Goal: Task Accomplishment & Management: Manage account settings

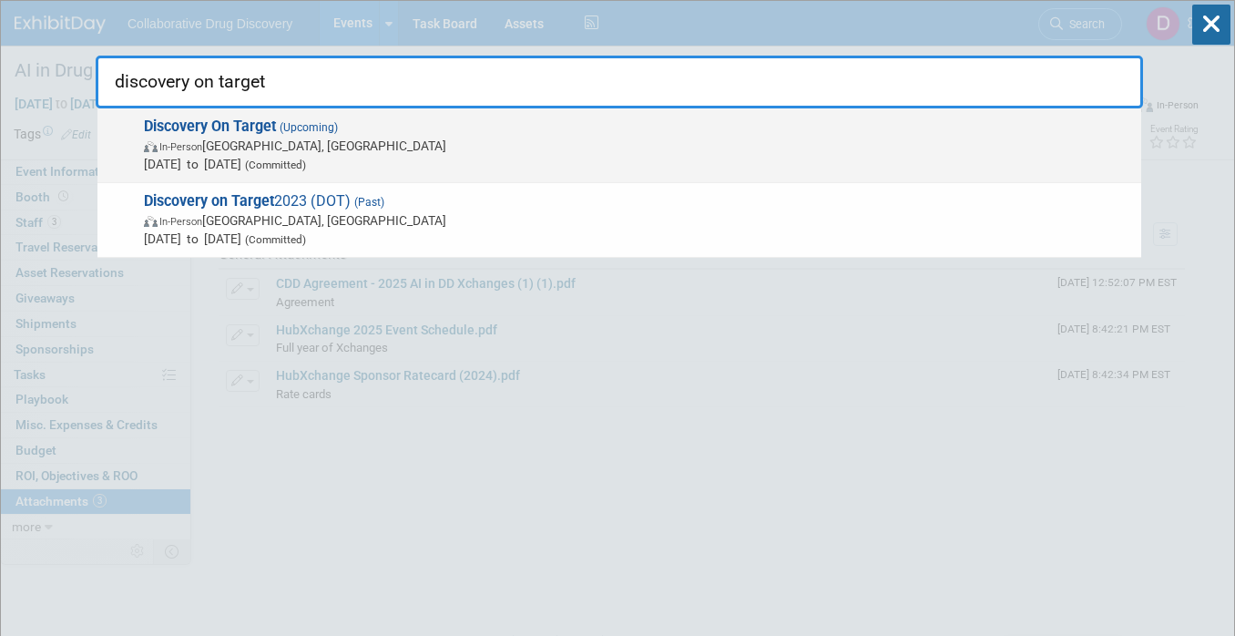
type input "discovery on target"
click at [385, 149] on span "In-Person [GEOGRAPHIC_DATA], [GEOGRAPHIC_DATA]" at bounding box center [638, 146] width 988 height 18
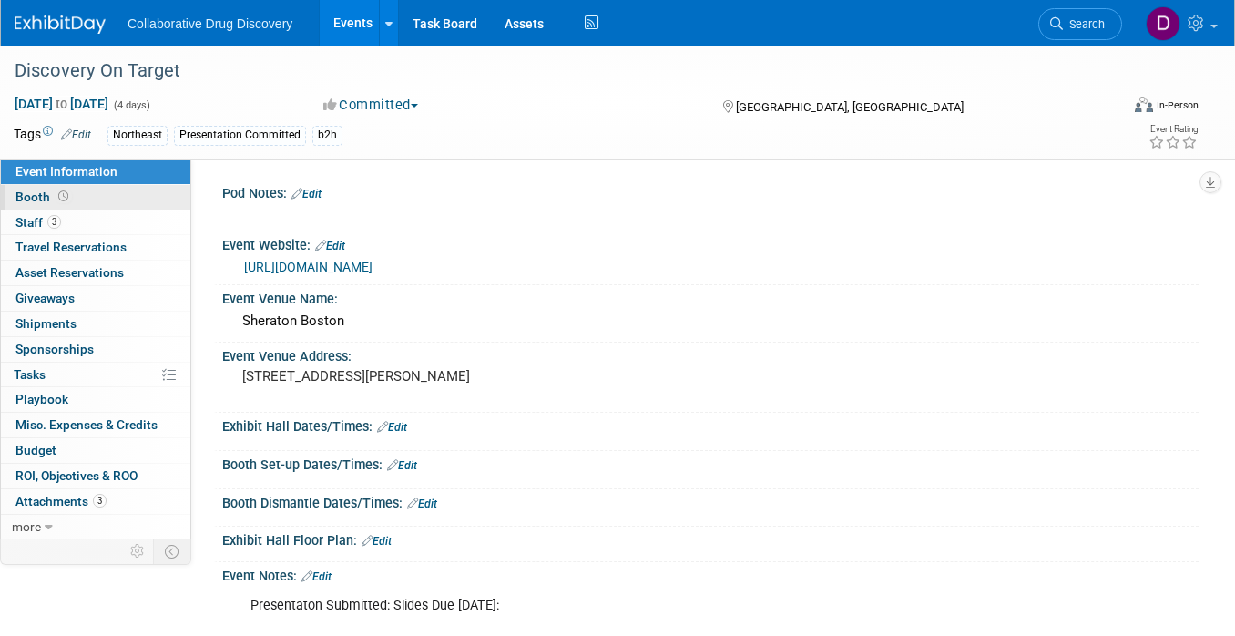
click at [127, 204] on link "Booth" at bounding box center [95, 197] width 189 height 25
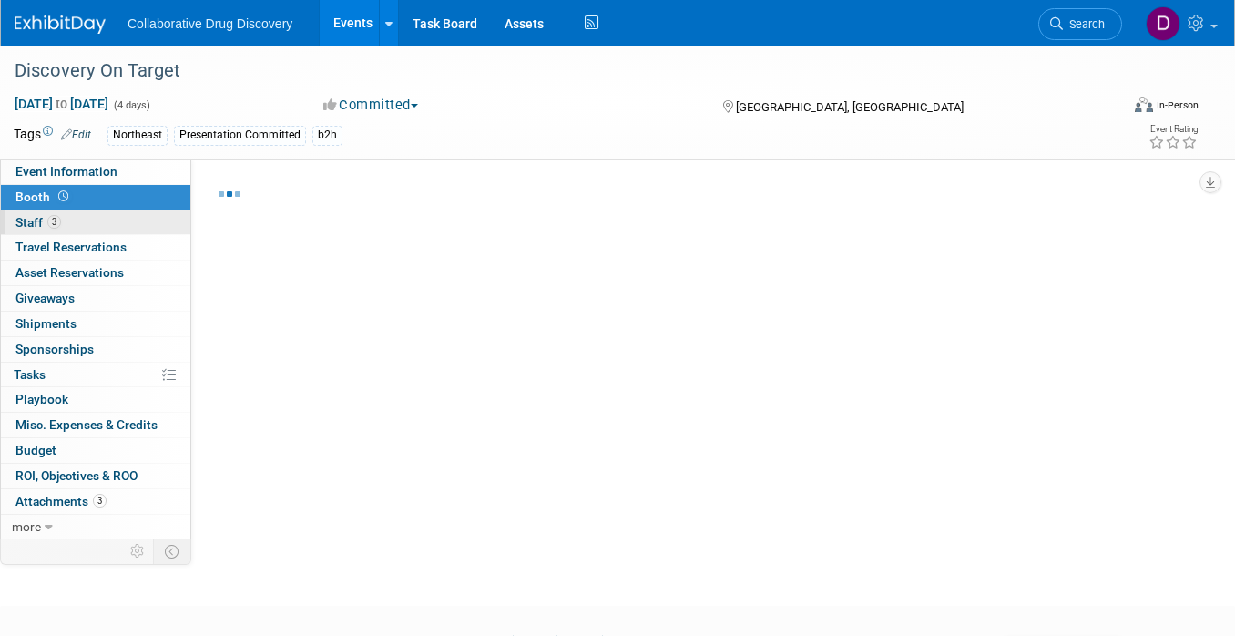
click at [109, 221] on link "3 Staff 3" at bounding box center [95, 222] width 189 height 25
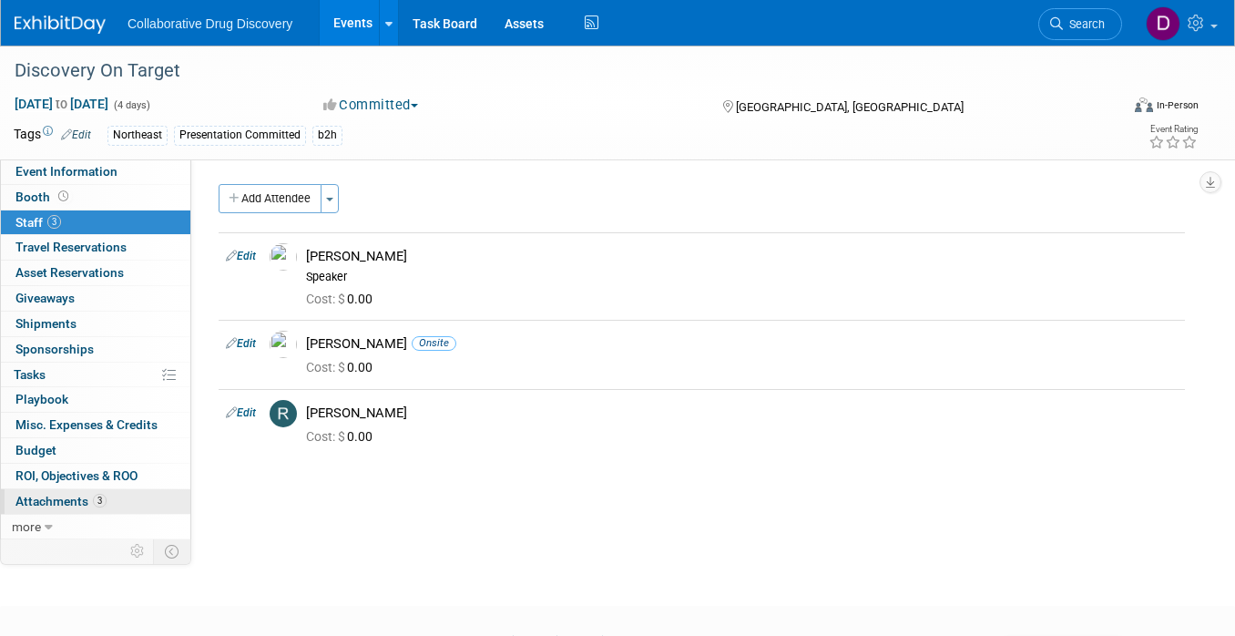
click at [73, 497] on span "Attachments 3" at bounding box center [60, 501] width 91 height 15
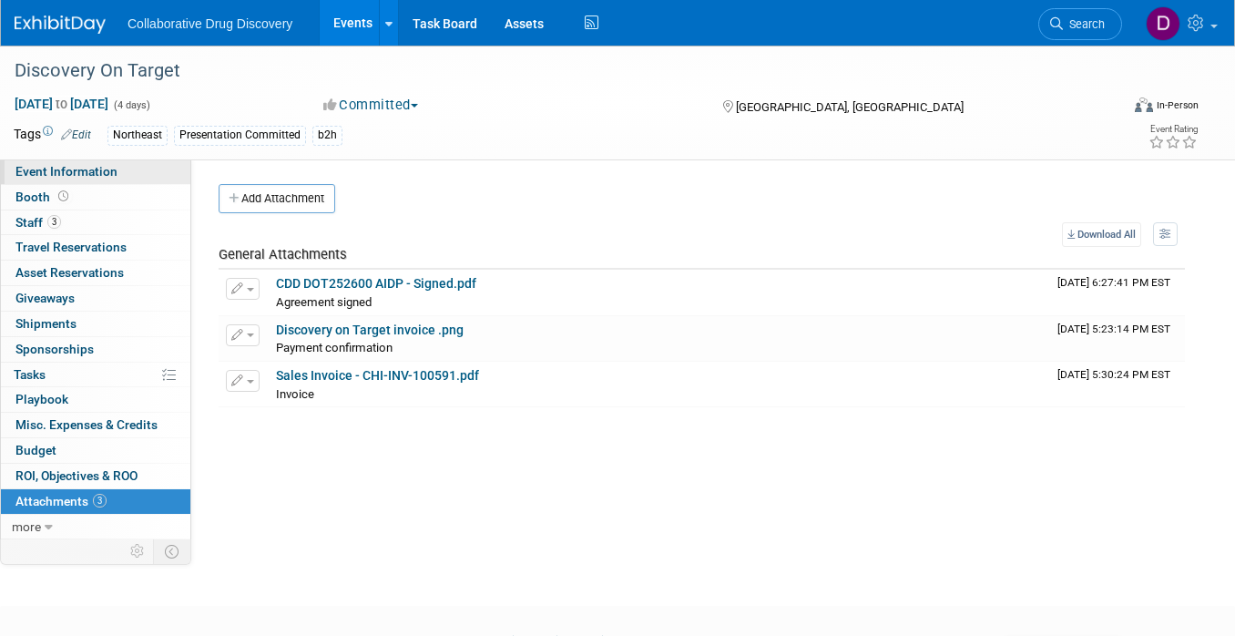
click at [103, 167] on span "Event Information" at bounding box center [66, 171] width 102 height 15
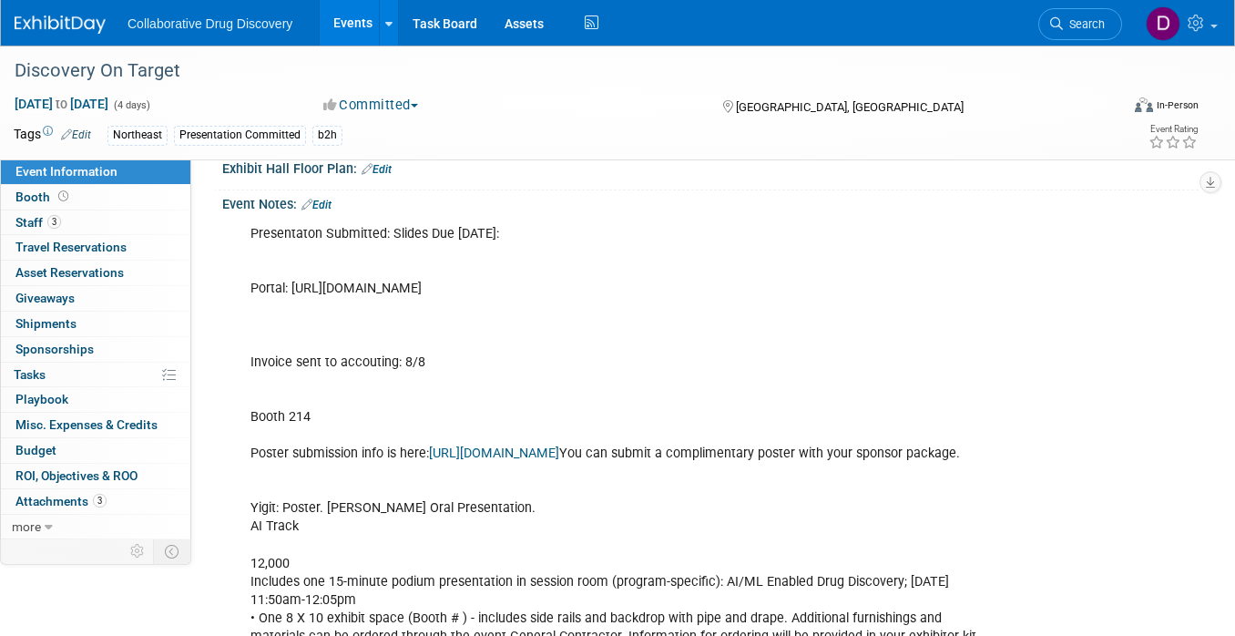
scroll to position [213, 0]
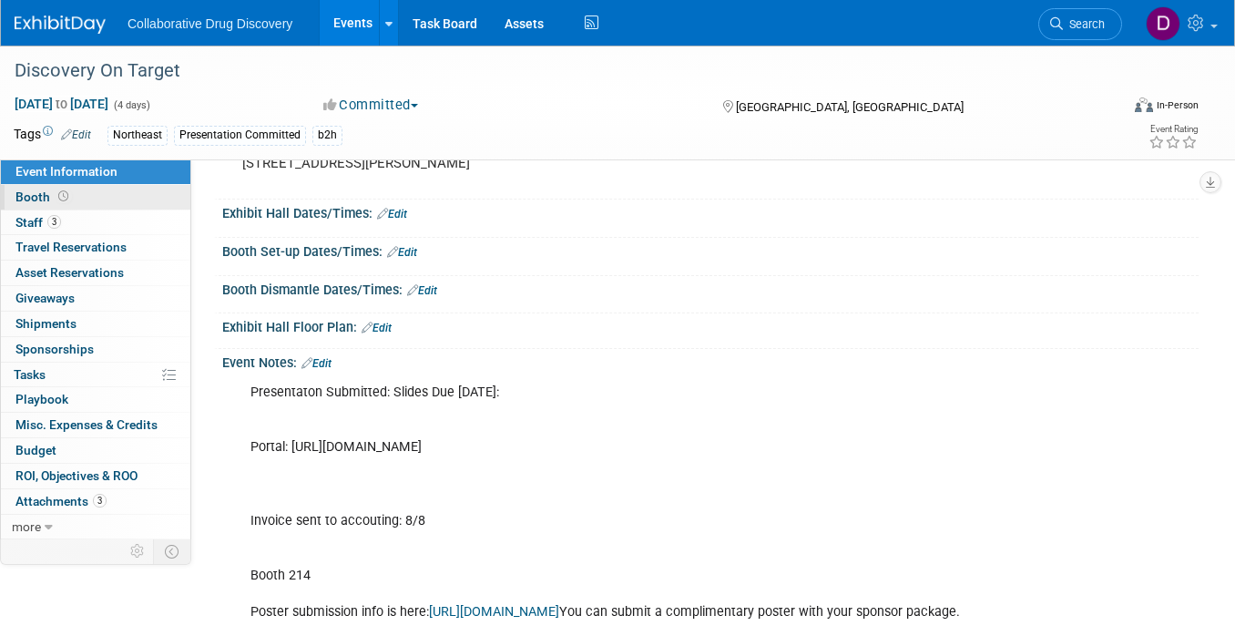
click at [68, 197] on span at bounding box center [63, 196] width 17 height 14
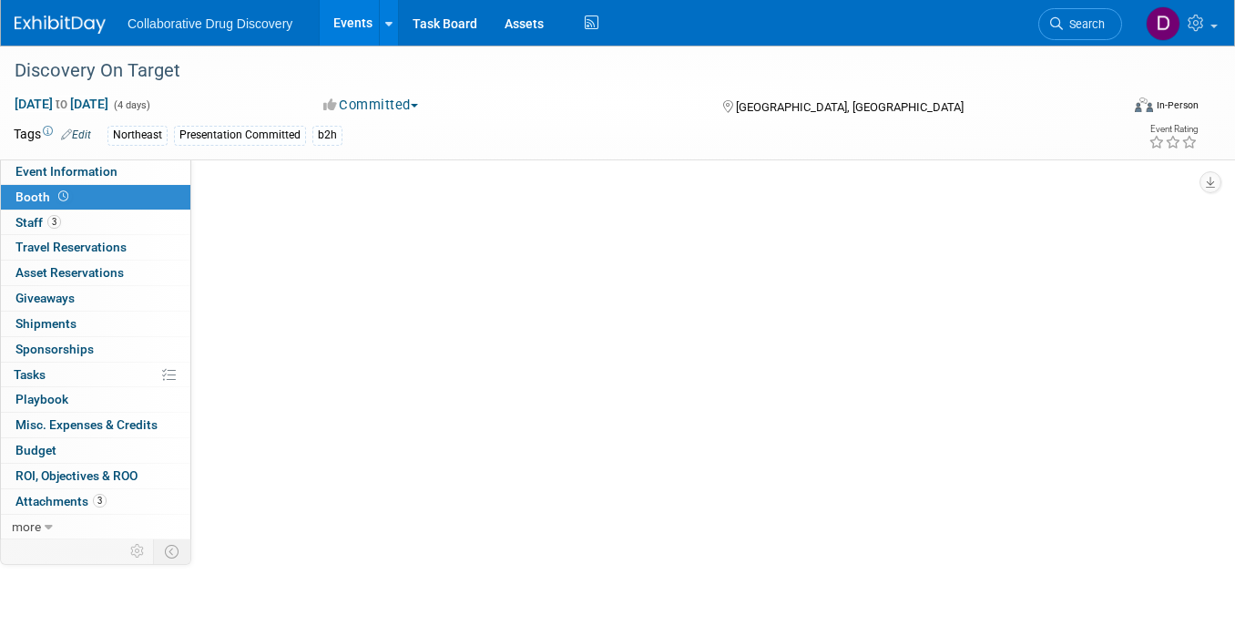
scroll to position [0, 0]
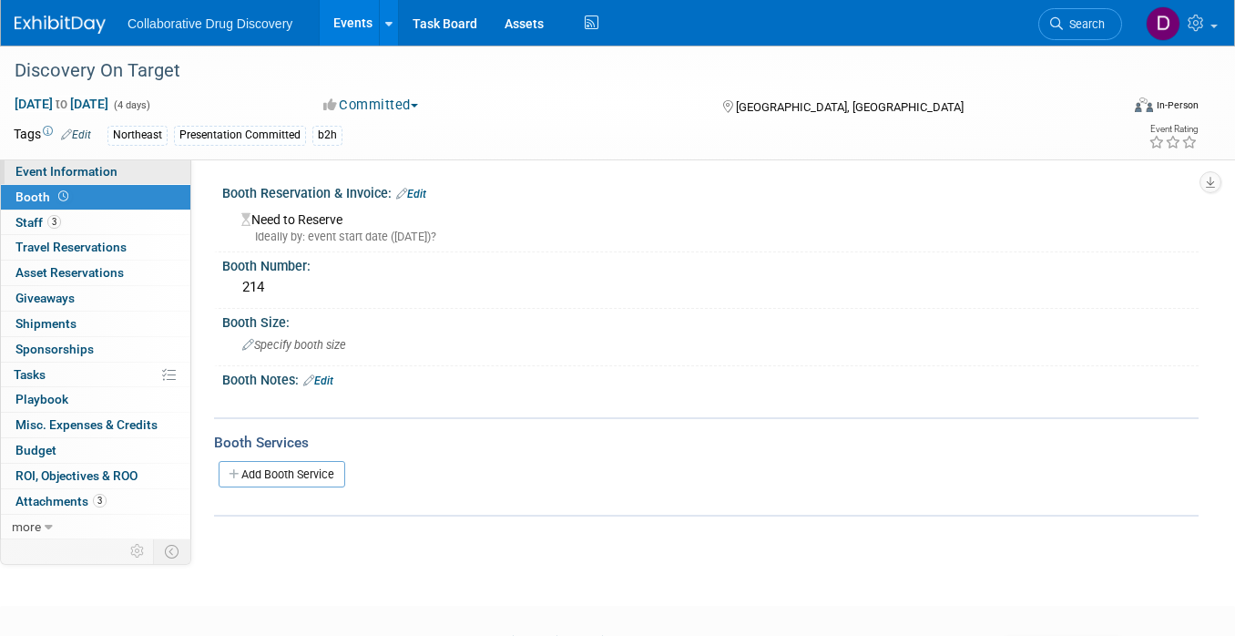
click at [77, 173] on span "Event Information" at bounding box center [66, 171] width 102 height 15
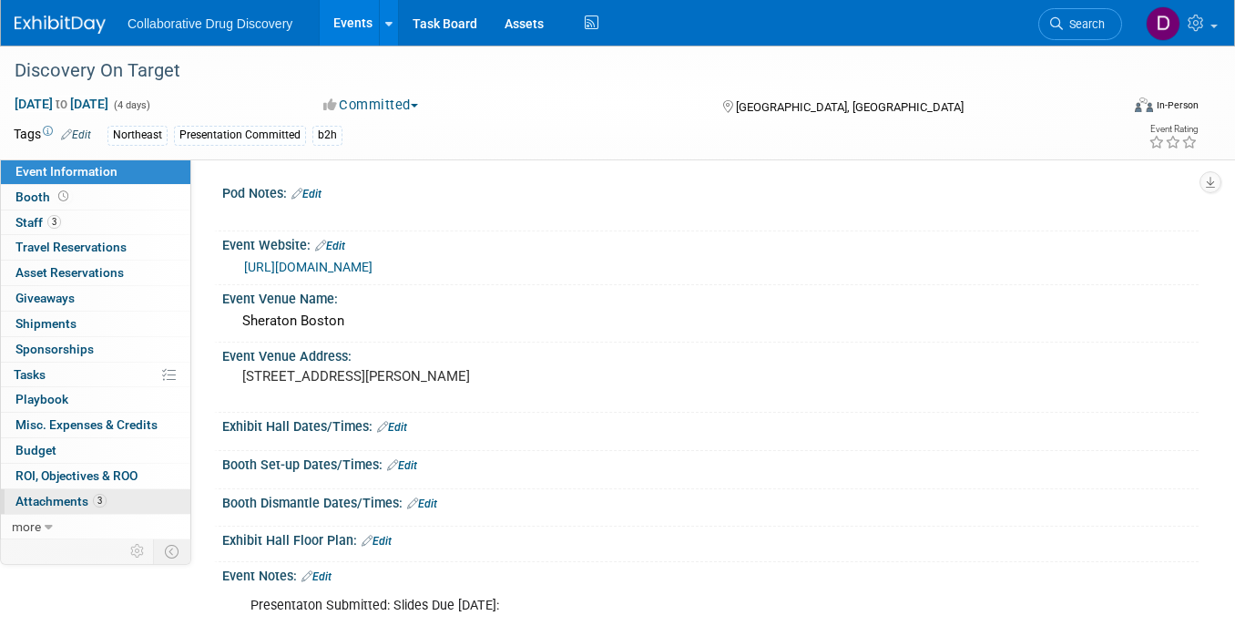
click at [118, 498] on link "3 Attachments 3" at bounding box center [95, 501] width 189 height 25
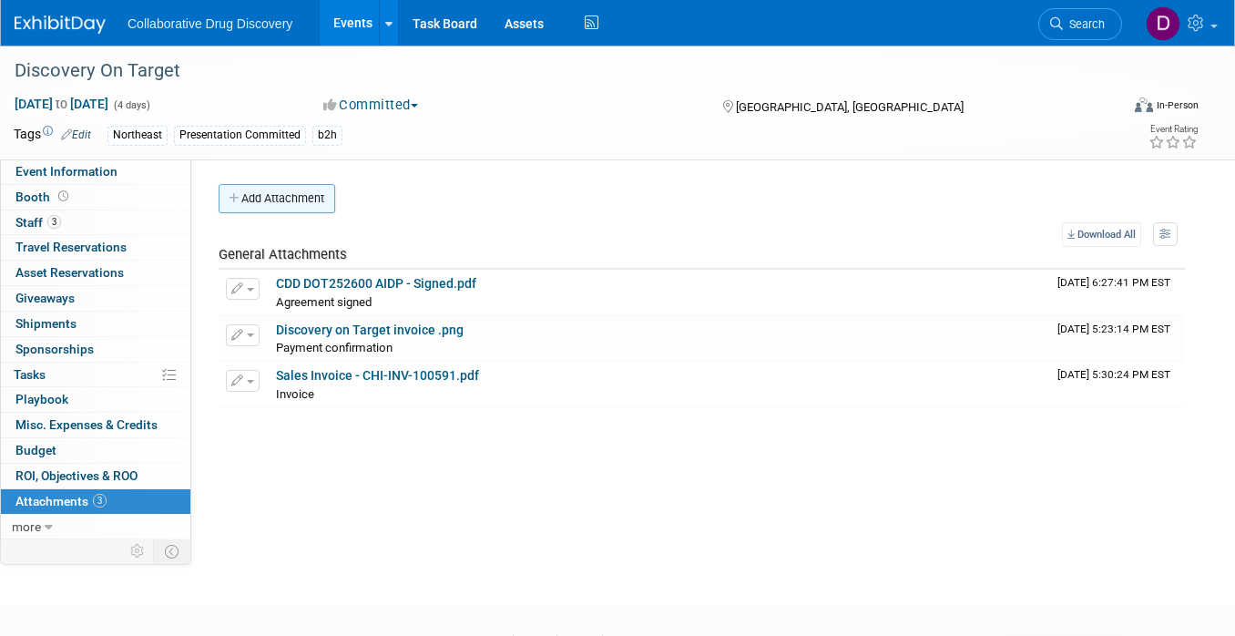
click at [270, 213] on div "Add Attachment Select file This is an invoice Upload Cancel Download All View P…" at bounding box center [702, 295] width 966 height 223
click at [288, 202] on button "Add Attachment" at bounding box center [277, 198] width 117 height 29
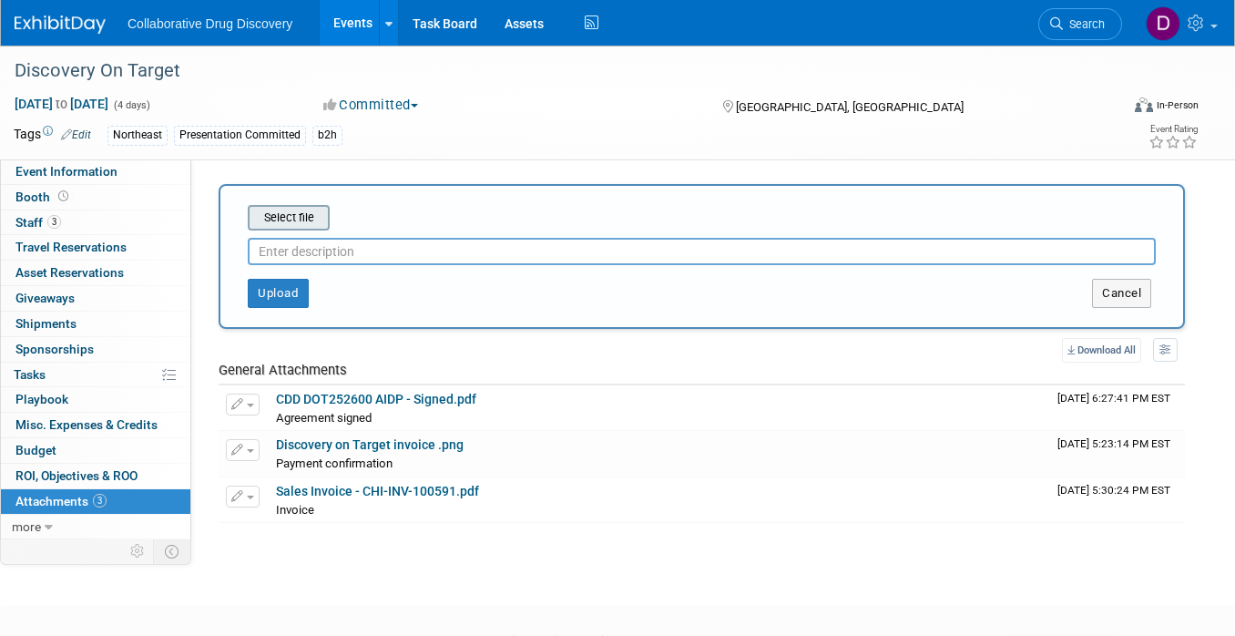
click at [304, 221] on input "file" at bounding box center [219, 218] width 217 height 22
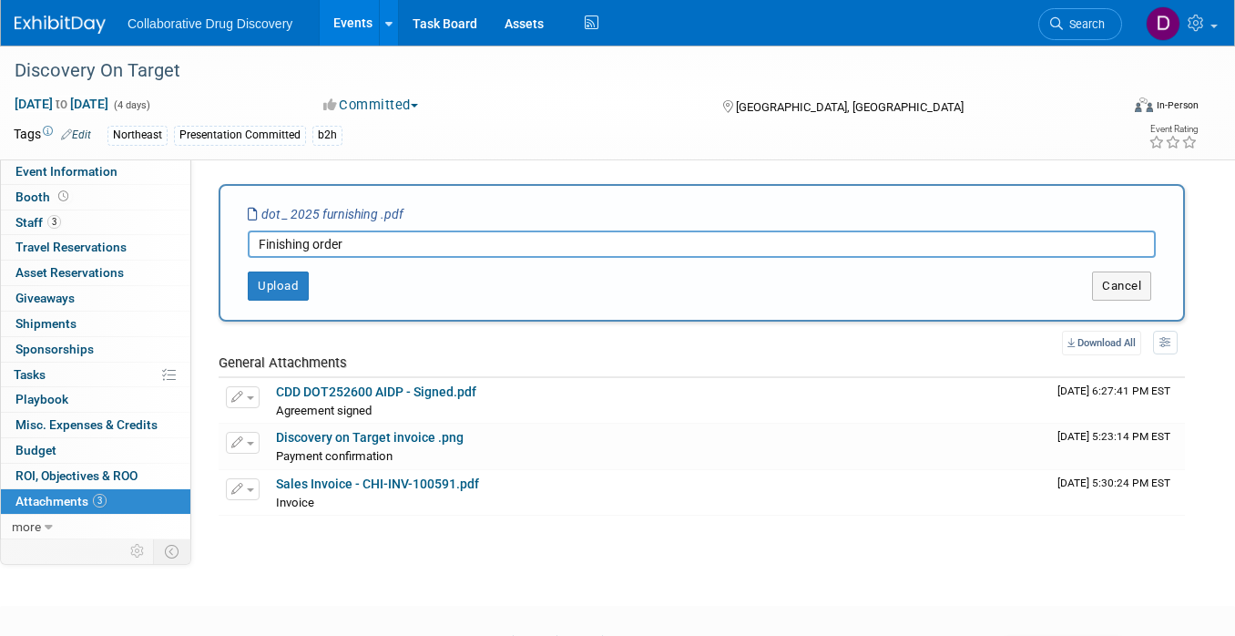
click at [294, 243] on input "Finishing order" at bounding box center [702, 243] width 908 height 27
click at [270, 286] on button "Upload" at bounding box center [278, 285] width 61 height 29
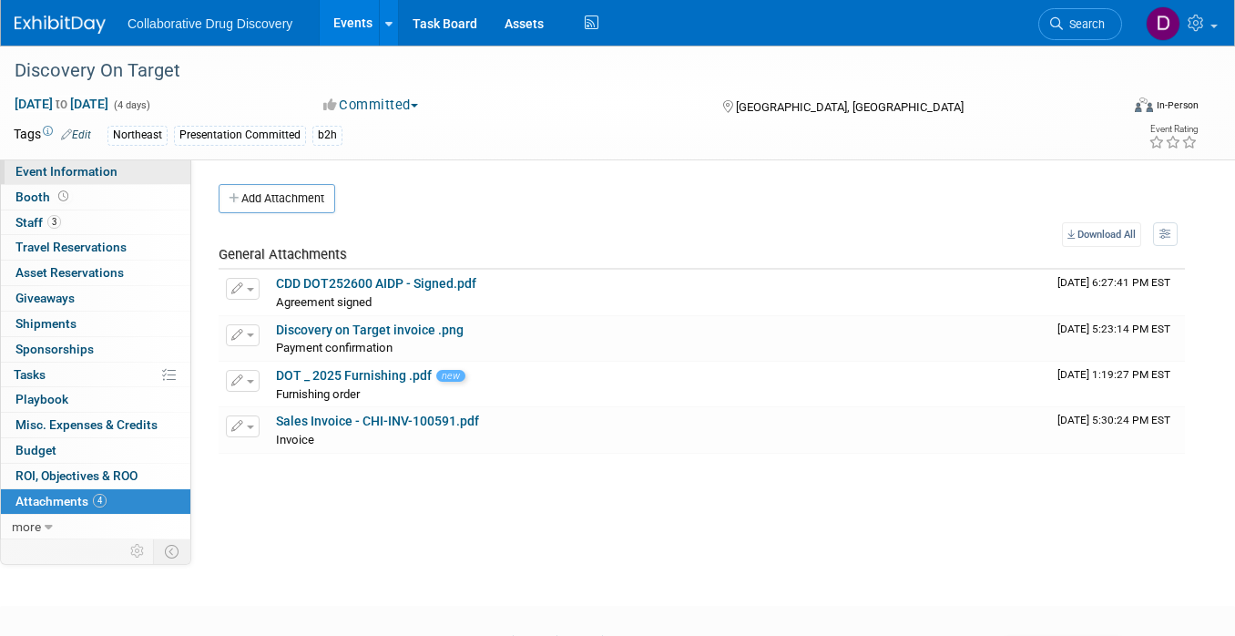
click at [75, 171] on span "Event Information" at bounding box center [66, 171] width 102 height 15
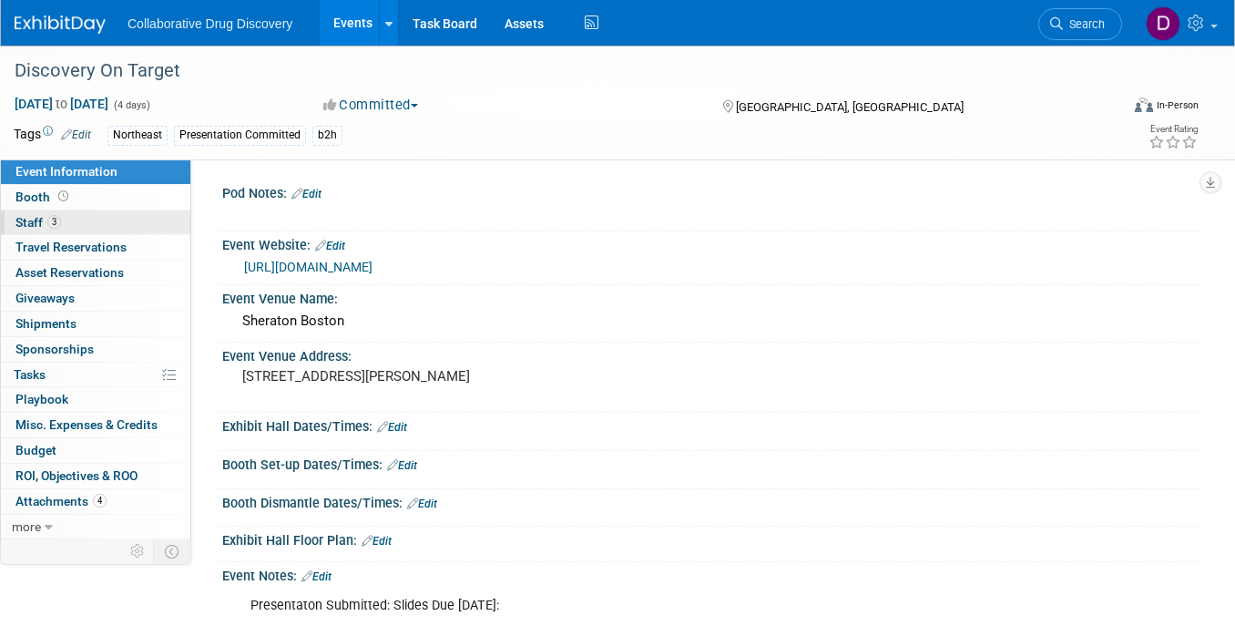
drag, startPoint x: 77, startPoint y: 200, endPoint x: 69, endPoint y: 218, distance: 19.2
click at [78, 200] on link "Booth" at bounding box center [95, 197] width 189 height 25
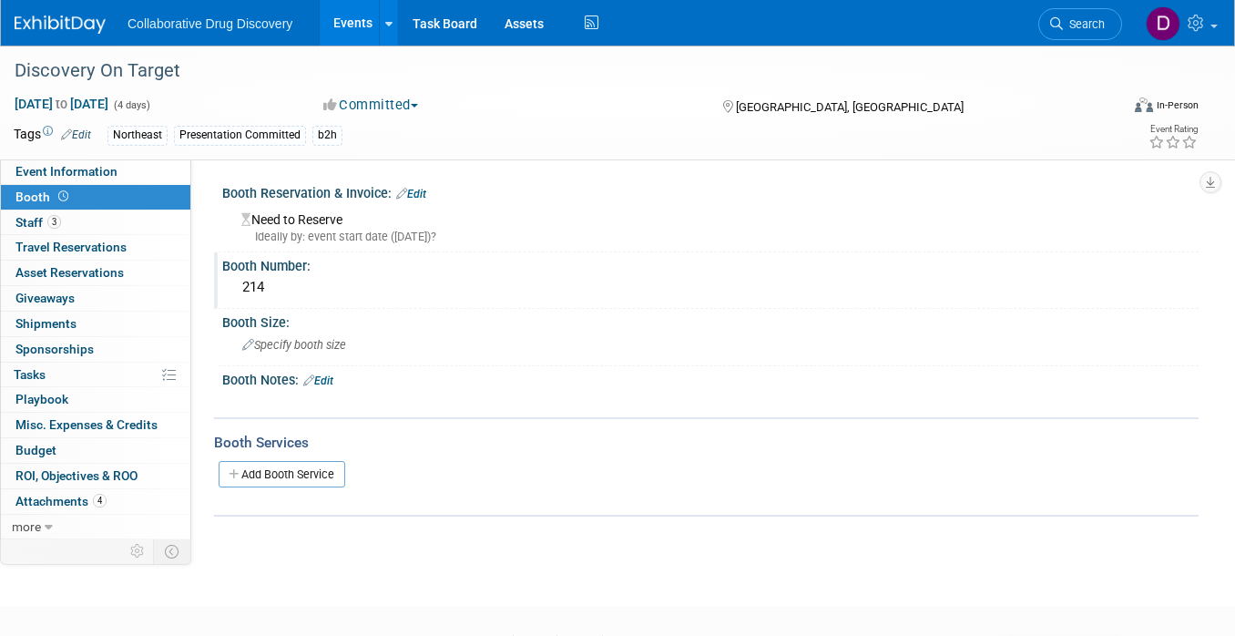
click at [249, 290] on div "214" at bounding box center [710, 287] width 949 height 28
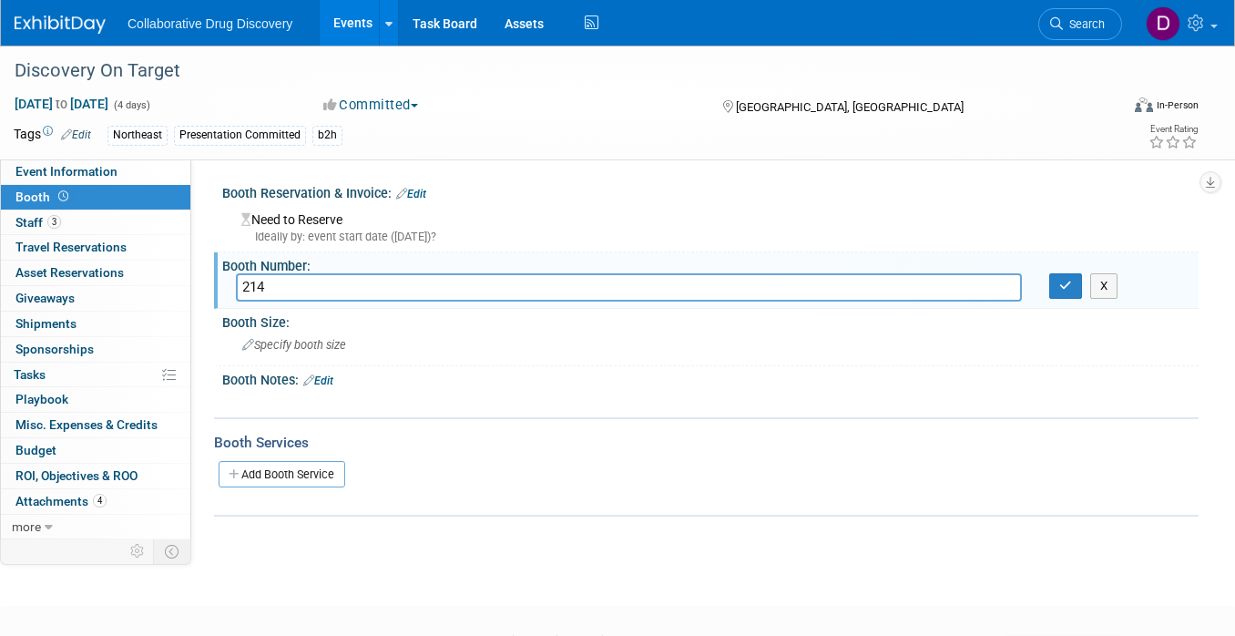
click at [249, 290] on input "214" at bounding box center [629, 287] width 786 height 28
drag, startPoint x: 819, startPoint y: 225, endPoint x: 863, endPoint y: 230, distance: 44.0
click at [820, 225] on div "Need to Reserve Ideally by: event start date (Mon. Sep 22, 2025)?" at bounding box center [710, 225] width 949 height 39
click at [1070, 287] on icon "button" at bounding box center [1065, 286] width 13 height 12
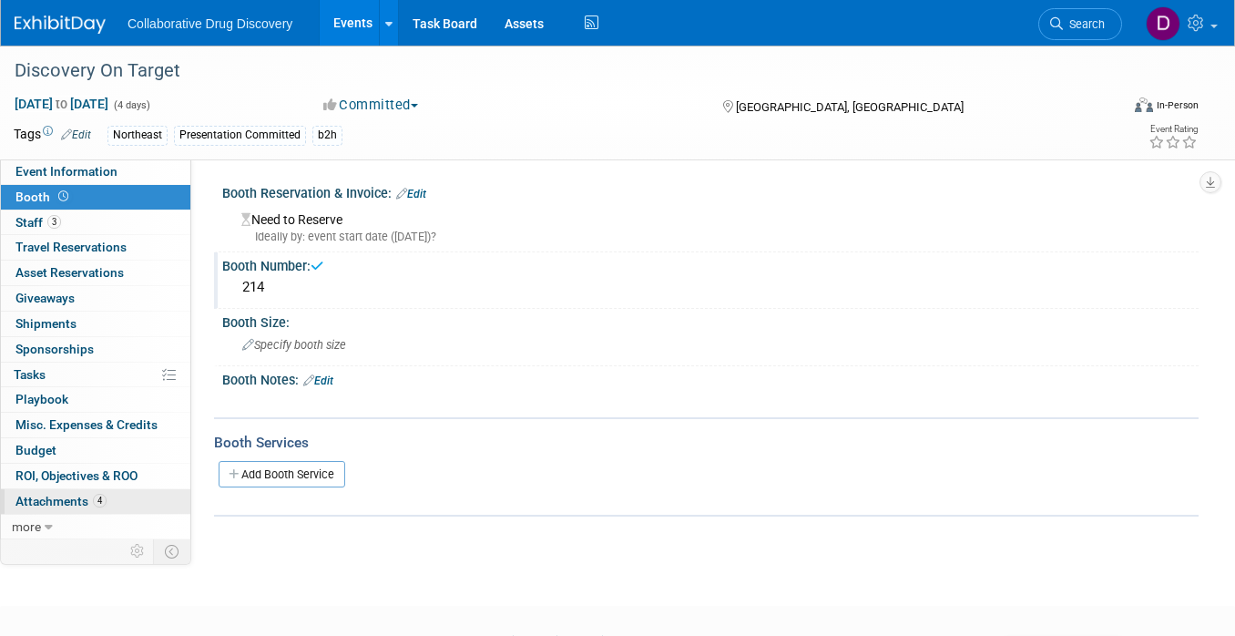
click at [49, 498] on span "Attachments 4" at bounding box center [60, 501] width 91 height 15
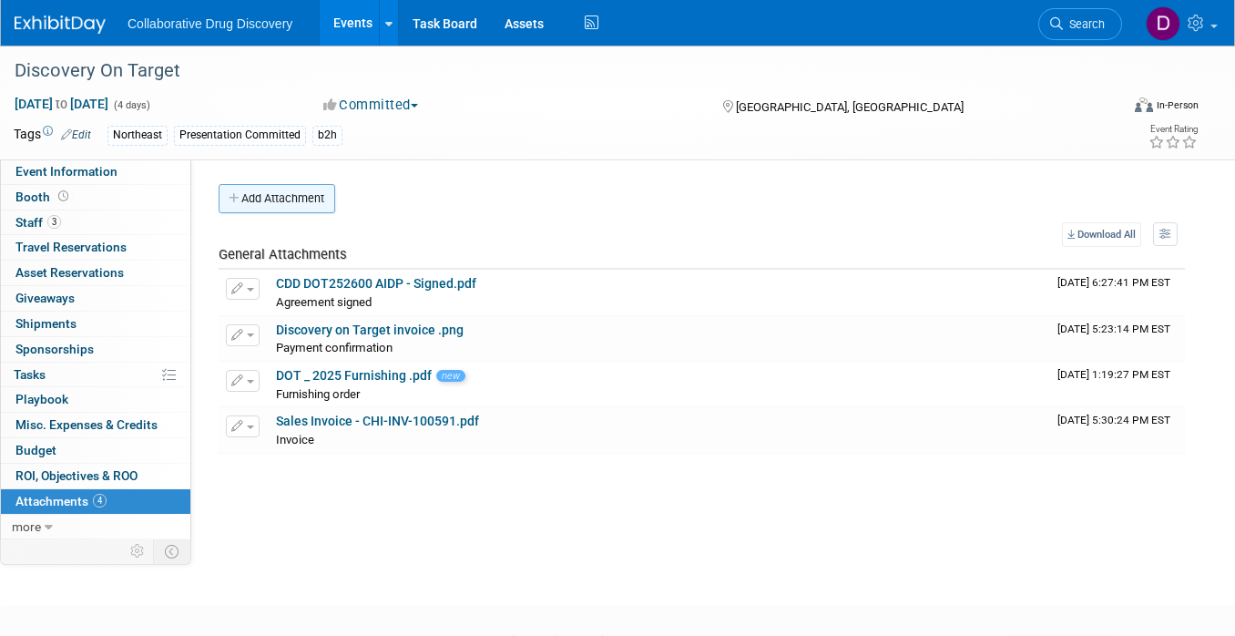
click at [278, 199] on button "Add Attachment" at bounding box center [277, 198] width 117 height 29
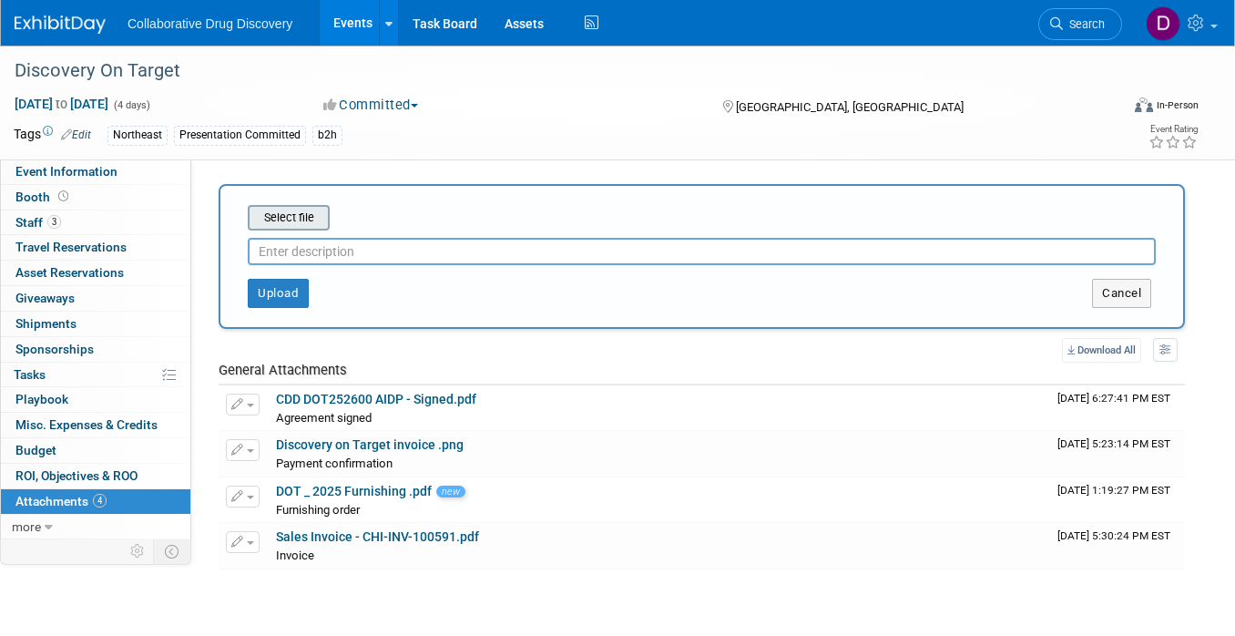
click at [293, 214] on input "file" at bounding box center [219, 218] width 217 height 22
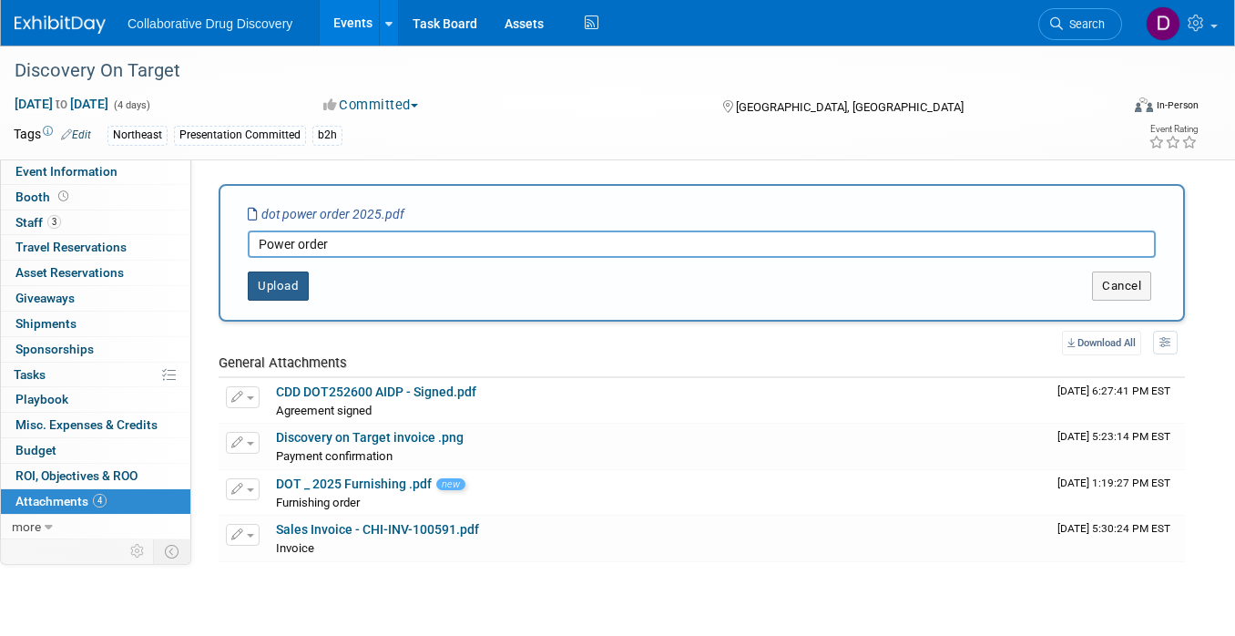
type input "Power order"
click at [291, 288] on button "Upload" at bounding box center [278, 285] width 61 height 29
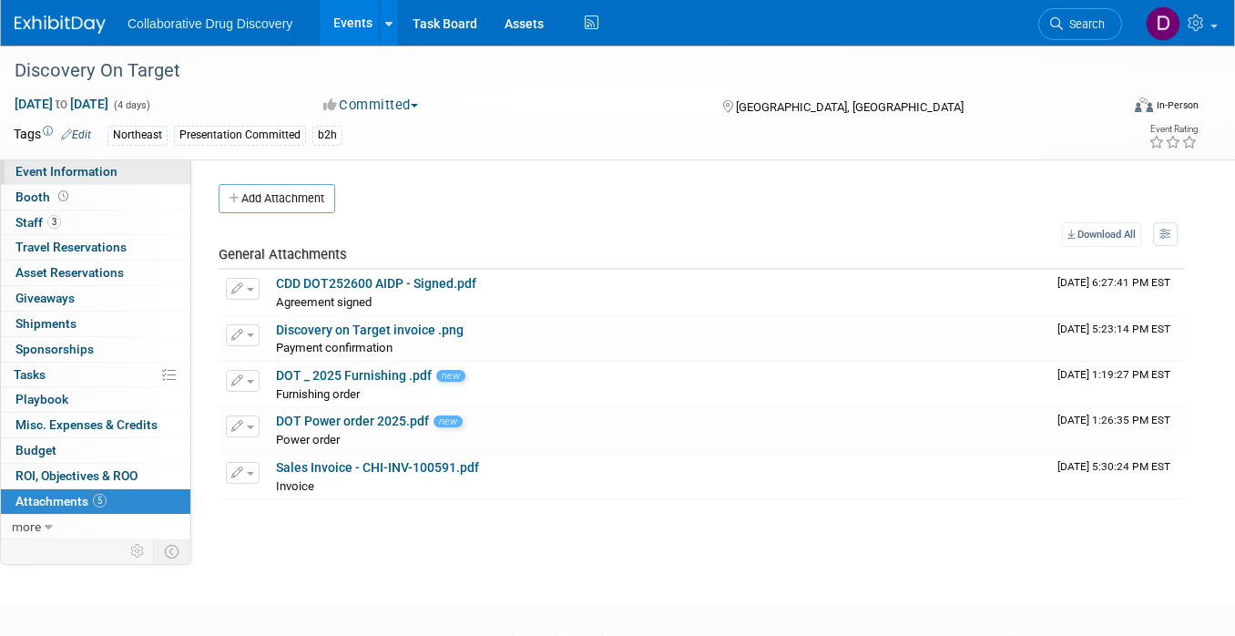
click at [120, 176] on link "Event Information" at bounding box center [95, 171] width 189 height 25
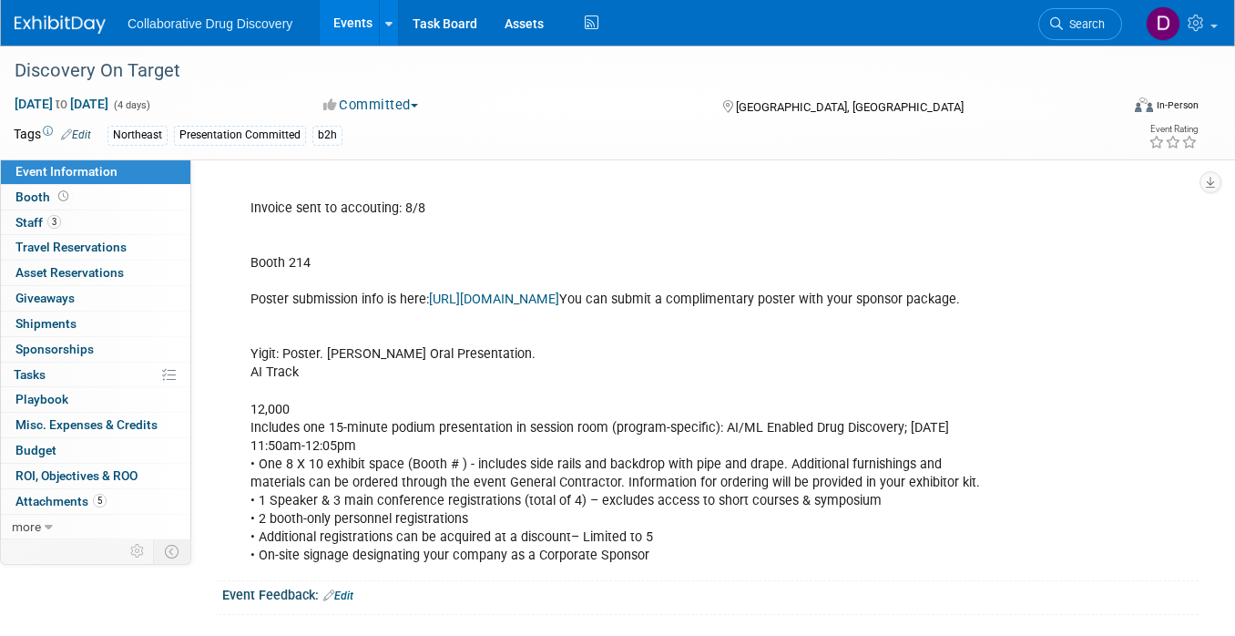
scroll to position [346, 0]
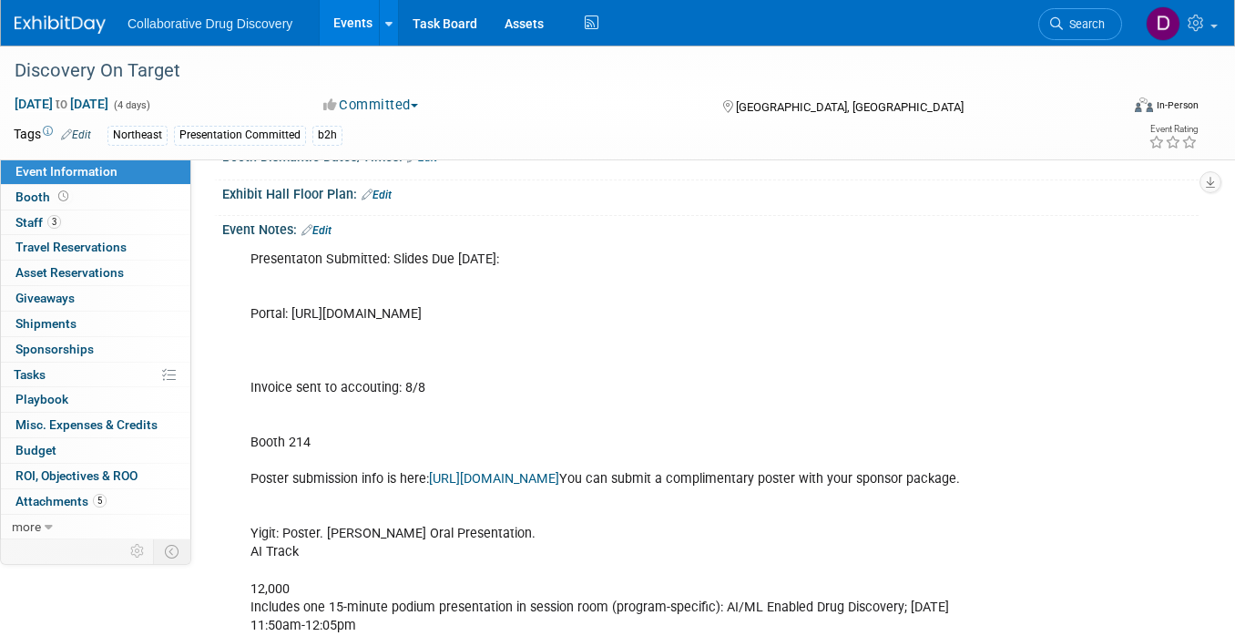
click at [323, 228] on link "Edit" at bounding box center [317, 230] width 30 height 13
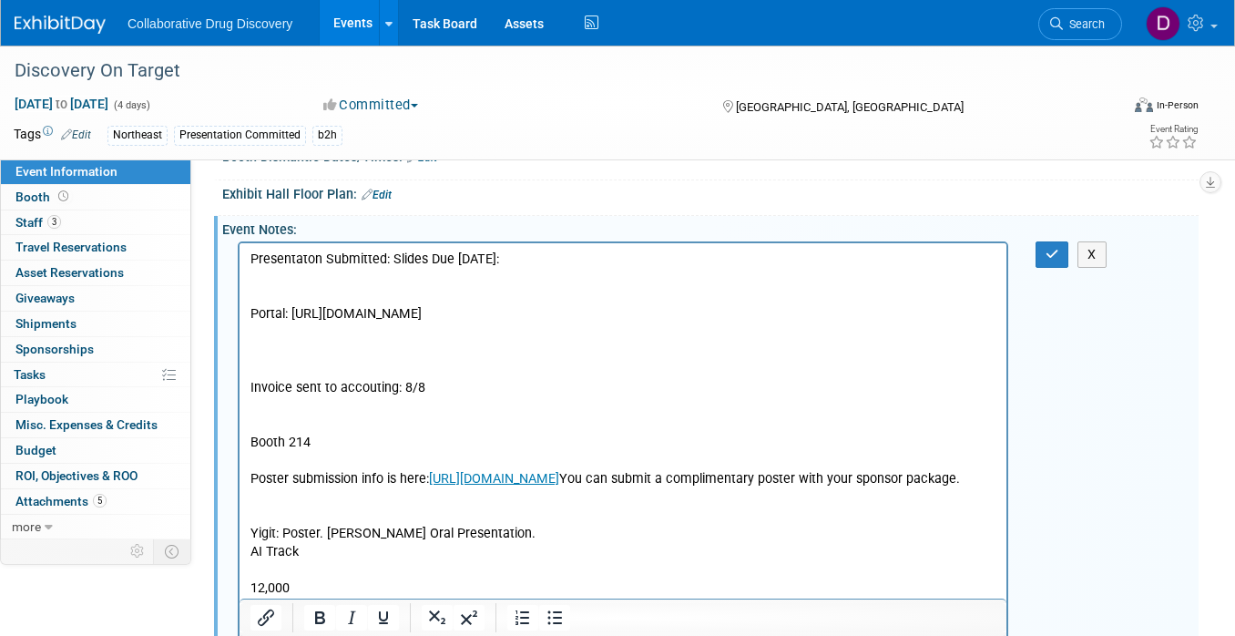
scroll to position [0, 0]
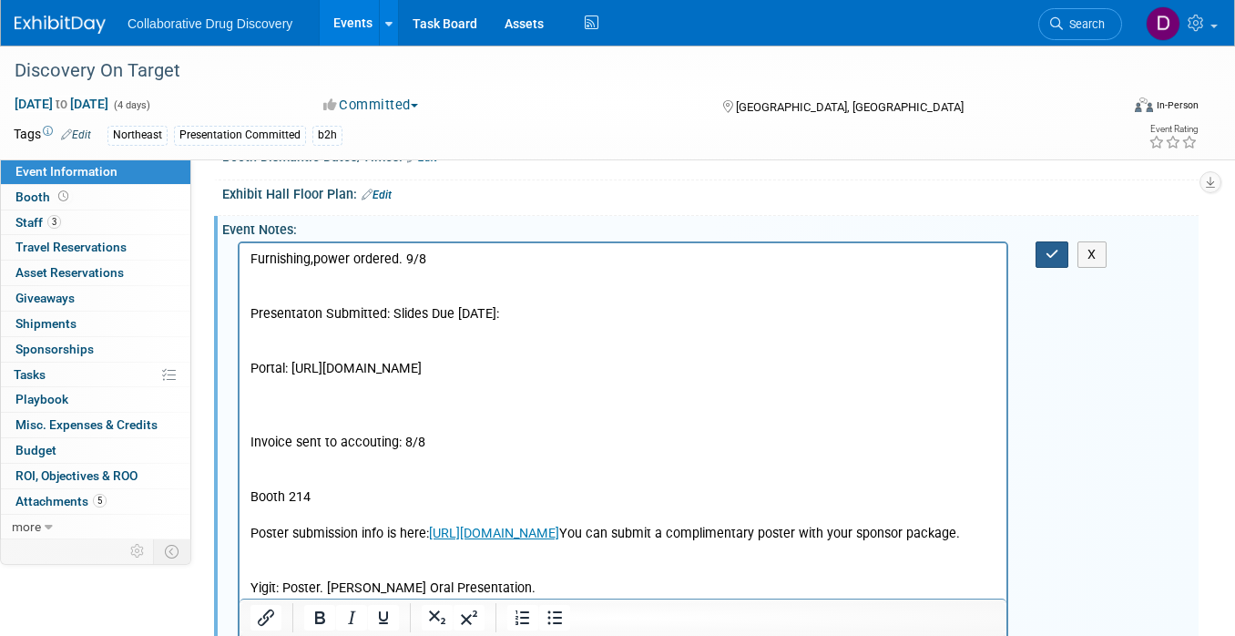
click at [1056, 244] on button "button" at bounding box center [1053, 254] width 34 height 26
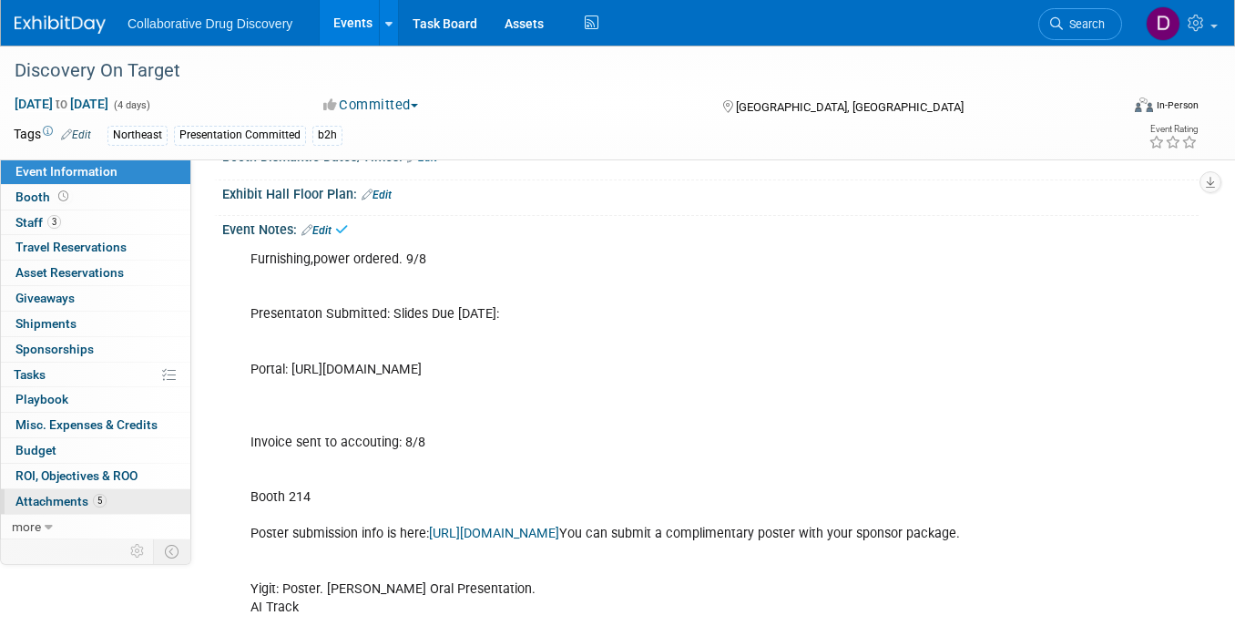
click at [131, 506] on link "5 Attachments 5" at bounding box center [95, 501] width 189 height 25
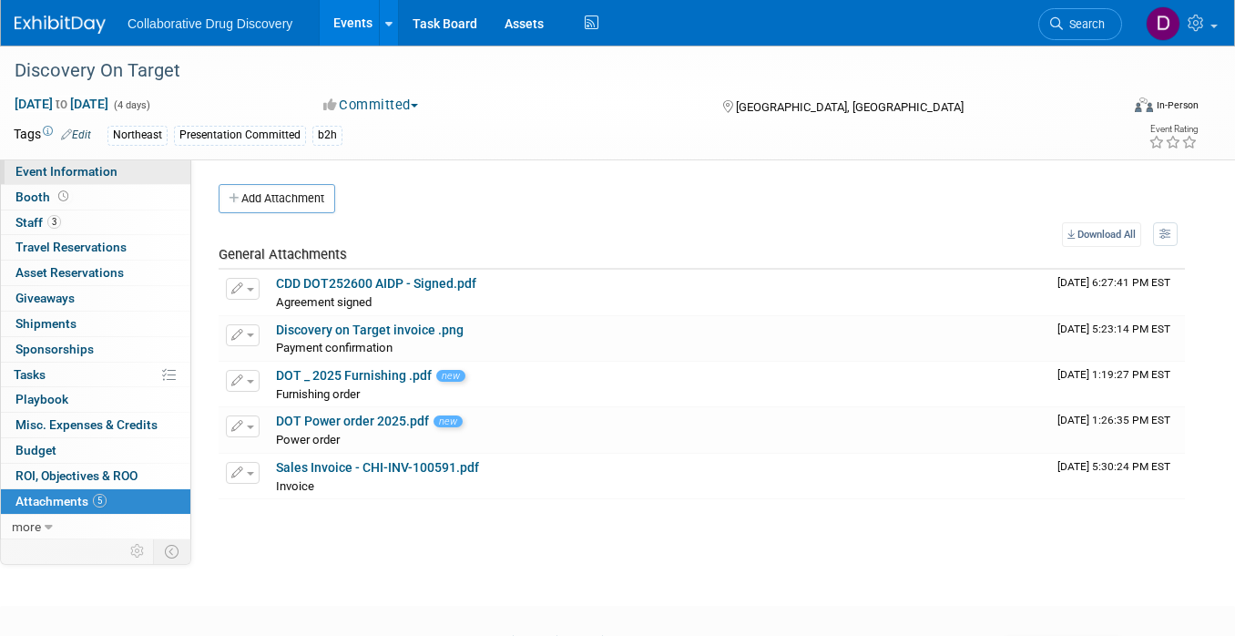
click at [73, 174] on span "Event Information" at bounding box center [66, 171] width 102 height 15
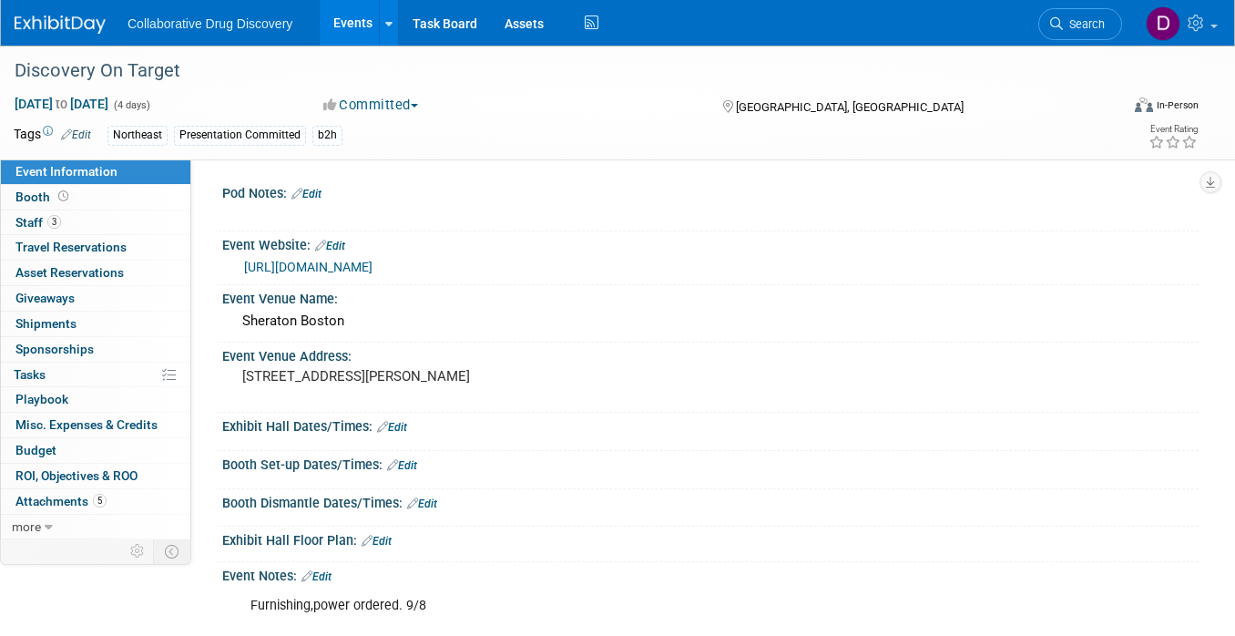
scroll to position [179, 0]
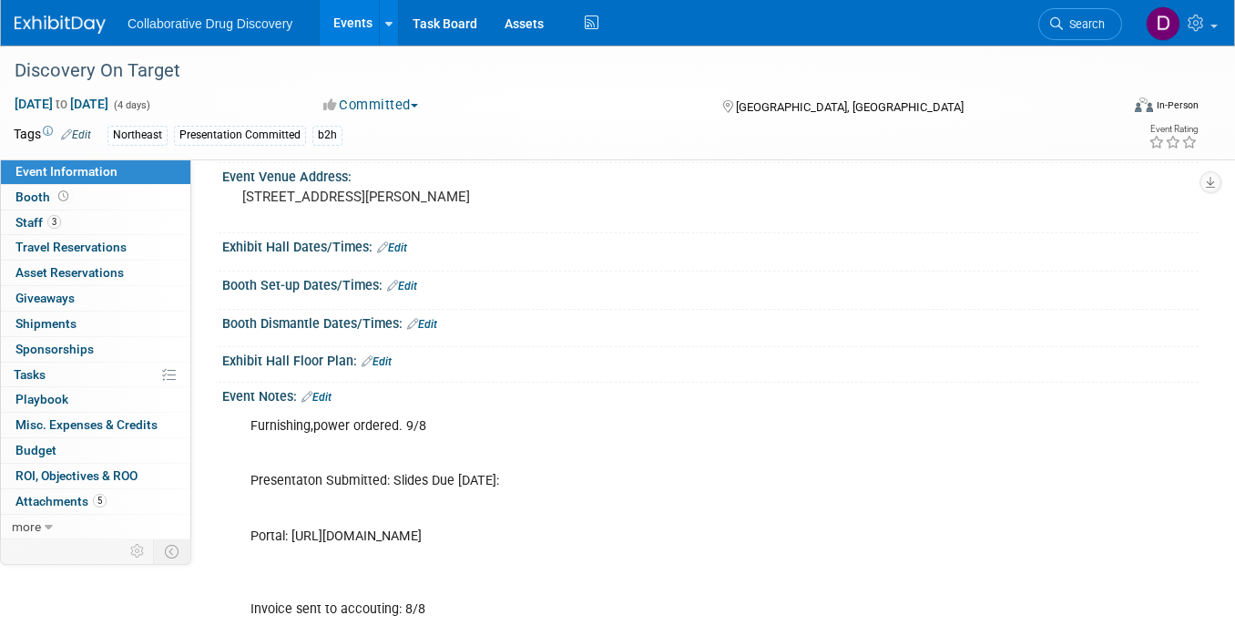
click at [322, 396] on link "Edit" at bounding box center [317, 397] width 30 height 13
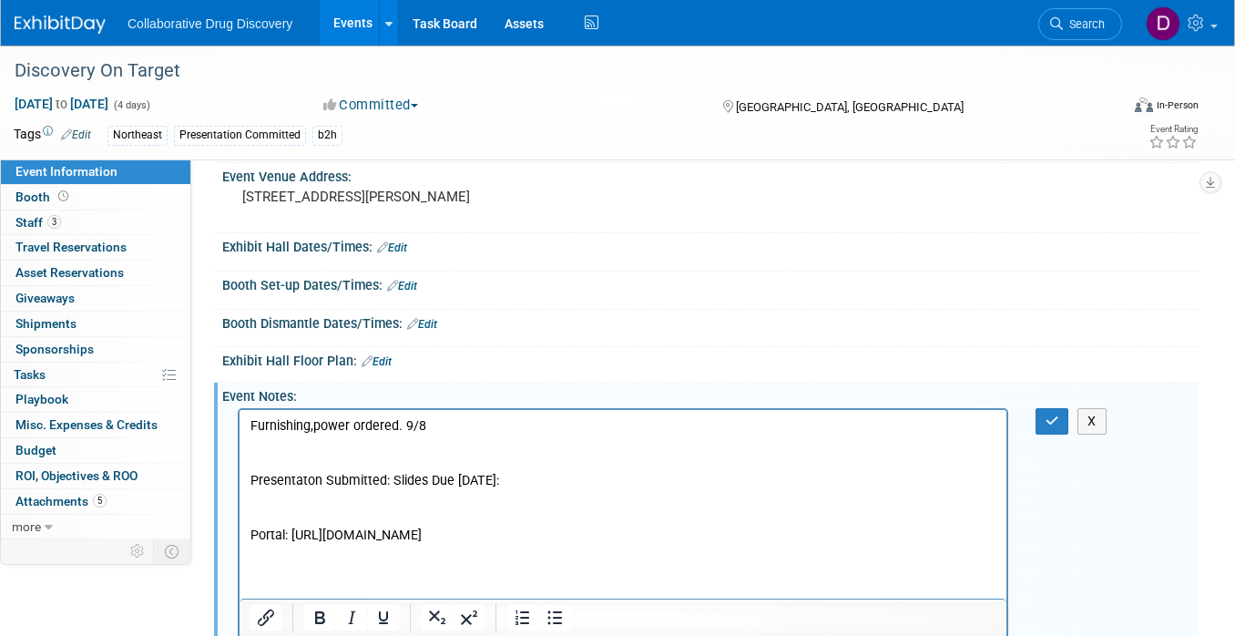
scroll to position [0, 0]
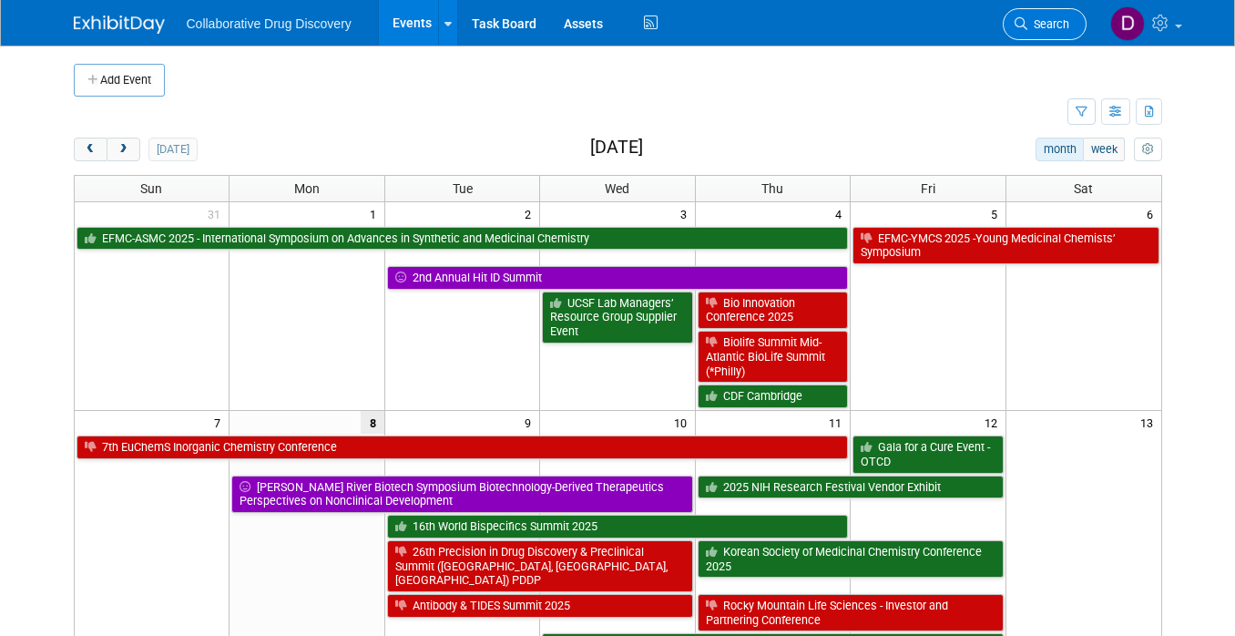
click at [1034, 24] on span "Search" at bounding box center [1049, 24] width 42 height 14
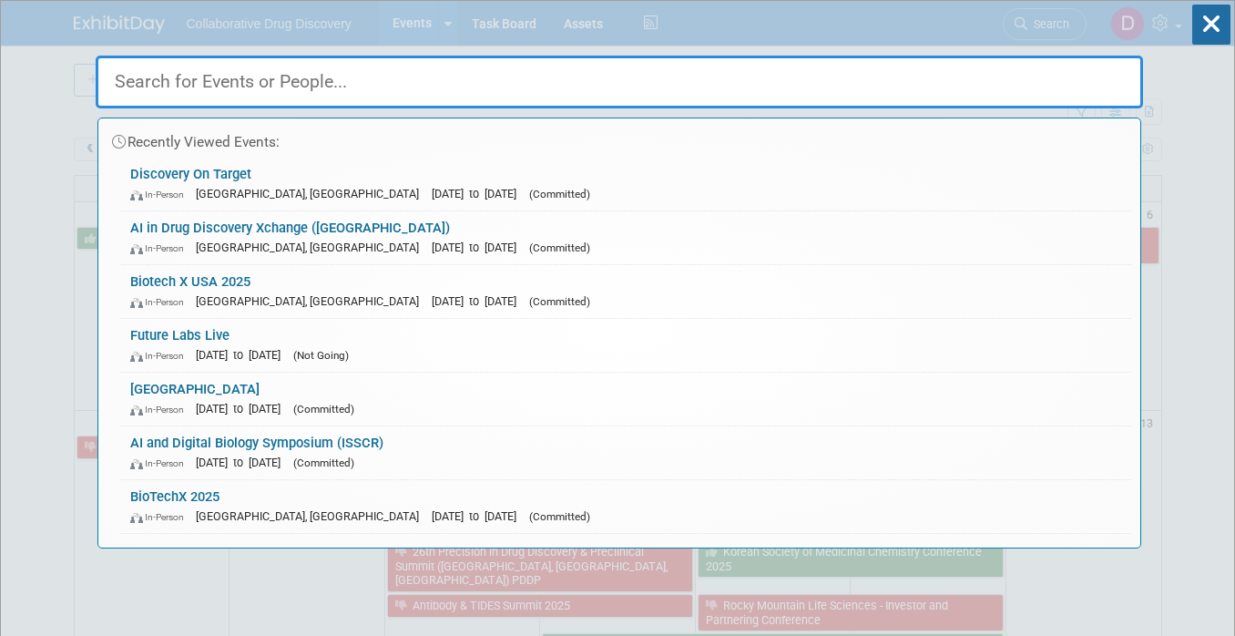
click at [491, 174] on link "Discovery On Target In-Person Boston, MA Sep 22, 2025 to Sep 25, 2025 (Committe…" at bounding box center [626, 184] width 1010 height 53
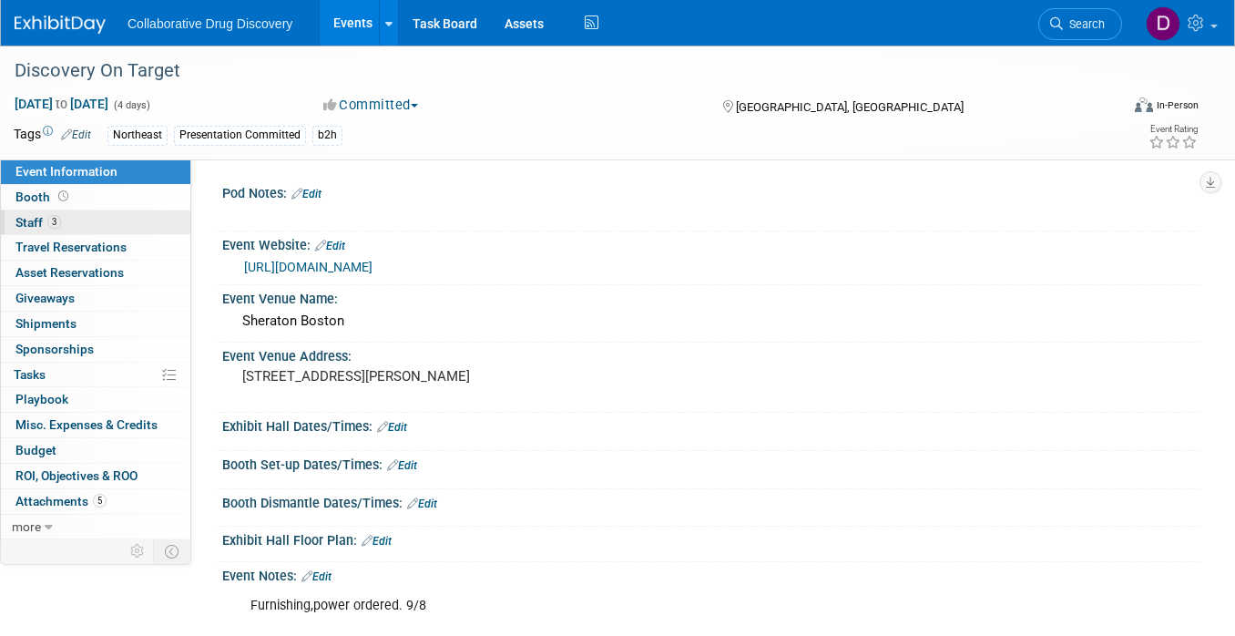
click at [85, 225] on link "3 Staff 3" at bounding box center [95, 222] width 189 height 25
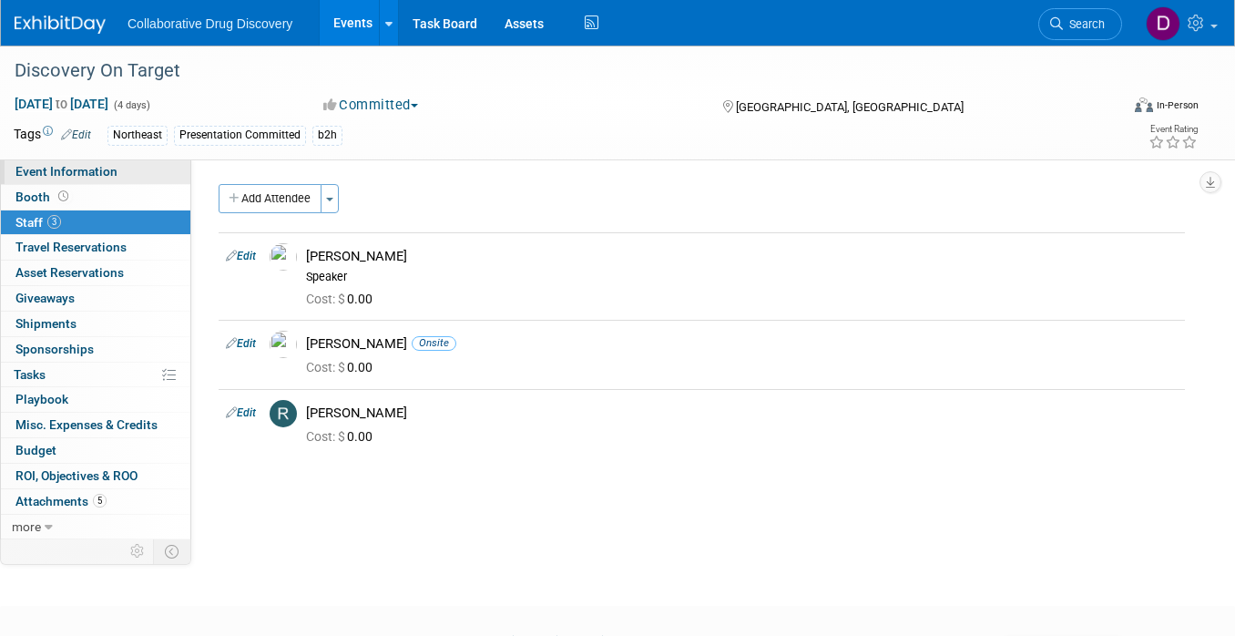
click at [140, 173] on link "Event Information" at bounding box center [95, 171] width 189 height 25
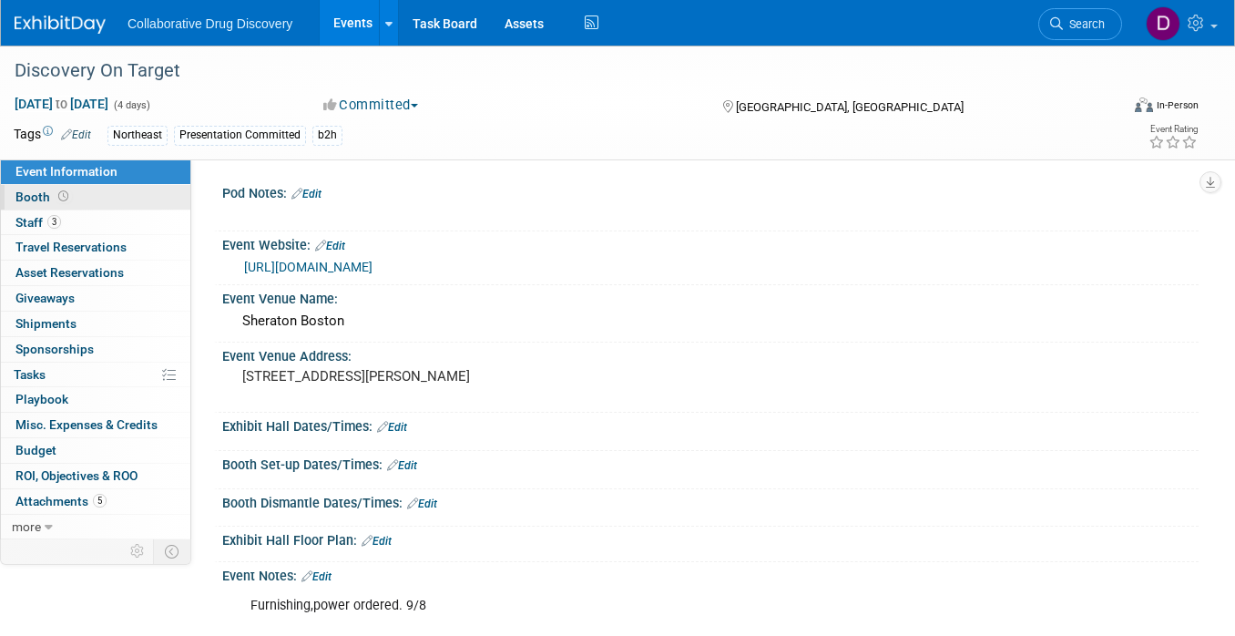
click at [99, 199] on link "Booth" at bounding box center [95, 197] width 189 height 25
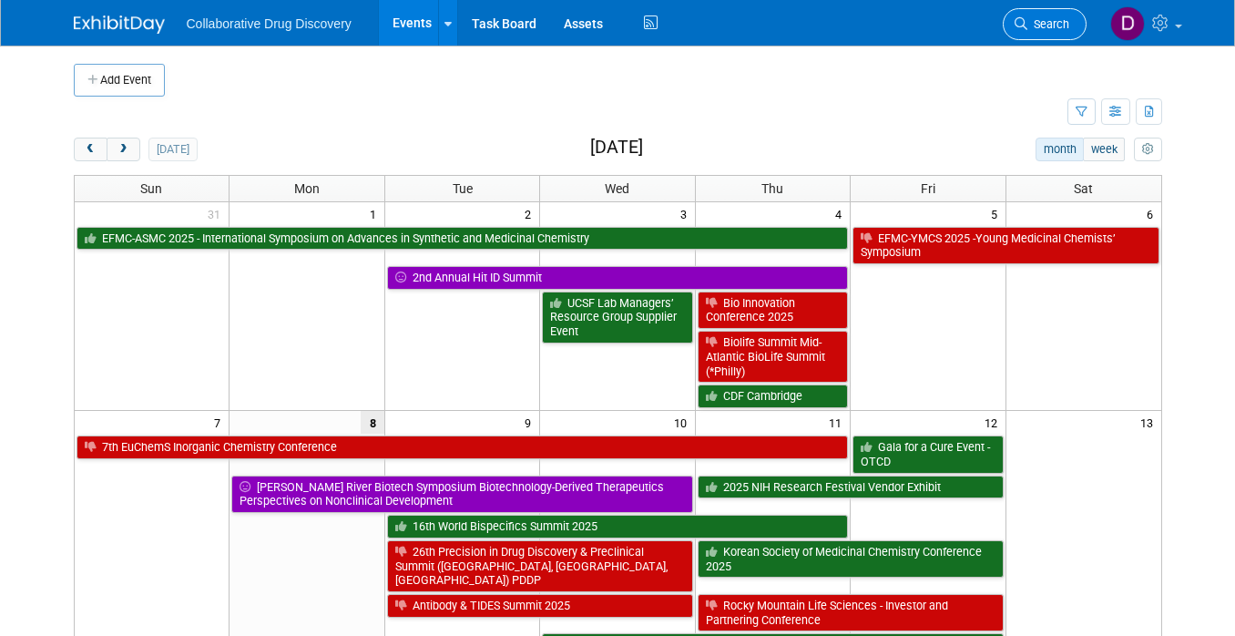
click at [1040, 22] on span "Search" at bounding box center [1049, 24] width 42 height 14
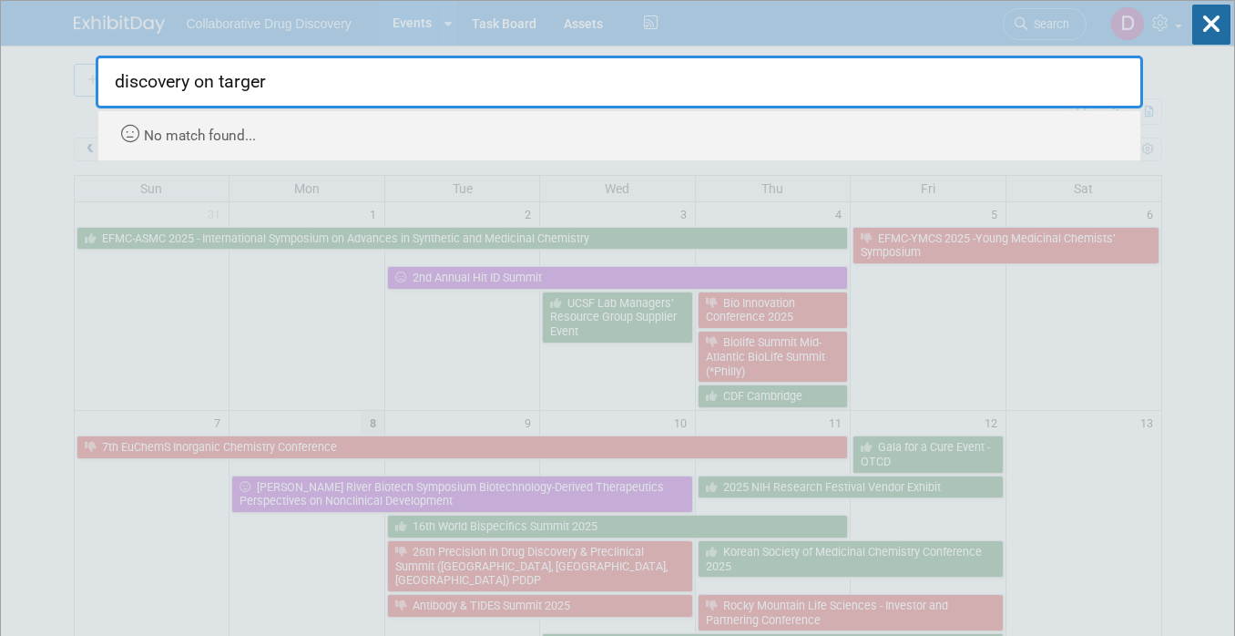
type input "discovery on targe"
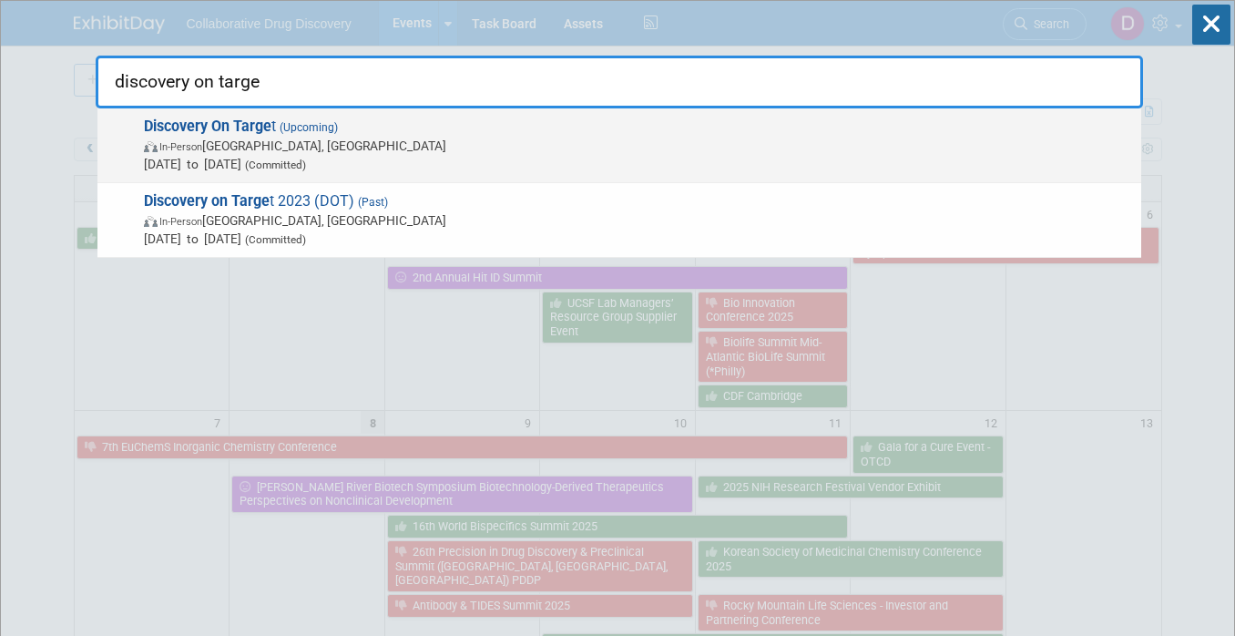
click at [290, 151] on span "In-Person [GEOGRAPHIC_DATA], [GEOGRAPHIC_DATA]" at bounding box center [638, 146] width 988 height 18
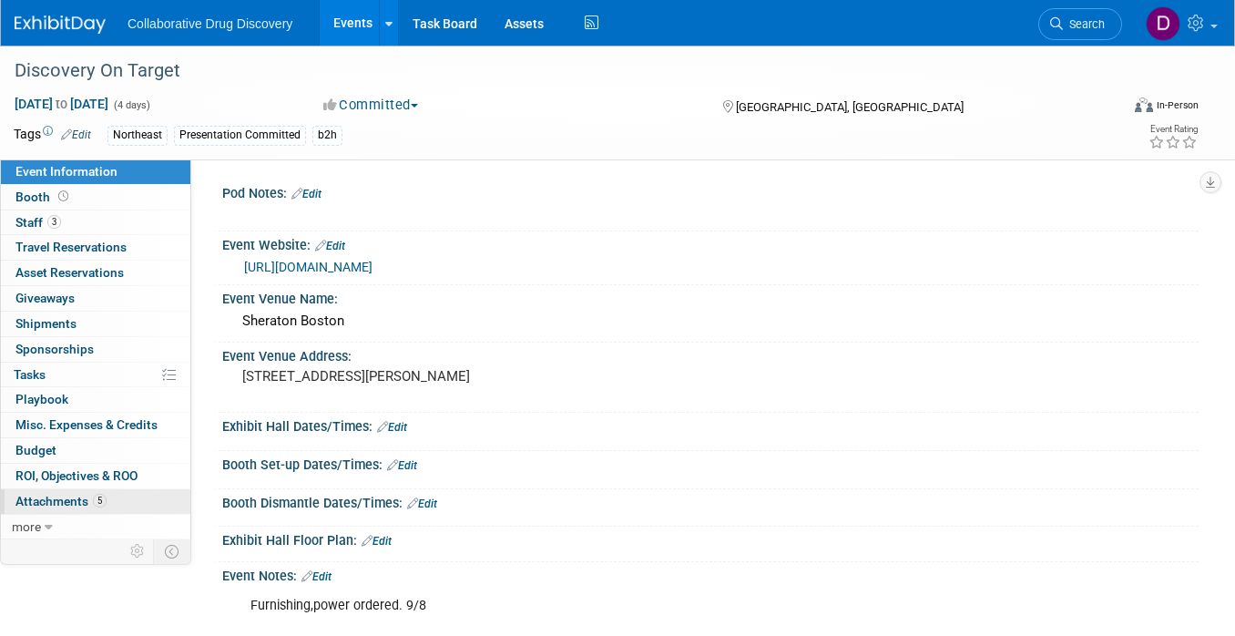
scroll to position [587, 0]
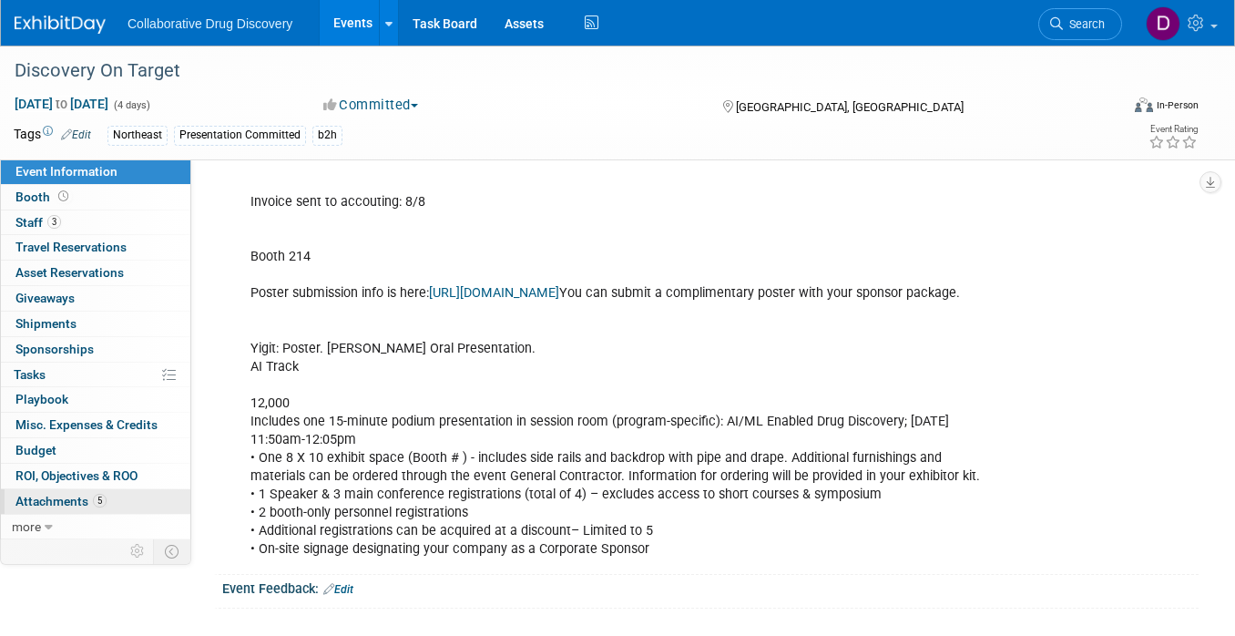
click at [97, 497] on span "5" at bounding box center [100, 501] width 14 height 14
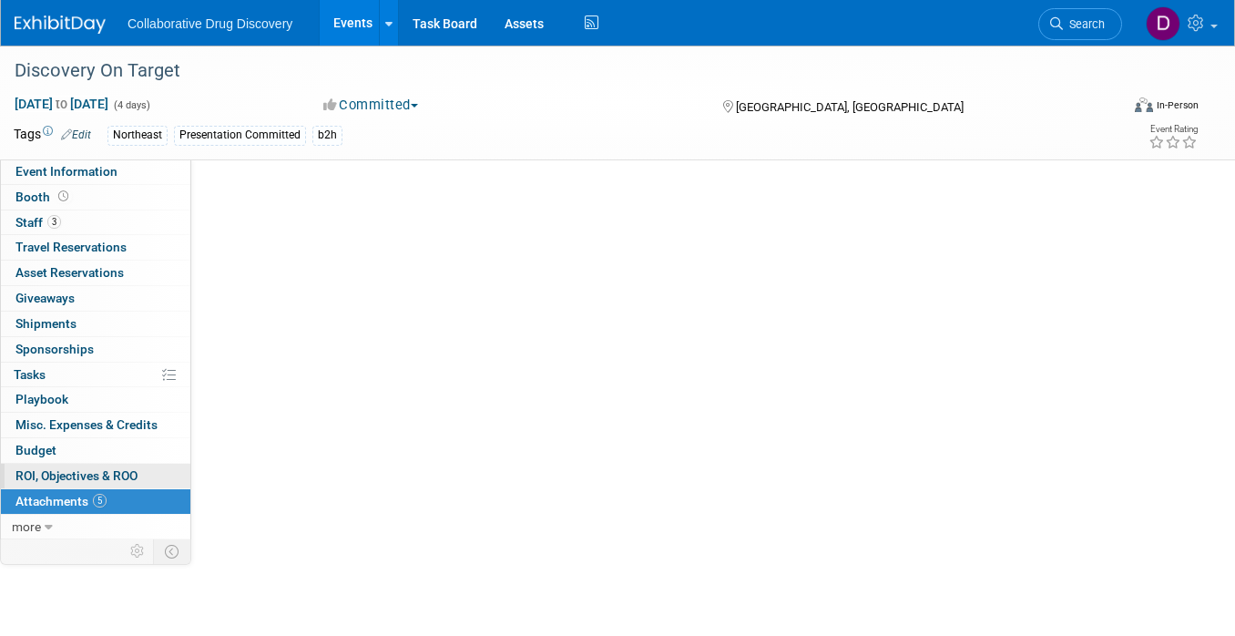
scroll to position [0, 0]
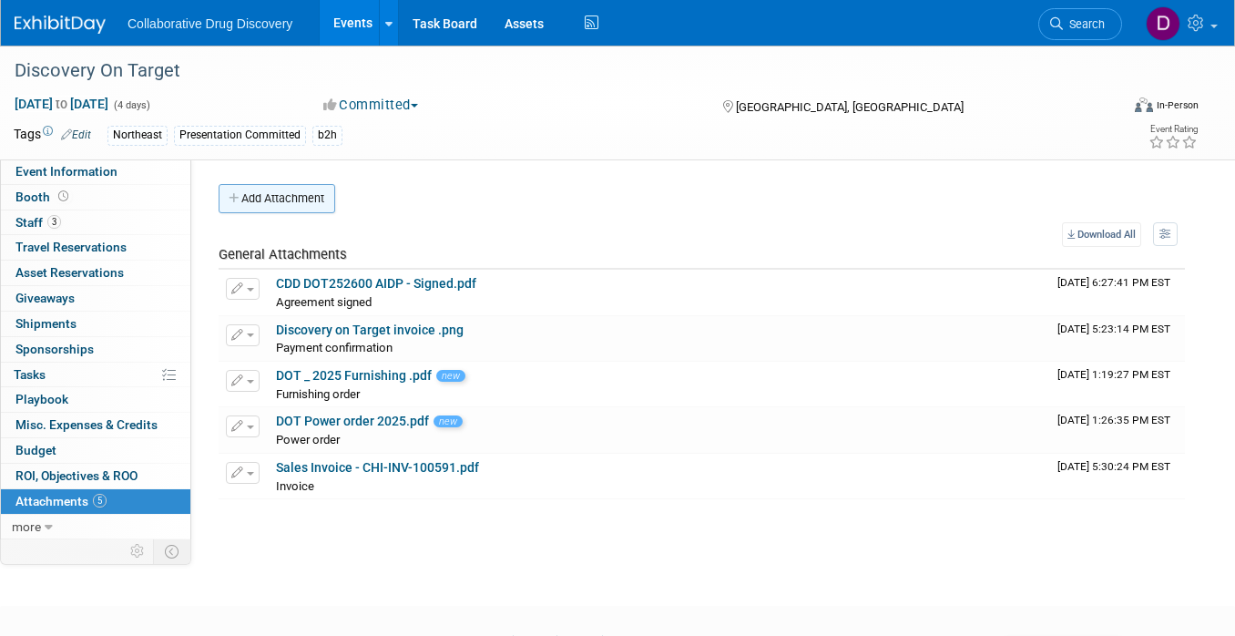
click at [327, 204] on button "Add Attachment" at bounding box center [277, 198] width 117 height 29
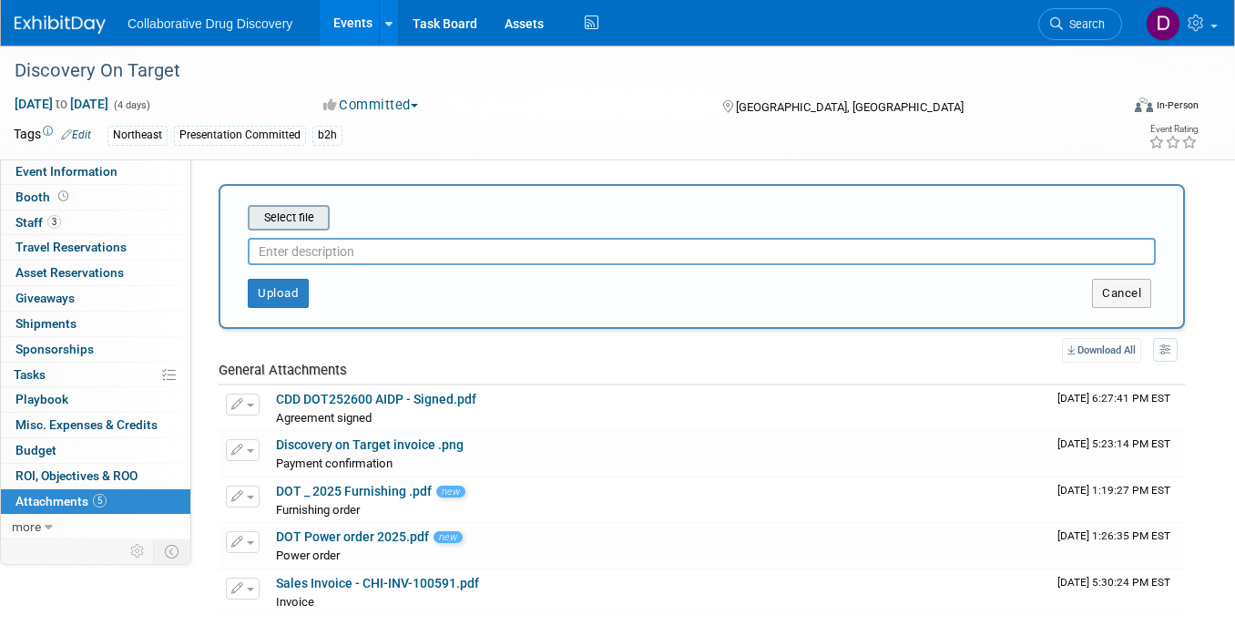
click at [318, 210] on input "file" at bounding box center [219, 218] width 217 height 22
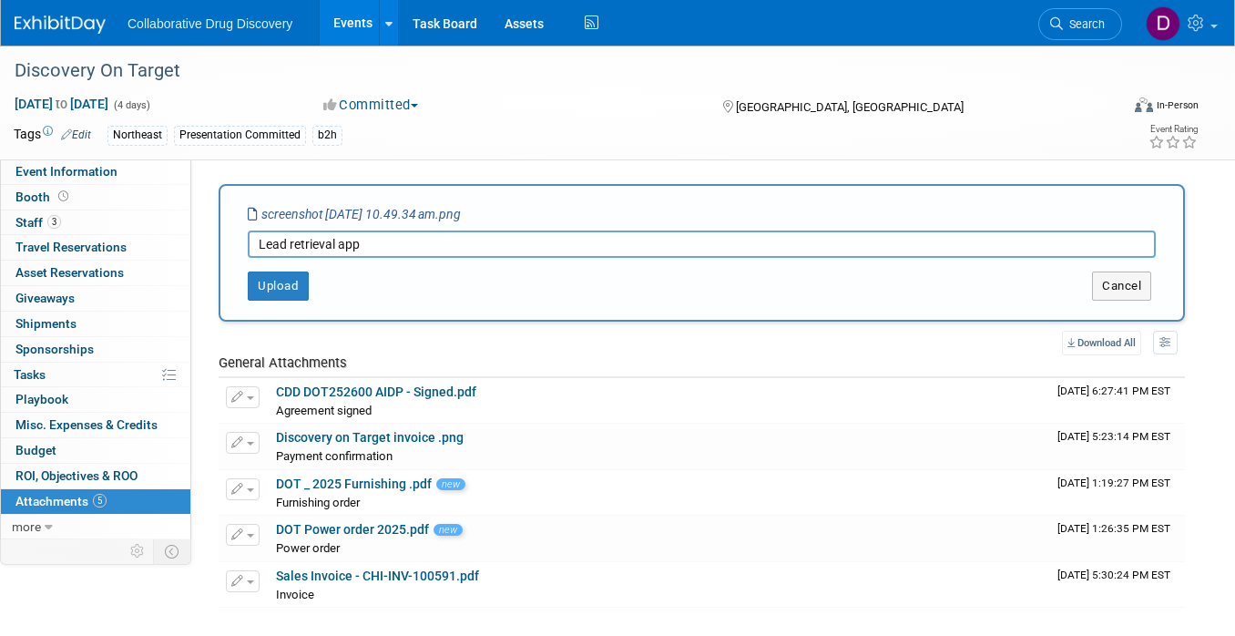
click at [386, 244] on input "Lead retrieval app" at bounding box center [702, 243] width 908 height 27
type input "Lead retrieval app confirm"
click at [302, 284] on button "Upload" at bounding box center [278, 285] width 61 height 29
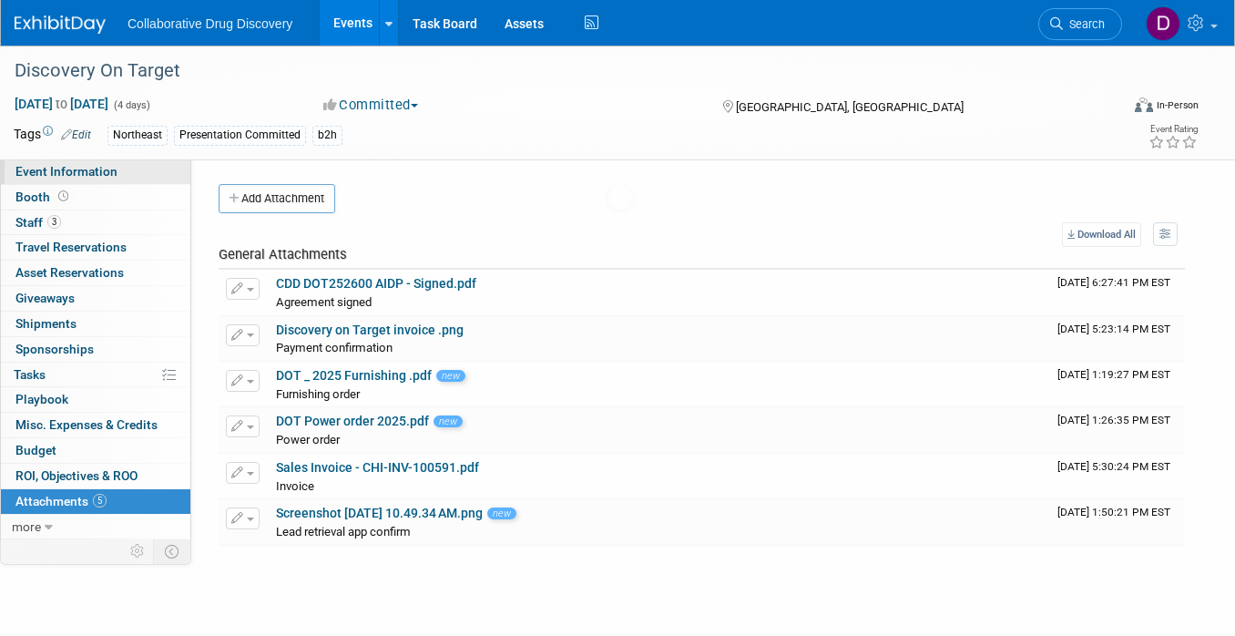
click at [121, 171] on link "Event Information" at bounding box center [95, 171] width 189 height 25
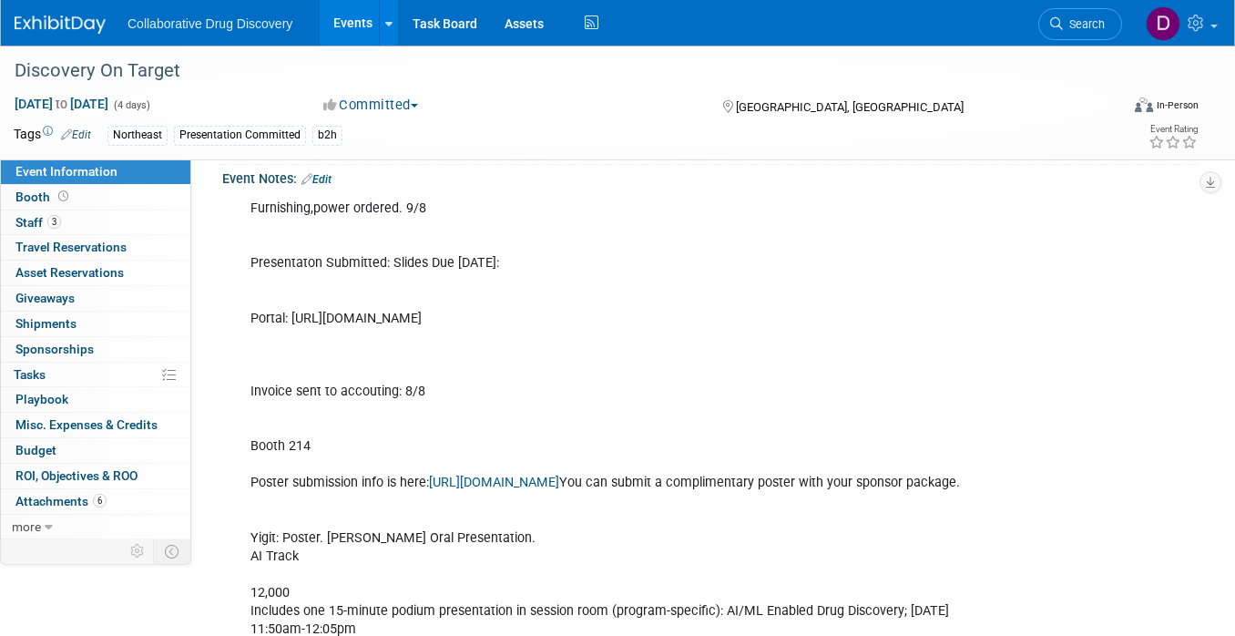
scroll to position [366, 0]
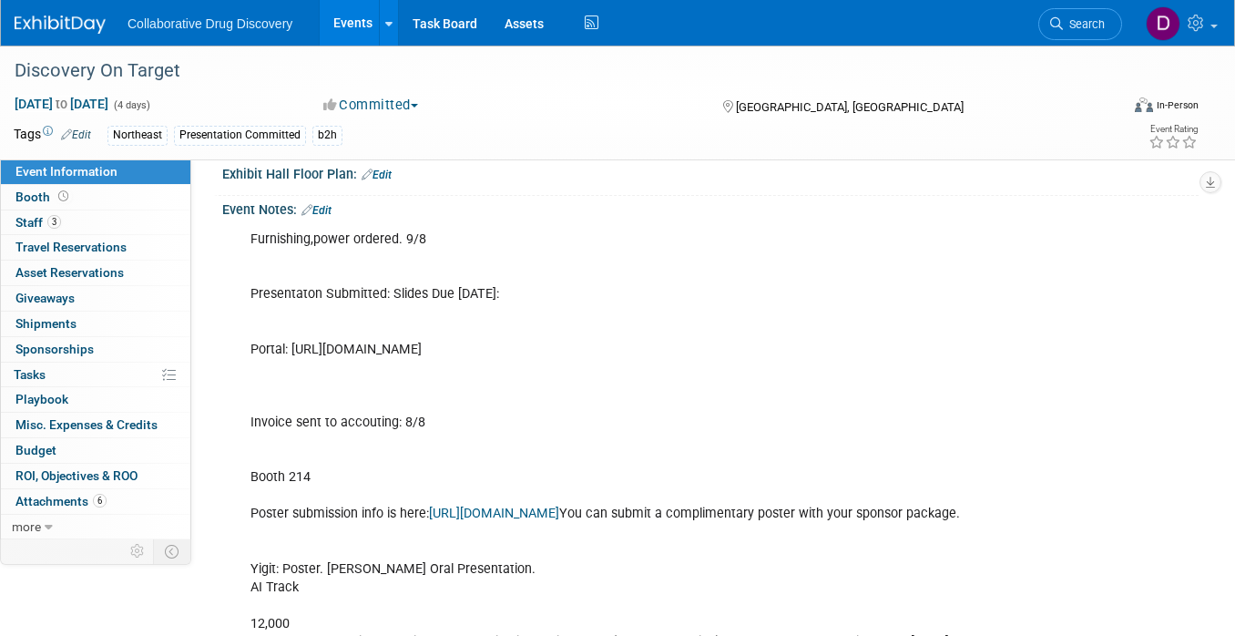
click at [324, 206] on link "Edit" at bounding box center [317, 210] width 30 height 13
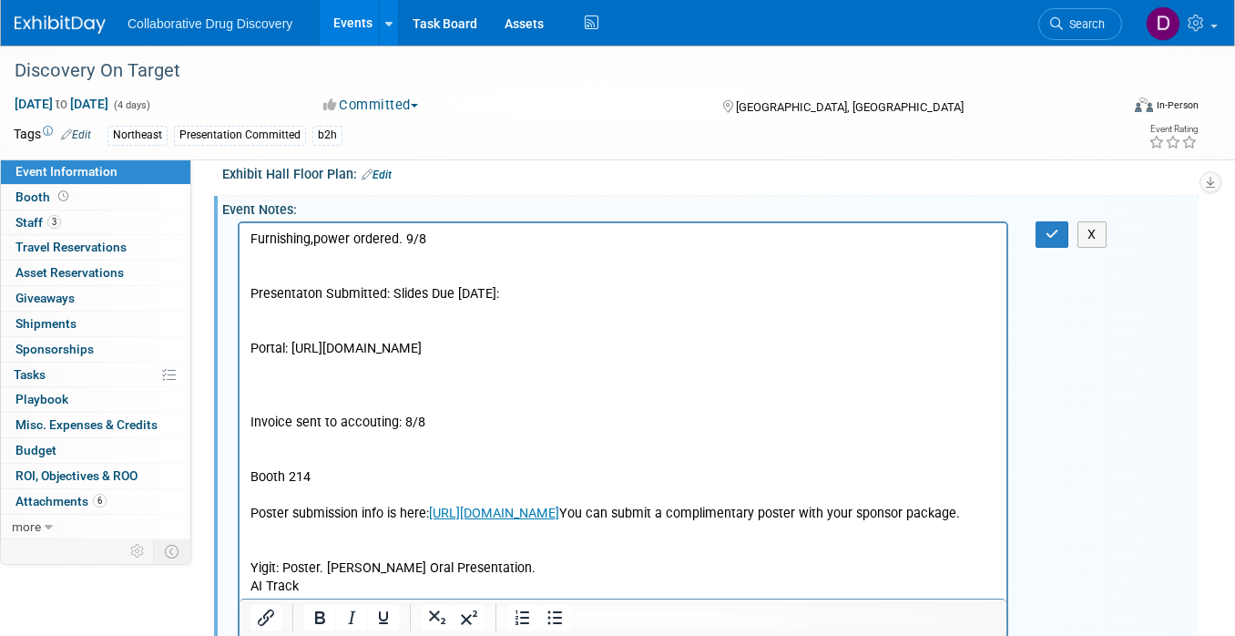
scroll to position [0, 0]
click at [402, 242] on p "Furnishing,power ordered. 9/8 Presentaton Submitted: Slides Due September 1st: …" at bounding box center [623, 504] width 746 height 548
click at [380, 240] on p "Furnishing,power ordered, lead app 9/8 Presentaton Submitted: Slides Due Septem…" at bounding box center [623, 504] width 746 height 548
click at [373, 239] on p "Furnishing,power ordered, lead app 9/8 Presentaton Submitted: Slides Due Septem…" at bounding box center [623, 504] width 746 height 548
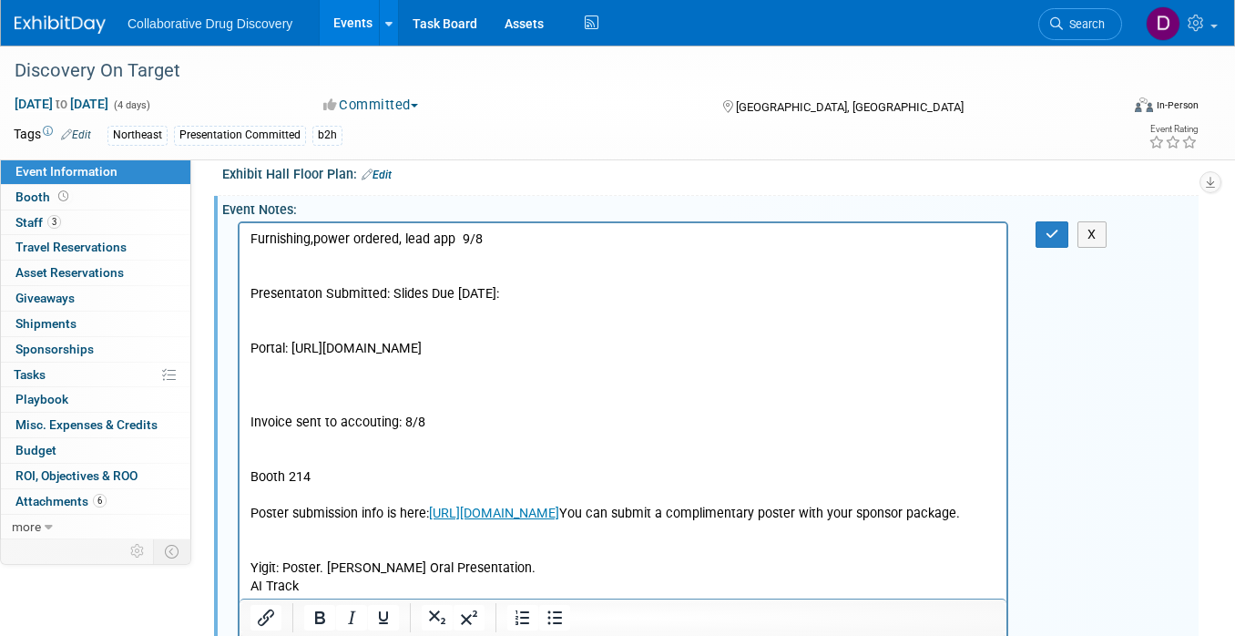
click at [373, 239] on p "Furnishing,power ordered, lead app 9/8 Presentaton Submitted: Slides Due Septem…" at bounding box center [623, 504] width 746 height 548
click at [425, 257] on p "Furnishing,power, lead app 9/8 Presentaton Submitted: Slides Due September 1st:…" at bounding box center [623, 504] width 746 height 548
click at [408, 240] on p "Furnishing,power, lead app 9/8 Presentaton Submitted: Slides Due September 1st:…" at bounding box center [623, 504] width 746 height 548
drag, startPoint x: 820, startPoint y: 262, endPoint x: 829, endPoint y: 260, distance: 9.5
click at [820, 262] on p "Furnishing,power, lead app ordered 9/8 Presentaton Submitted: Slides Due Septem…" at bounding box center [623, 504] width 746 height 548
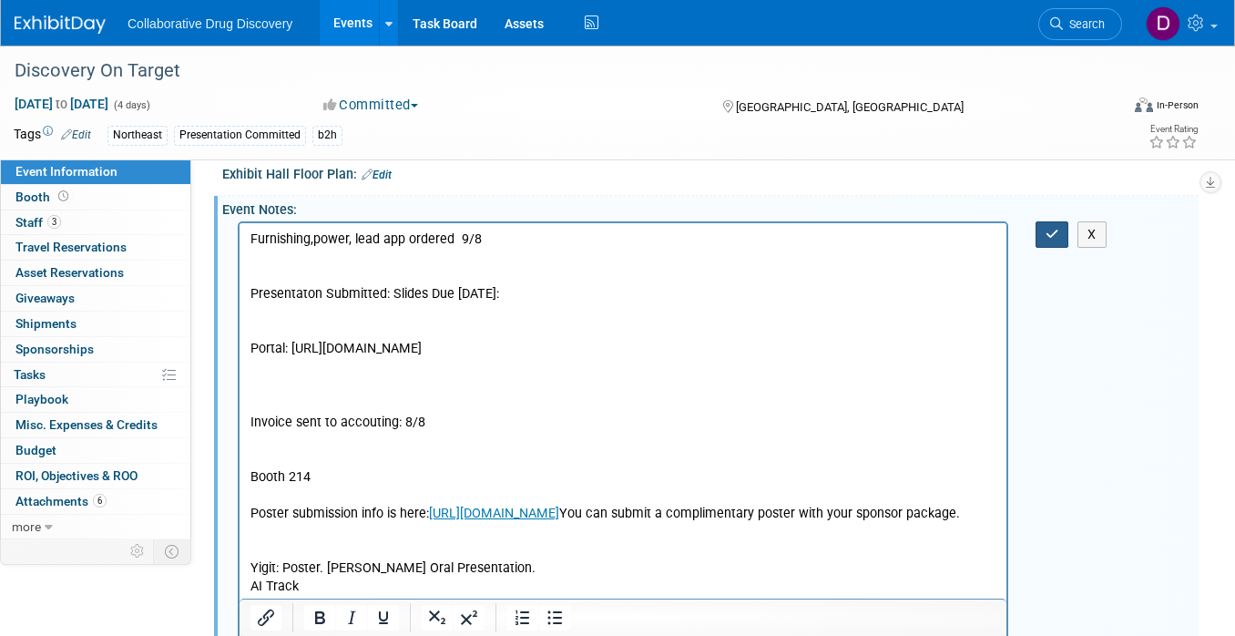
click at [1042, 231] on button "button" at bounding box center [1053, 234] width 34 height 26
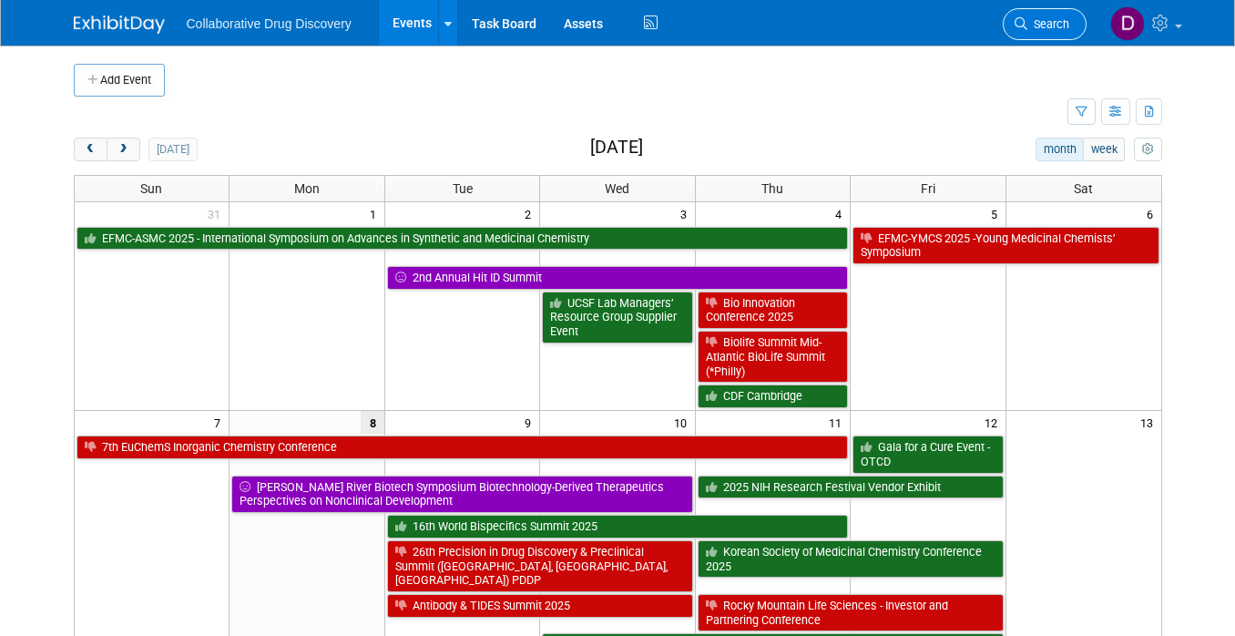
click at [1053, 21] on span "Search" at bounding box center [1049, 24] width 42 height 14
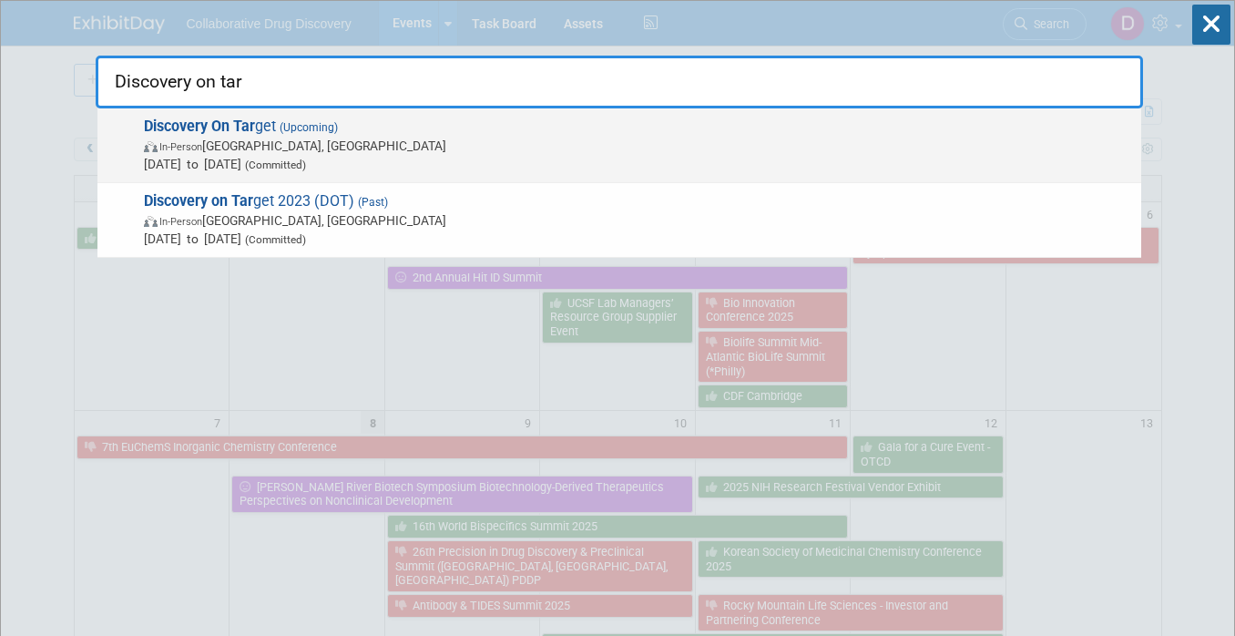
type input "Discovery on tar"
click at [264, 145] on span "In-Person Boston, MA" at bounding box center [638, 146] width 988 height 18
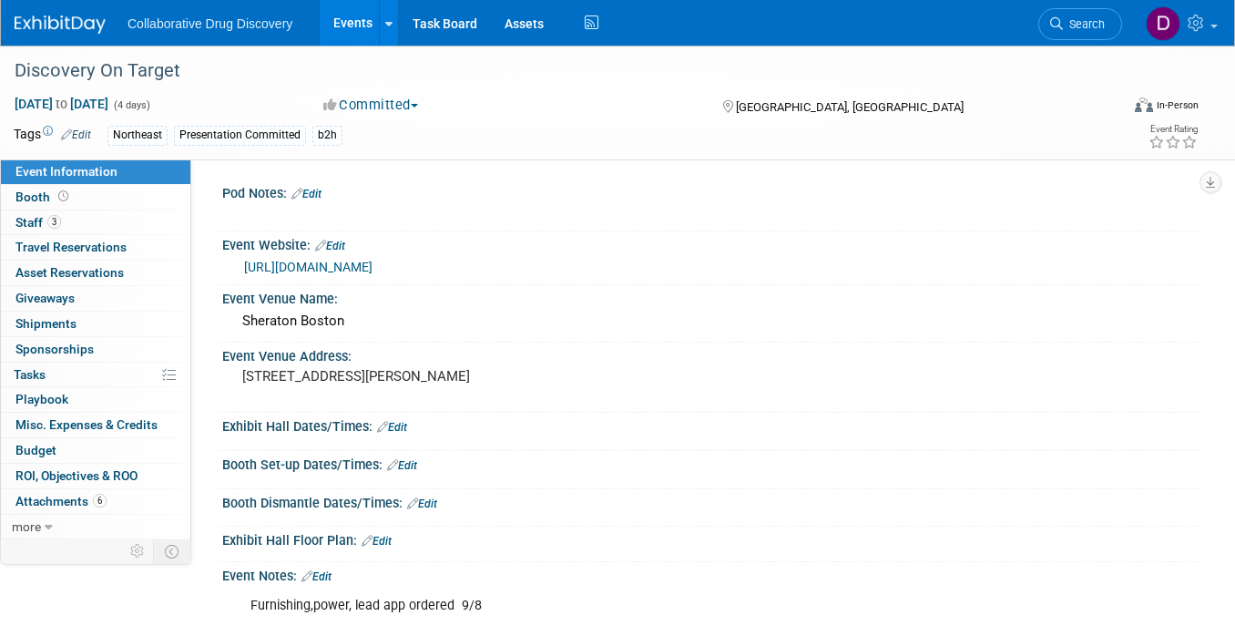
click at [395, 424] on link "Edit" at bounding box center [392, 427] width 30 height 13
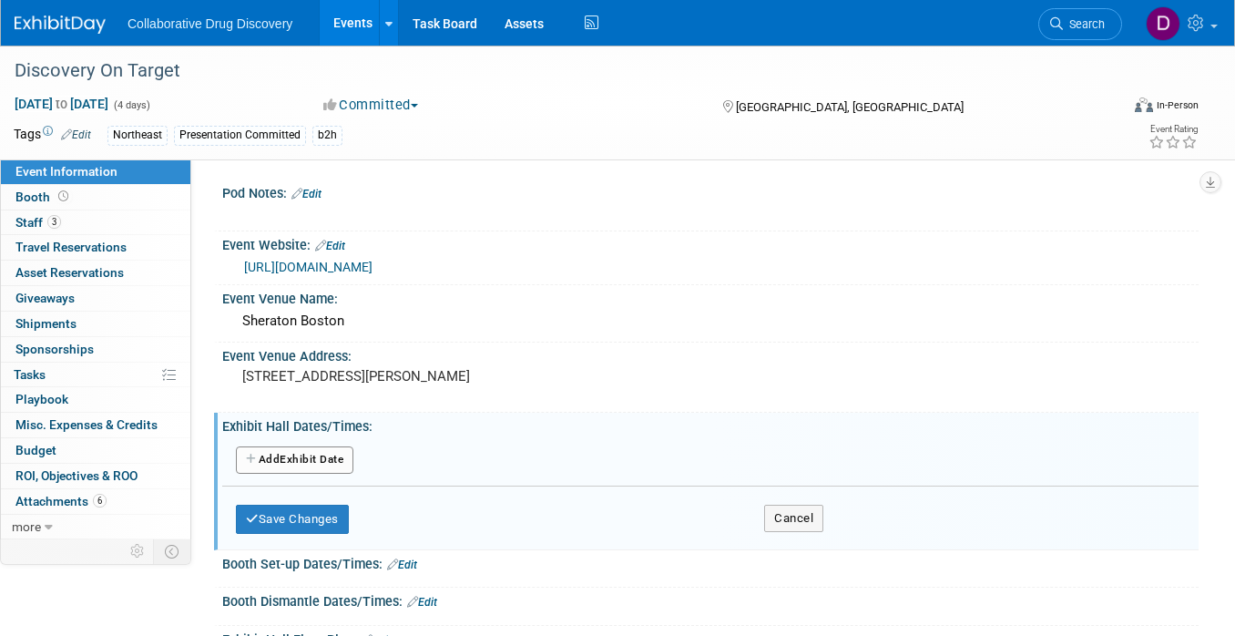
click at [306, 455] on button "Add Another Exhibit Date" at bounding box center [295, 459] width 118 height 27
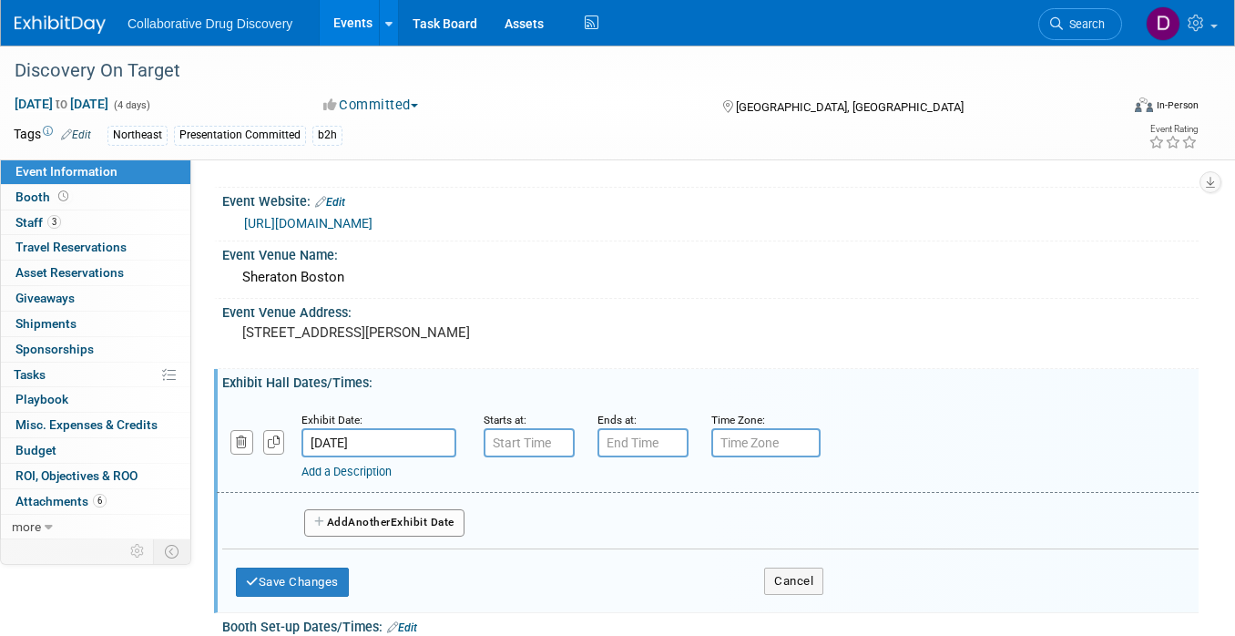
scroll to position [13, 0]
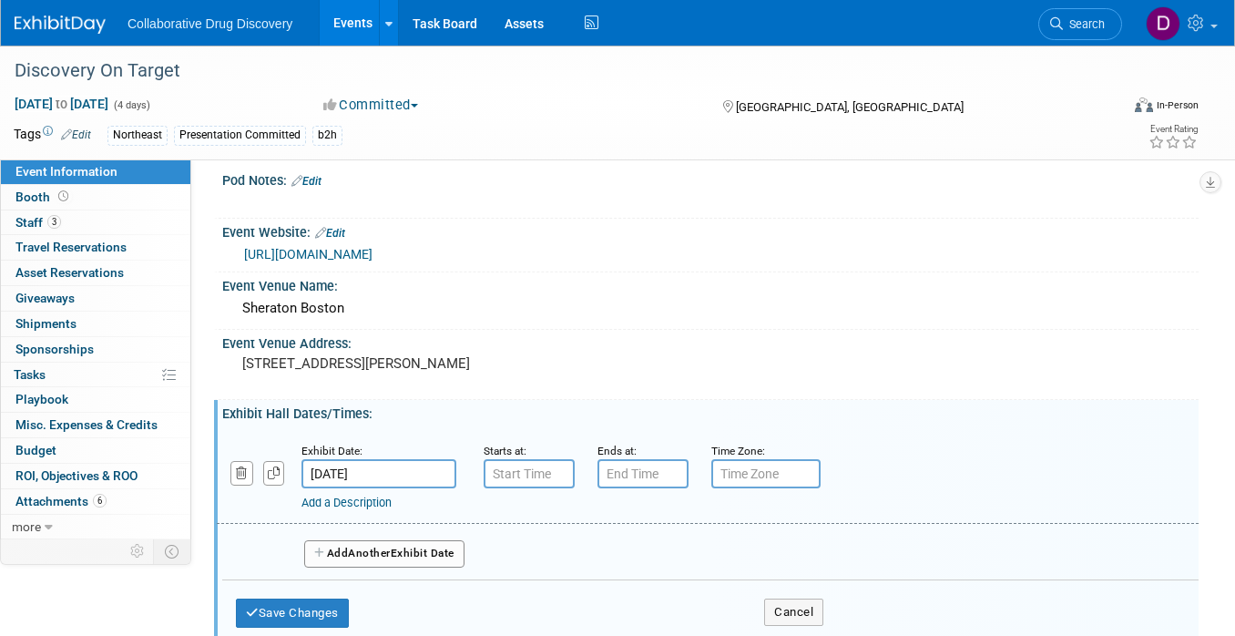
click at [808, 595] on div "Save Changes Cancel" at bounding box center [530, 608] width 588 height 56
click at [807, 609] on button "Cancel" at bounding box center [793, 611] width 59 height 27
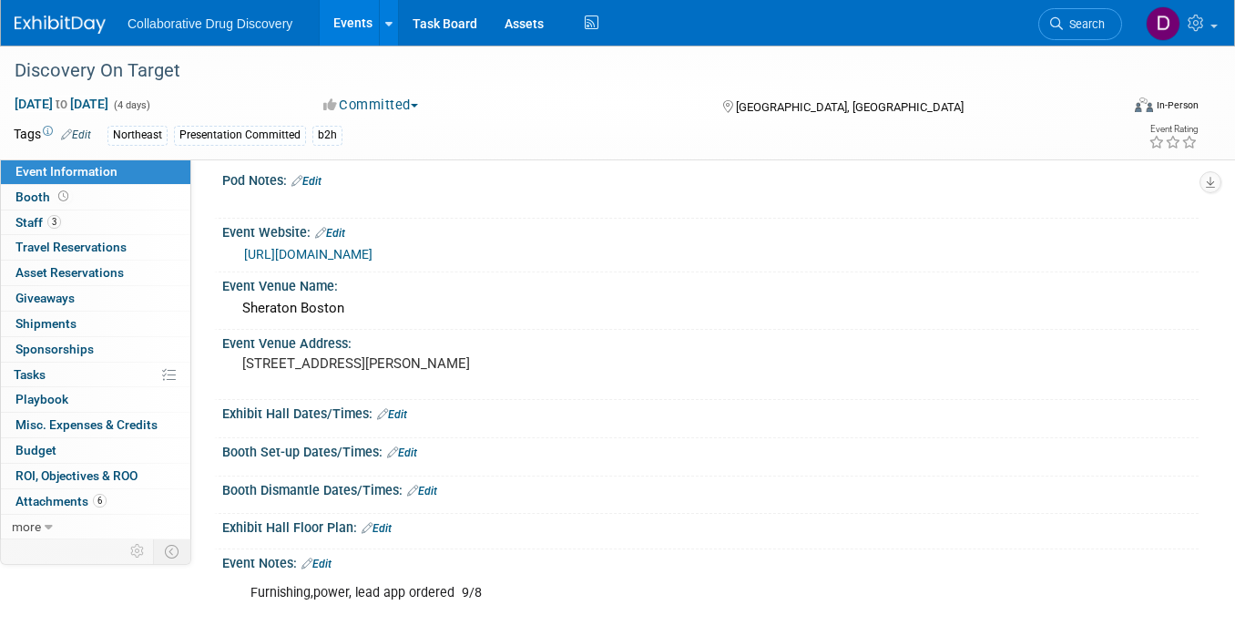
scroll to position [31, 0]
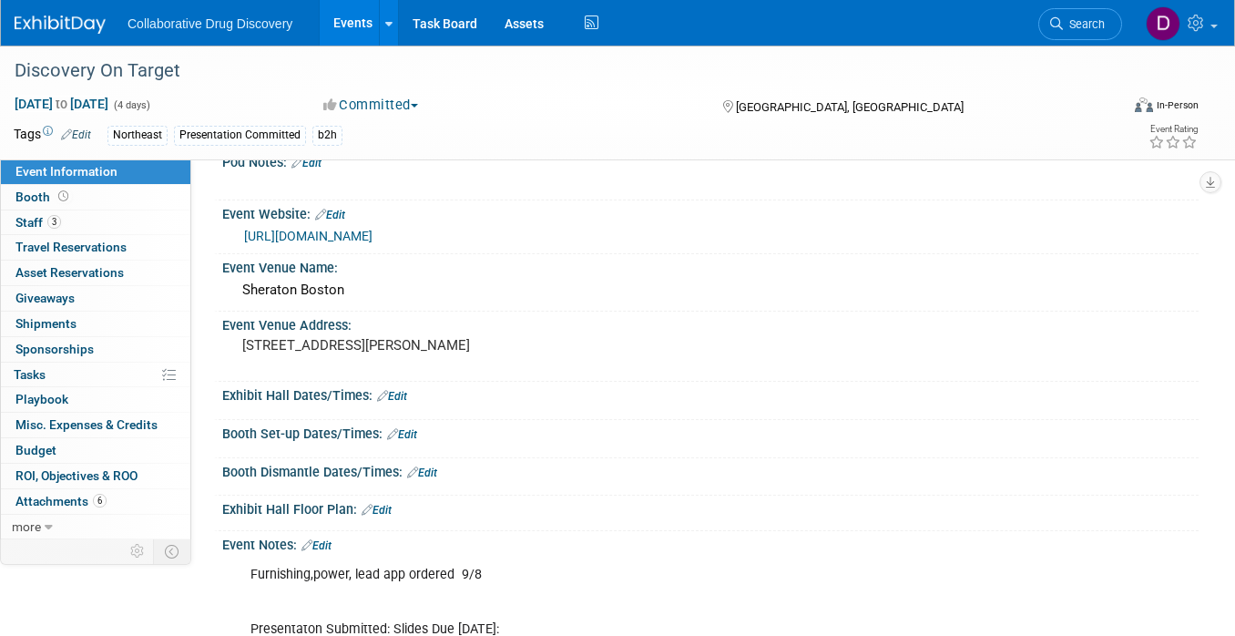
click at [412, 428] on link "Edit" at bounding box center [402, 434] width 30 height 13
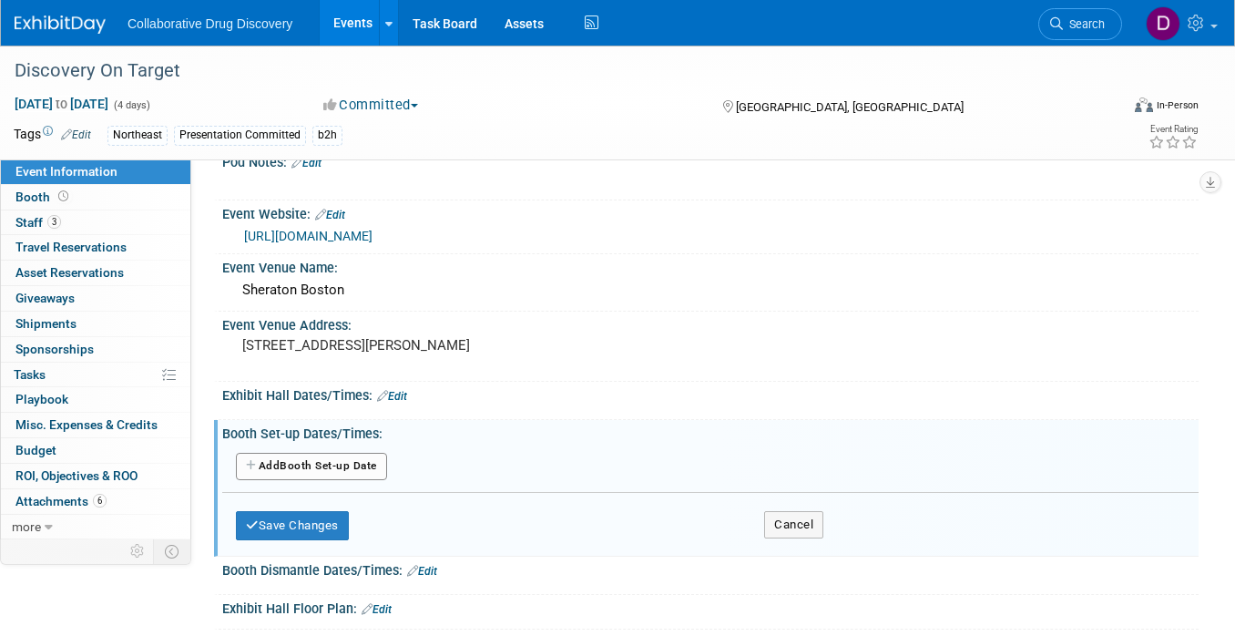
click at [307, 457] on button "Add Another Booth Set-up Date" at bounding box center [311, 466] width 151 height 27
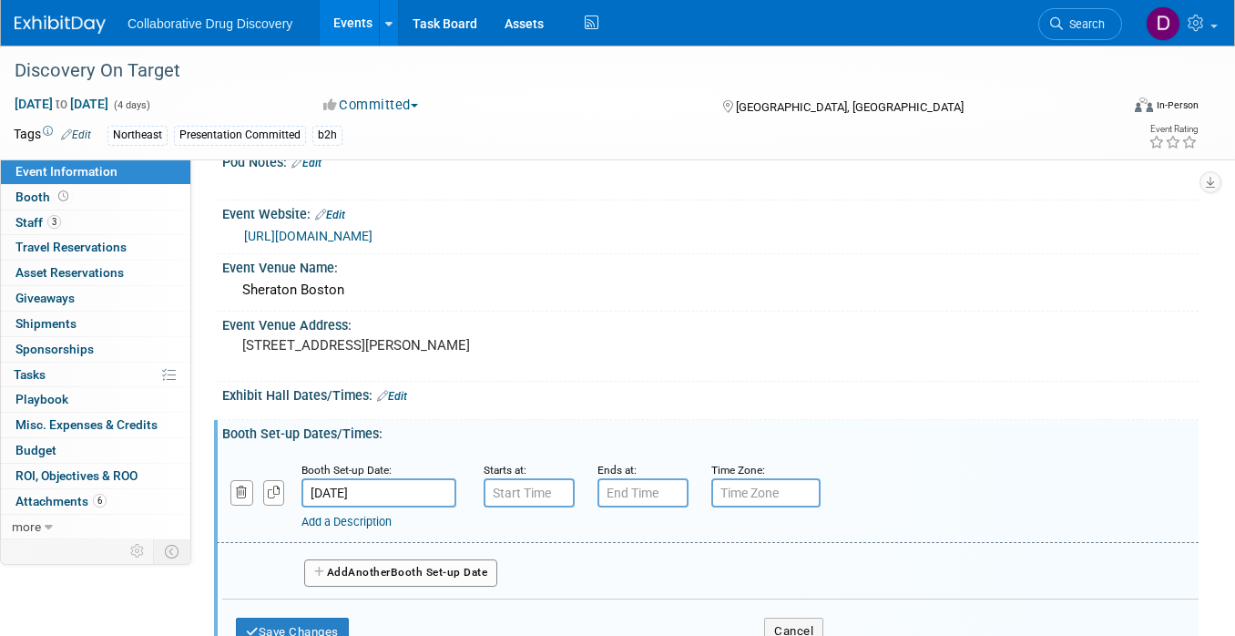
type input "7:00 AM"
click at [510, 485] on input "7:00 AM" at bounding box center [529, 492] width 91 height 29
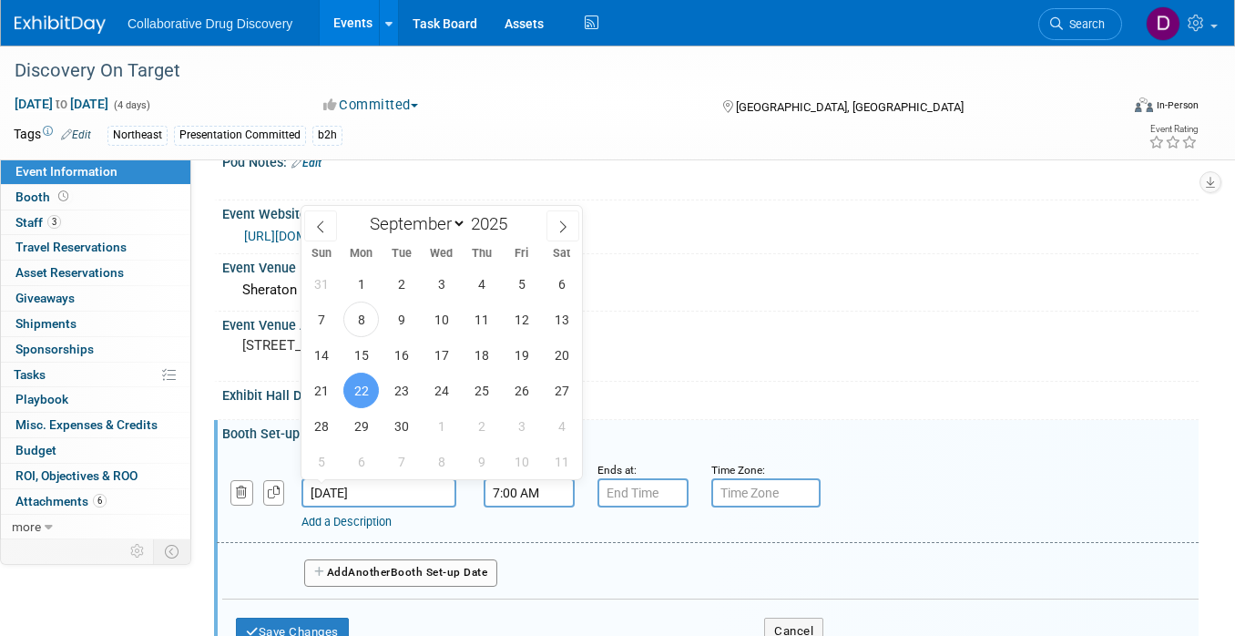
click at [351, 490] on input "[DATE]" at bounding box center [379, 492] width 155 height 29
click at [408, 388] on span "23" at bounding box center [401, 391] width 36 height 36
type input "[DATE]"
click at [553, 495] on input "7:00 AM" at bounding box center [529, 492] width 91 height 29
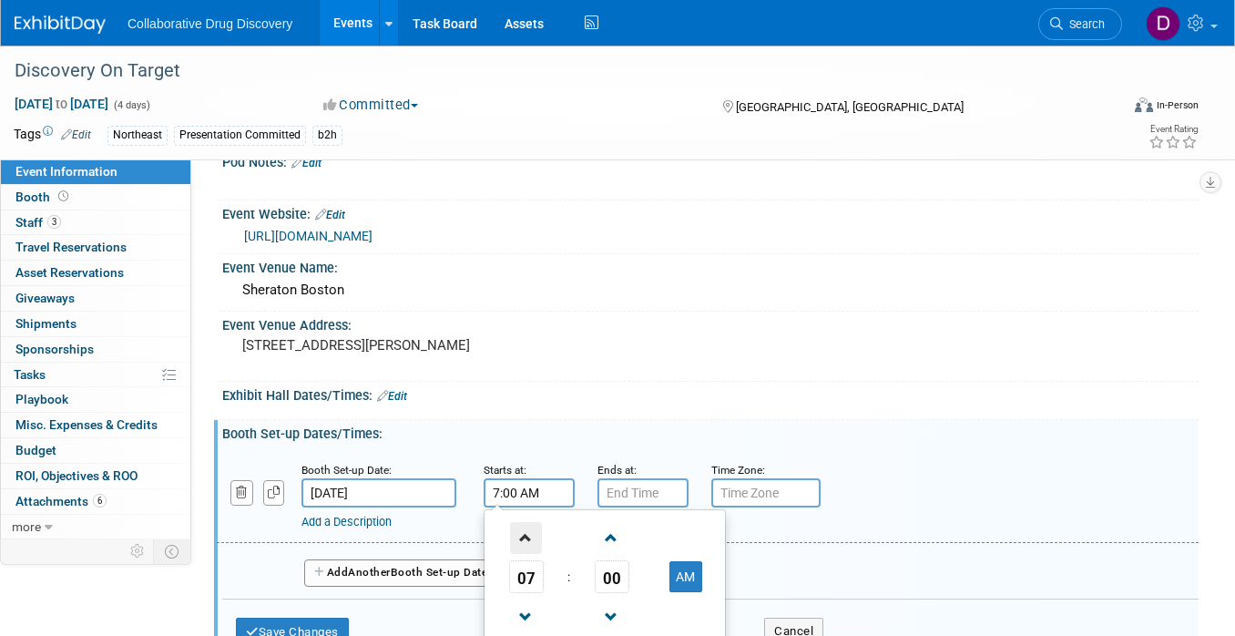
click at [534, 536] on span at bounding box center [526, 538] width 32 height 32
click at [621, 574] on span "00" at bounding box center [612, 576] width 35 height 33
drag, startPoint x: 626, startPoint y: 584, endPoint x: 623, endPoint y: 505, distance: 79.3
click at [627, 584] on td "30" at bounding box center [634, 587] width 58 height 49
type input "8:30 AM"
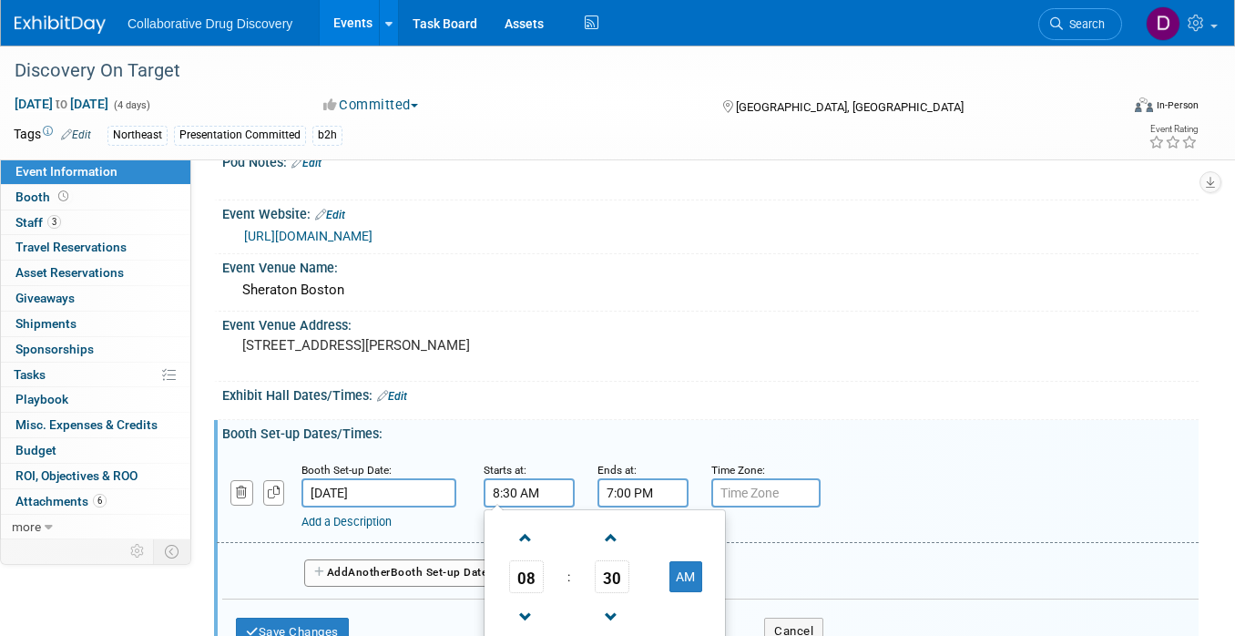
click at [628, 480] on input "7:00 PM" at bounding box center [643, 492] width 91 height 29
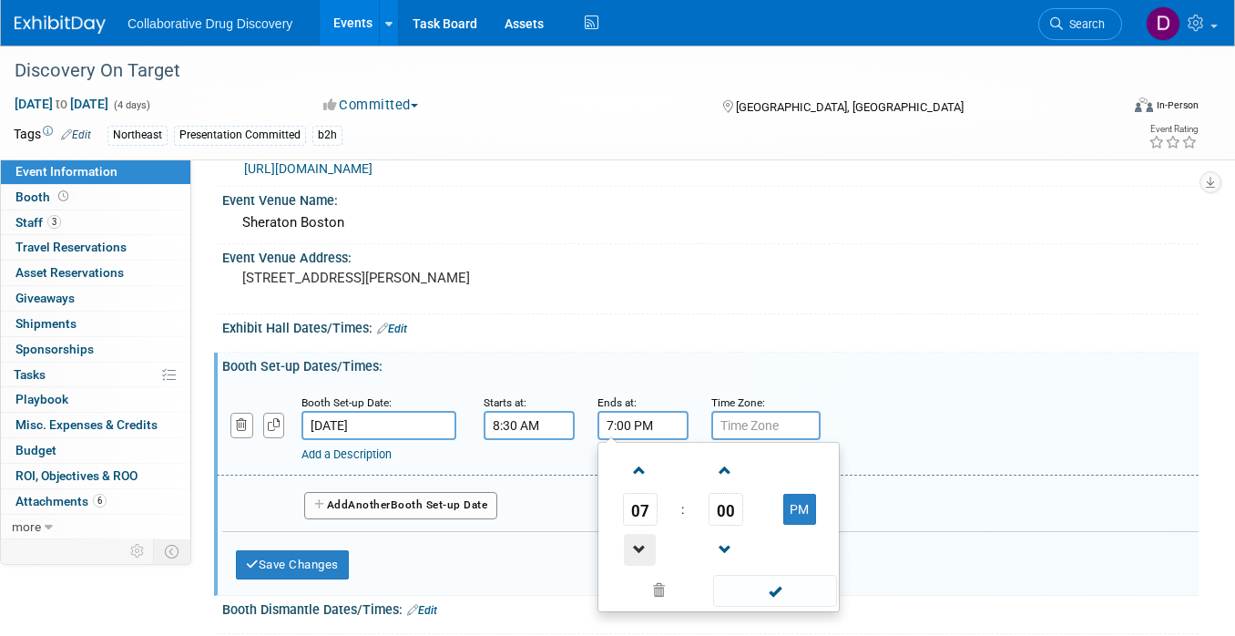
scroll to position [131, 0]
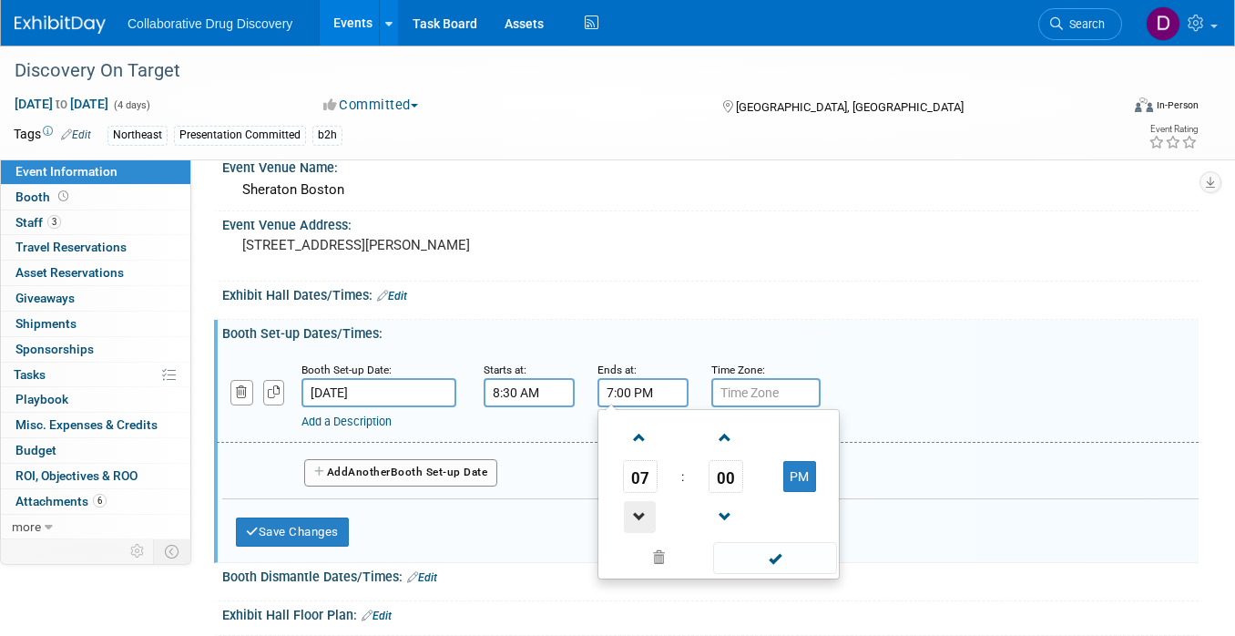
click at [640, 515] on span at bounding box center [640, 517] width 32 height 32
click at [640, 514] on span at bounding box center [640, 517] width 32 height 32
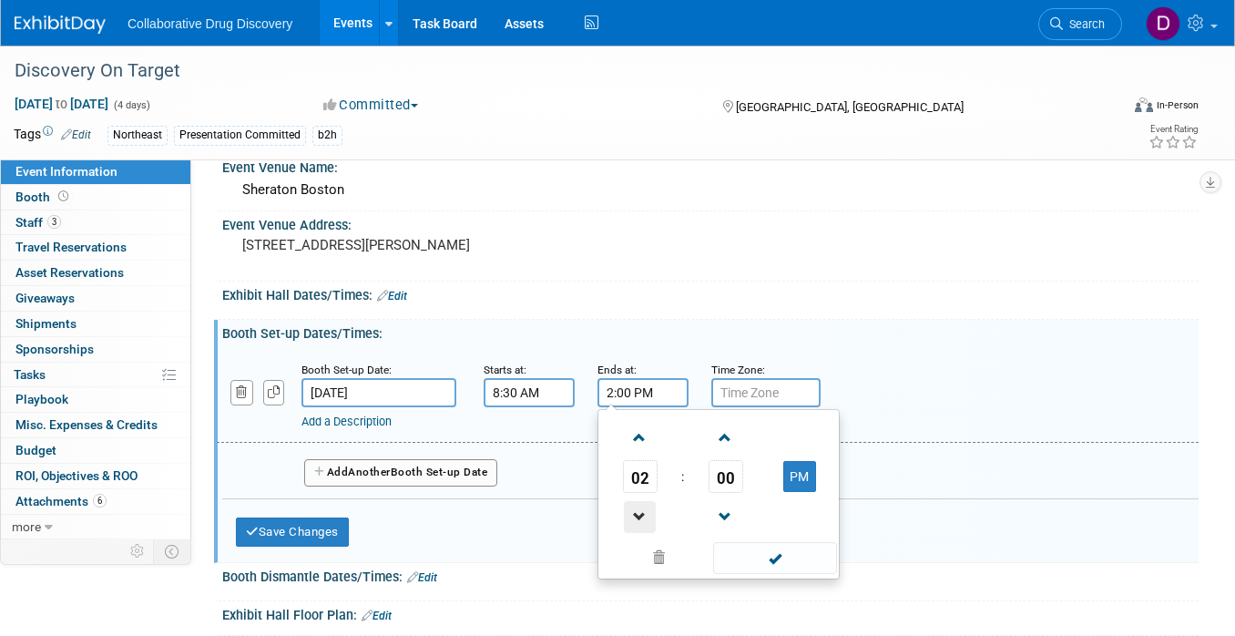
click at [640, 514] on span at bounding box center [640, 517] width 32 height 32
click at [733, 483] on span "00" at bounding box center [726, 476] width 35 height 33
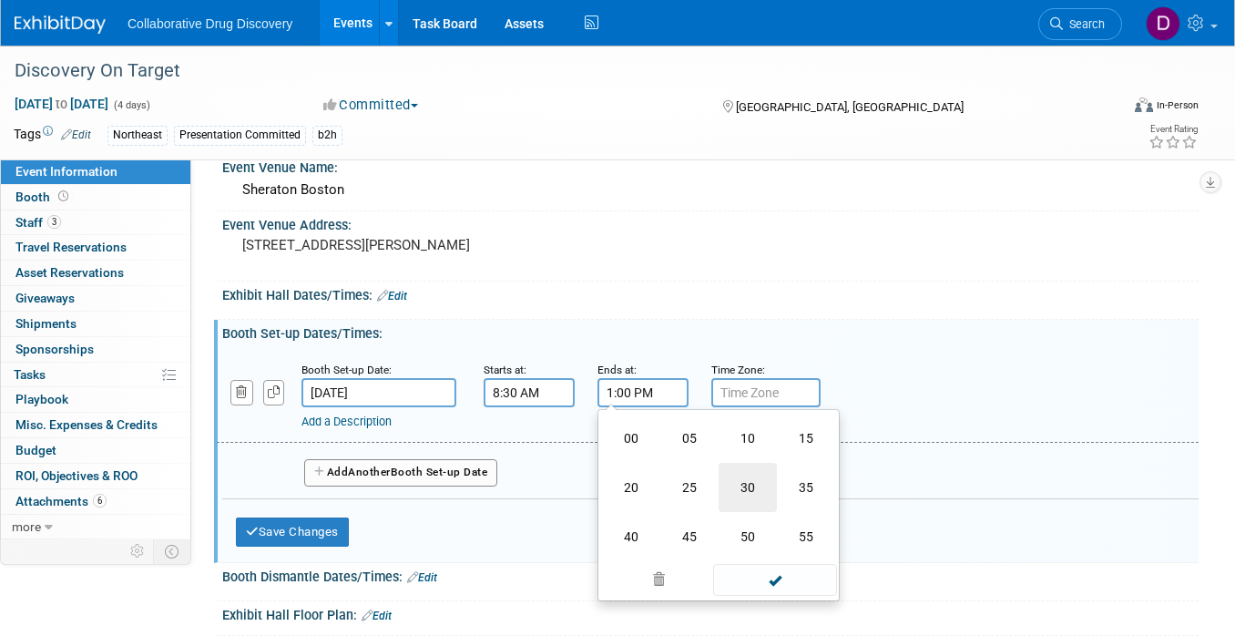
click at [754, 488] on td "30" at bounding box center [748, 487] width 58 height 49
type input "1:30 PM"
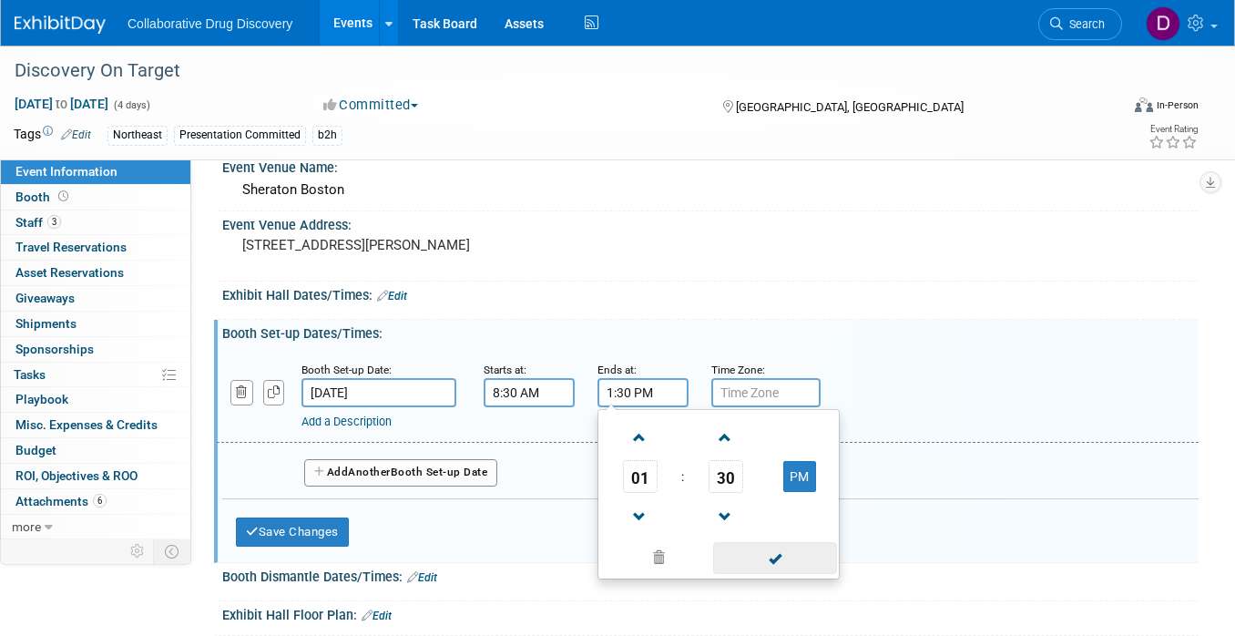
click at [774, 561] on span at bounding box center [774, 558] width 123 height 32
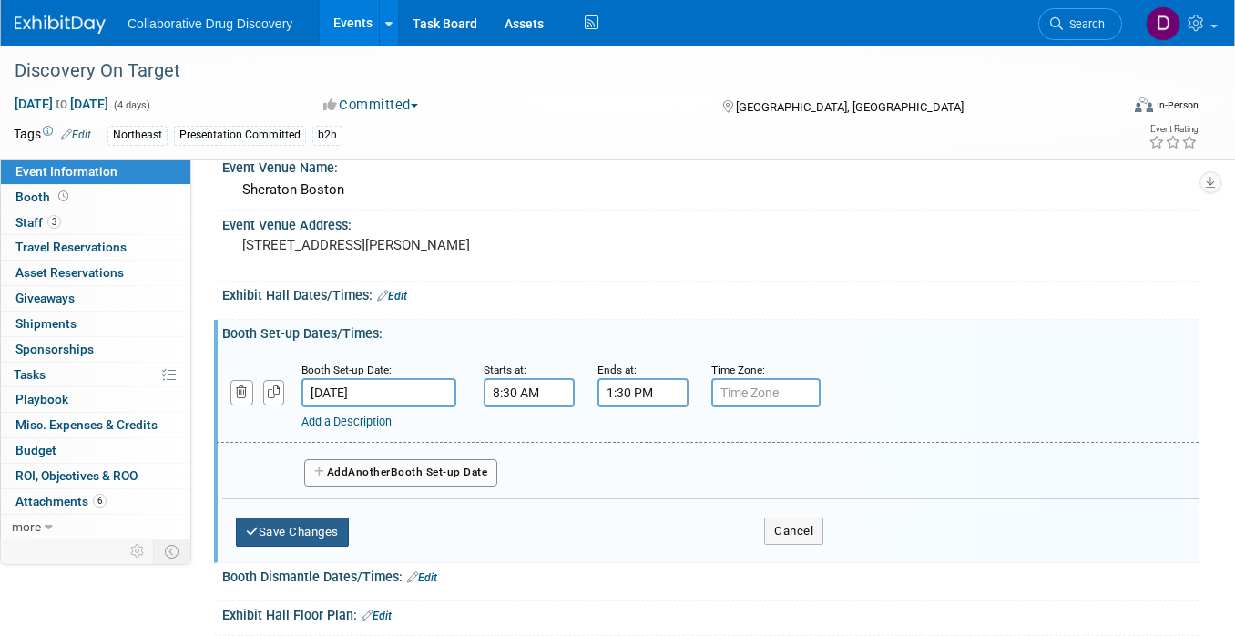
click at [320, 528] on button "Save Changes" at bounding box center [292, 531] width 113 height 29
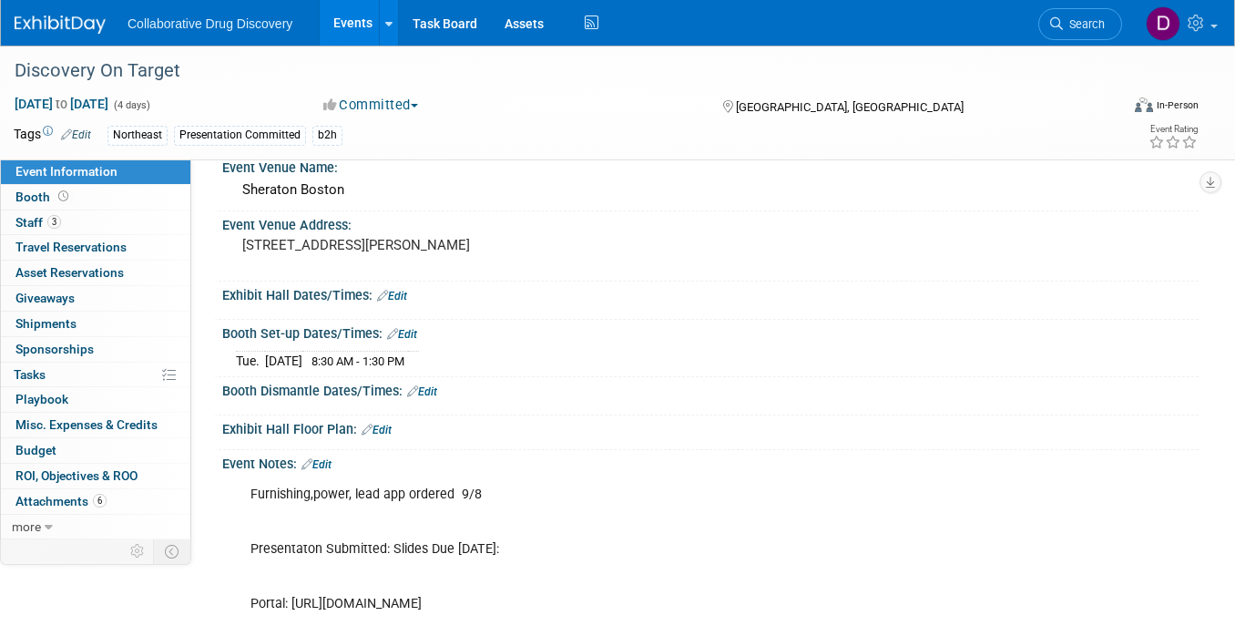
scroll to position [0, 0]
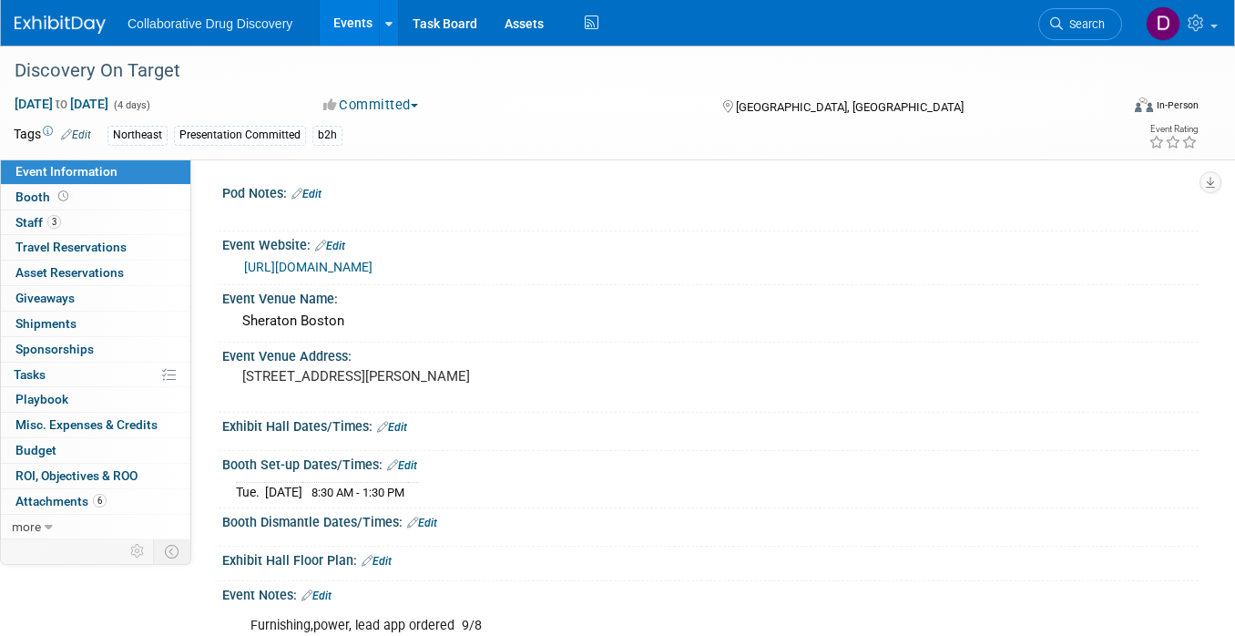
click at [412, 461] on link "Edit" at bounding box center [402, 465] width 30 height 13
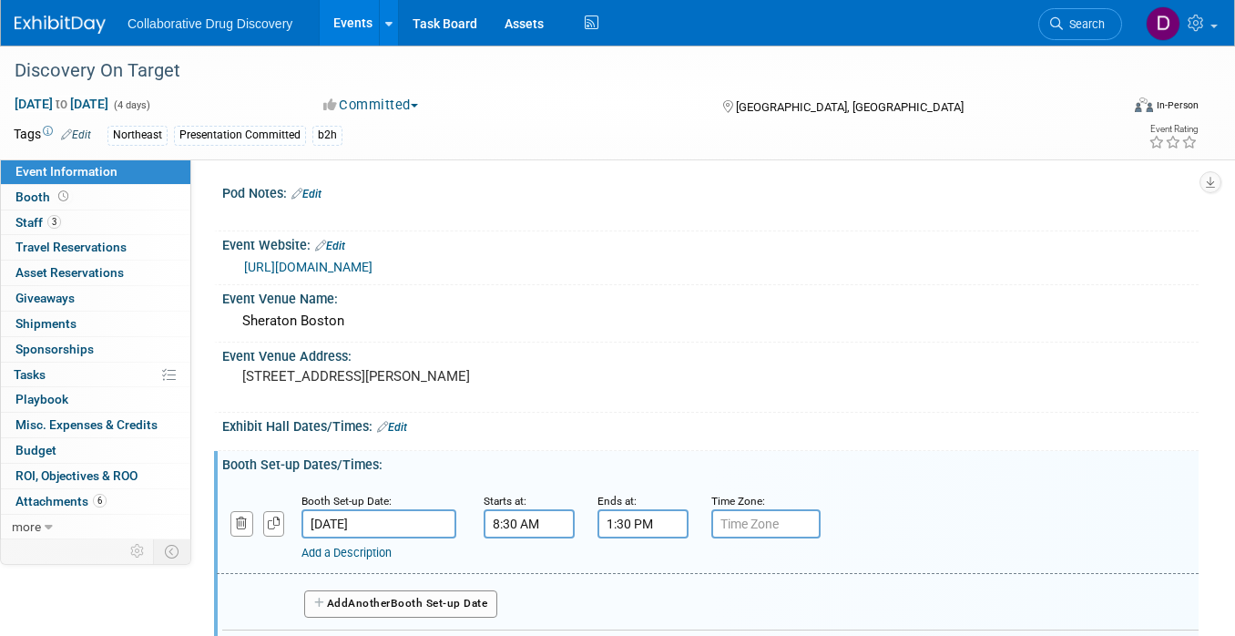
click at [338, 555] on link "Add a Description" at bounding box center [347, 553] width 90 height 14
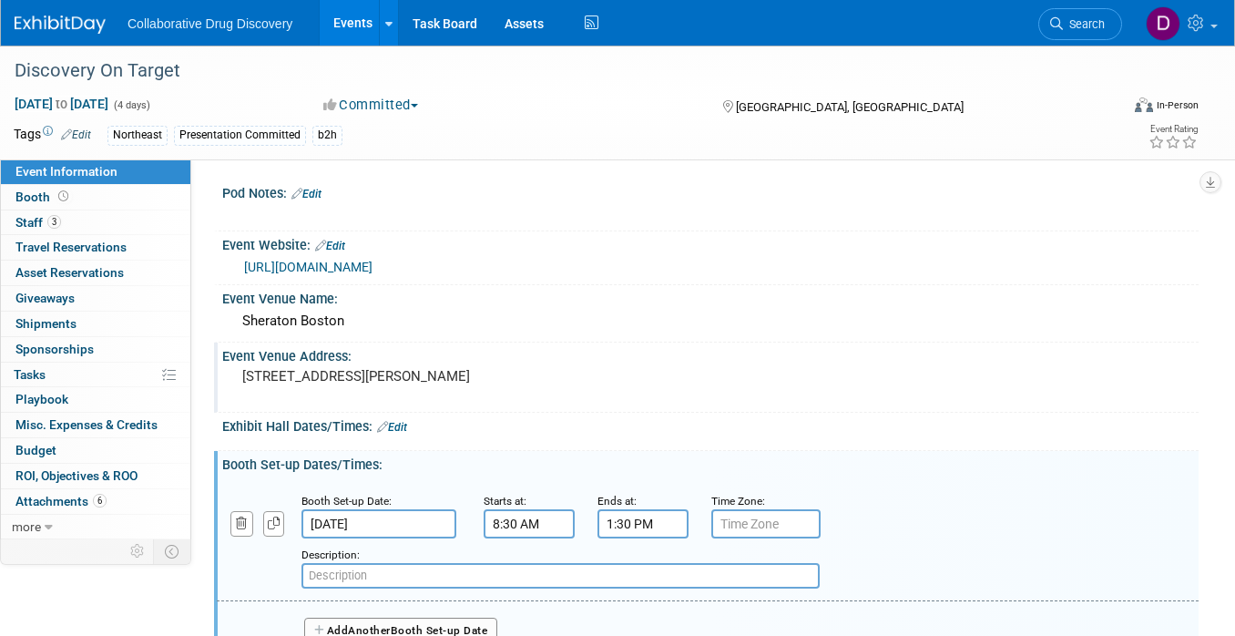
click at [508, 373] on pre "[STREET_ADDRESS][PERSON_NAME]" at bounding box center [425, 376] width 367 height 16
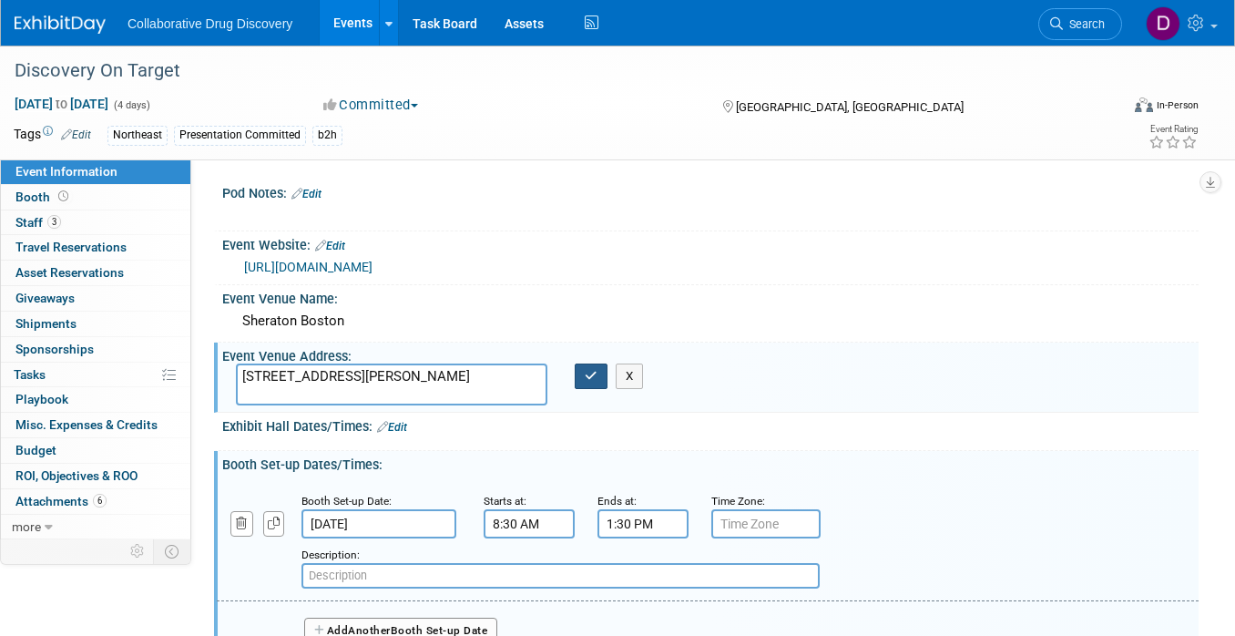
click at [595, 379] on icon "button" at bounding box center [591, 376] width 13 height 12
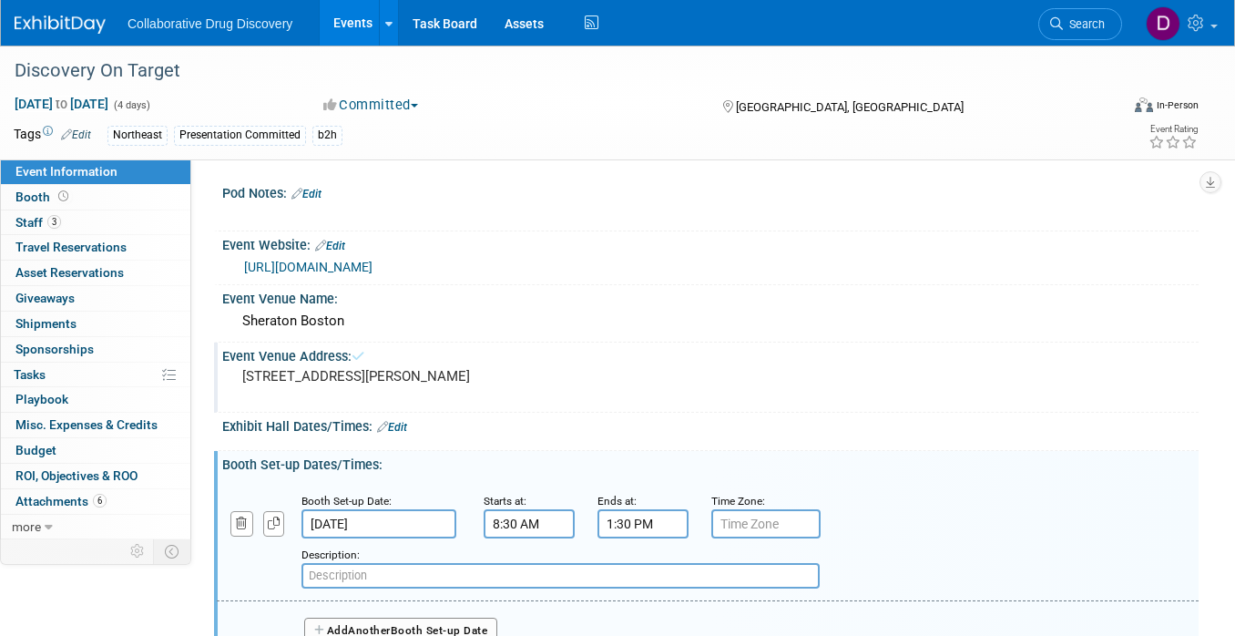
scroll to position [172, 0]
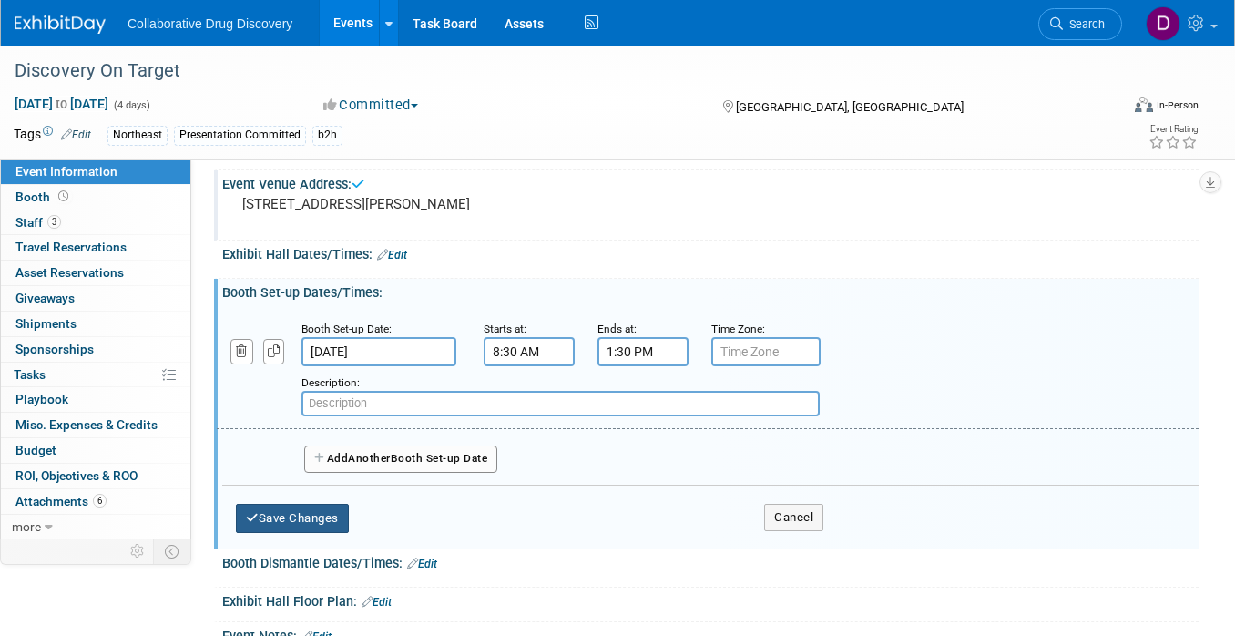
click at [340, 506] on button "Save Changes" at bounding box center [292, 518] width 113 height 29
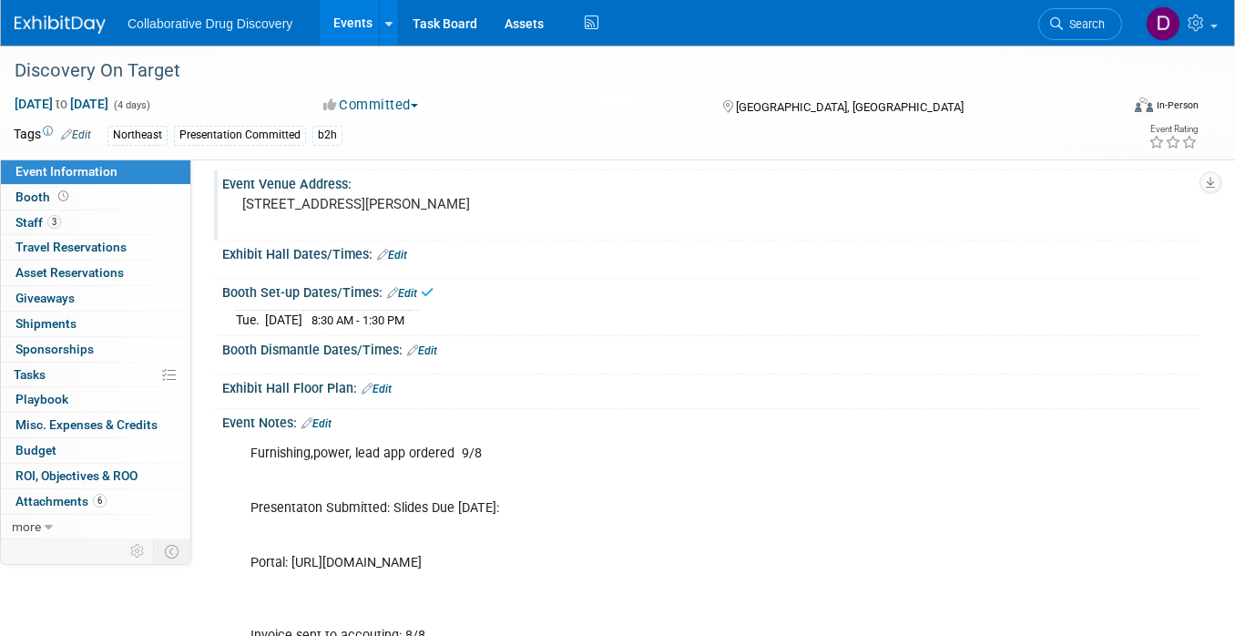
click at [423, 344] on link "Edit" at bounding box center [422, 350] width 30 height 13
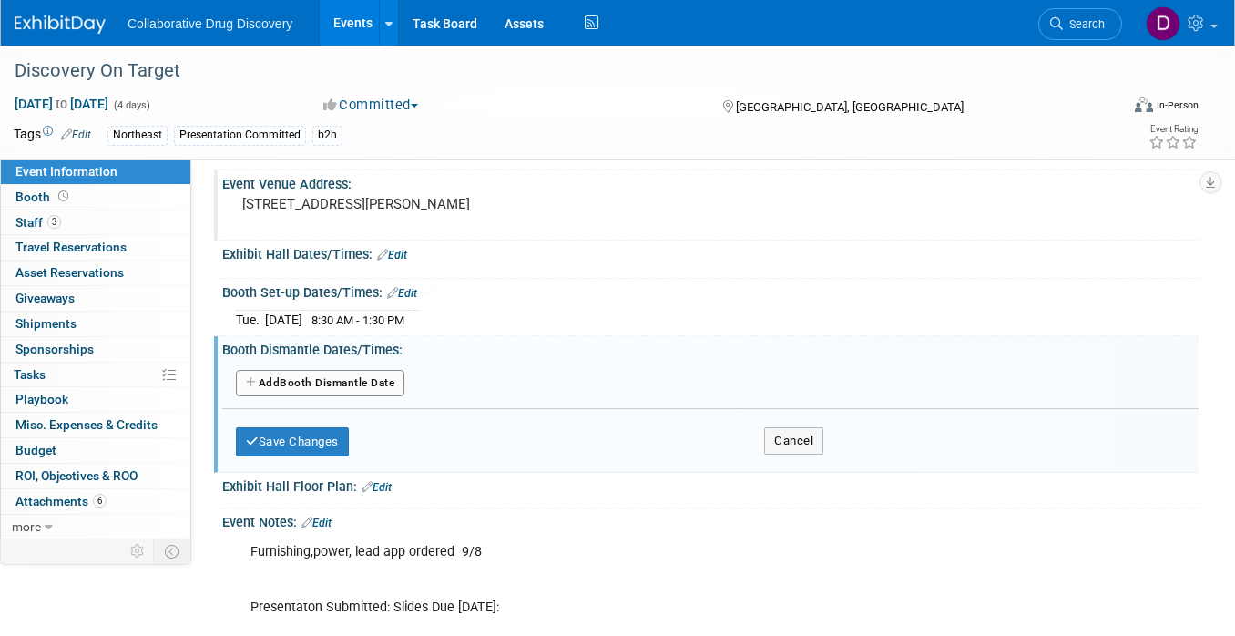
click at [319, 383] on button "Add Another Booth Dismantle Date" at bounding box center [320, 383] width 169 height 27
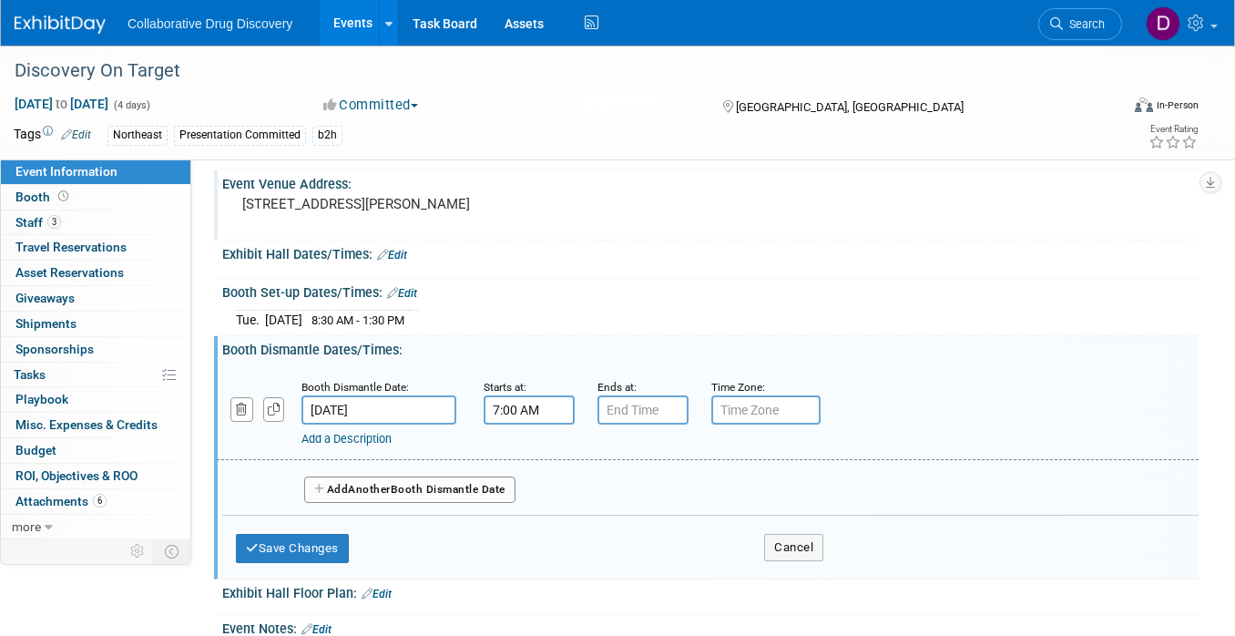
click at [524, 399] on input "7:00 AM" at bounding box center [529, 409] width 91 height 29
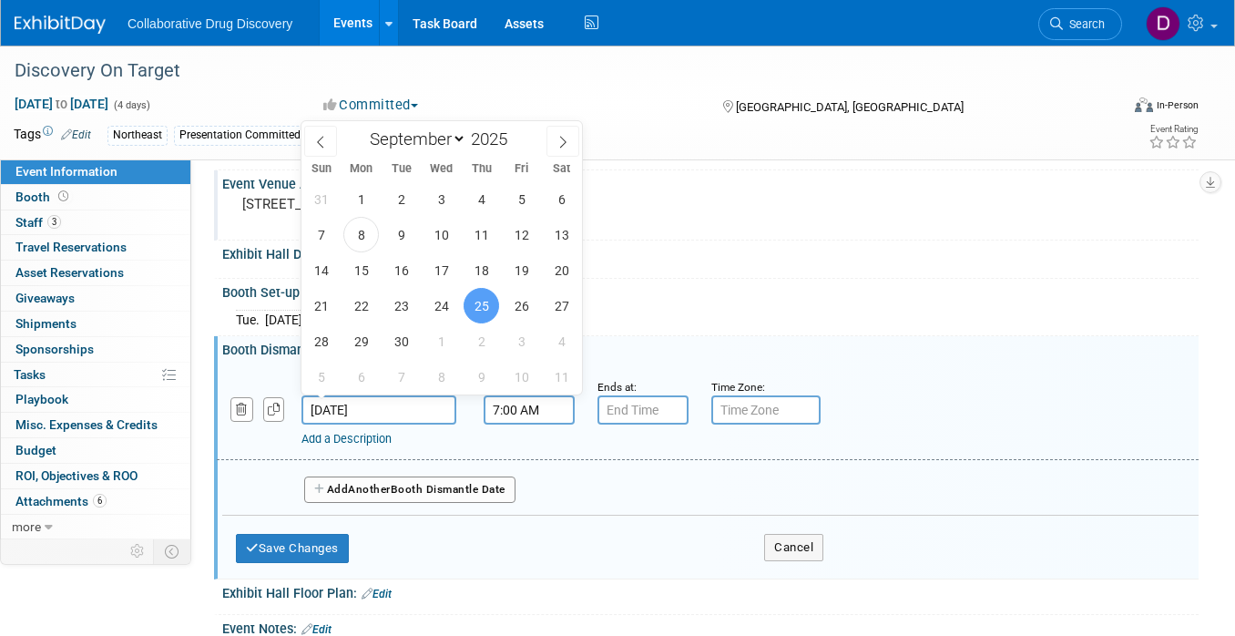
click at [381, 409] on input "[DATE]" at bounding box center [379, 409] width 155 height 29
click at [721, 289] on div "Booth Set-up Dates/Times: Edit" at bounding box center [710, 291] width 976 height 24
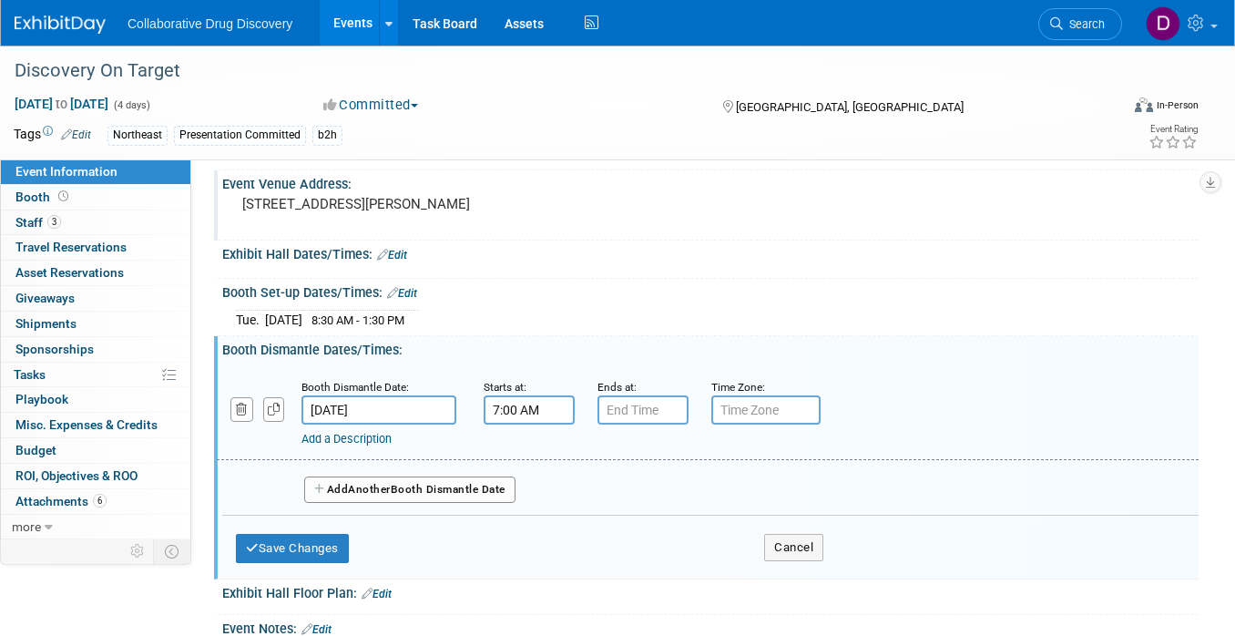
click at [527, 409] on input "7:00 AM" at bounding box center [529, 409] width 91 height 29
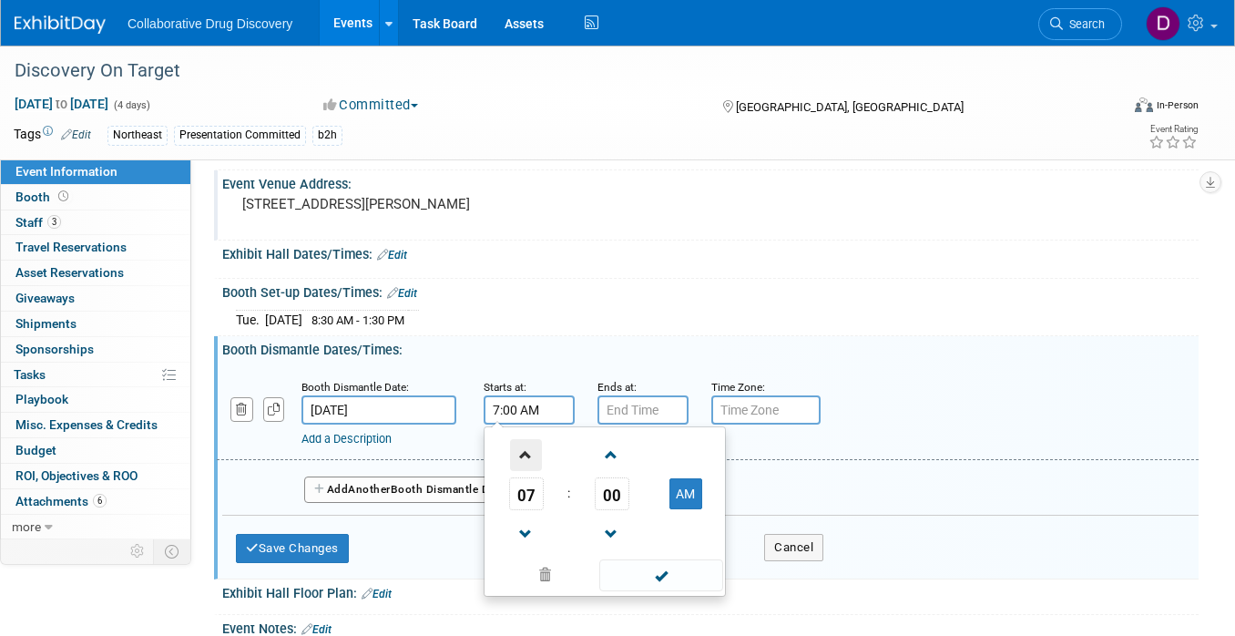
click at [520, 459] on span at bounding box center [526, 455] width 32 height 32
click at [519, 458] on span at bounding box center [526, 455] width 32 height 32
click at [520, 457] on span at bounding box center [526, 455] width 32 height 32
click at [521, 457] on span at bounding box center [526, 455] width 32 height 32
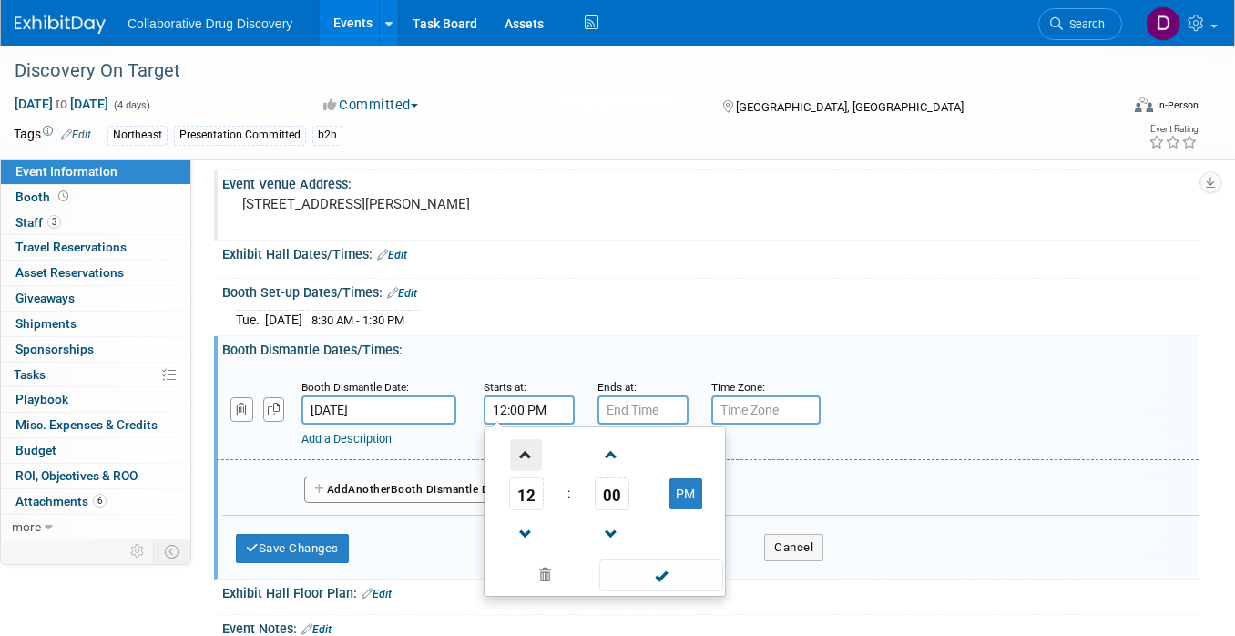
click at [521, 457] on span at bounding box center [526, 455] width 32 height 32
click at [521, 456] on span at bounding box center [526, 455] width 32 height 32
type input "2:00 PM"
type input "7:00 PM"
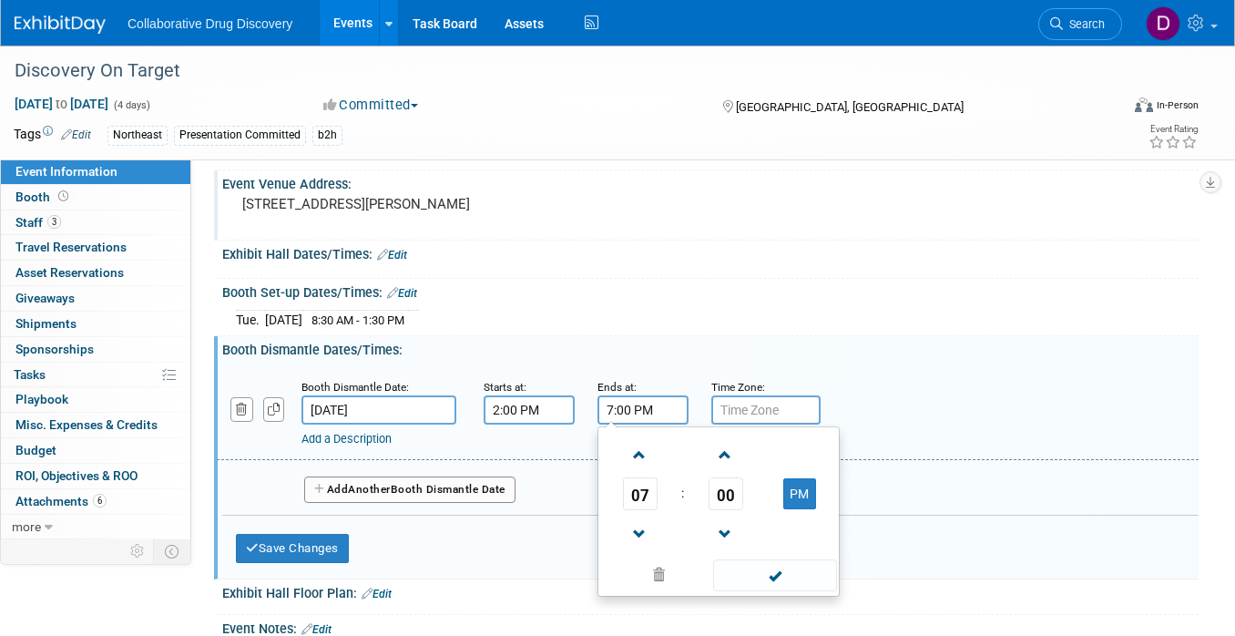
click at [629, 408] on input "7:00 PM" at bounding box center [643, 409] width 91 height 29
click at [518, 411] on input "2:00 PM" at bounding box center [529, 409] width 91 height 29
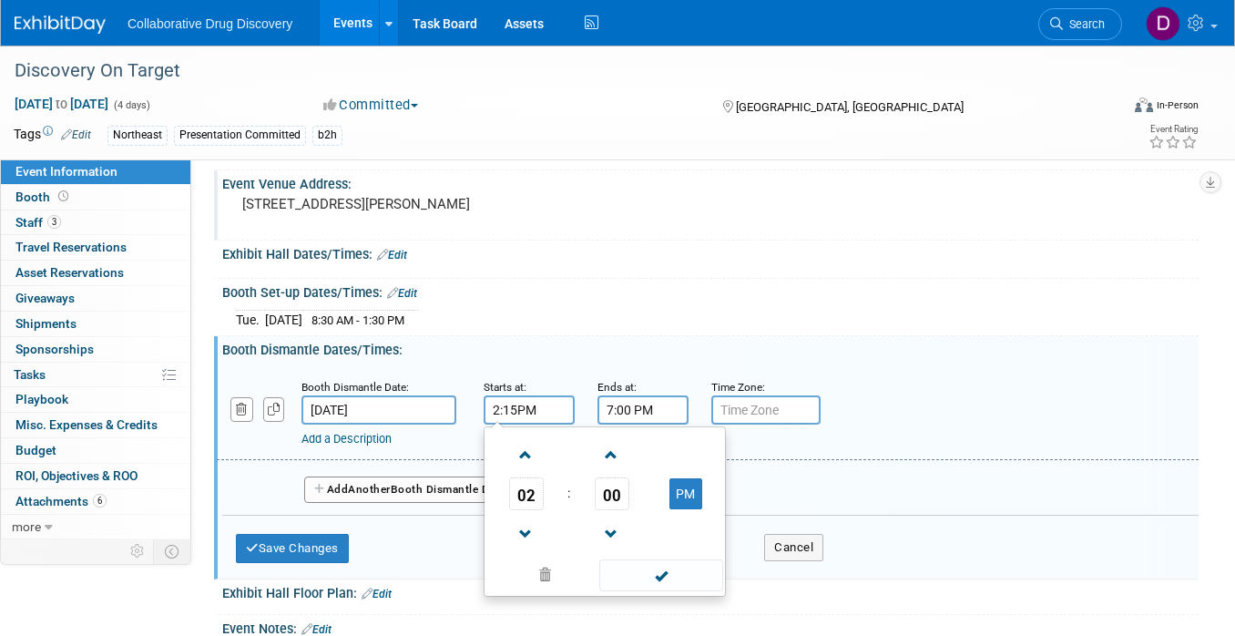
type input "2:15 PM"
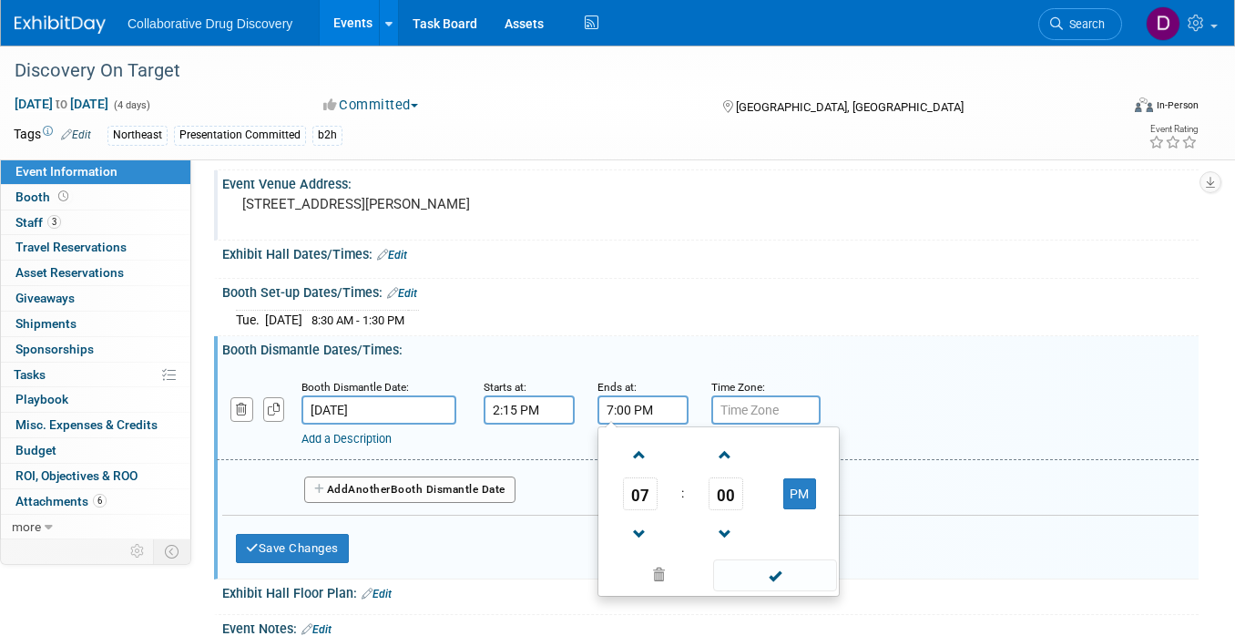
click at [627, 395] on input "7:00 PM" at bounding box center [643, 409] width 91 height 29
click at [644, 539] on span at bounding box center [640, 534] width 32 height 32
click at [644, 534] on span at bounding box center [640, 534] width 32 height 32
click at [639, 462] on span at bounding box center [640, 455] width 32 height 32
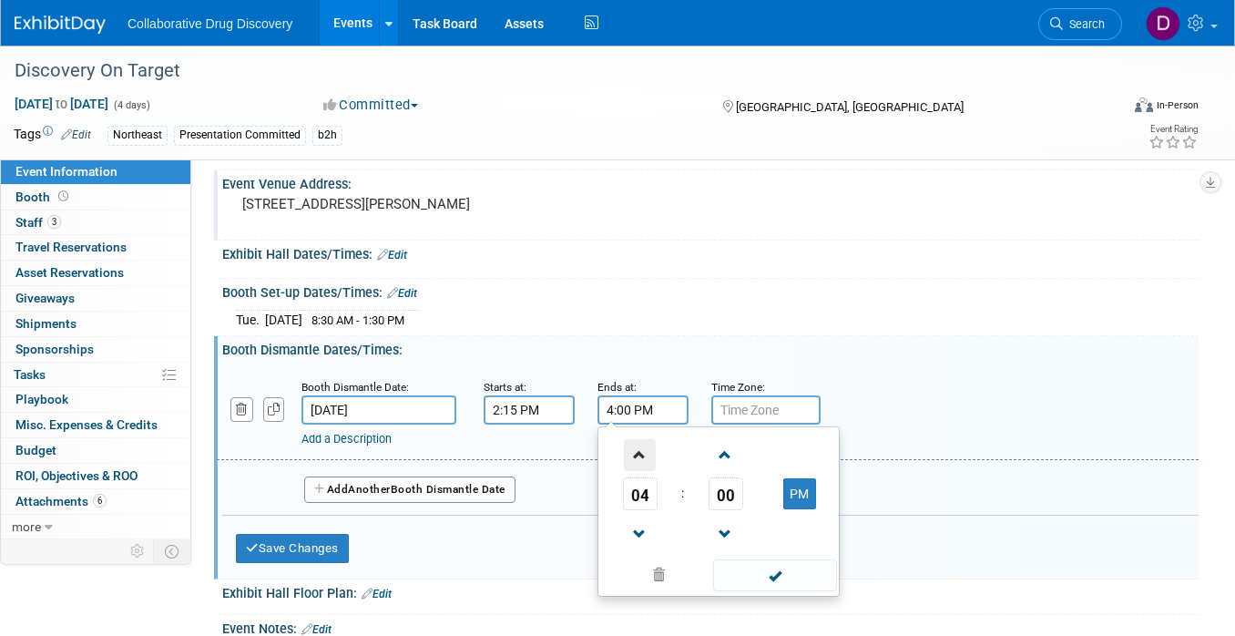
type input "5:00 PM"
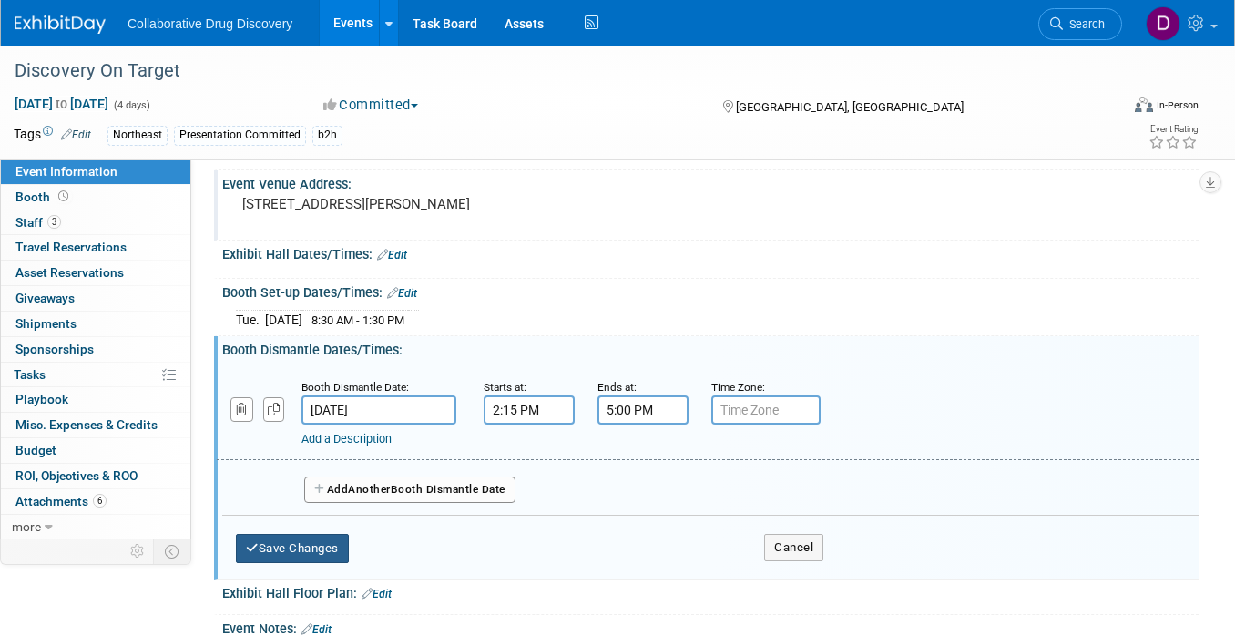
click at [312, 535] on button "Save Changes" at bounding box center [292, 548] width 113 height 29
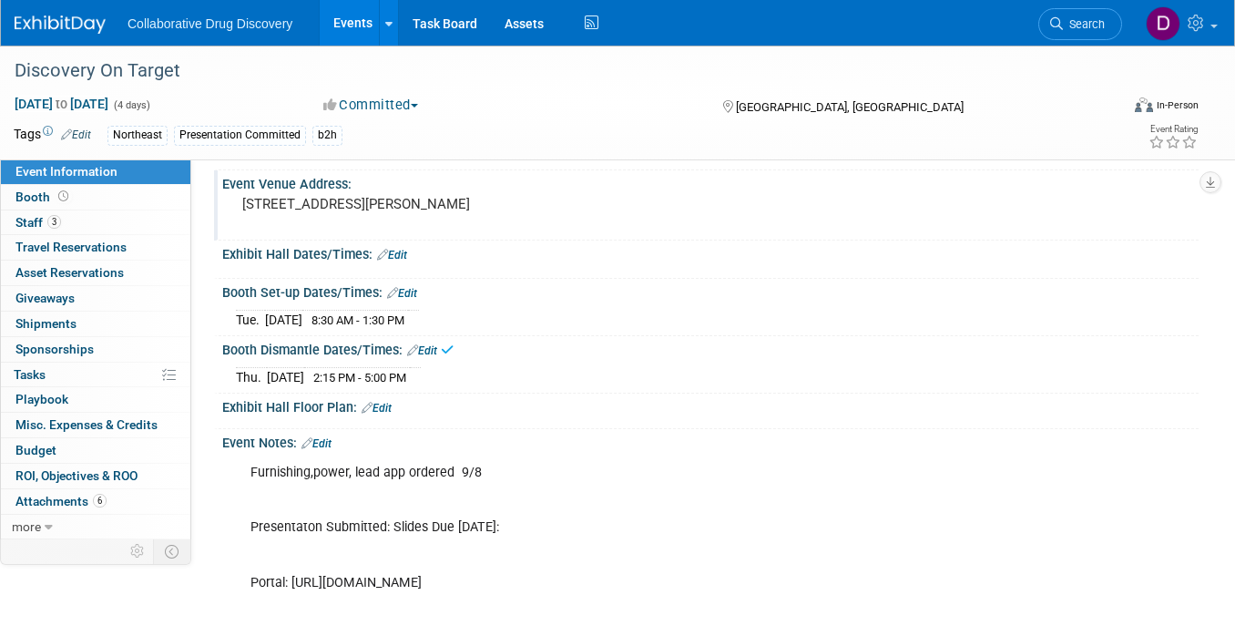
scroll to position [154, 0]
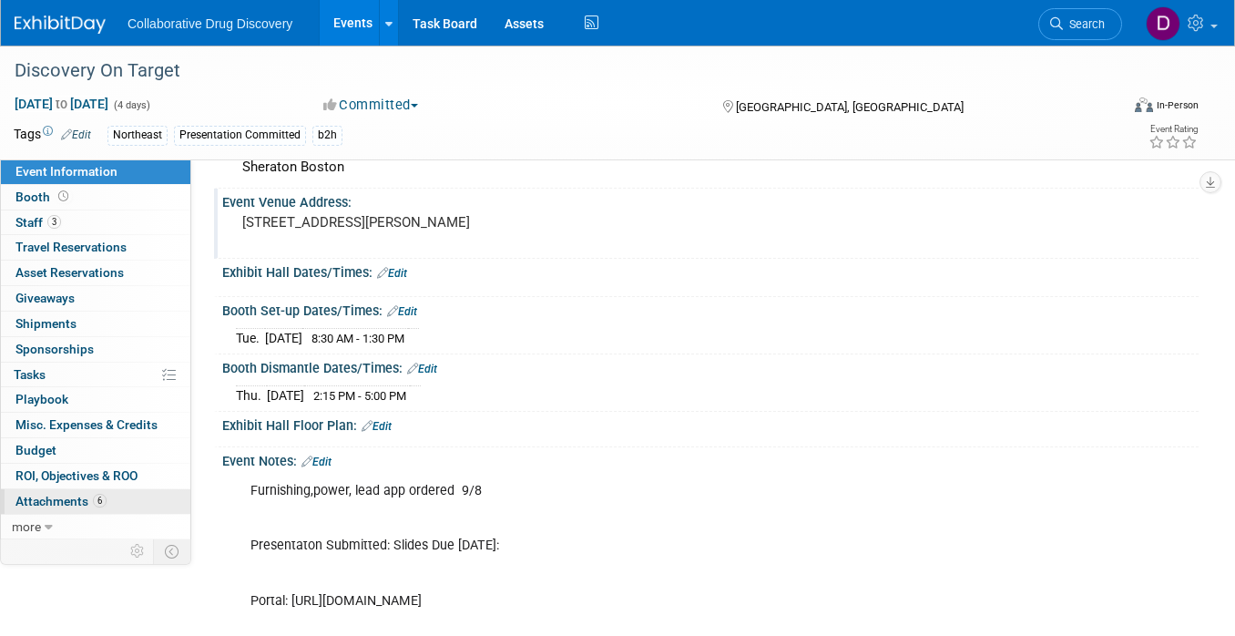
click at [78, 496] on span "Attachments 6" at bounding box center [60, 501] width 91 height 15
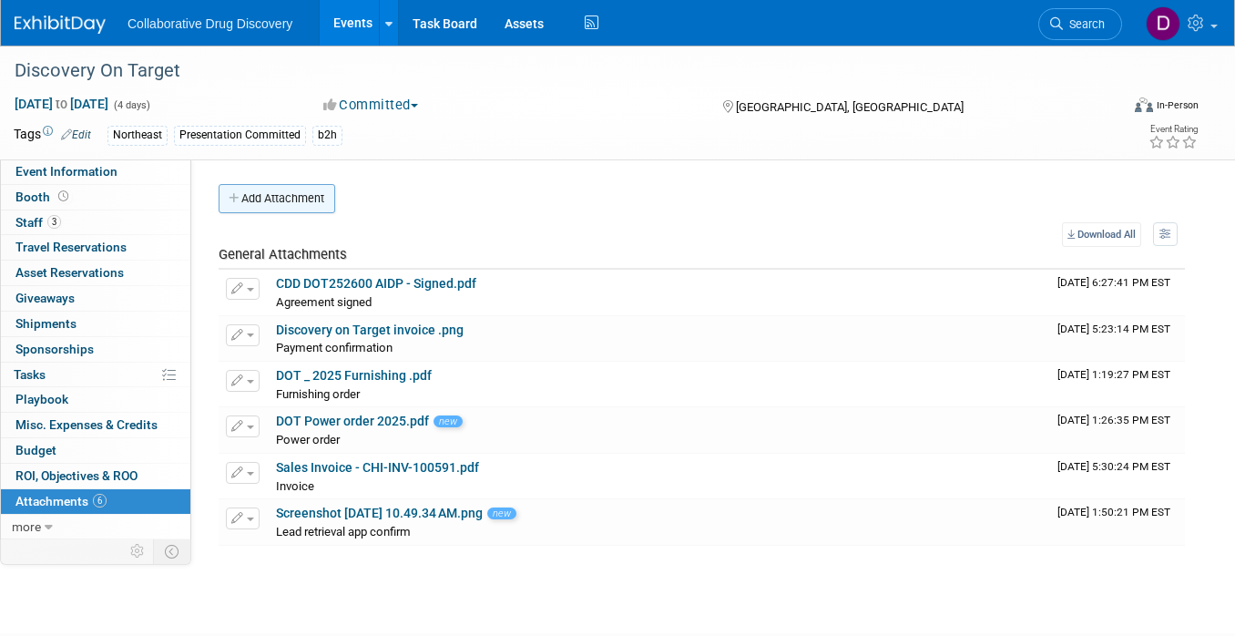
click at [268, 200] on button "Add Attachment" at bounding box center [277, 198] width 117 height 29
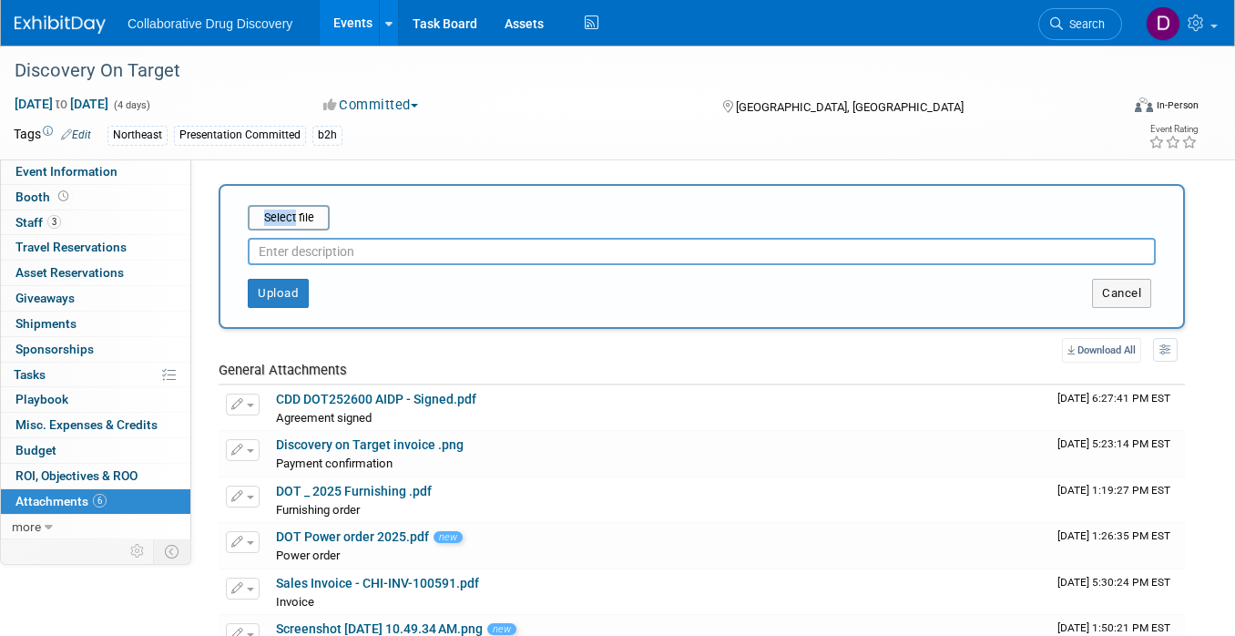
click at [268, 200] on div "Select file This is an invoice Upload Cancel" at bounding box center [702, 256] width 966 height 145
drag, startPoint x: 283, startPoint y: 260, endPoint x: 285, endPoint y: 248, distance: 12.0
click at [283, 259] on input "text" at bounding box center [702, 251] width 908 height 27
click at [289, 213] on input "file" at bounding box center [219, 218] width 217 height 22
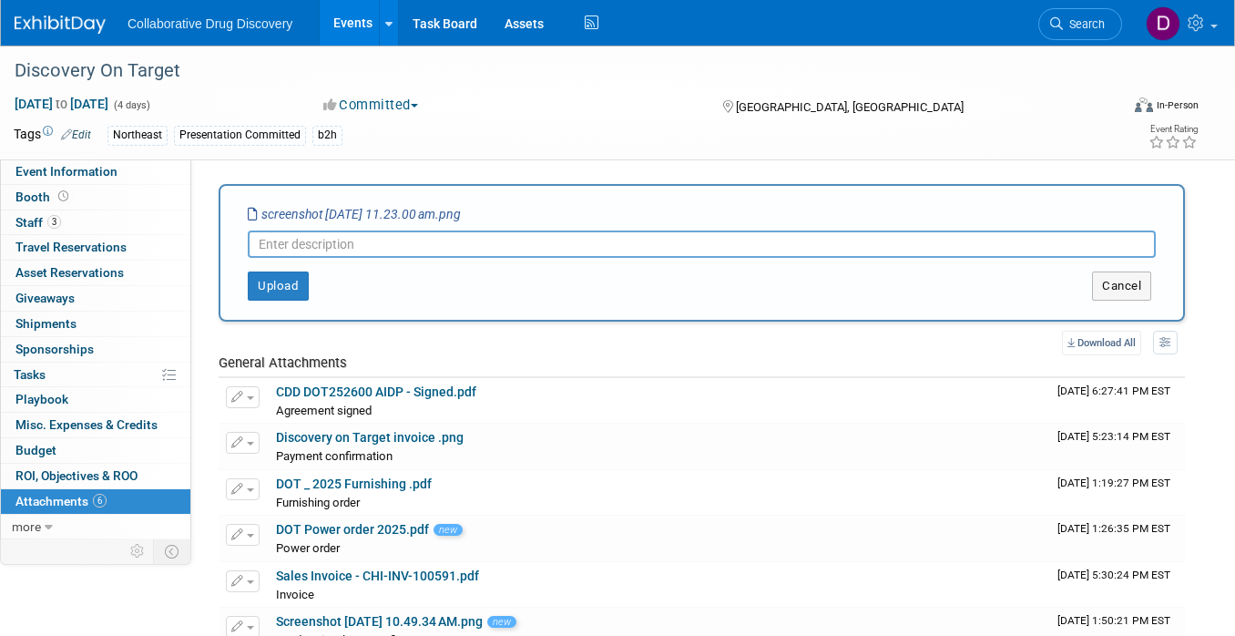
click at [363, 240] on input "text" at bounding box center [702, 243] width 908 height 27
paste input "Show Schedule"
type input "Show Schedule"
click at [294, 282] on button "Upload" at bounding box center [278, 285] width 61 height 29
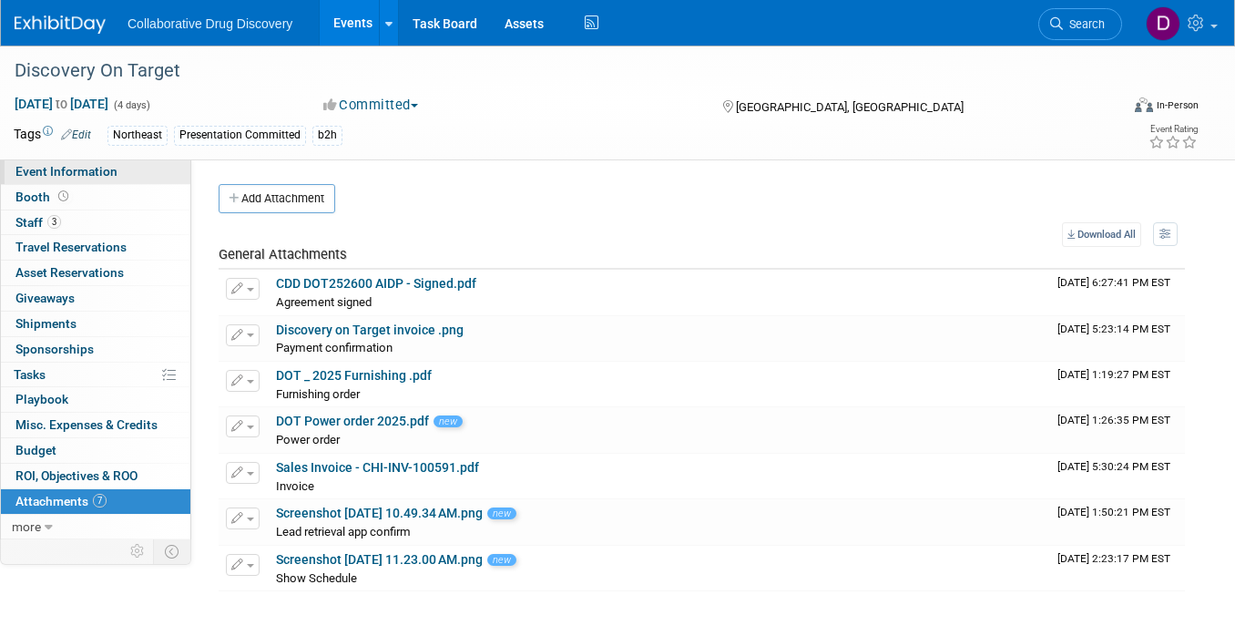
click at [84, 173] on span "Event Information" at bounding box center [66, 171] width 102 height 15
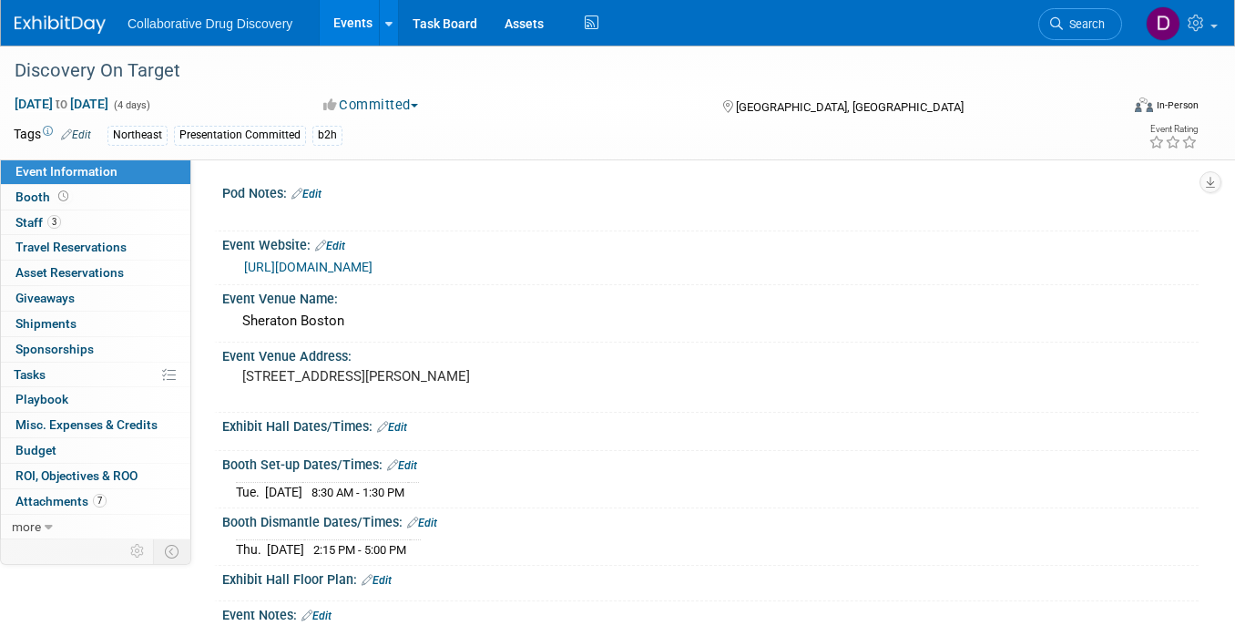
click at [335, 261] on link "[URL][DOMAIN_NAME]" at bounding box center [308, 267] width 128 height 15
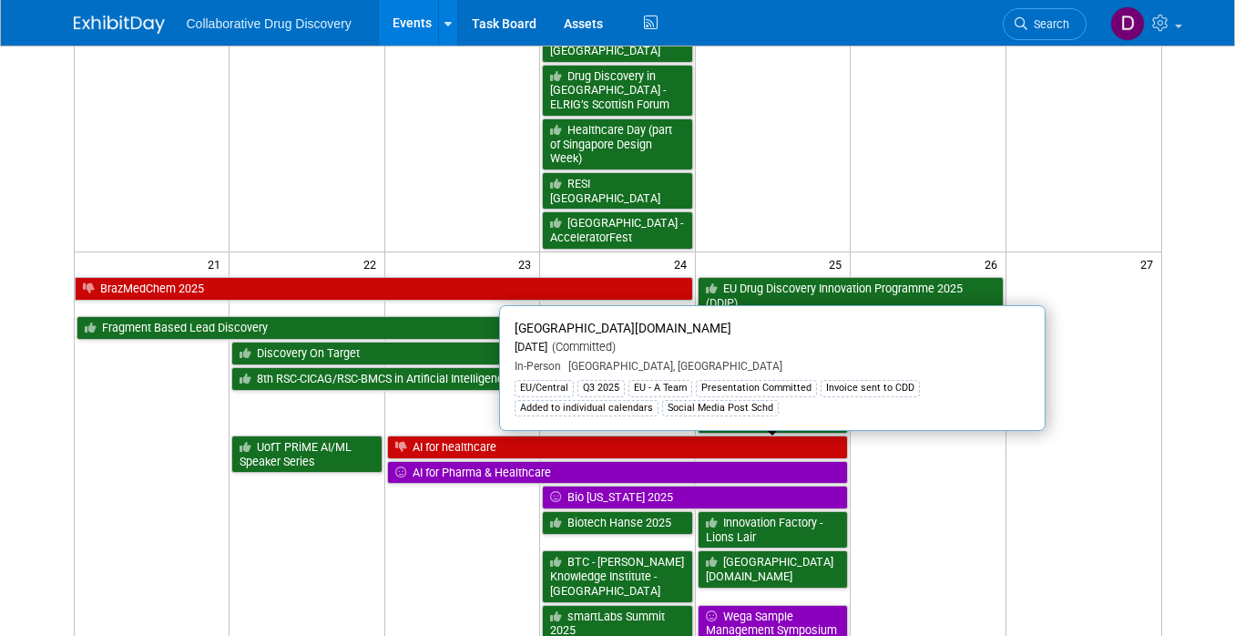
scroll to position [1385, 0]
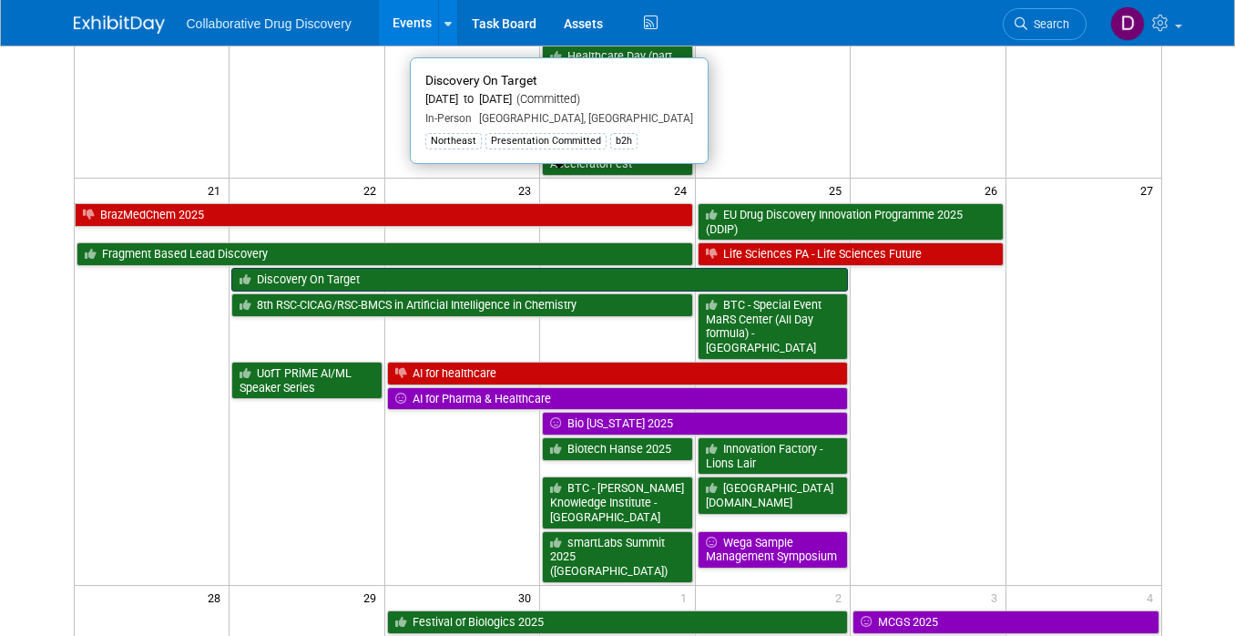
click at [303, 268] on link "Discovery On Target" at bounding box center [539, 280] width 617 height 24
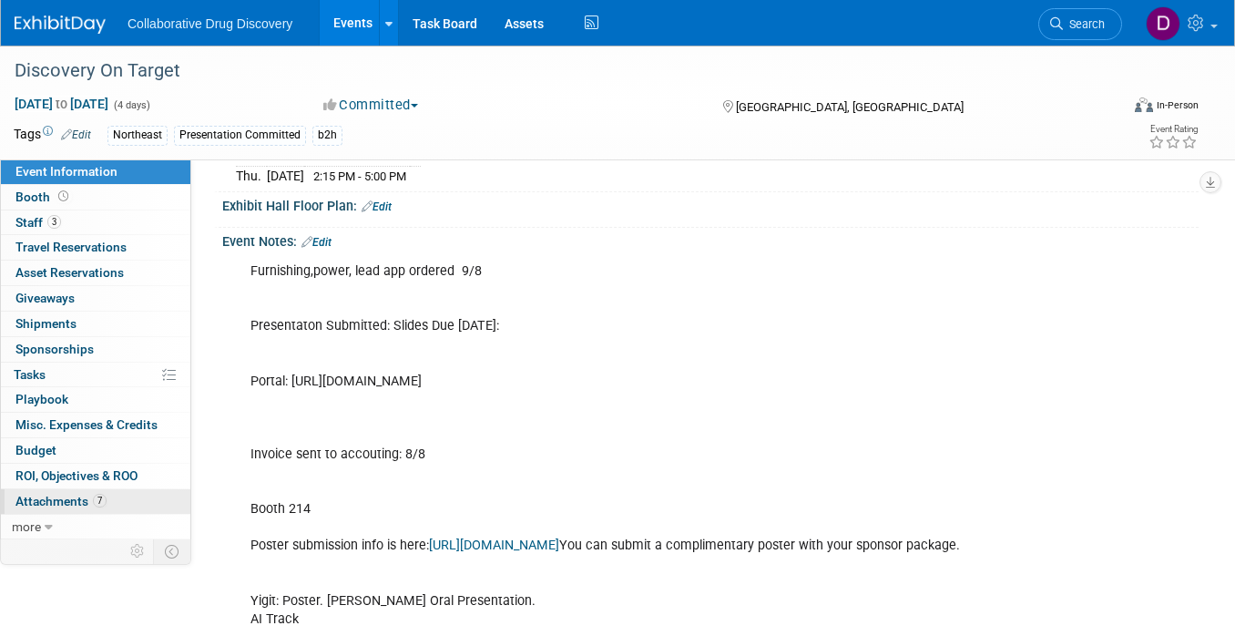
scroll to position [383, 0]
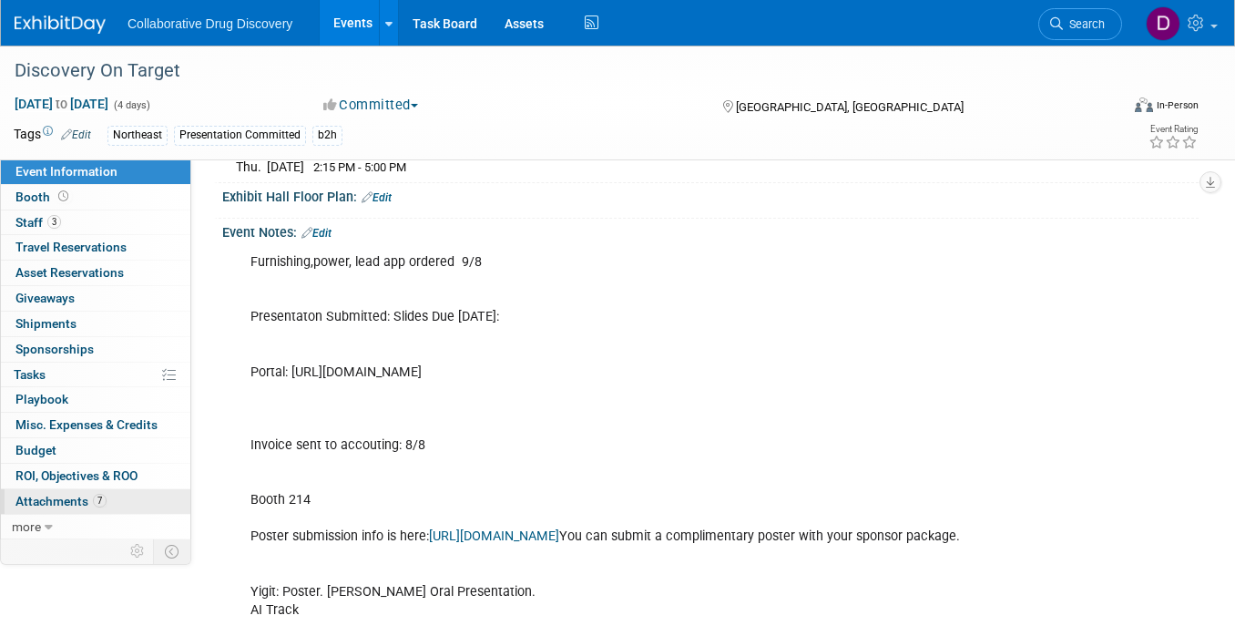
click at [58, 498] on span "Attachments 7" at bounding box center [60, 501] width 91 height 15
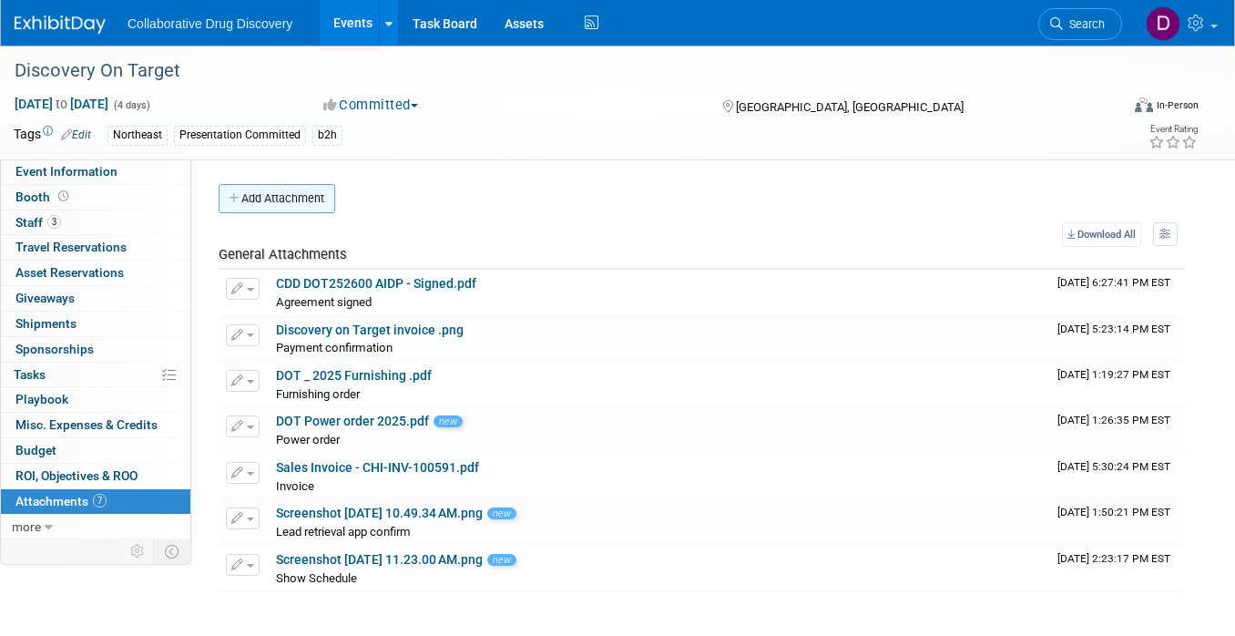
click at [272, 194] on button "Add Attachment" at bounding box center [277, 198] width 117 height 29
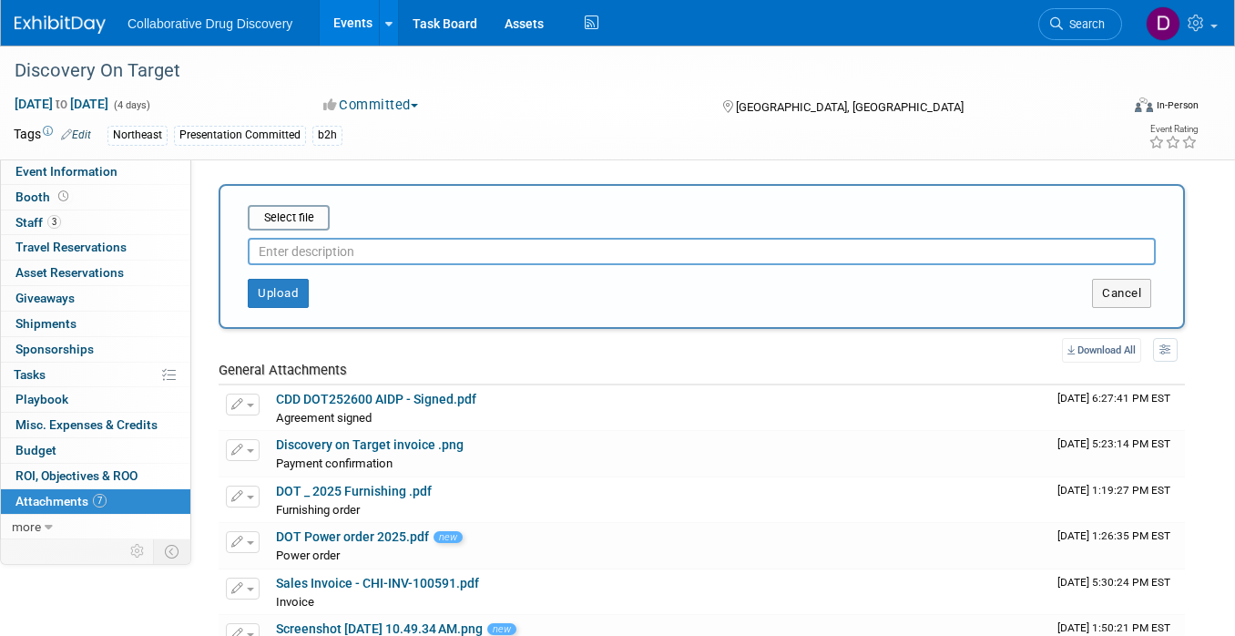
click at [324, 265] on div "Upload Cancel" at bounding box center [702, 286] width 936 height 43
click at [329, 251] on input "text" at bounding box center [702, 251] width 908 height 27
type input "Floor plan"
click at [283, 287] on button "Upload" at bounding box center [278, 293] width 61 height 29
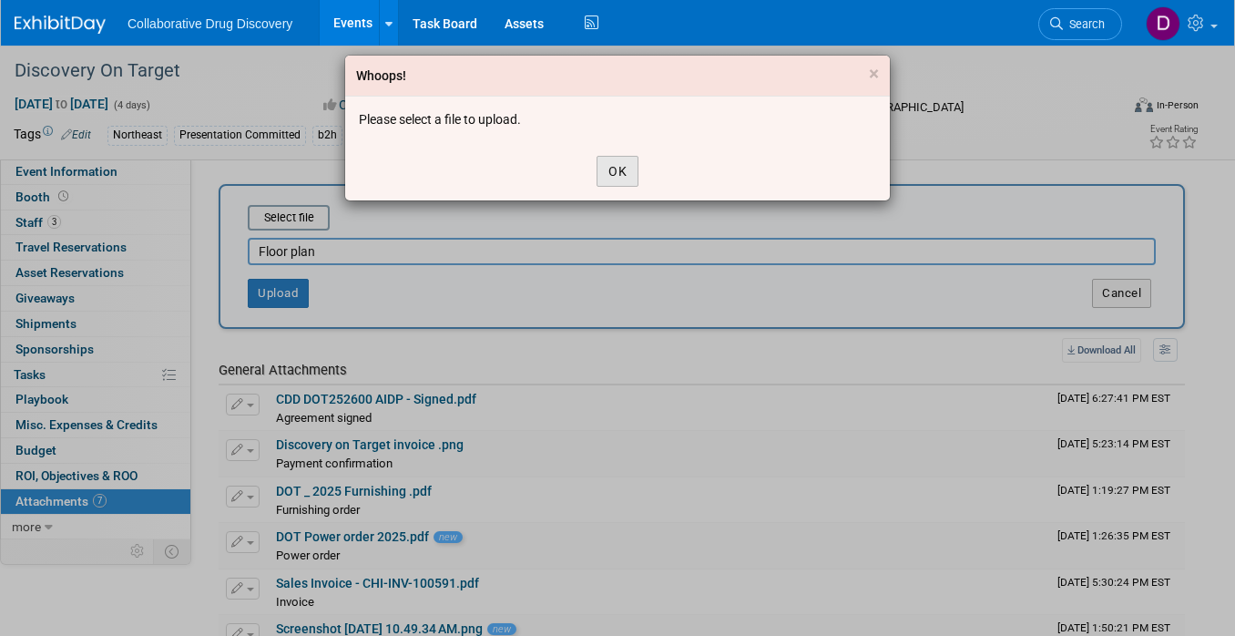
click at [608, 171] on button "OK" at bounding box center [618, 171] width 42 height 31
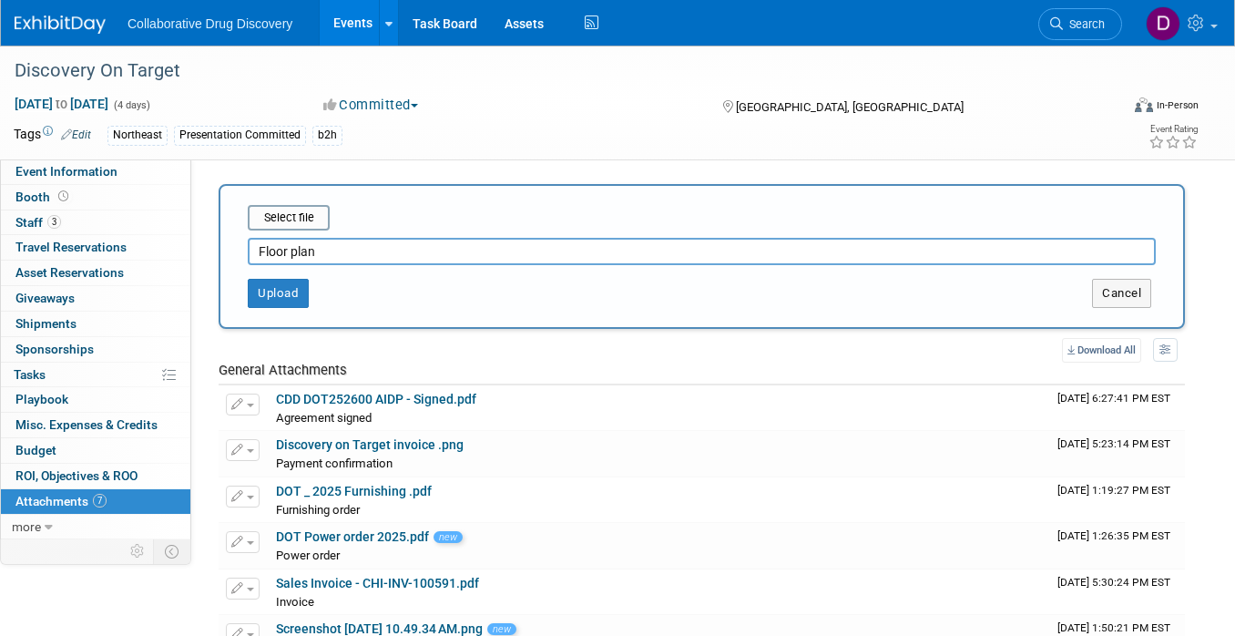
click at [330, 215] on div "Select file" at bounding box center [702, 218] width 908 height 26
click at [295, 222] on input "file" at bounding box center [219, 218] width 217 height 22
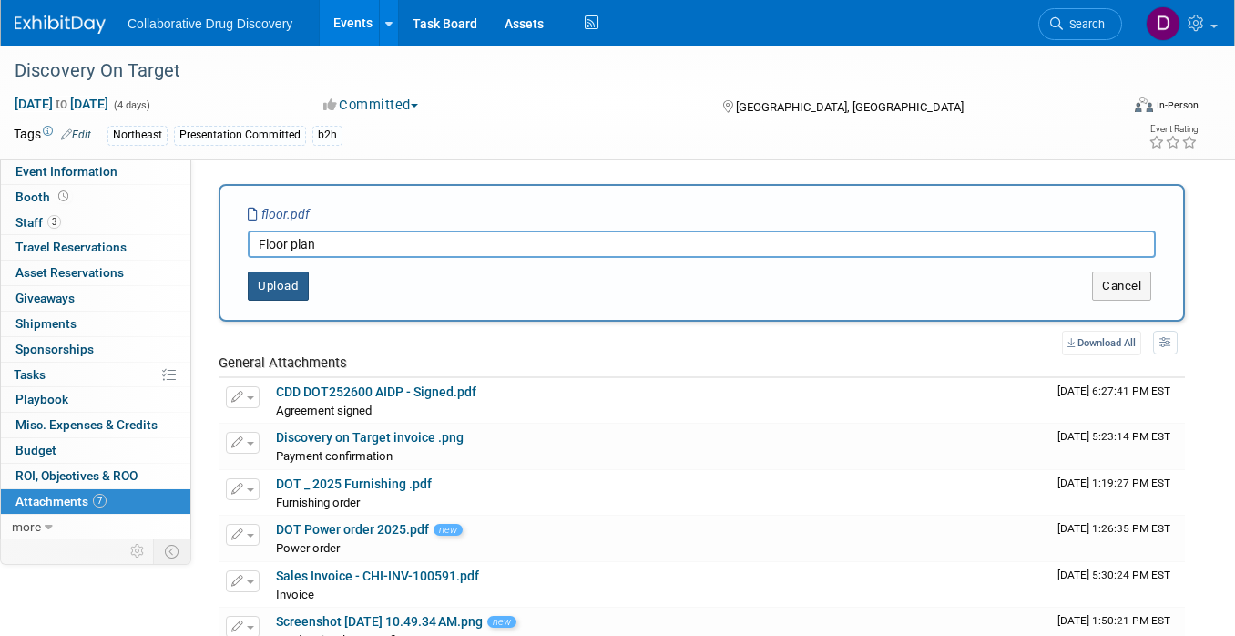
click at [281, 276] on button "Upload" at bounding box center [278, 285] width 61 height 29
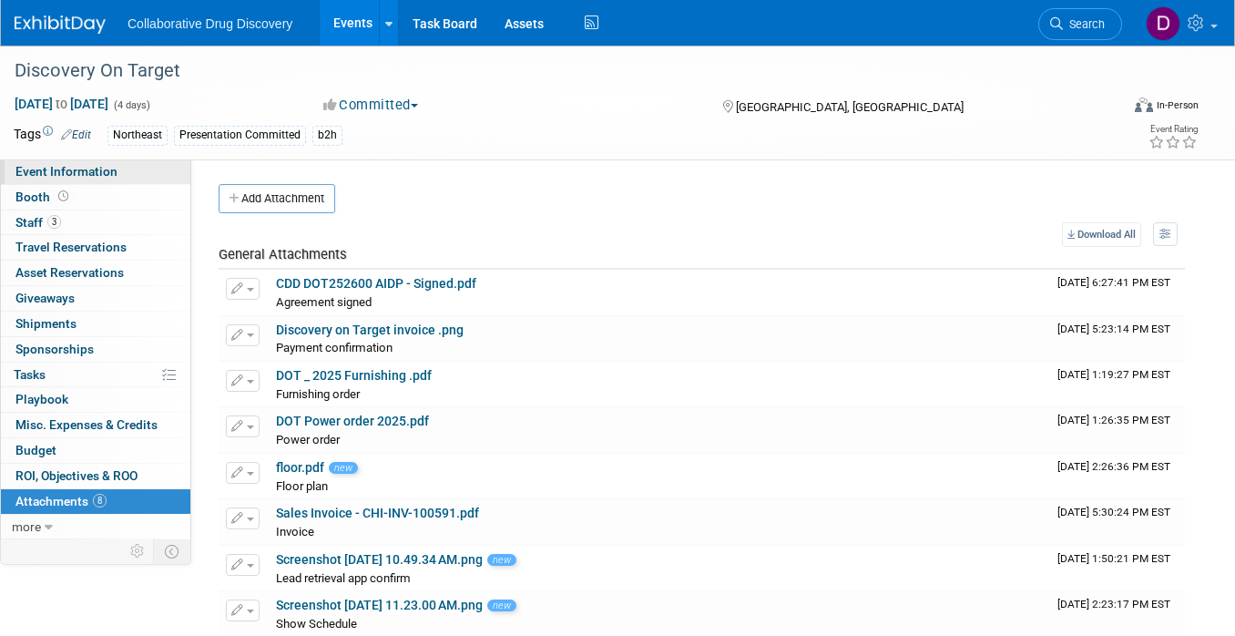
click at [127, 174] on link "Event Information" at bounding box center [95, 171] width 189 height 25
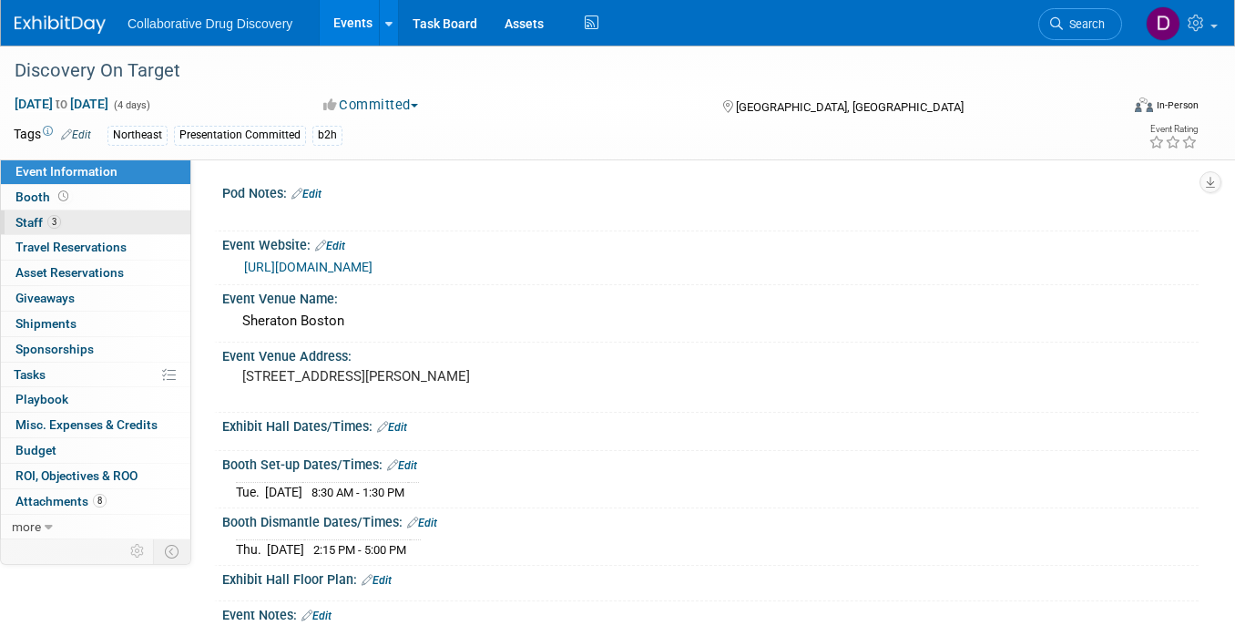
click at [52, 215] on span "Staff 3" at bounding box center [38, 222] width 46 height 15
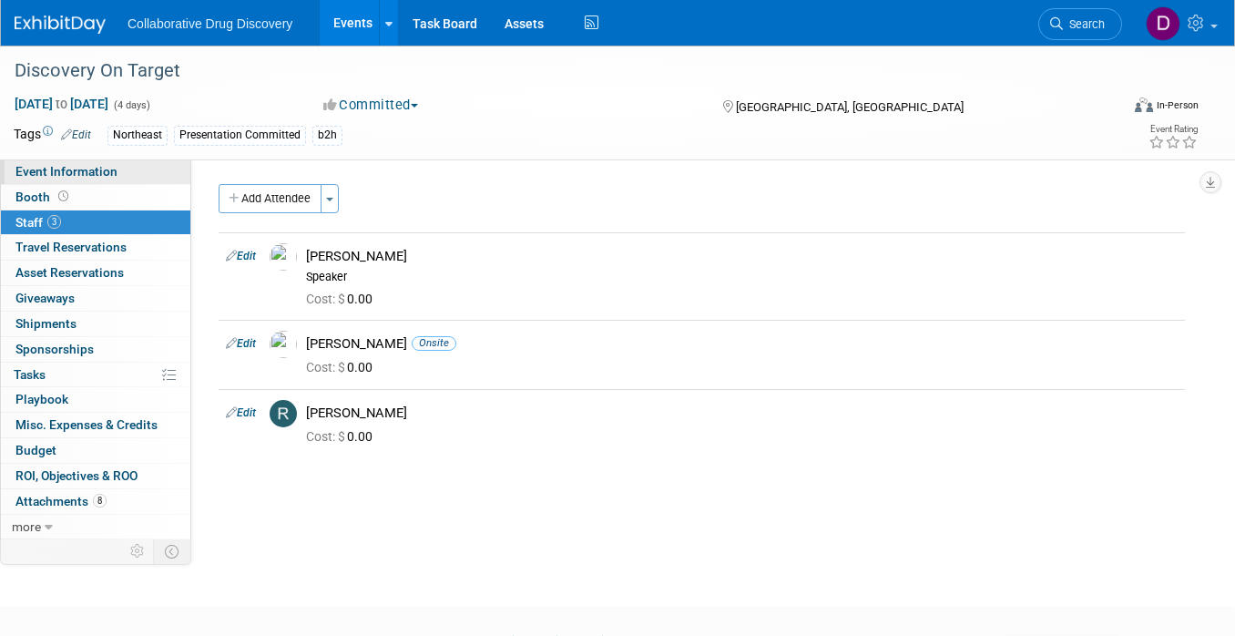
click at [66, 183] on link "Event Information" at bounding box center [95, 171] width 189 height 25
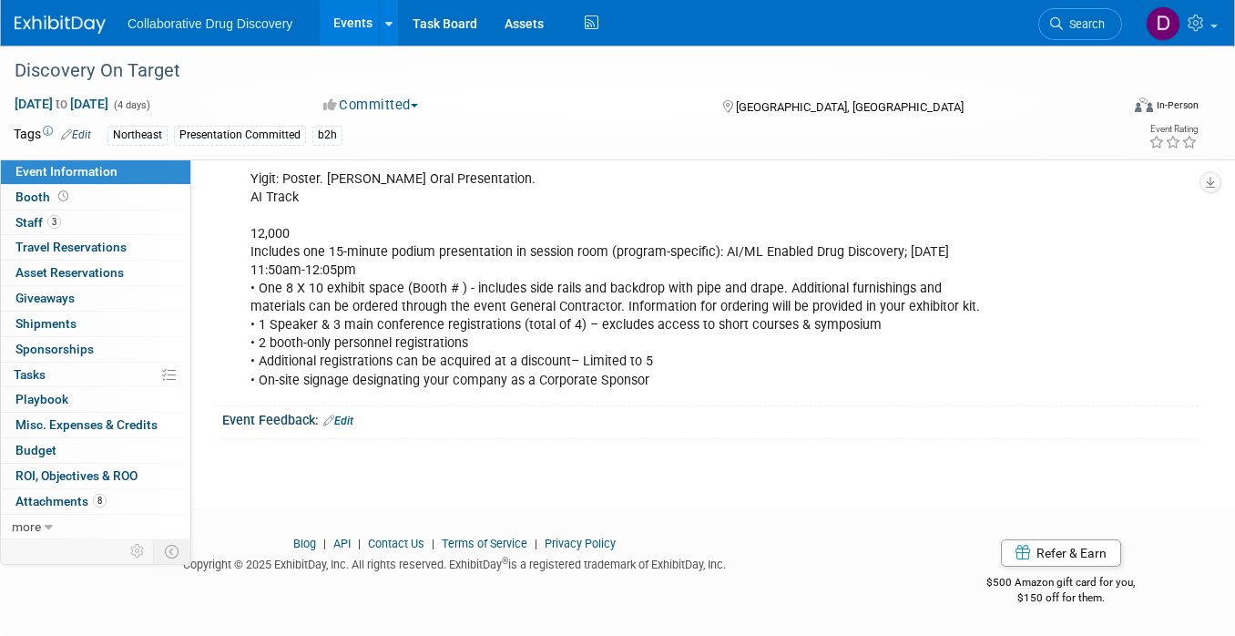
scroll to position [379, 0]
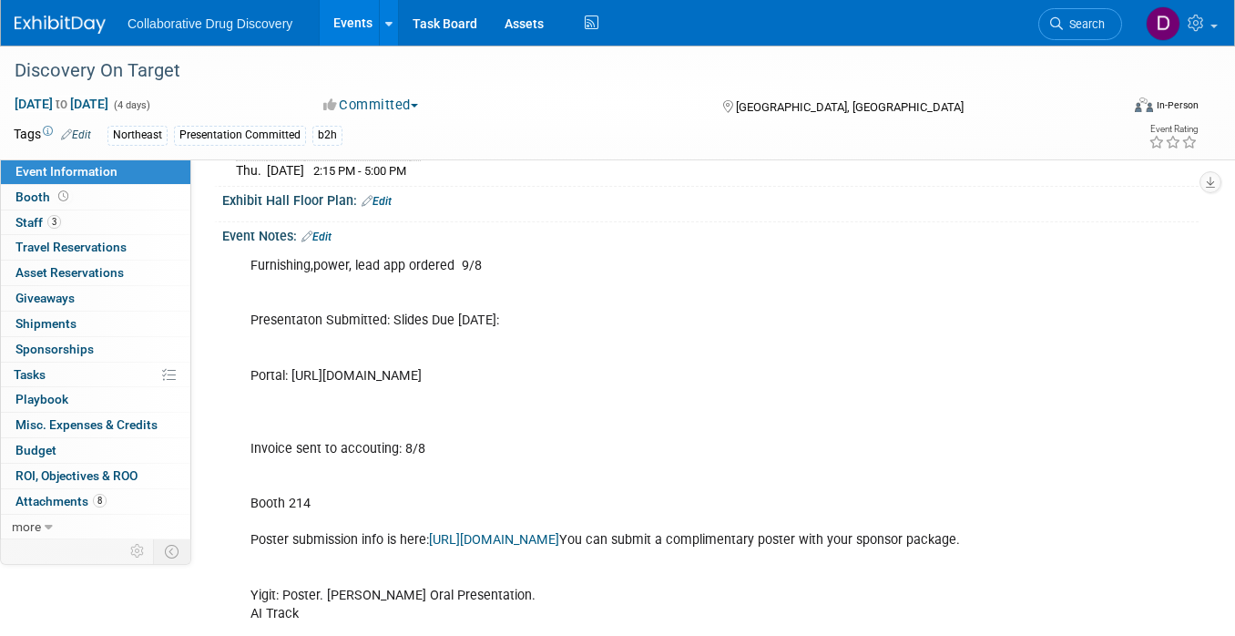
click at [329, 230] on link "Edit" at bounding box center [317, 236] width 30 height 13
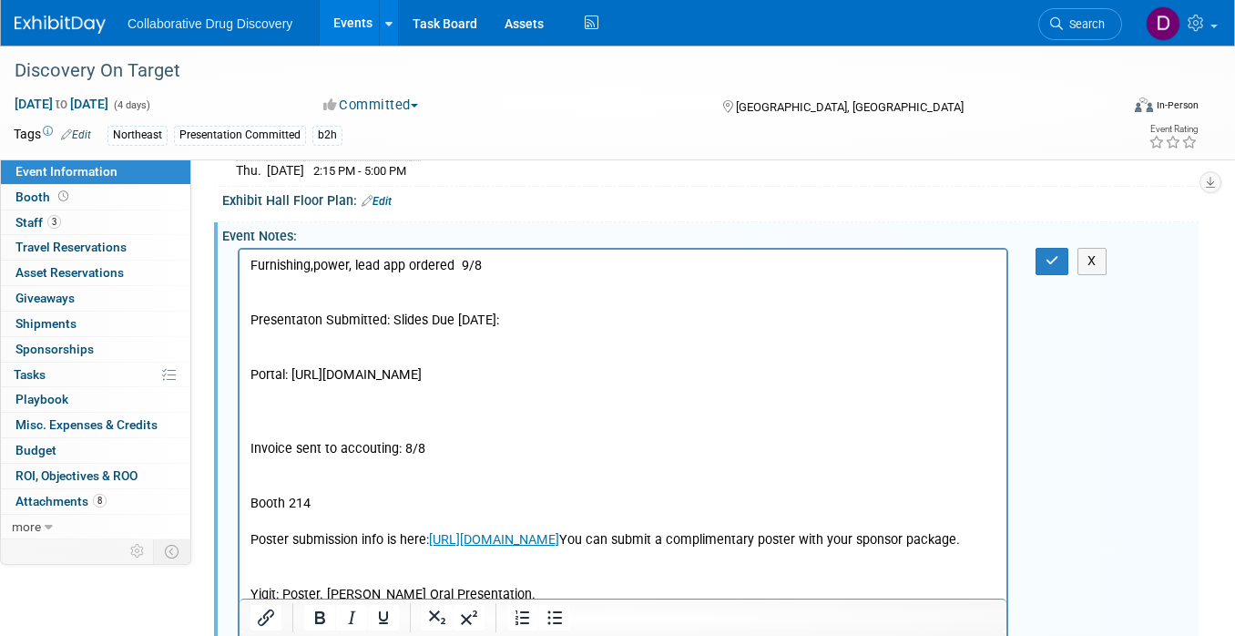
scroll to position [0, 0]
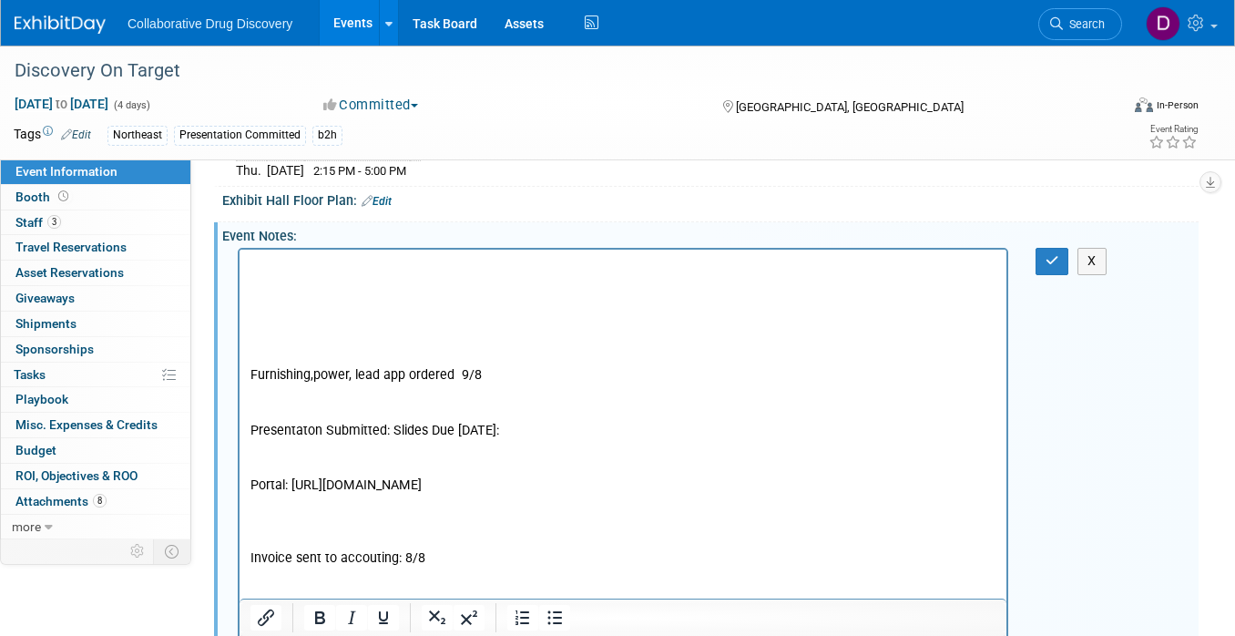
click at [261, 268] on p "Rich Text Area. Press ALT-0 for help." at bounding box center [623, 266] width 746 height 18
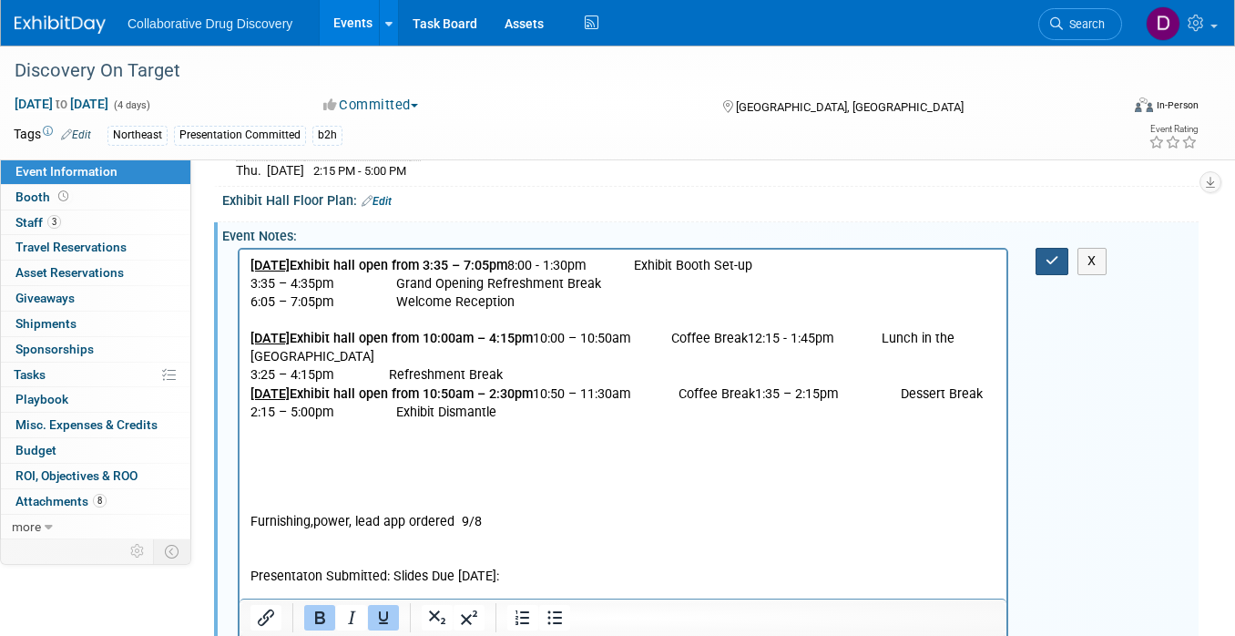
click at [1056, 254] on icon "button" at bounding box center [1053, 260] width 14 height 13
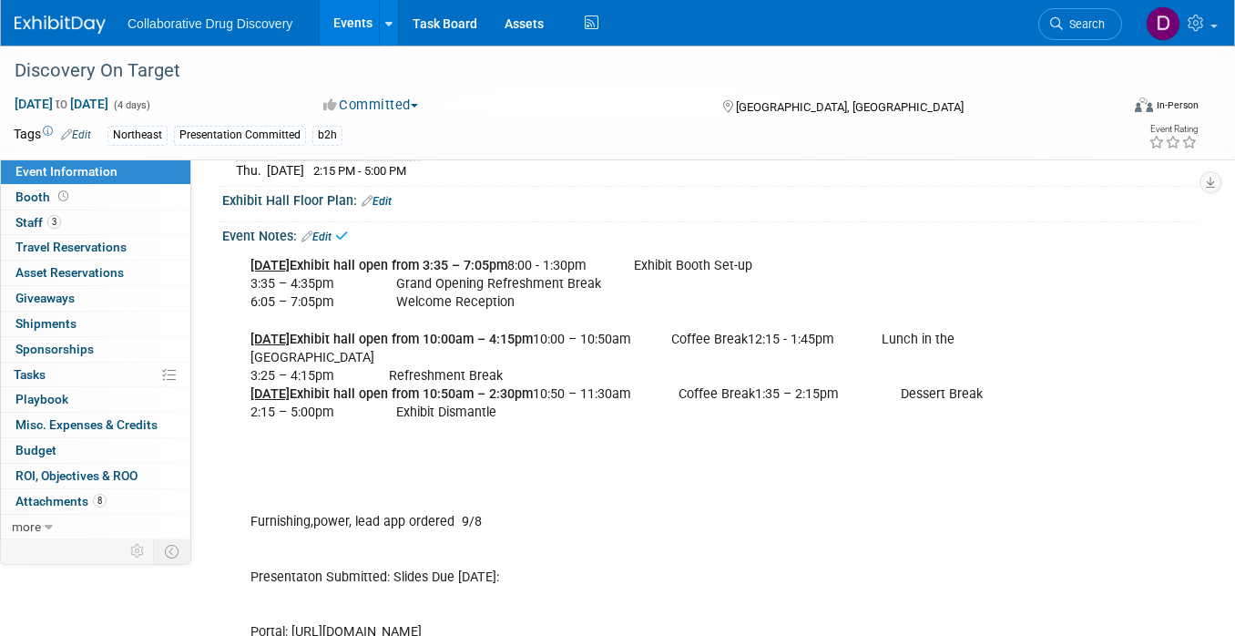
click at [331, 230] on link "Edit" at bounding box center [317, 236] width 30 height 13
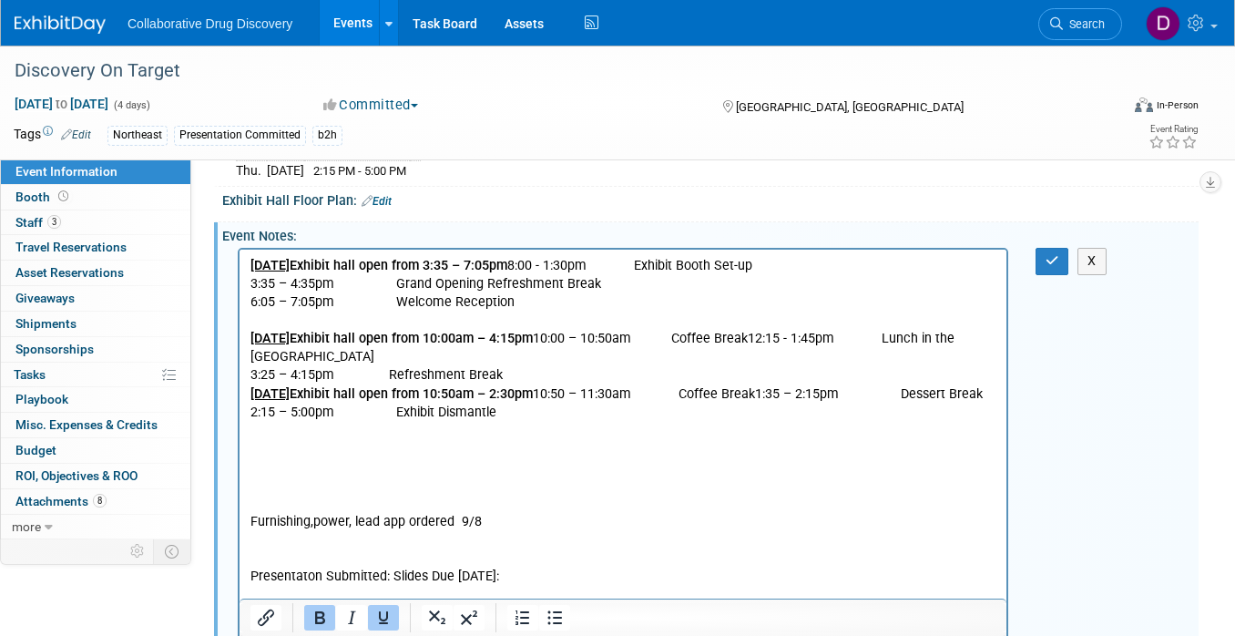
click at [388, 261] on b "Exhibit hall open from 3:35 – 7:05pm" at bounding box center [399, 265] width 218 height 15
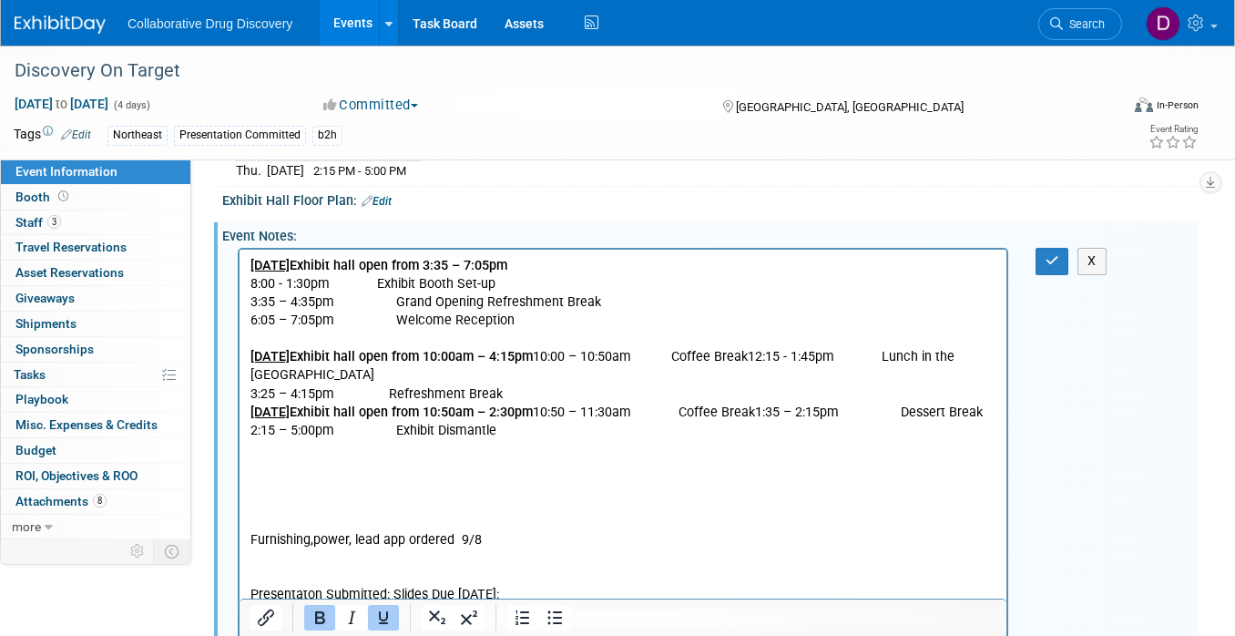
click at [408, 354] on b "Exhibit hall open from 10:00am – 4:15pm" at bounding box center [411, 356] width 243 height 15
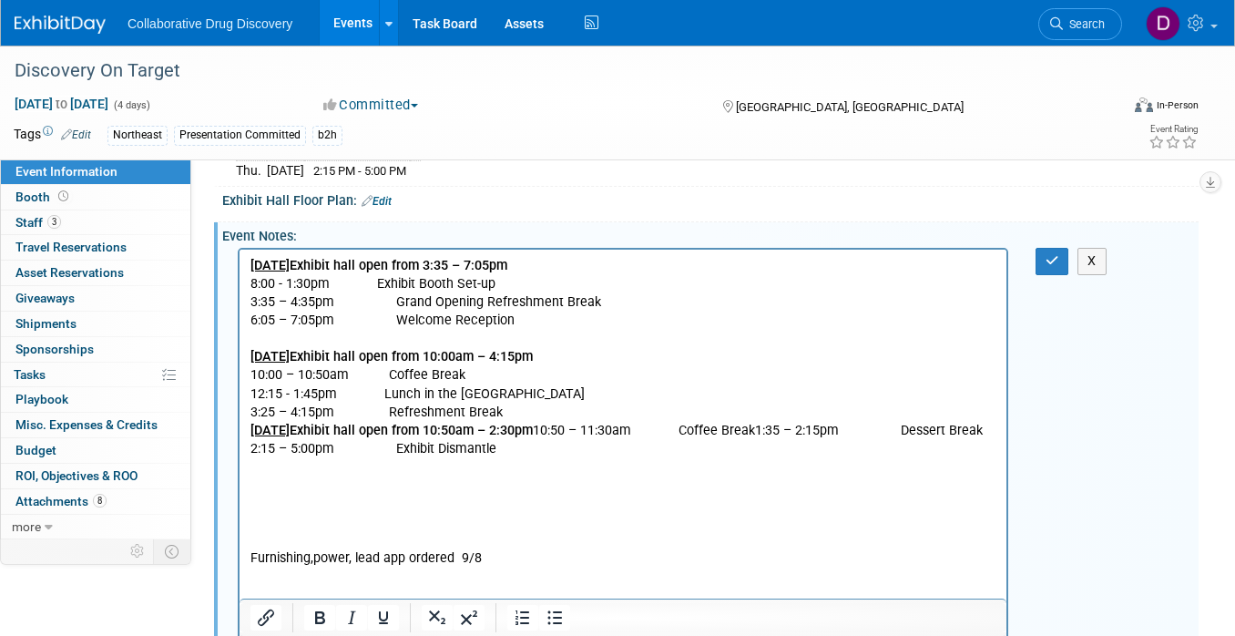
click at [290, 266] on u "[DATE]" at bounding box center [269, 265] width 39 height 15
click at [392, 266] on b "Exhibit hall open from 3:35 – 7:05pm" at bounding box center [399, 265] width 218 height 15
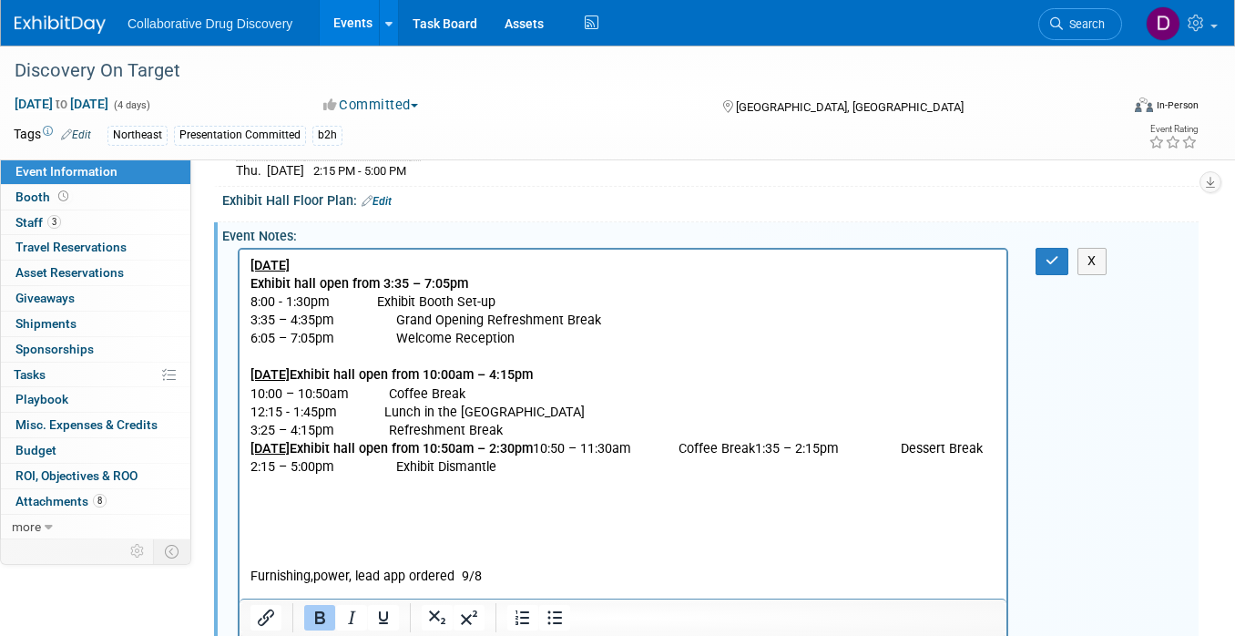
click at [413, 376] on b "Exhibit hall open from 10:00am – 4:15pm" at bounding box center [411, 374] width 243 height 15
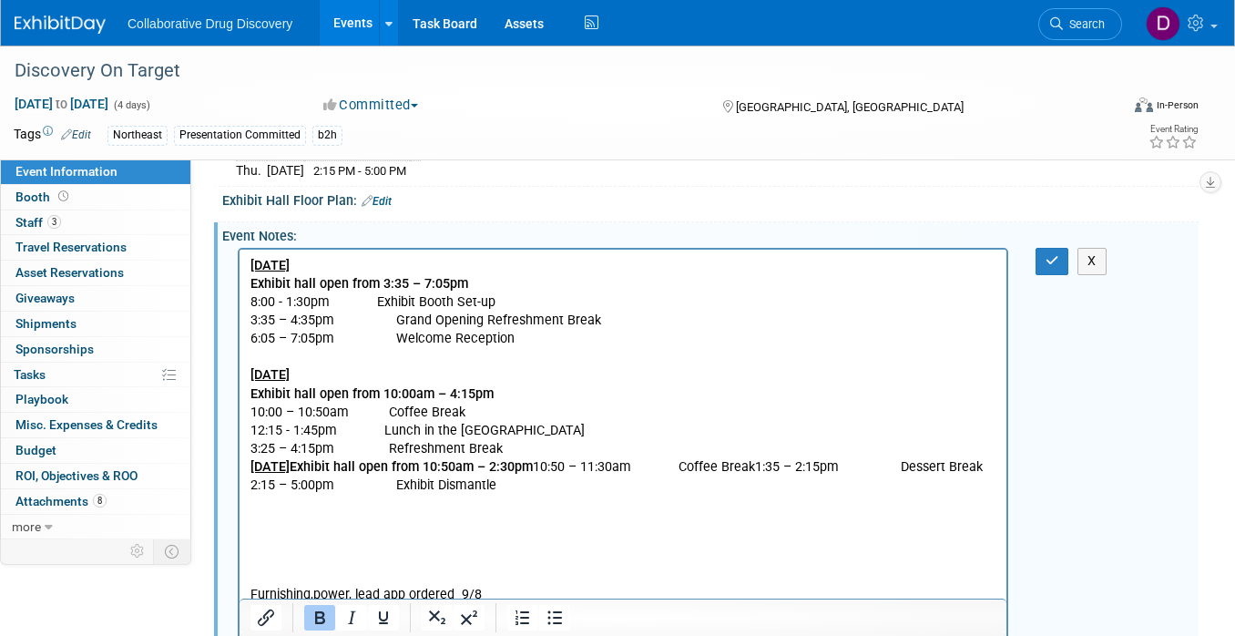
click at [290, 467] on u "[DATE]" at bounding box center [269, 466] width 39 height 15
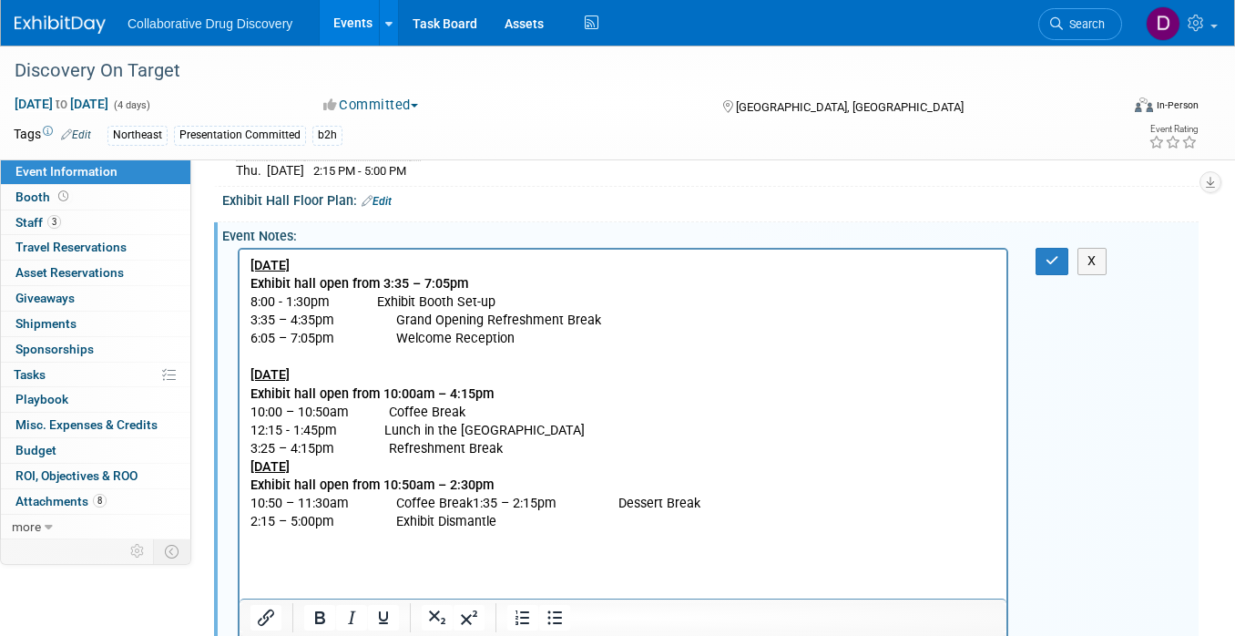
click at [1056, 255] on icon "button" at bounding box center [1053, 260] width 14 height 13
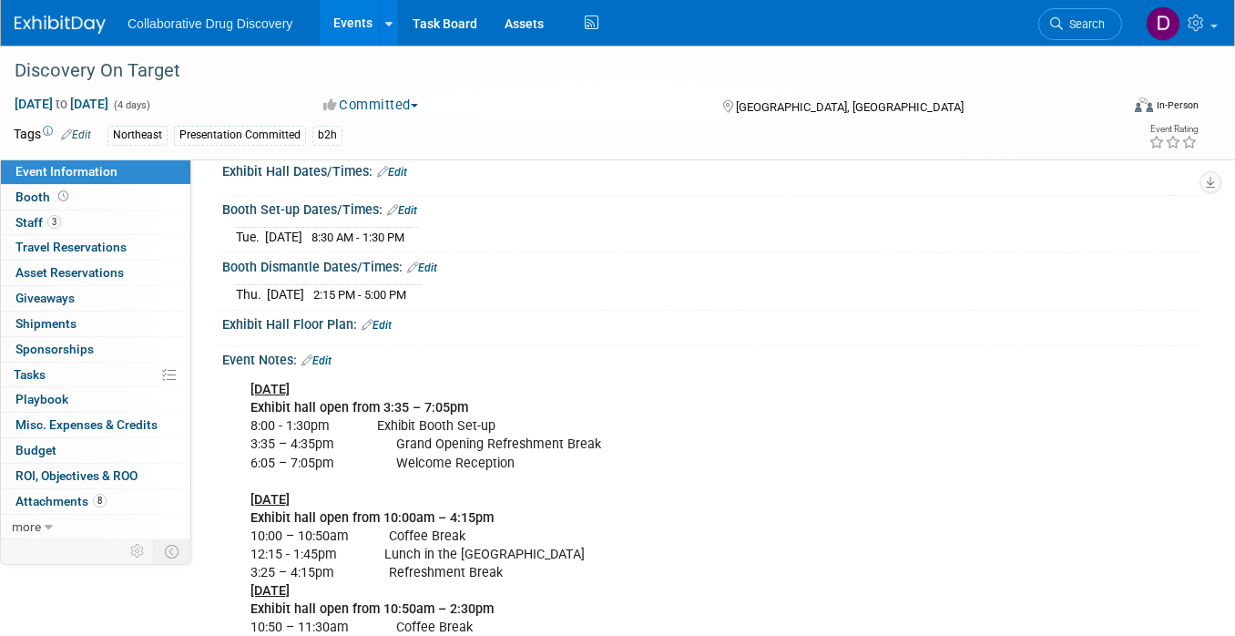
scroll to position [264, 0]
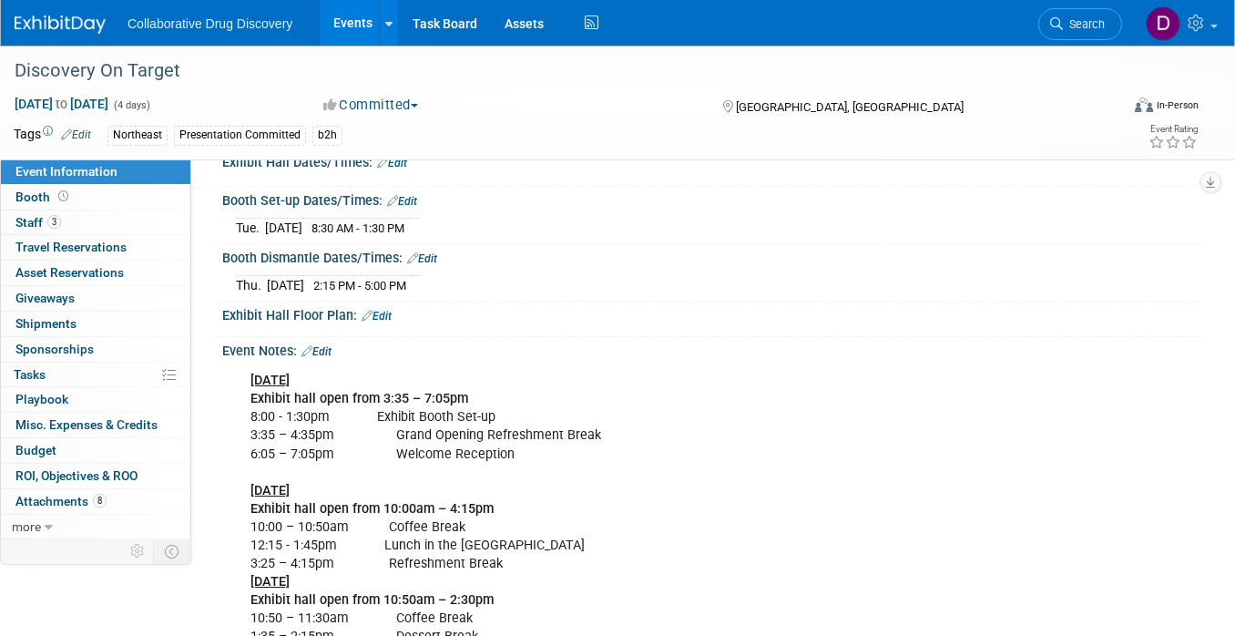
click at [332, 345] on link "Edit" at bounding box center [317, 351] width 30 height 13
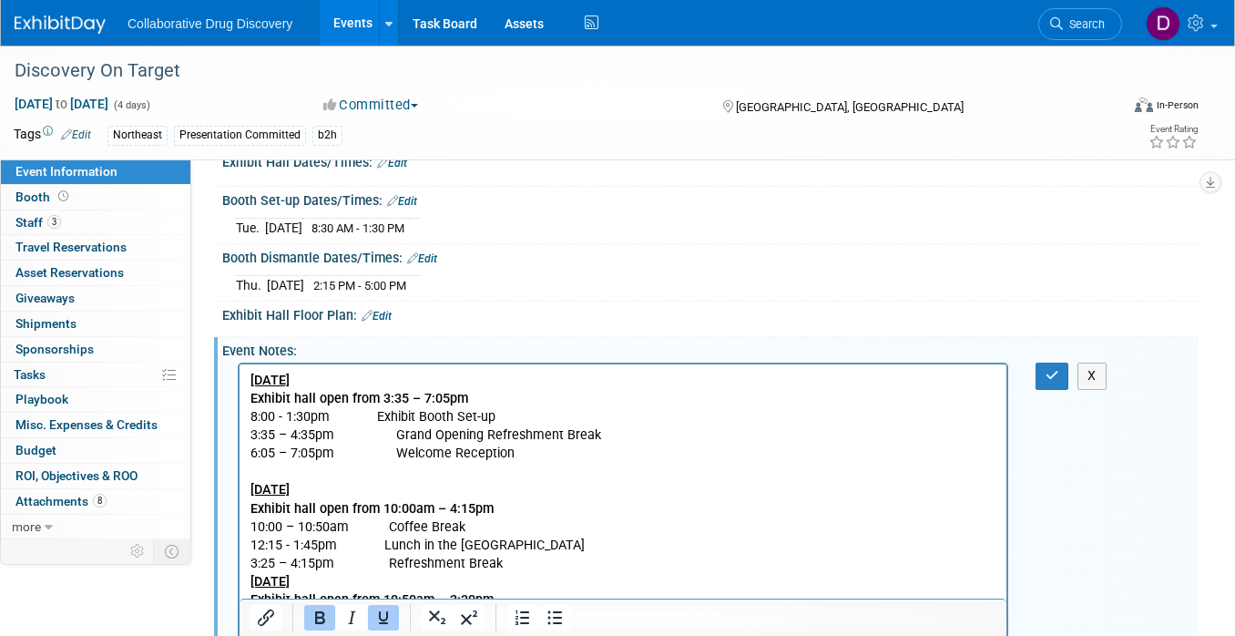
scroll to position [657, 0]
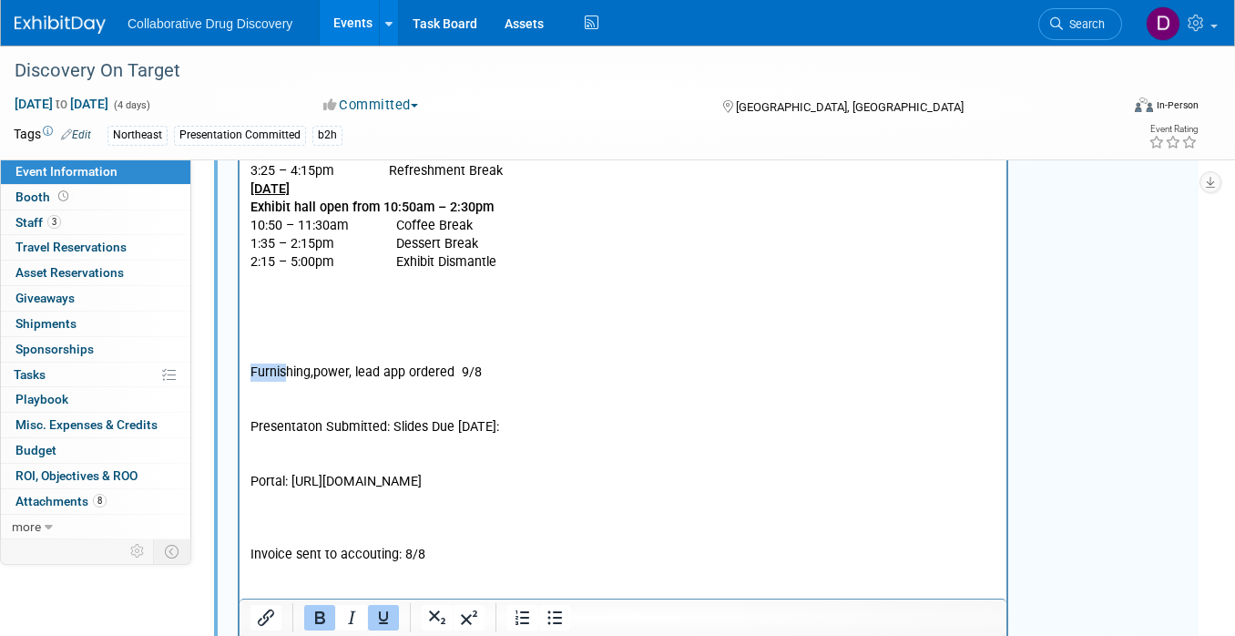
click at [240, 367] on html "[DATE] Exhibit hall open from 3:35 – 7:05pm 8:00 - 1:30pm Exhibit Booth Set-up …" at bounding box center [623, 443] width 767 height 940
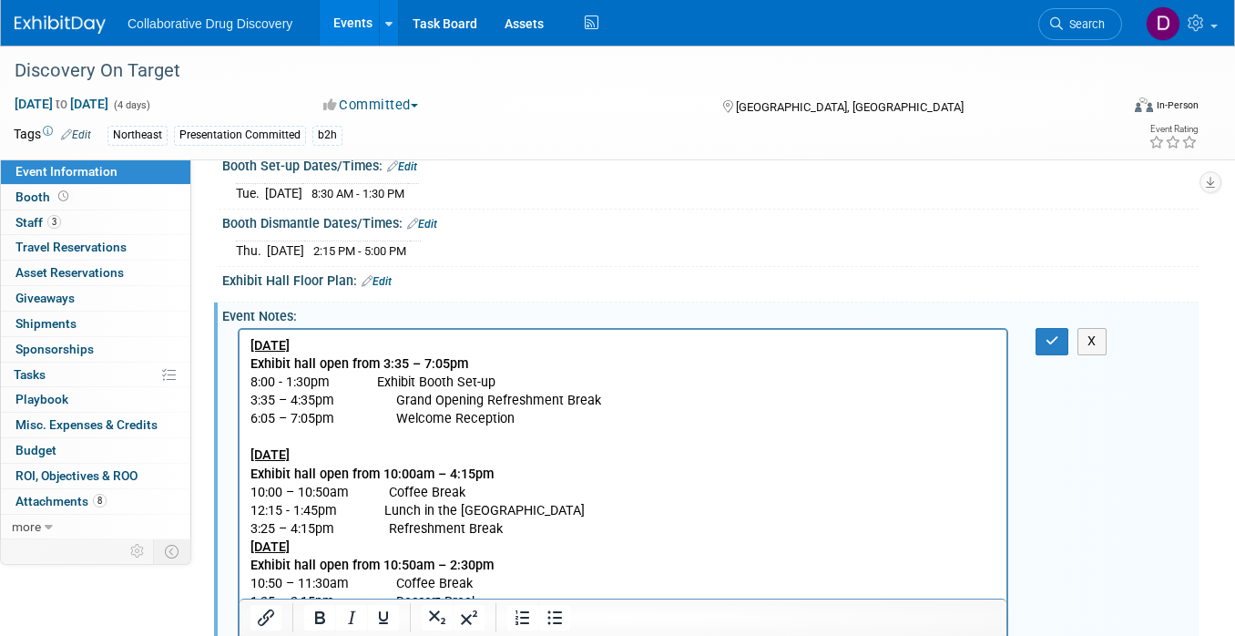
scroll to position [373, 0]
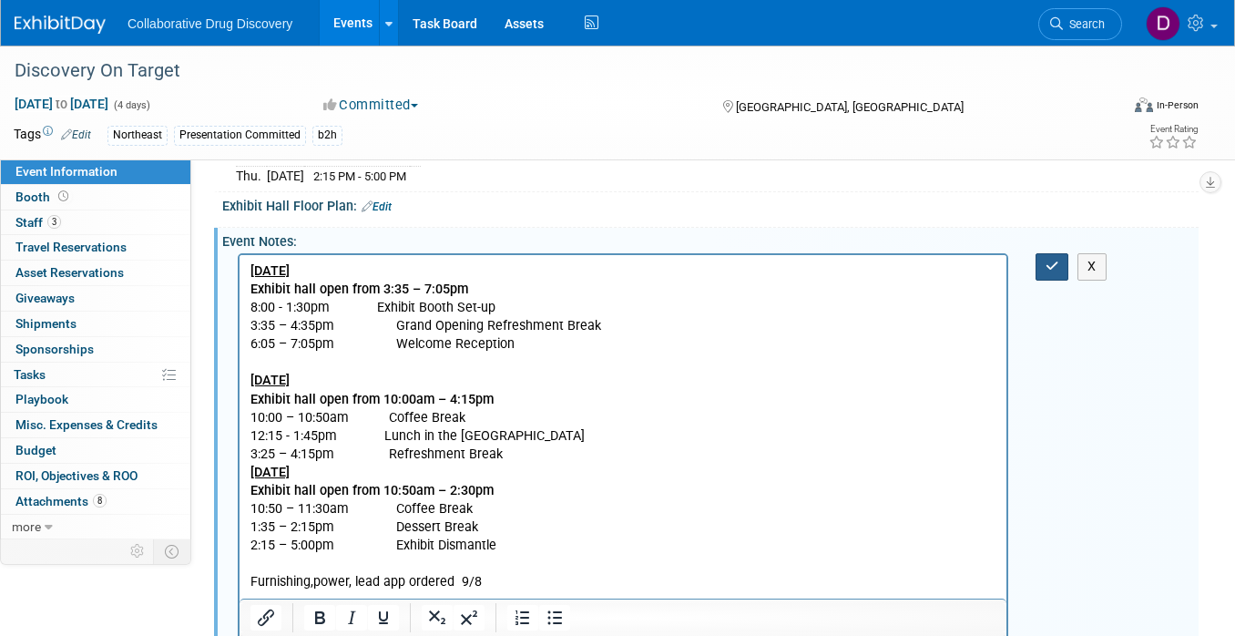
click at [1045, 272] on button "button" at bounding box center [1053, 266] width 34 height 26
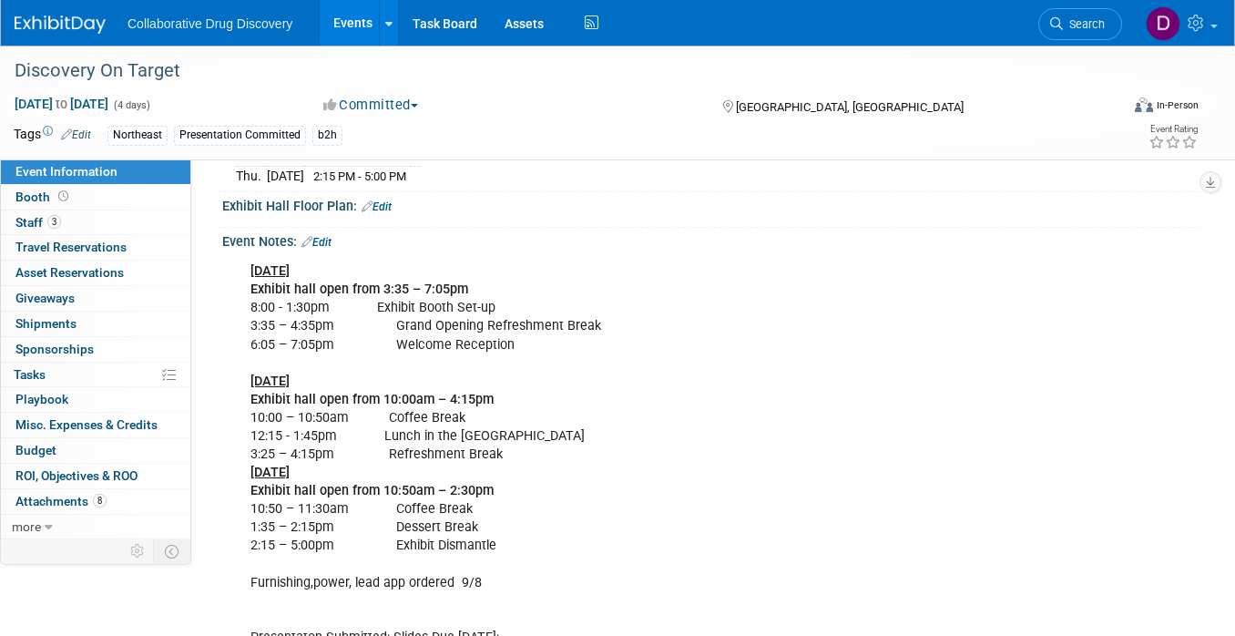
click at [328, 236] on link "Edit" at bounding box center [317, 242] width 30 height 13
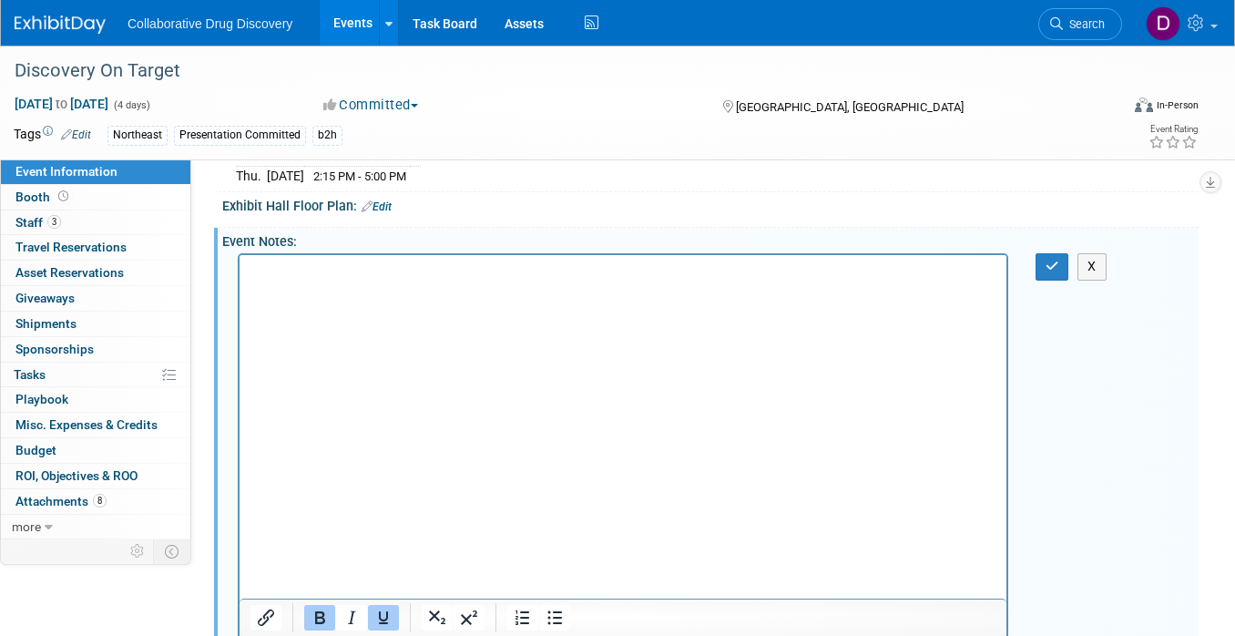
click at [327, 238] on div "Event Notes: Edit" at bounding box center [710, 239] width 976 height 23
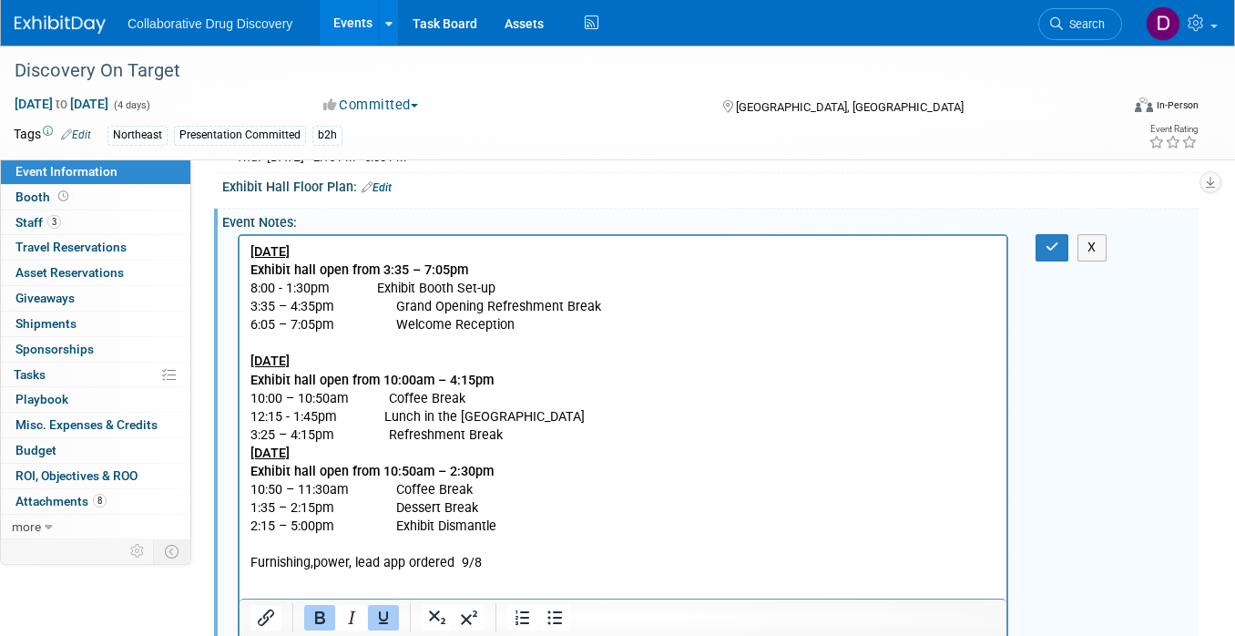
scroll to position [430, 0]
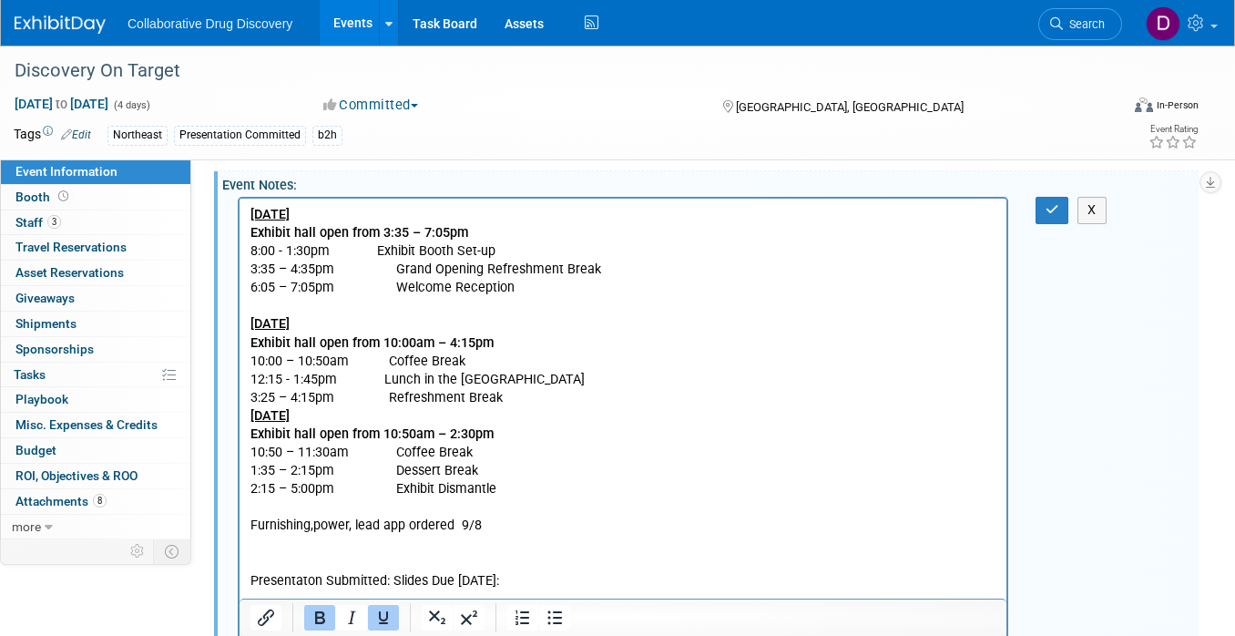
click at [512, 518] on p "[DATE] Exhibit hall open from 3:35 – 7:05pm 8:00 - 1:30pm Exhibit Booth Set-up …" at bounding box center [623, 636] width 746 height 860
paste body "Rich Text Area. Press ALT-0 for help."
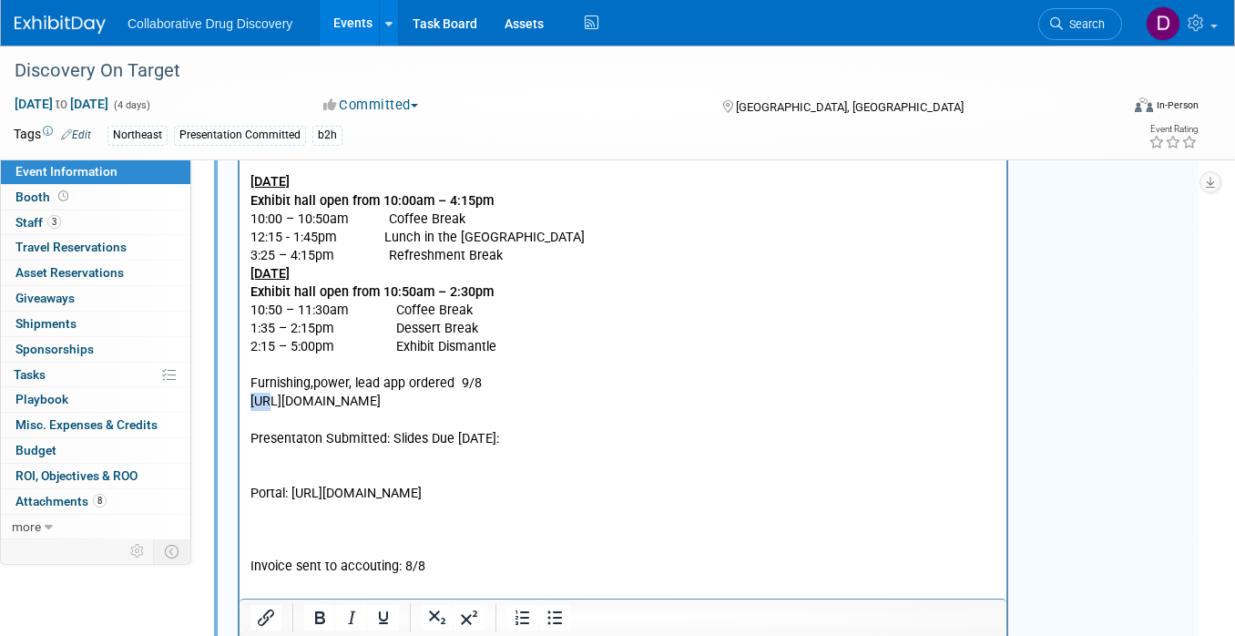
drag, startPoint x: 264, startPoint y: 401, endPoint x: 240, endPoint y: 399, distance: 24.7
click at [242, 399] on html "Tuesday, September 23 Exhibit hall open from 3:35 – 7:05pm 8:00 - 1:30pm Exhibi…" at bounding box center [623, 489] width 767 height 867
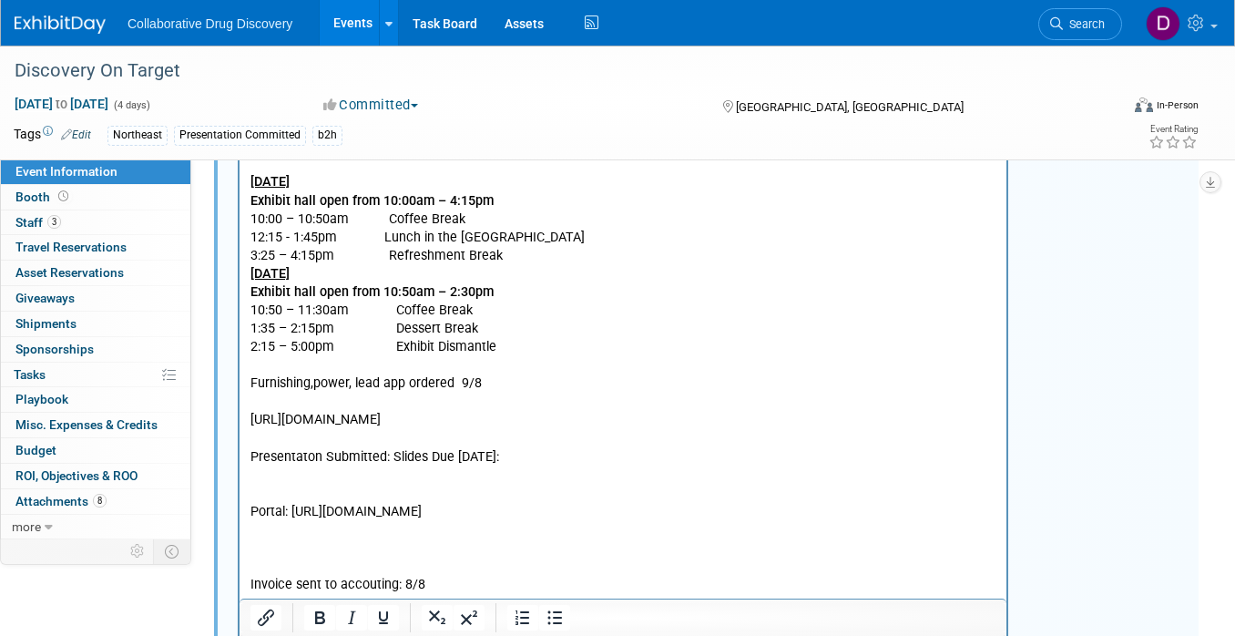
click at [673, 423] on p "https://www.discoveryontarget.com/ai-ml-enabled-drug-discovery-part1" at bounding box center [623, 420] width 746 height 18
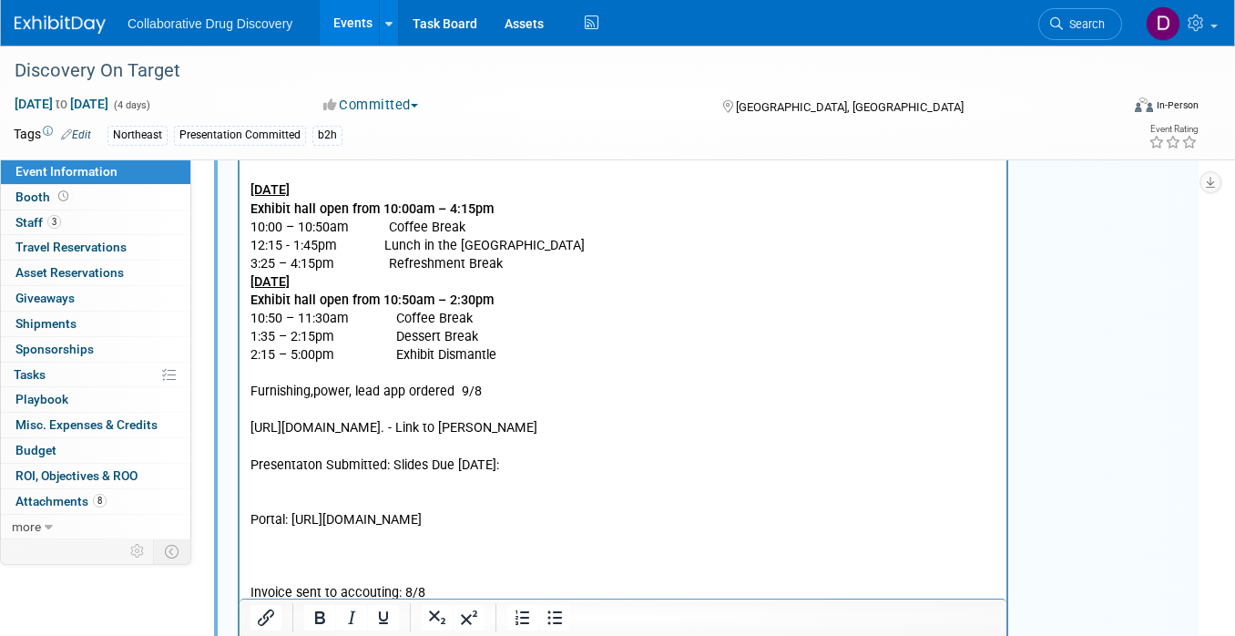
click at [1077, 325] on div "Tuesday, September 23 Exhibit hall open from 3:35 – 7:05pm 8:00 - 1:30pm Exhibi…" at bounding box center [710, 556] width 976 height 997
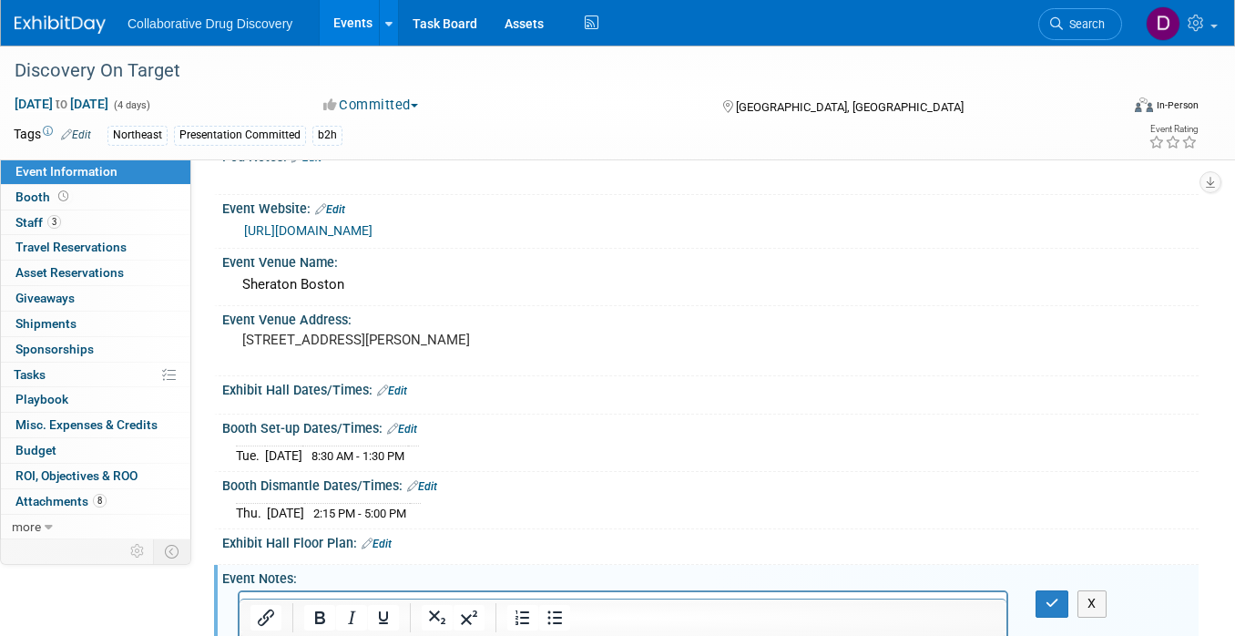
scroll to position [56, 0]
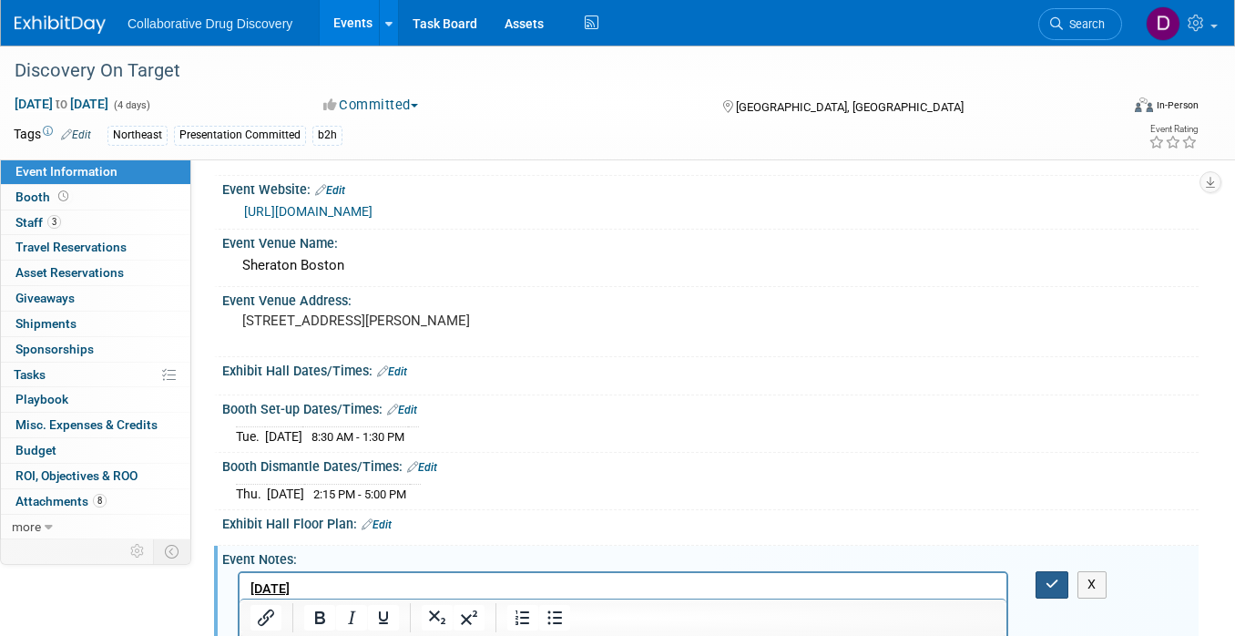
click at [1056, 578] on icon "button" at bounding box center [1053, 584] width 14 height 13
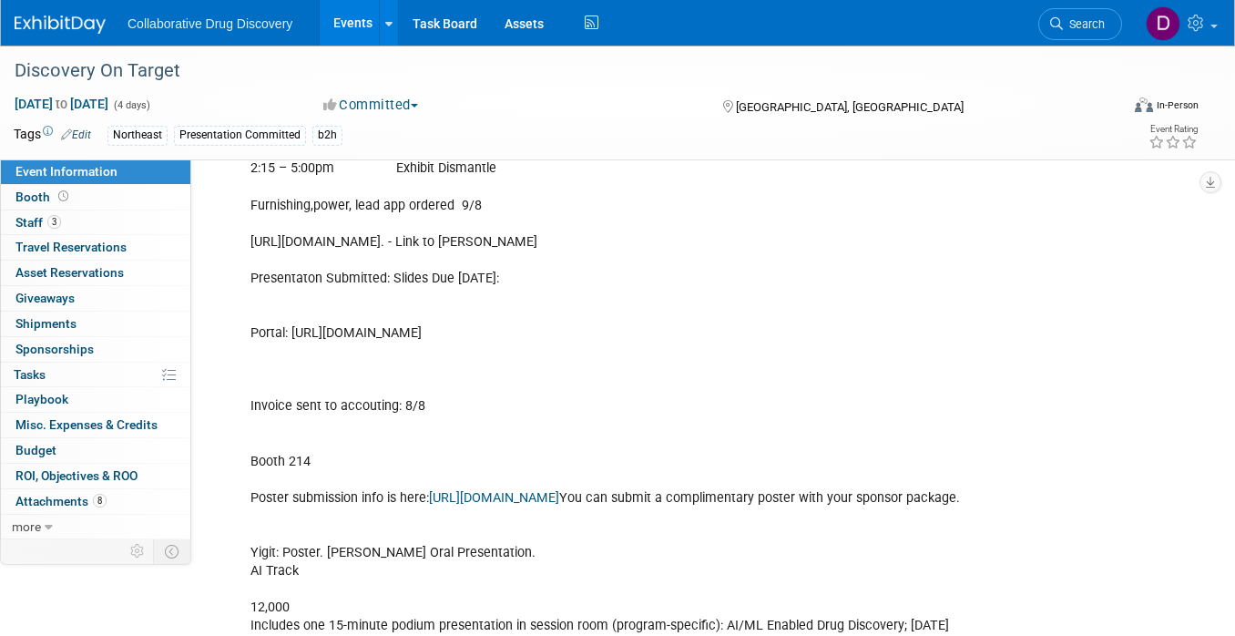
scroll to position [1139, 0]
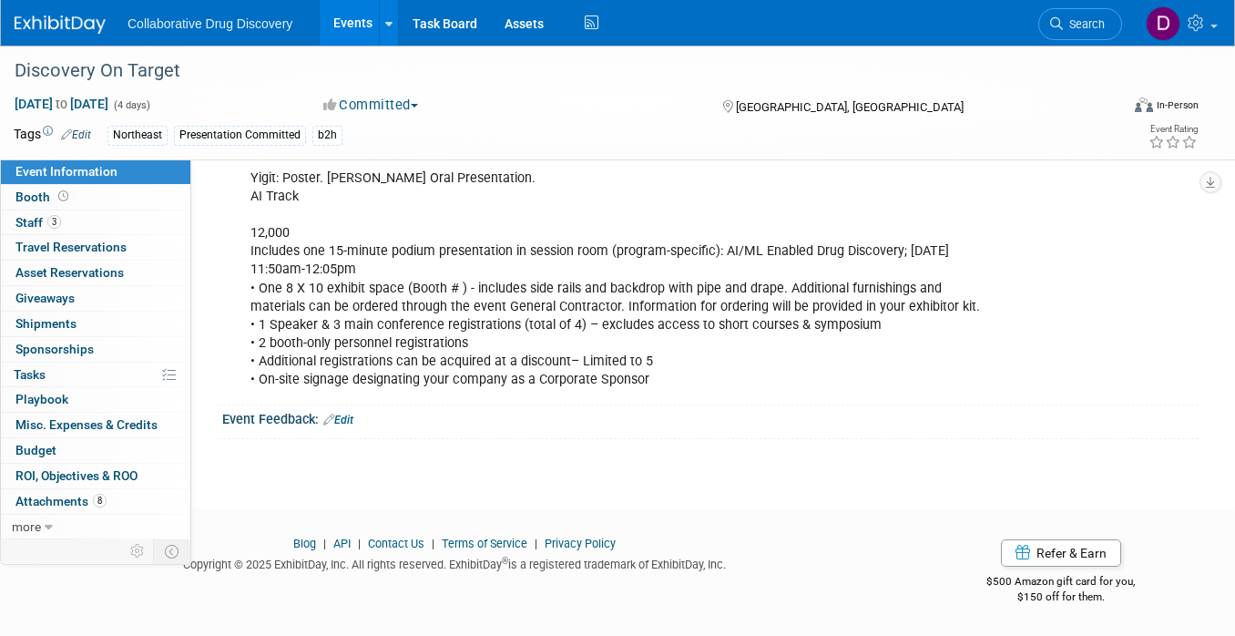
click at [57, 24] on img at bounding box center [60, 24] width 91 height 18
click at [56, 24] on img at bounding box center [60, 24] width 91 height 18
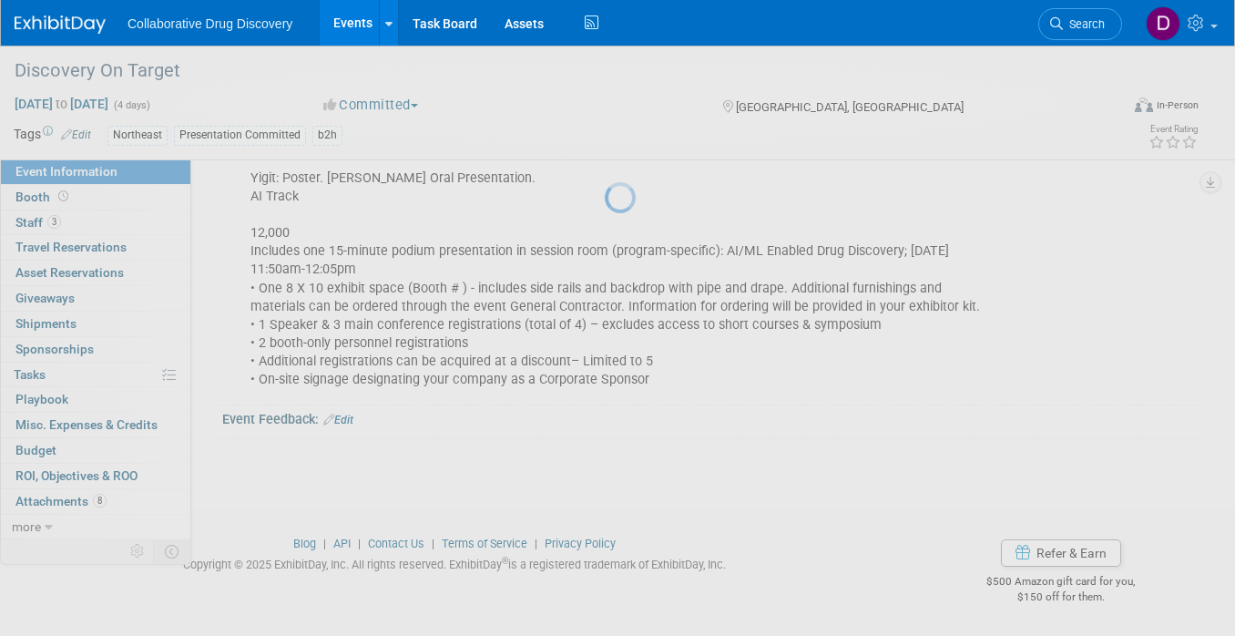
click at [56, 24] on img at bounding box center [60, 24] width 91 height 18
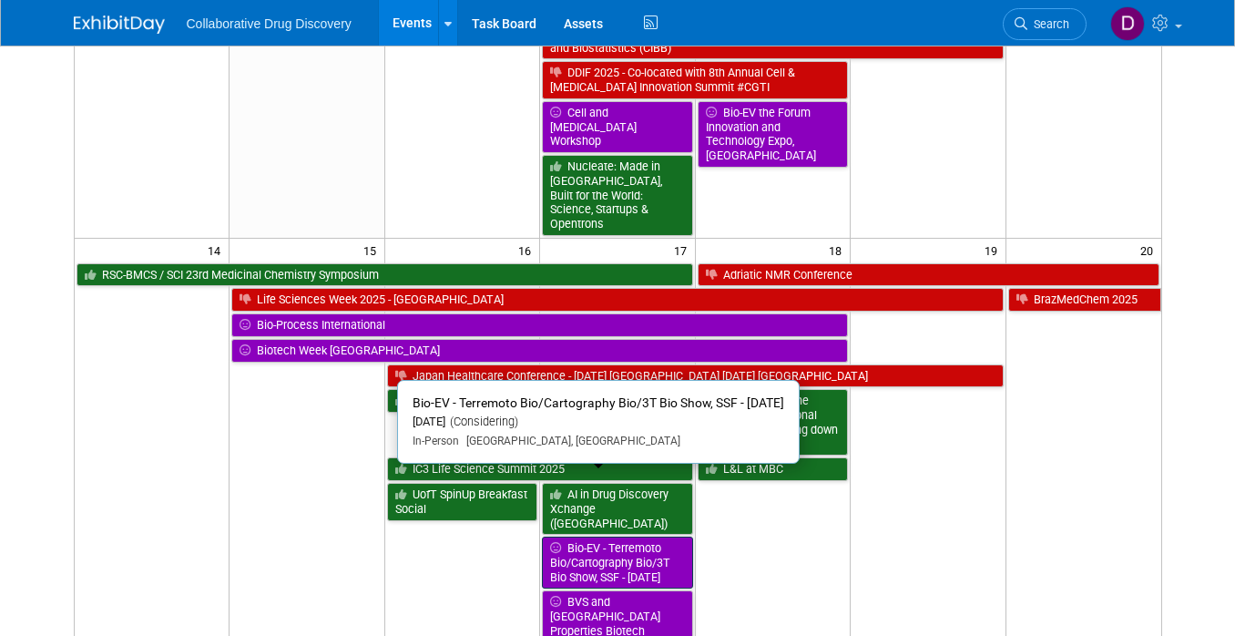
scroll to position [696, 0]
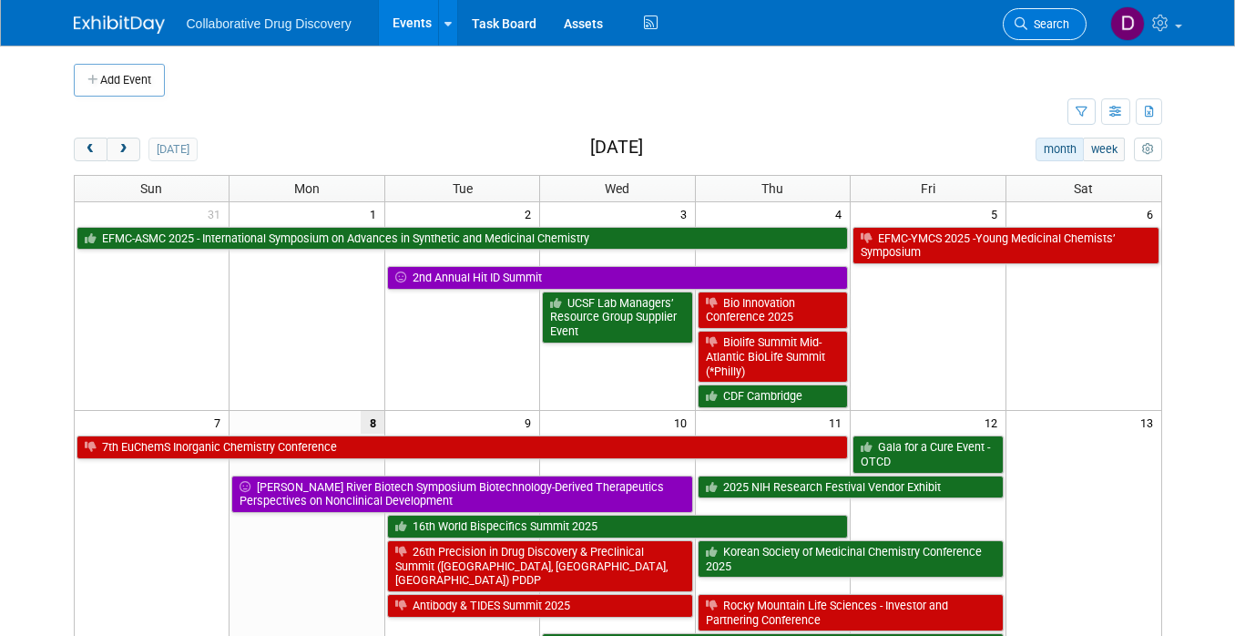
click at [1045, 32] on link "Search" at bounding box center [1045, 24] width 84 height 32
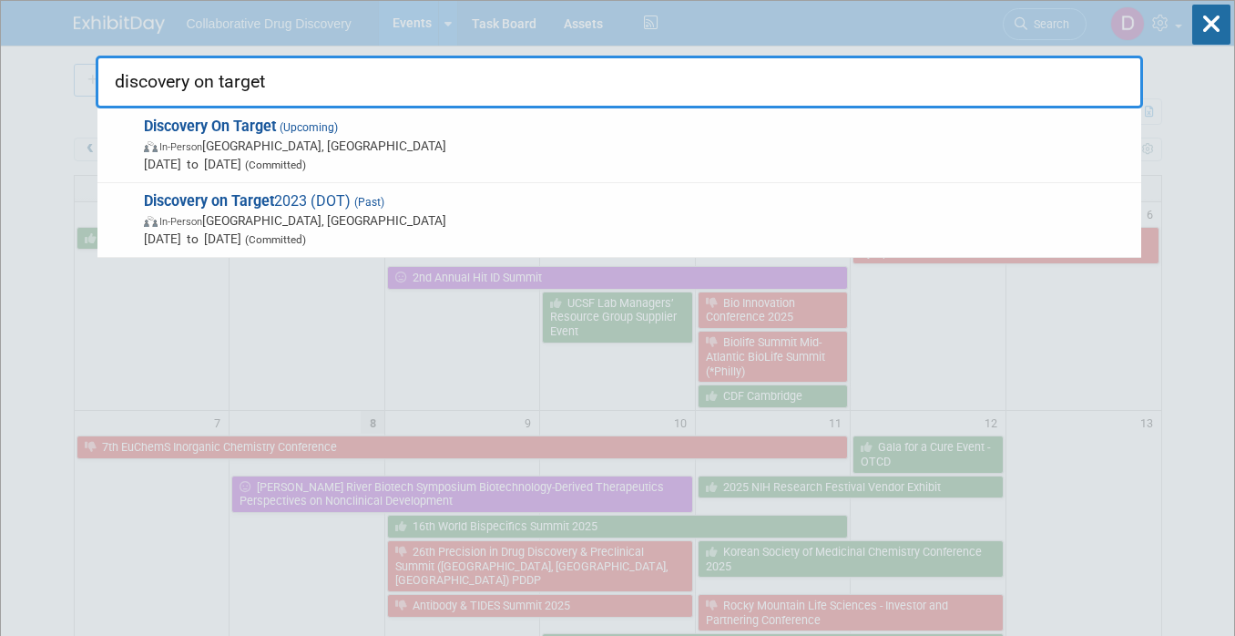
type input "discovery on target"
click at [356, 151] on span "In-Person Boston, MA" at bounding box center [638, 146] width 988 height 18
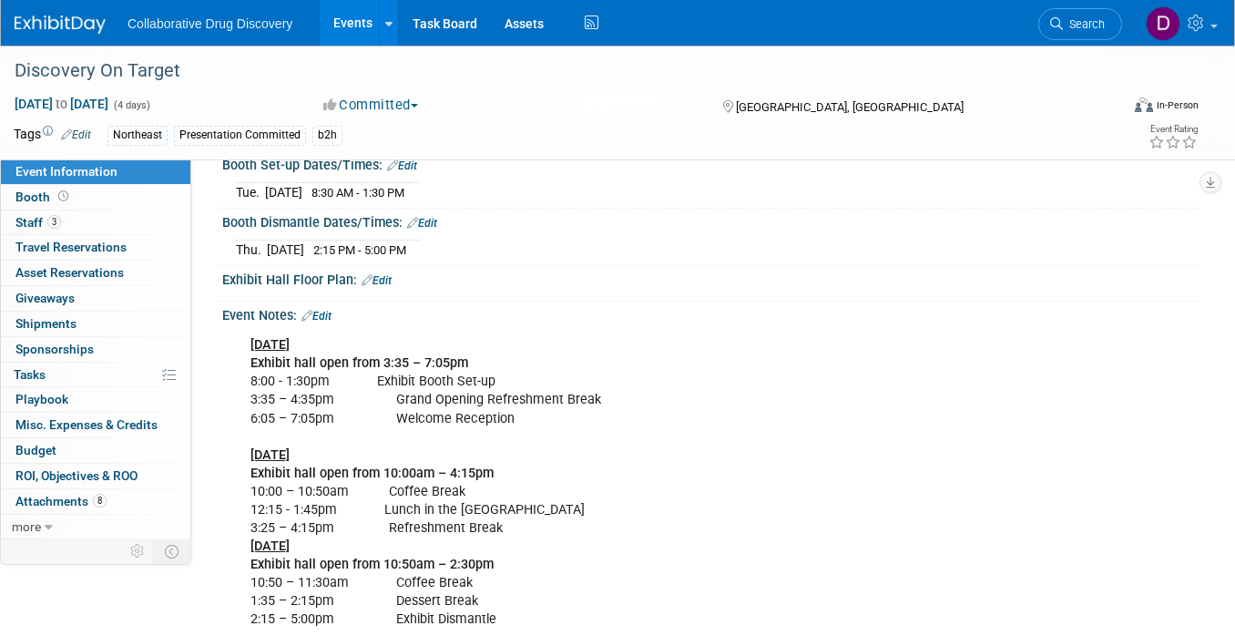
scroll to position [375, 0]
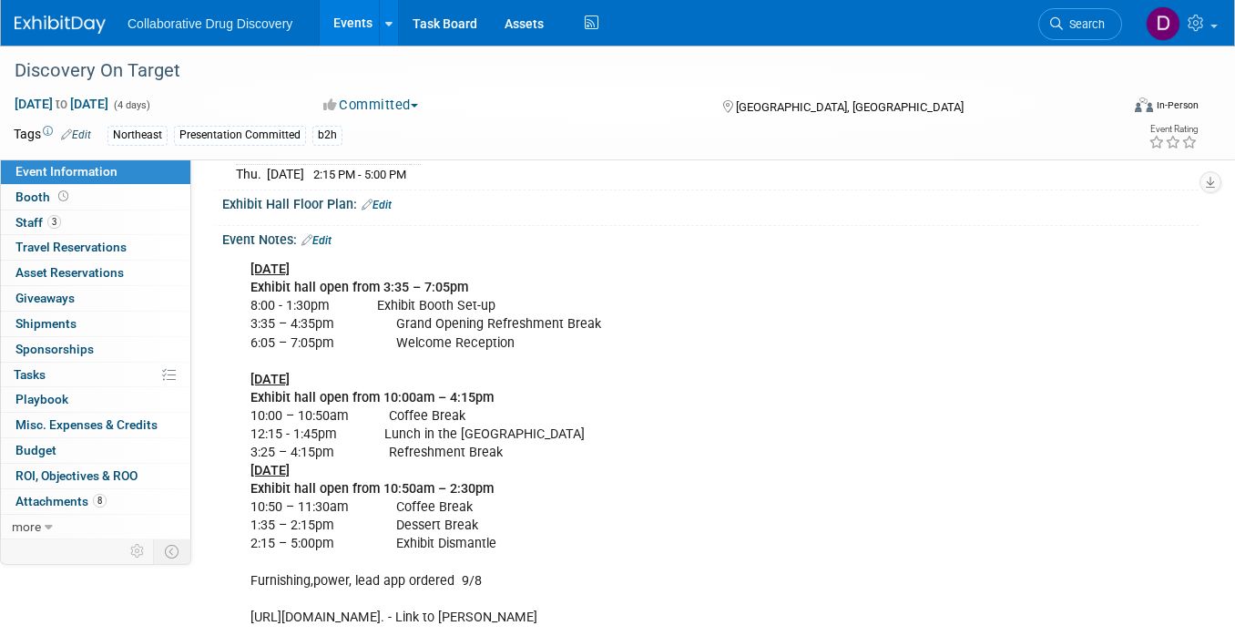
click at [326, 237] on link "Edit" at bounding box center [317, 240] width 30 height 13
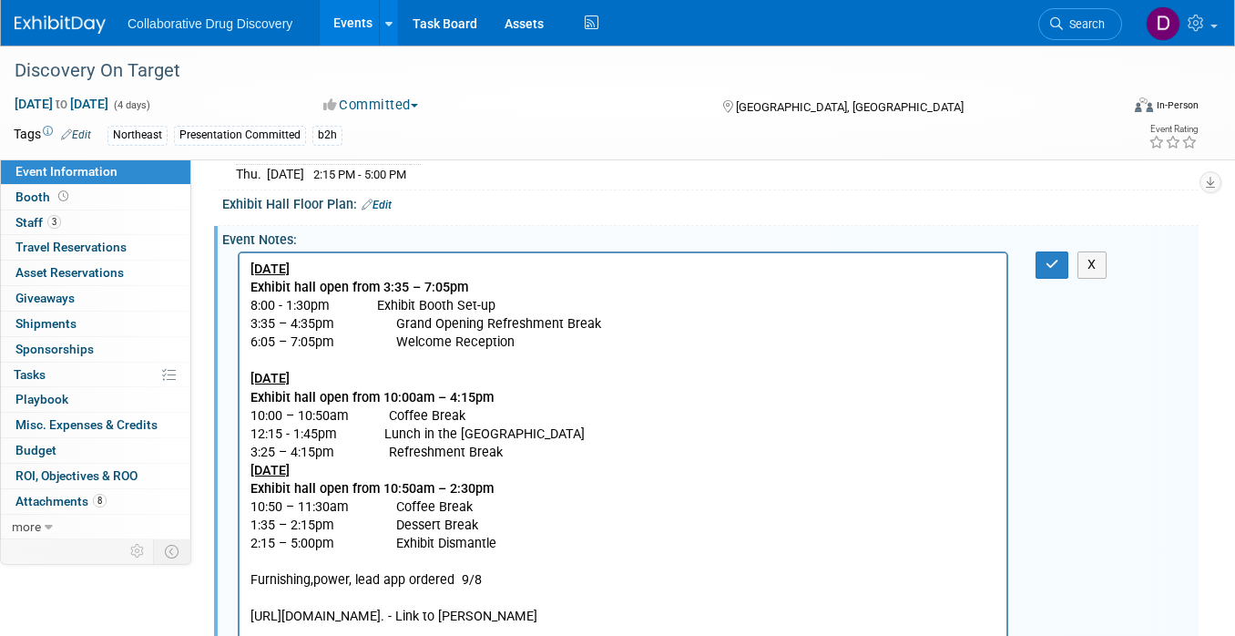
scroll to position [0, 0]
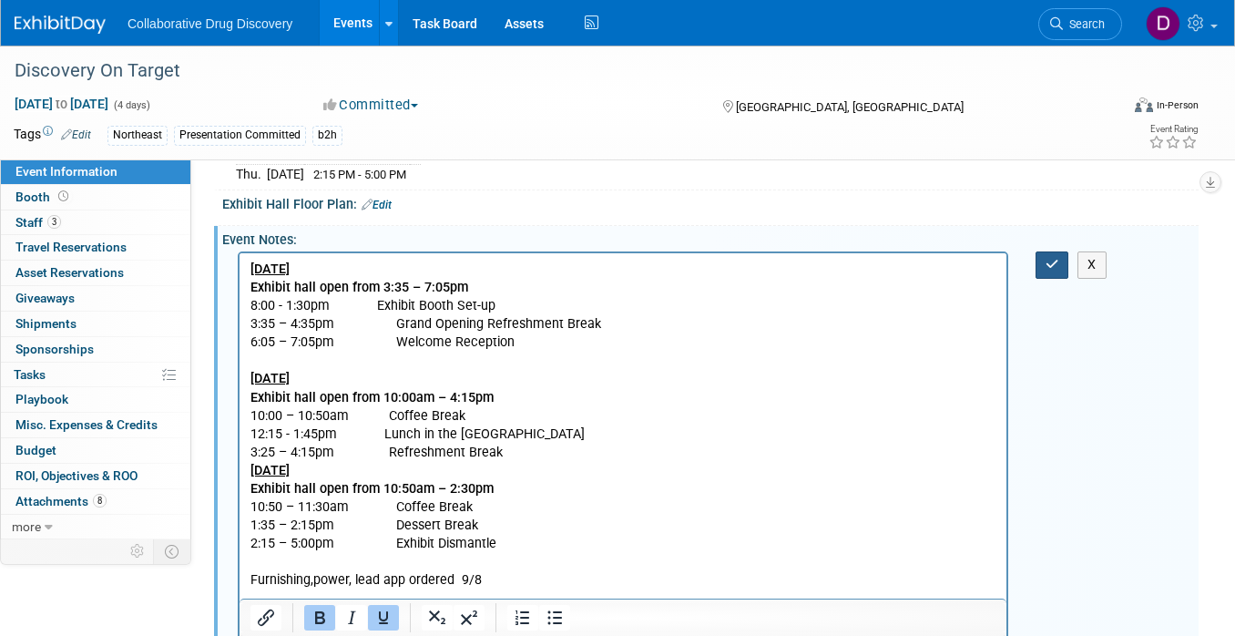
click at [1050, 262] on icon "button" at bounding box center [1053, 264] width 14 height 13
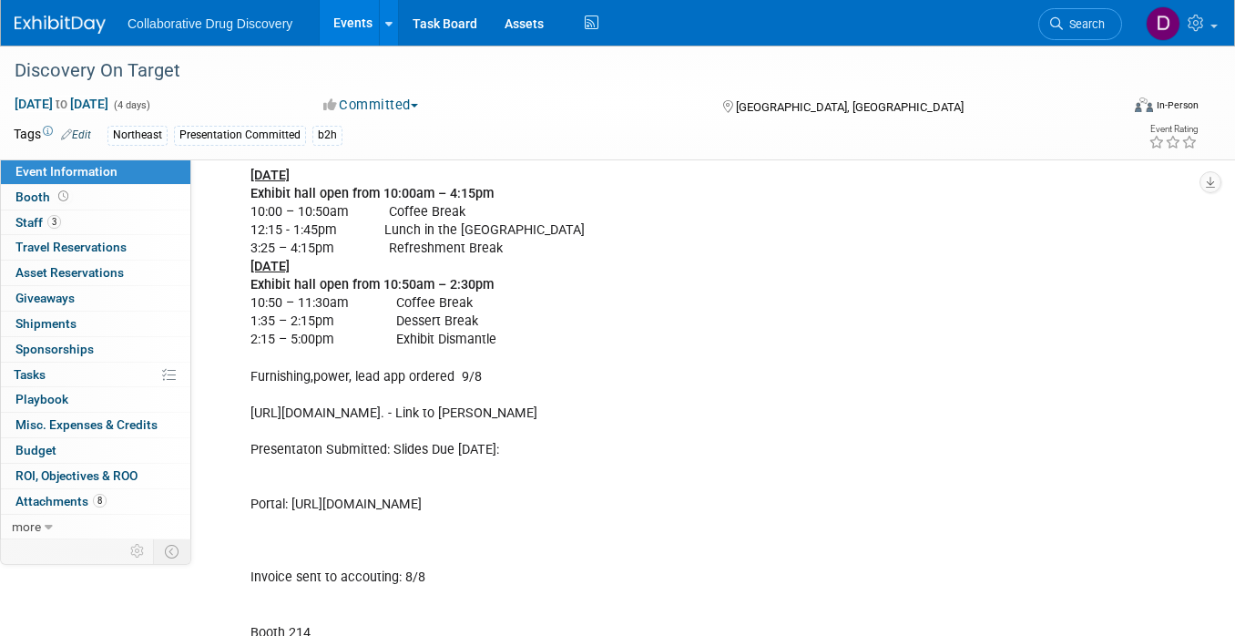
scroll to position [654, 0]
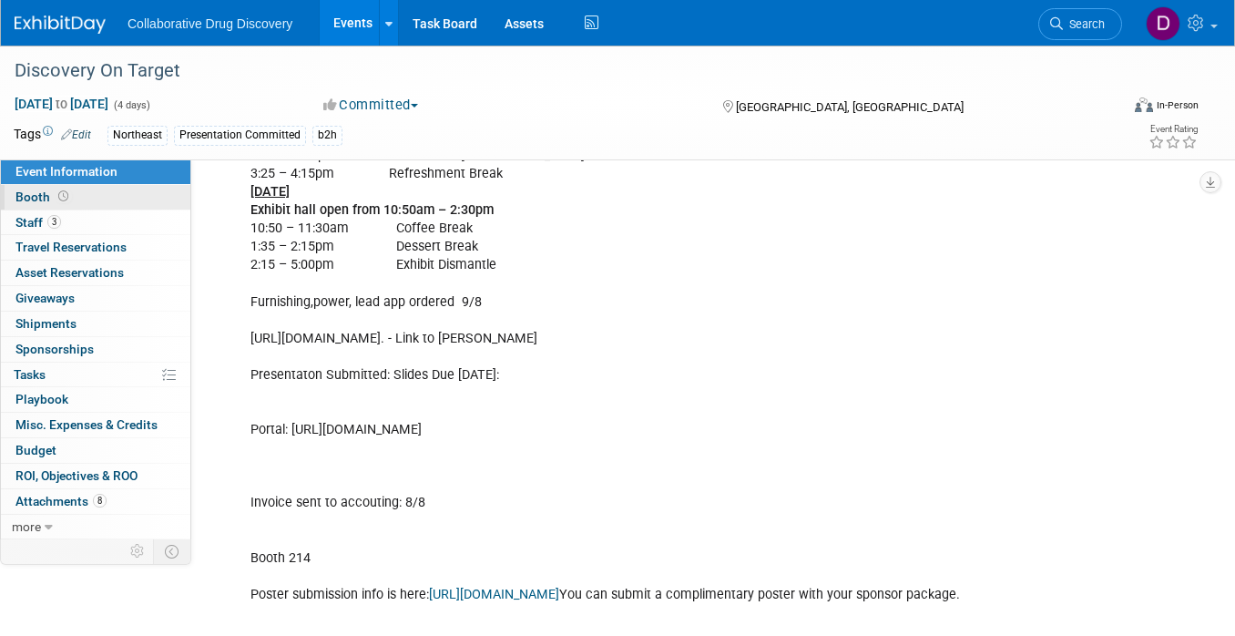
click at [126, 192] on link "Booth" at bounding box center [95, 197] width 189 height 25
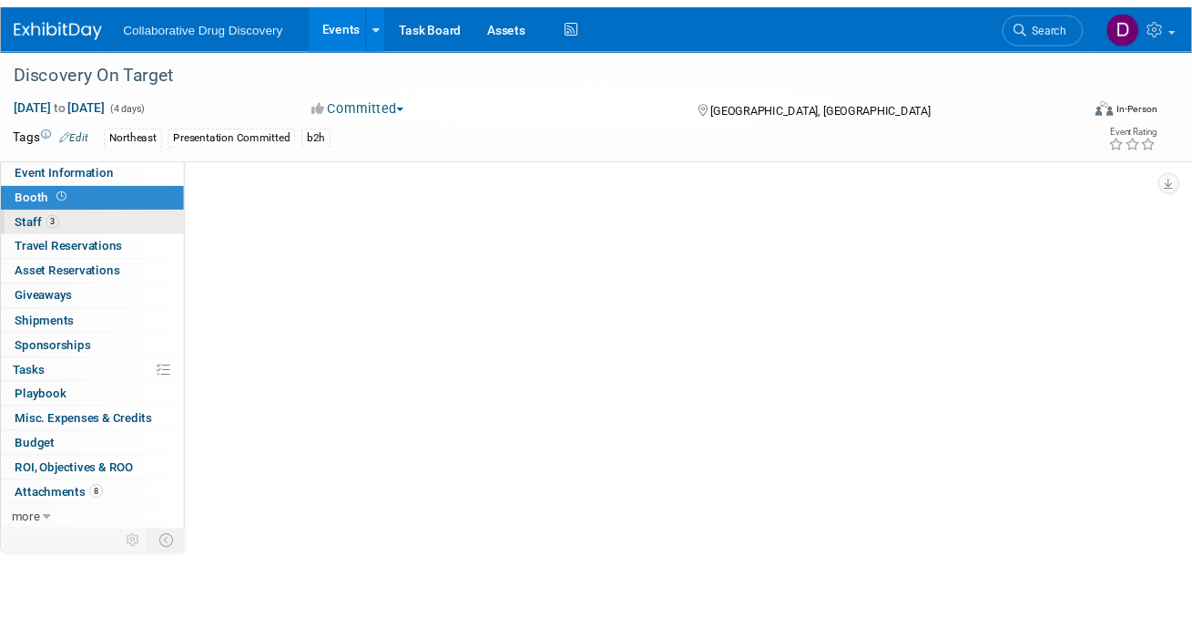
scroll to position [0, 0]
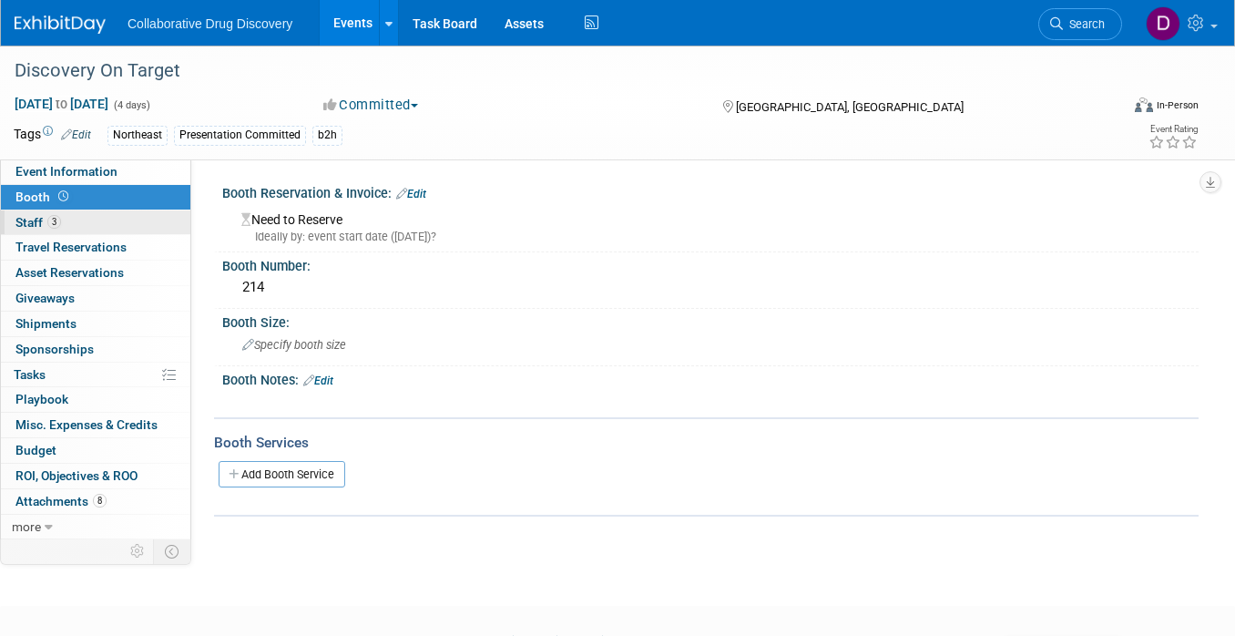
click at [66, 225] on link "3 Staff 3" at bounding box center [95, 222] width 189 height 25
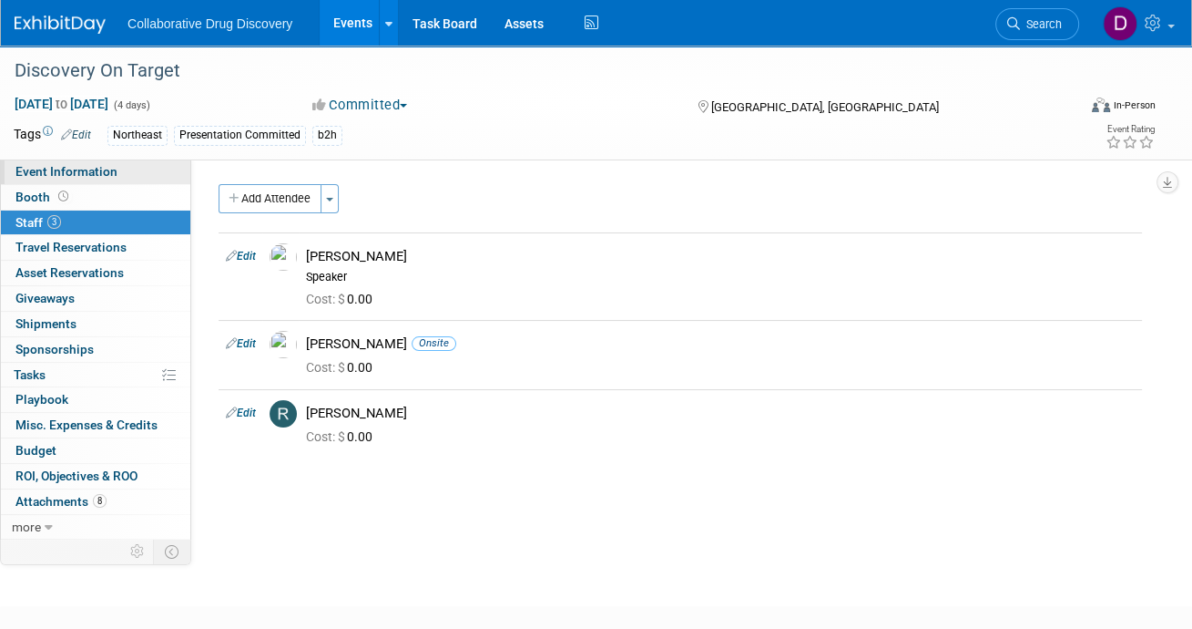
click at [133, 174] on link "Event Information" at bounding box center [95, 171] width 189 height 25
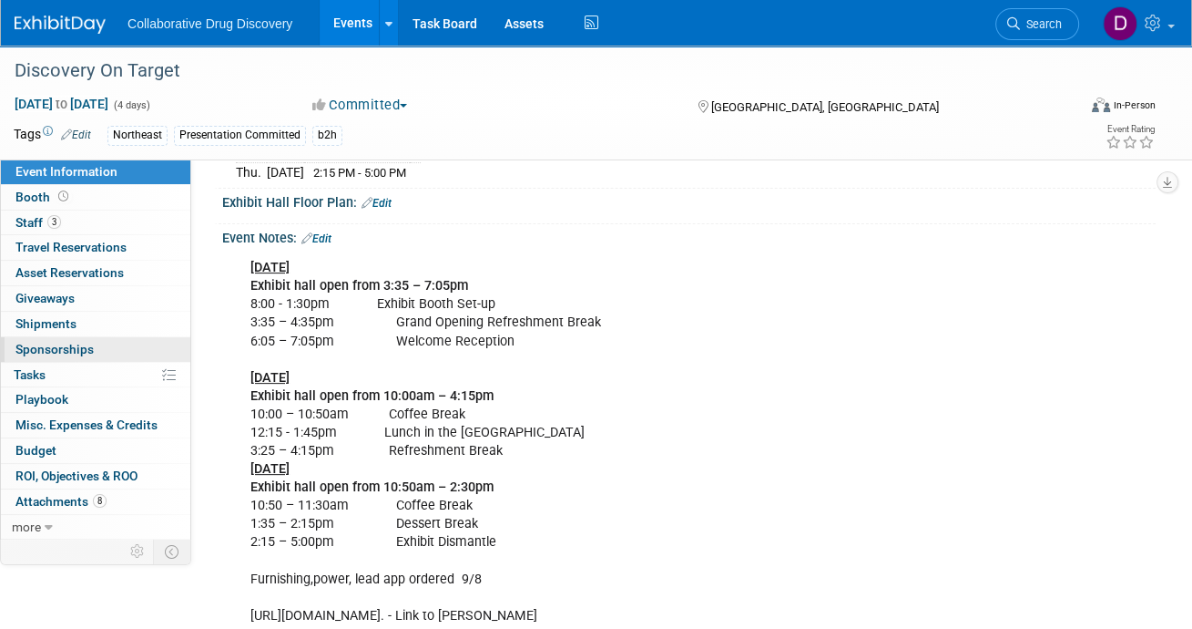
scroll to position [358, 0]
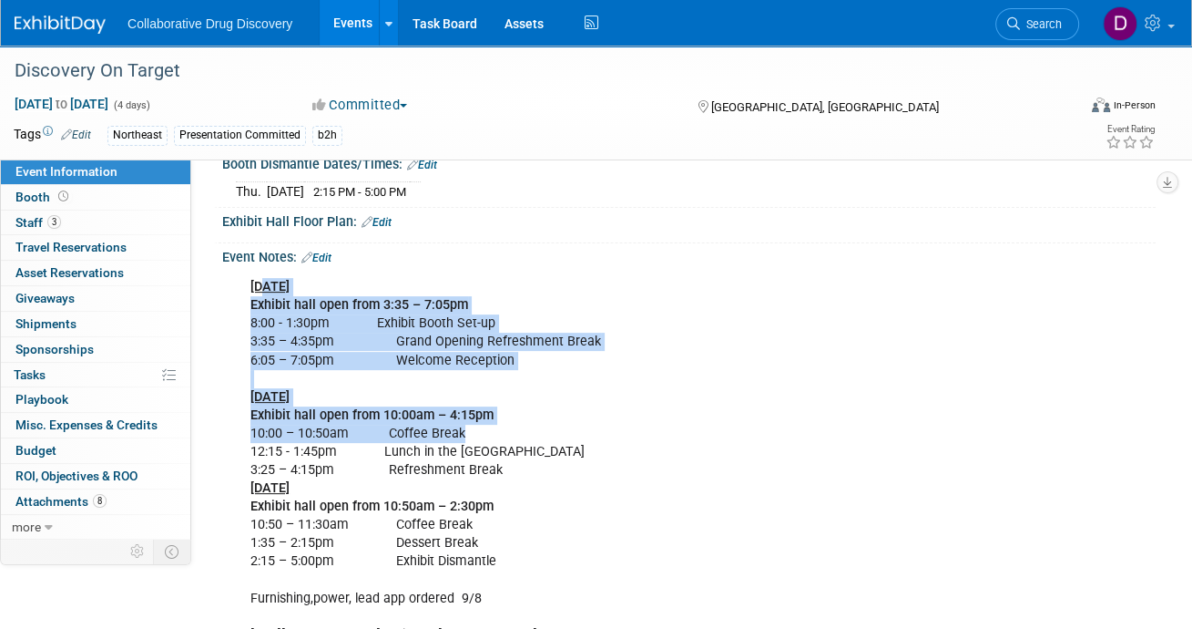
drag, startPoint x: 269, startPoint y: 288, endPoint x: 477, endPoint y: 479, distance: 283.0
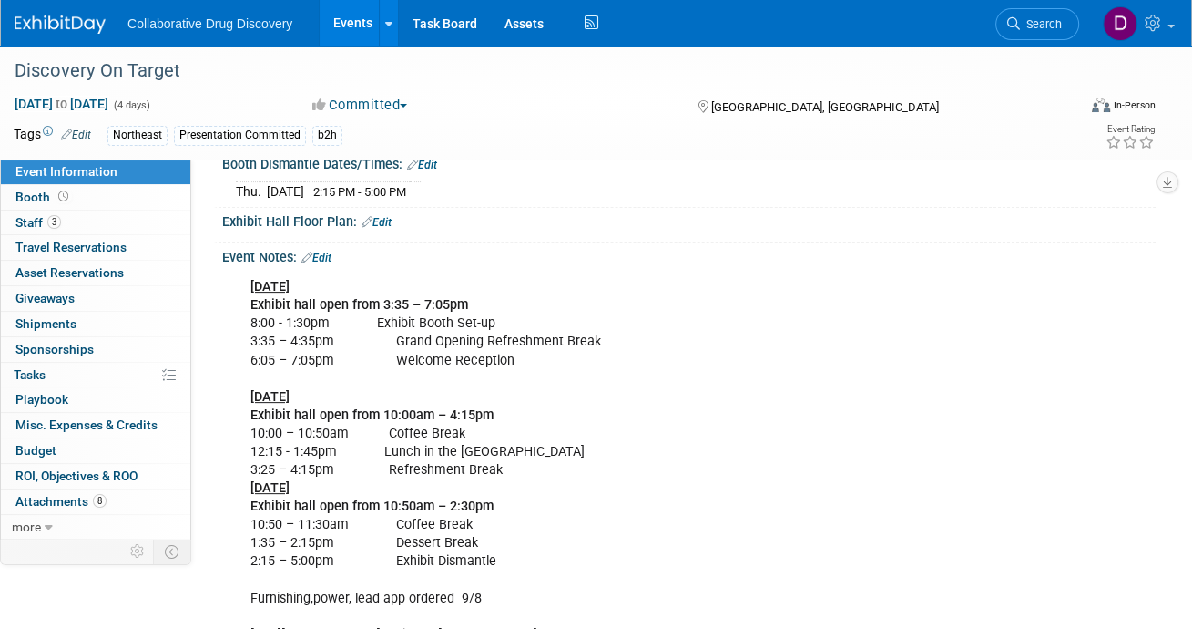
click at [57, 498] on span "Attachments 8" at bounding box center [60, 501] width 91 height 15
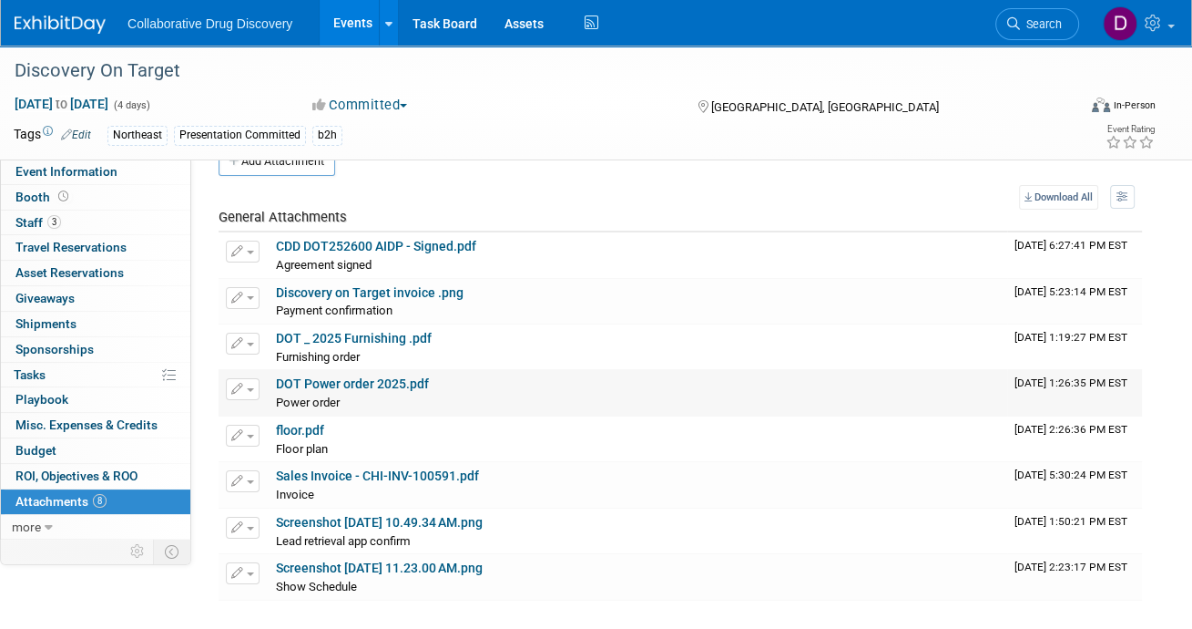
scroll to position [56, 0]
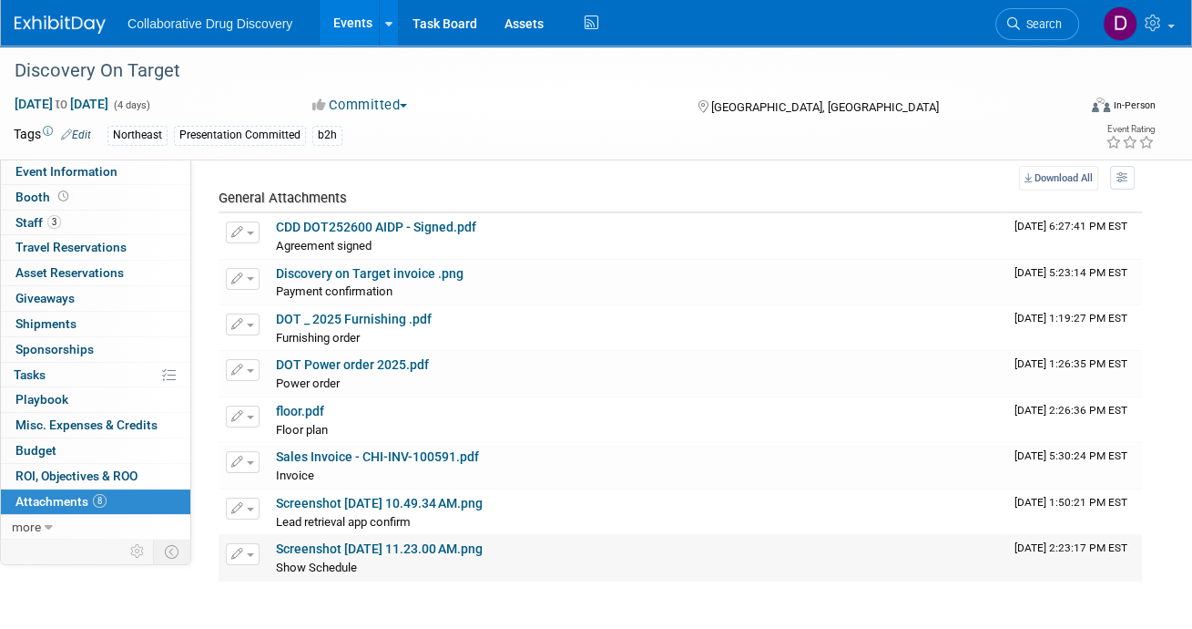
click at [332, 548] on link "Screenshot [DATE] 11.23.00 AM.png" at bounding box center [379, 548] width 207 height 15
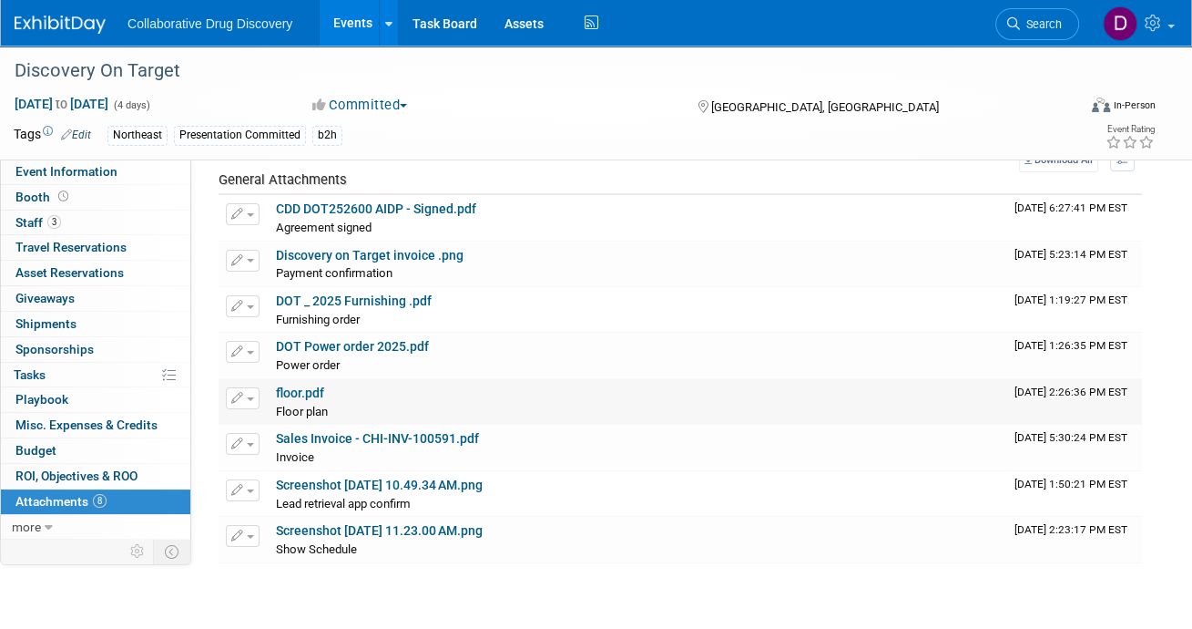
scroll to position [0, 0]
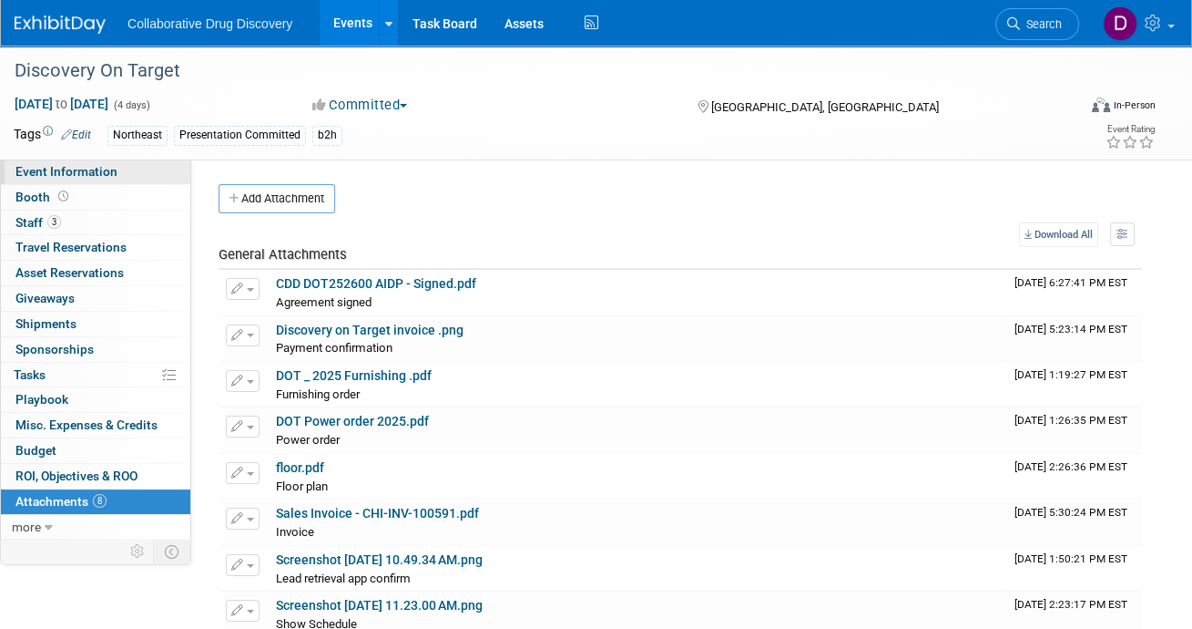
click at [88, 179] on link "Event Information" at bounding box center [95, 171] width 189 height 25
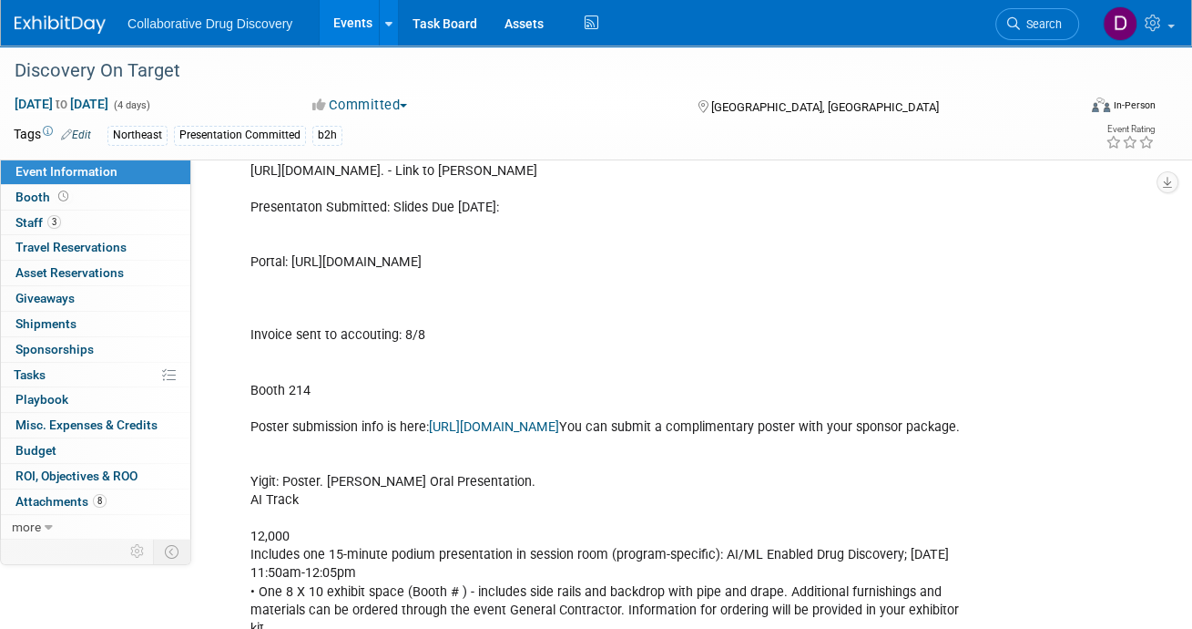
scroll to position [831, 0]
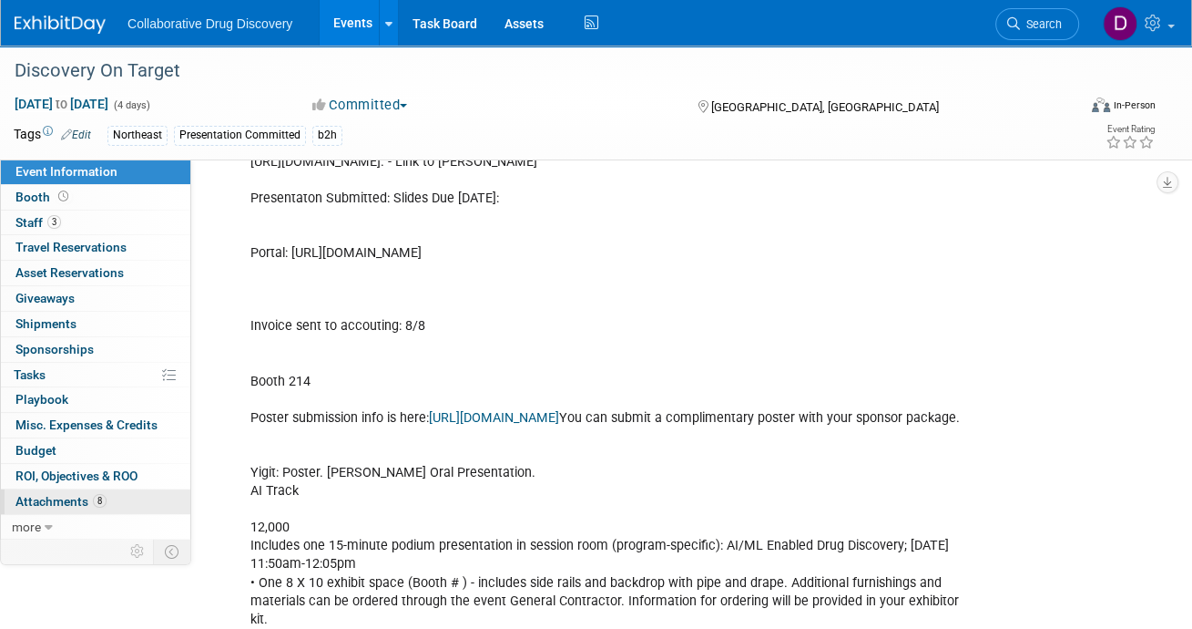
click at [97, 499] on span "8" at bounding box center [100, 501] width 14 height 14
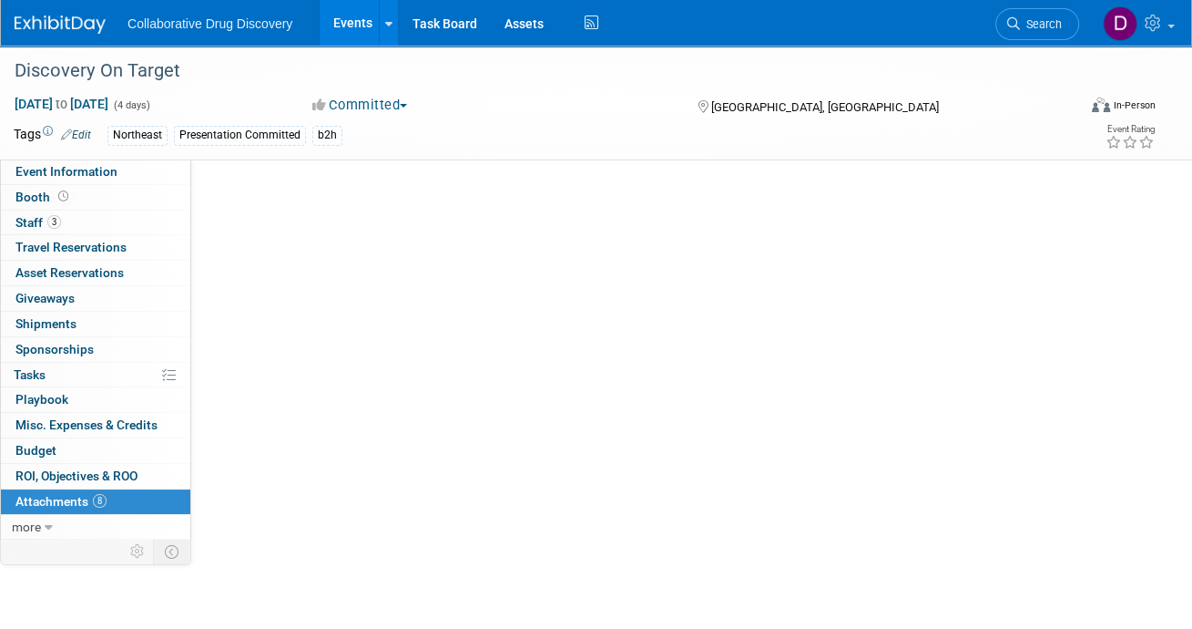
scroll to position [0, 0]
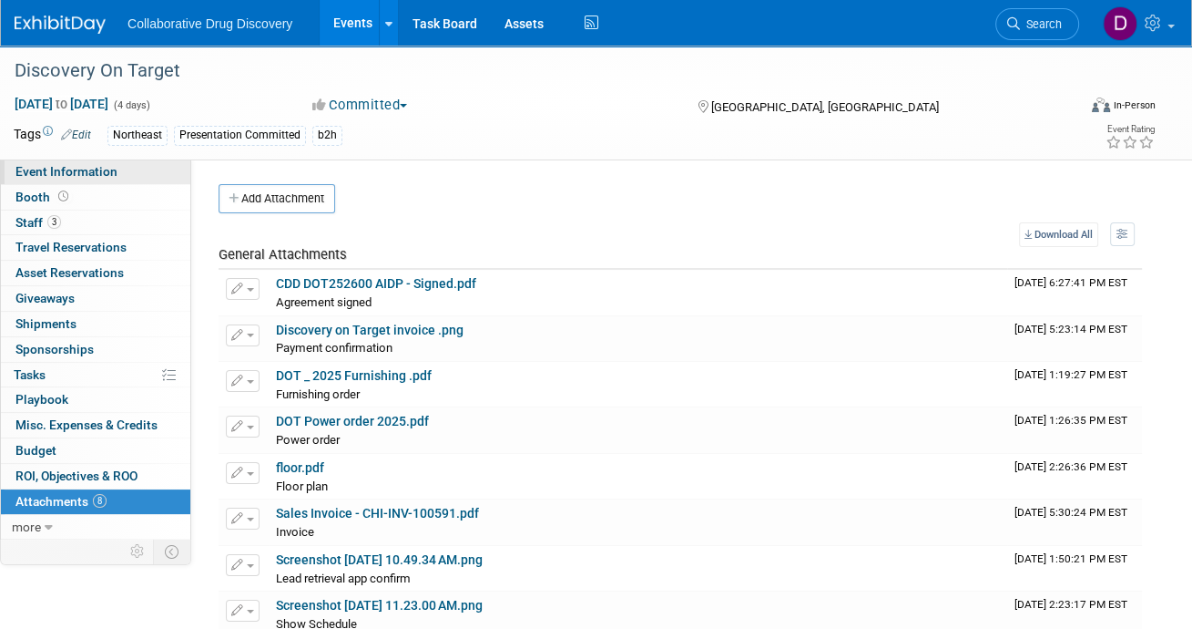
click at [117, 171] on link "Event Information" at bounding box center [95, 171] width 189 height 25
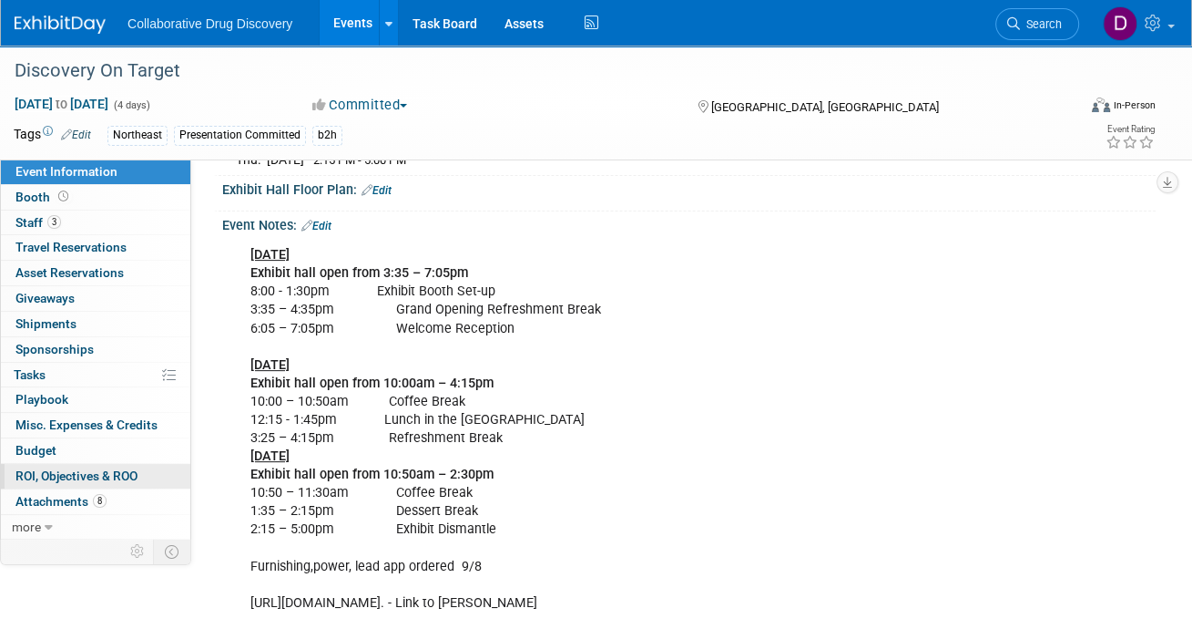
scroll to position [709, 0]
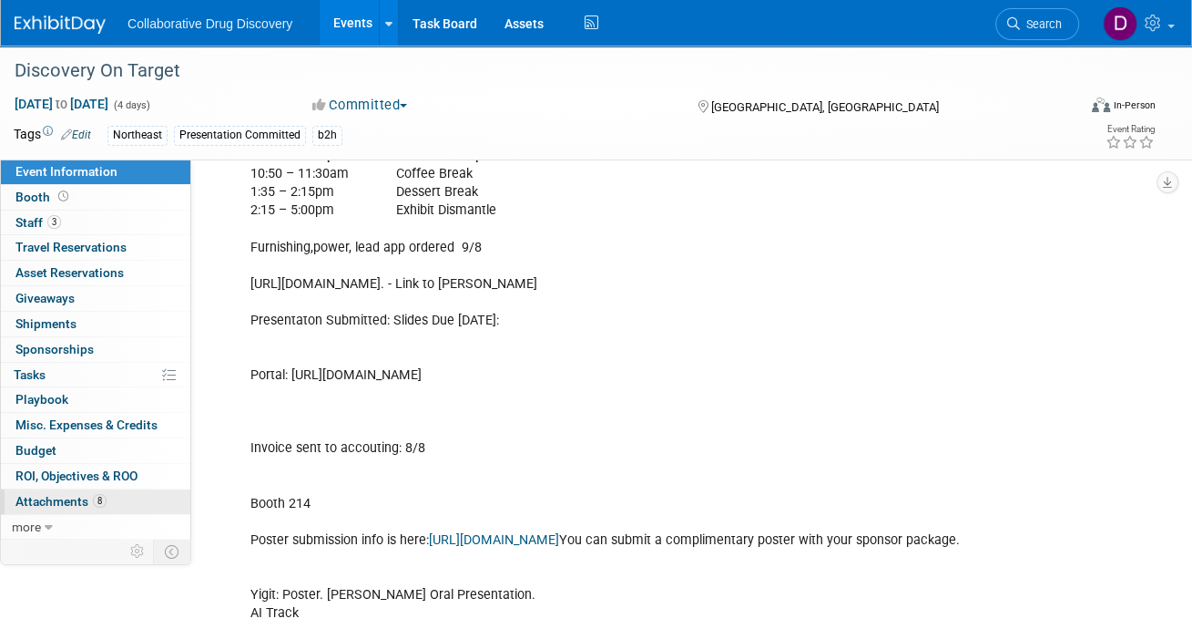
click at [90, 498] on span "Attachments 8" at bounding box center [60, 501] width 91 height 15
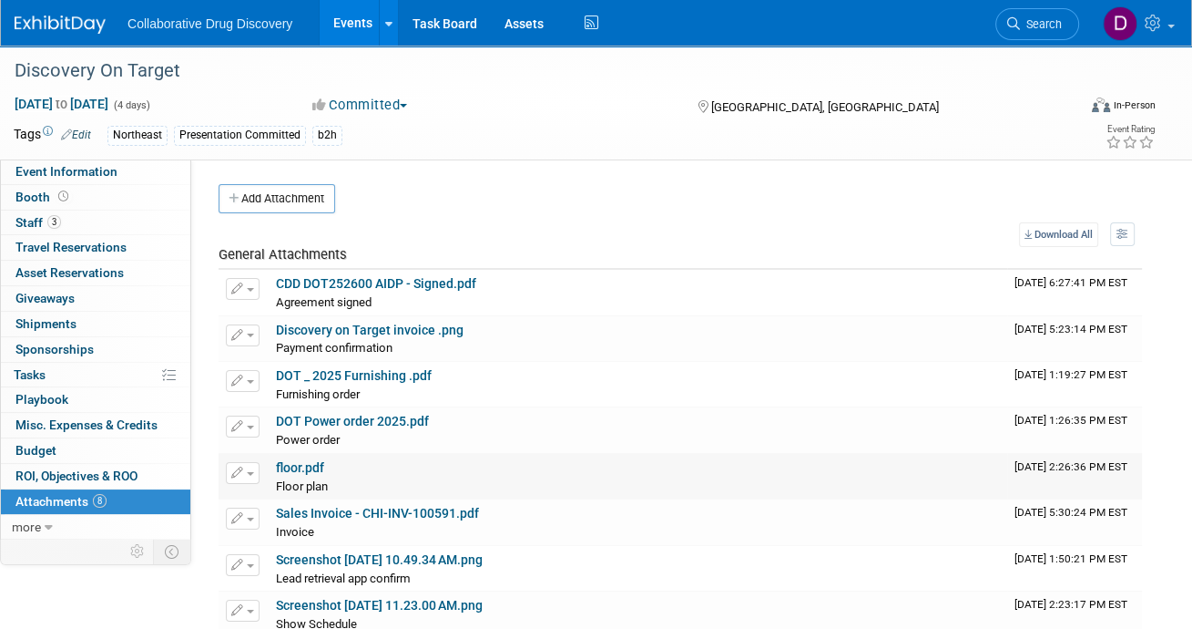
scroll to position [18, 0]
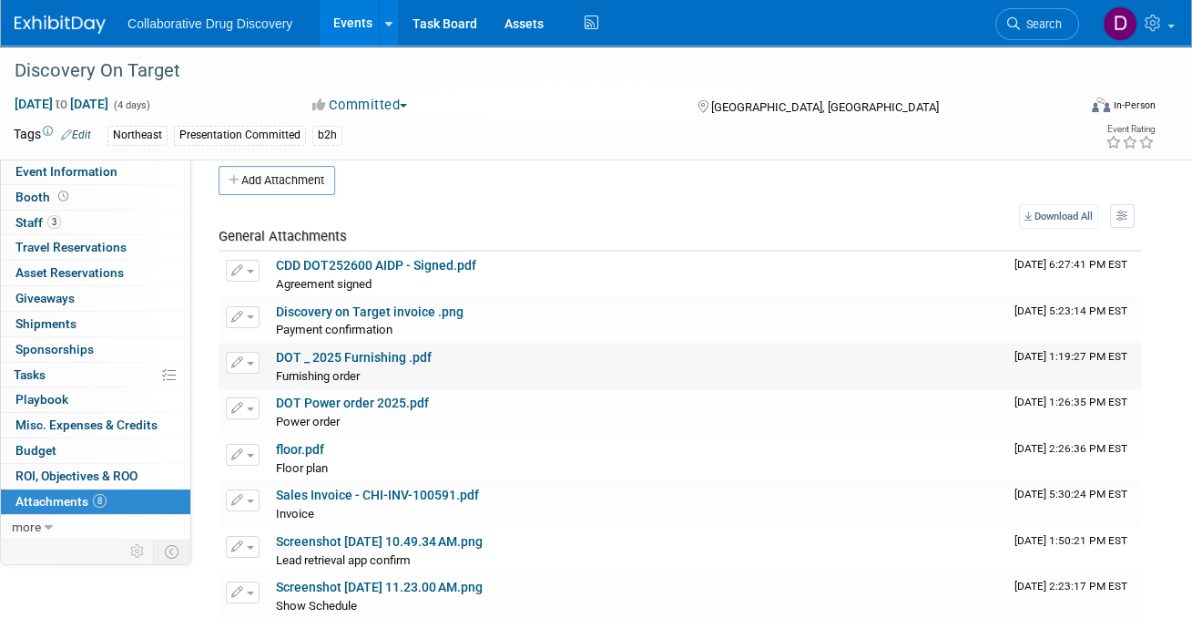
click at [352, 352] on link "DOT _ 2025 Furnishing .pdf" at bounding box center [354, 357] width 156 height 15
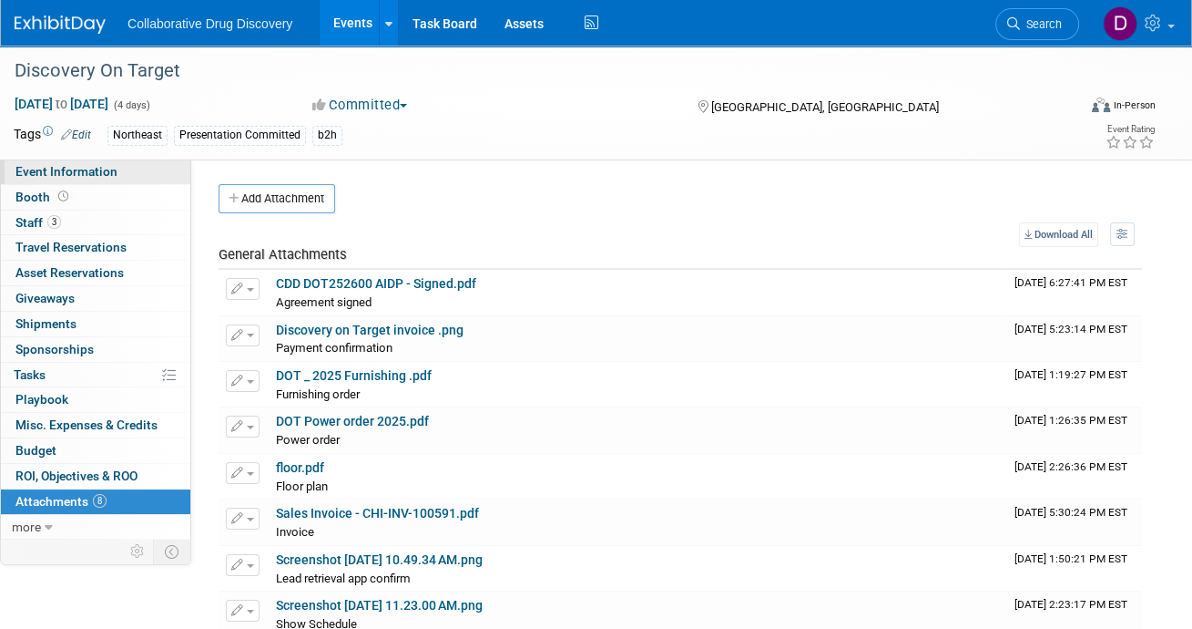
click at [53, 177] on span "Event Information" at bounding box center [66, 171] width 102 height 15
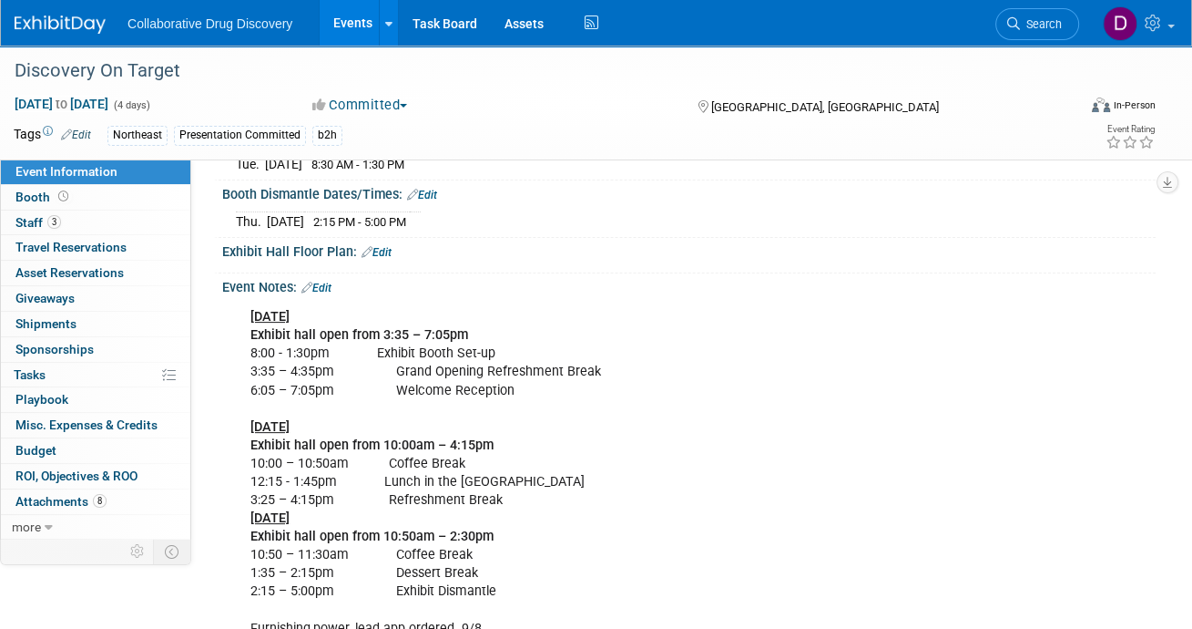
scroll to position [517, 0]
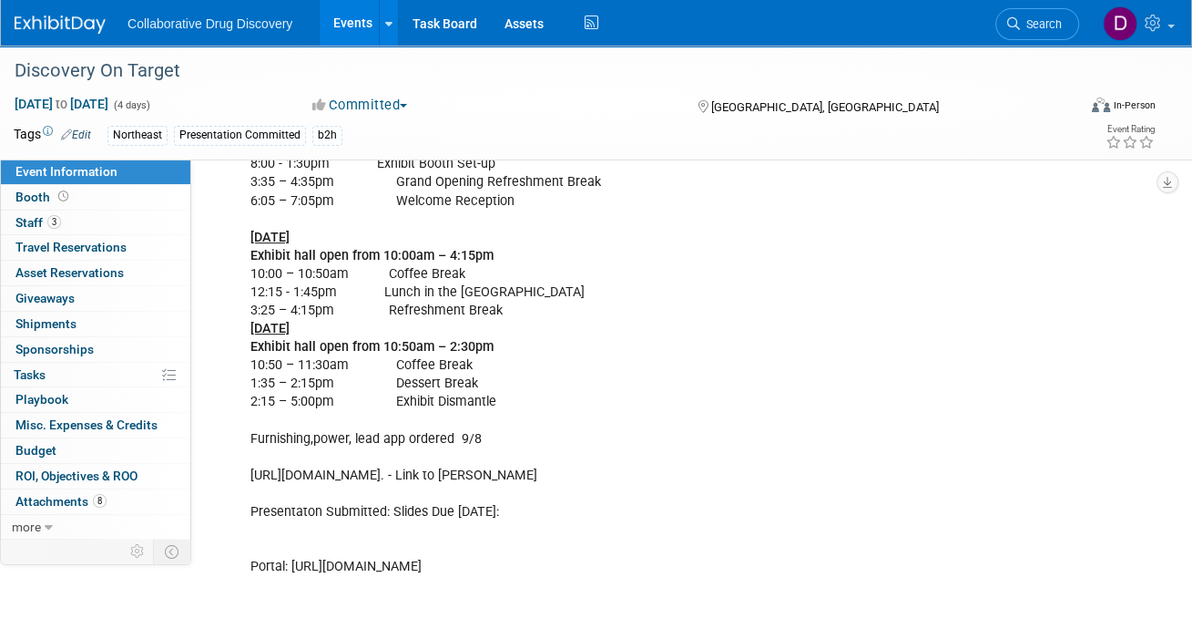
click at [368, 473] on div "[DATE] Exhibit hall open from 3:35 – 7:05pm 8:00 - 1:30pm Exhibit Booth Set-up …" at bounding box center [605, 566] width 735 height 915
drag, startPoint x: 437, startPoint y: 474, endPoint x: 527, endPoint y: 485, distance: 90.8
click at [479, 480] on div "[DATE] Exhibit hall open from 3:35 – 7:05pm 8:00 - 1:30pm Exhibit Booth Set-up …" at bounding box center [605, 566] width 735 height 915
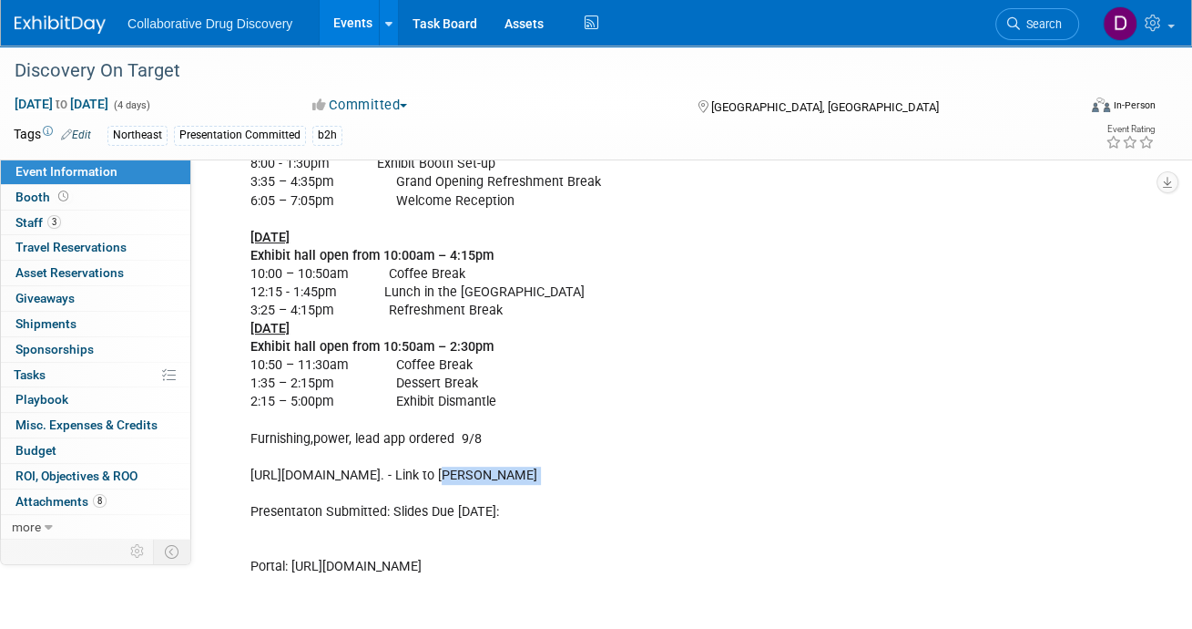
click at [661, 475] on div "[DATE] Exhibit hall open from 3:35 – 7:05pm 8:00 - 1:30pm Exhibit Booth Set-up …" at bounding box center [605, 566] width 735 height 915
drag, startPoint x: 662, startPoint y: 473, endPoint x: 257, endPoint y: 473, distance: 405.4
click at [250, 474] on div "[DATE] Exhibit hall open from 3:35 – 7:05pm 8:00 - 1:30pm Exhibit Booth Set-up …" at bounding box center [605, 566] width 735 height 915
copy div "[URL][DOMAIN_NAME]"
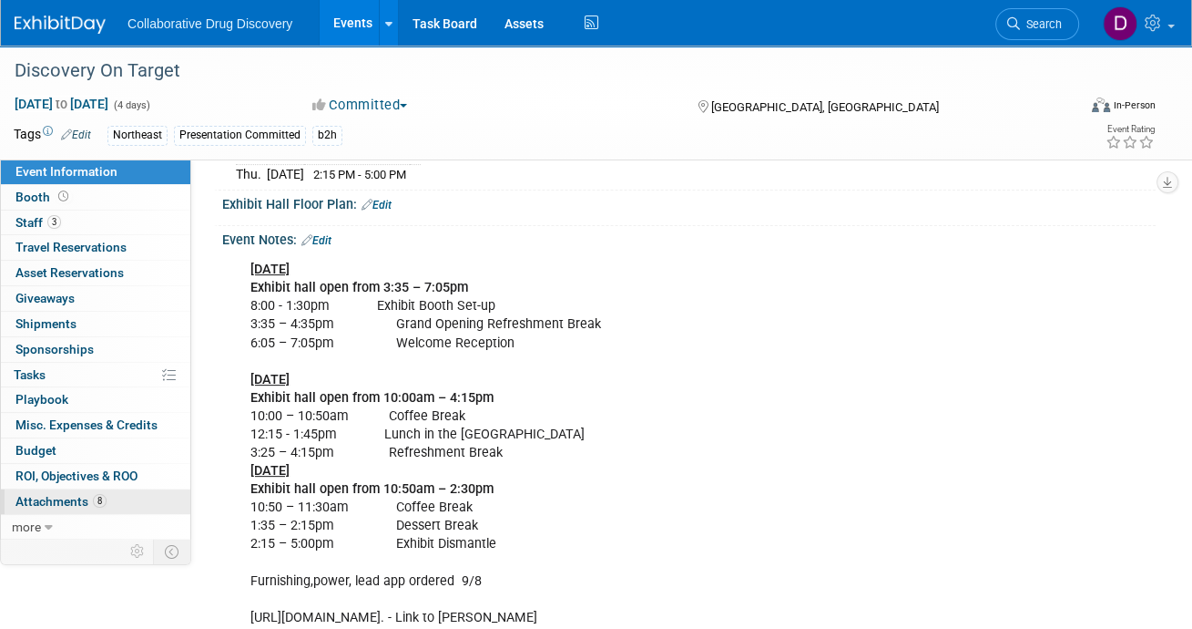
click at [89, 500] on span "Attachments 8" at bounding box center [60, 501] width 91 height 15
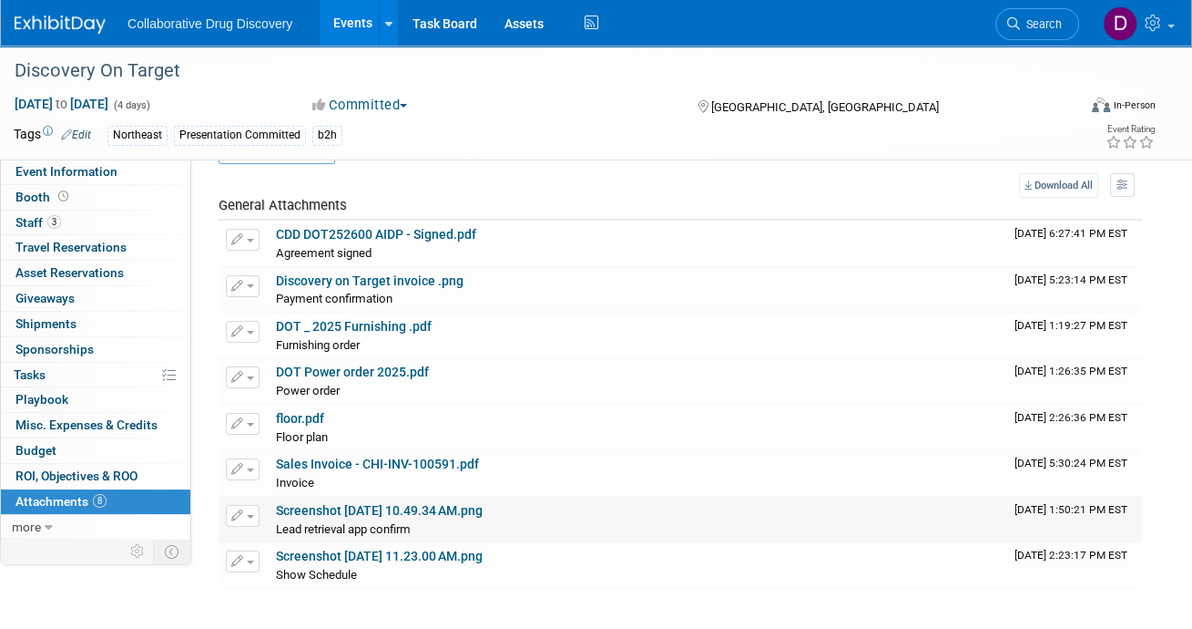
scroll to position [0, 0]
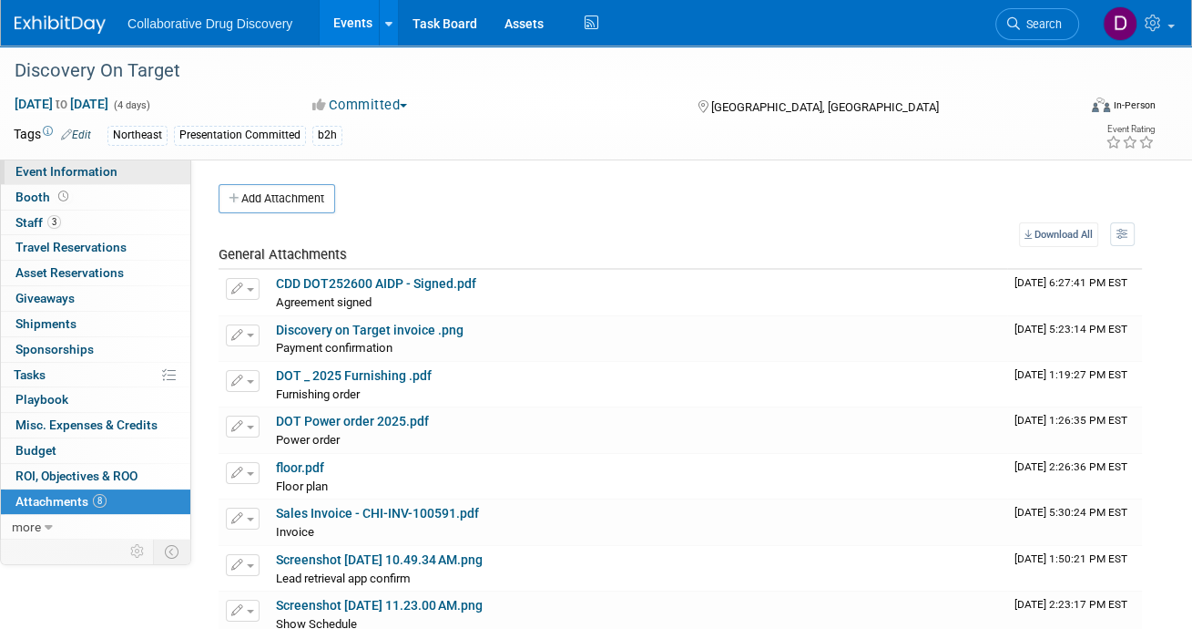
click at [105, 179] on link "Event Information" at bounding box center [95, 171] width 189 height 25
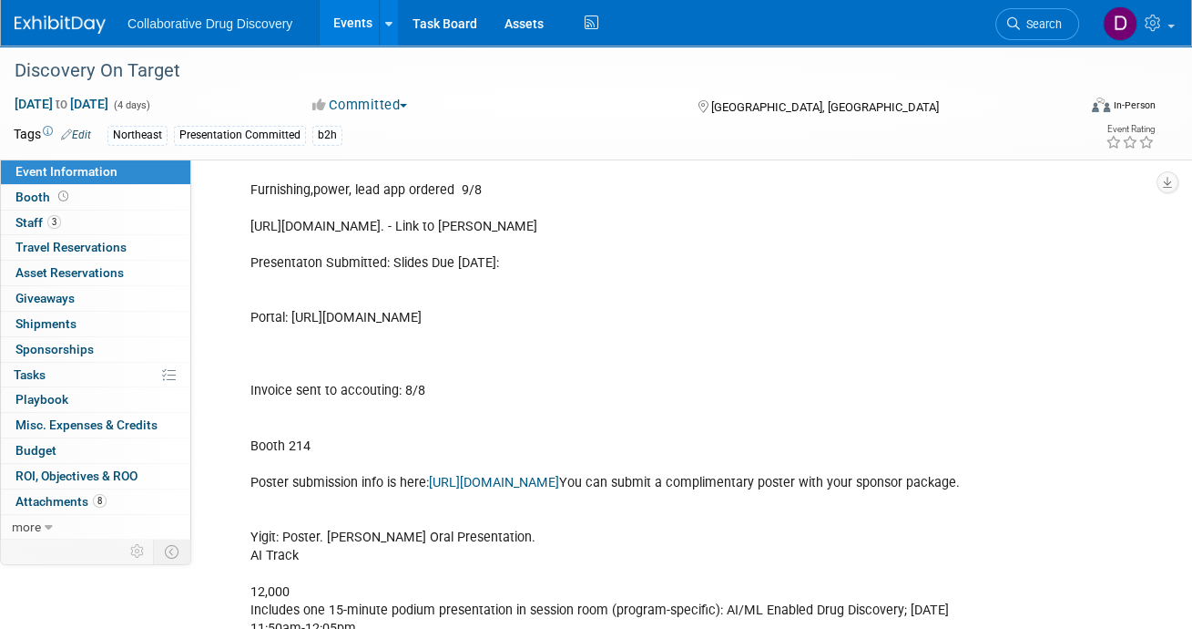
scroll to position [1053, 0]
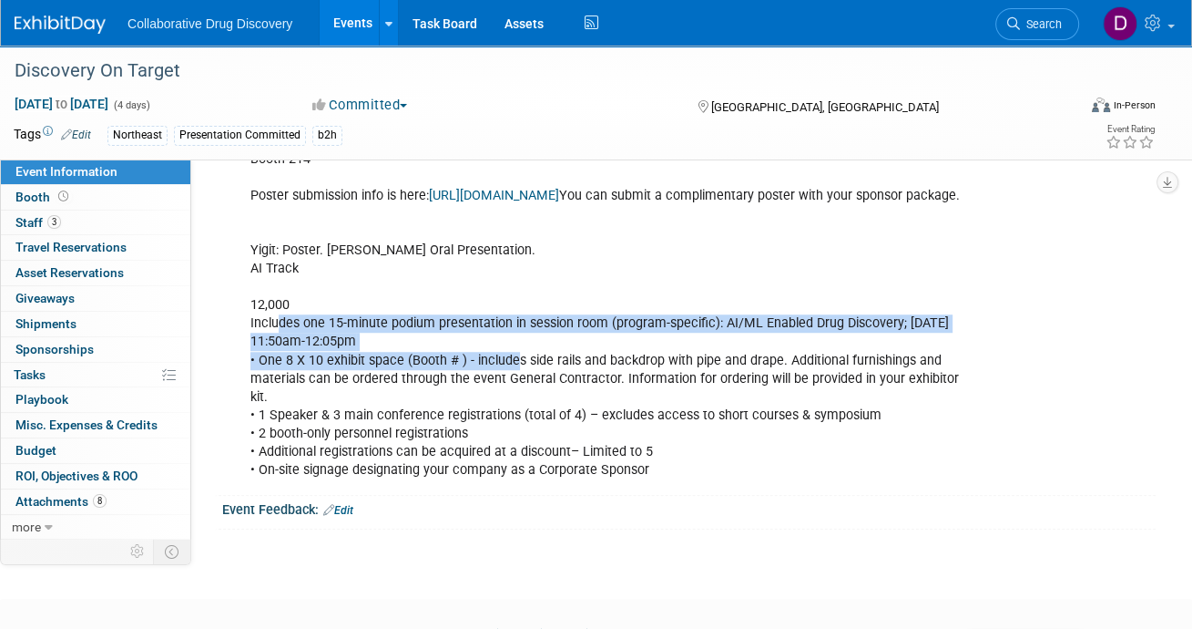
drag, startPoint x: 281, startPoint y: 339, endPoint x: 501, endPoint y: 388, distance: 225.0
click at [512, 382] on div "[DATE] Exhibit hall open from 3:35 – 7:05pm 8:00 - 1:30pm Exhibit Booth Set-up …" at bounding box center [605, 31] width 735 height 915
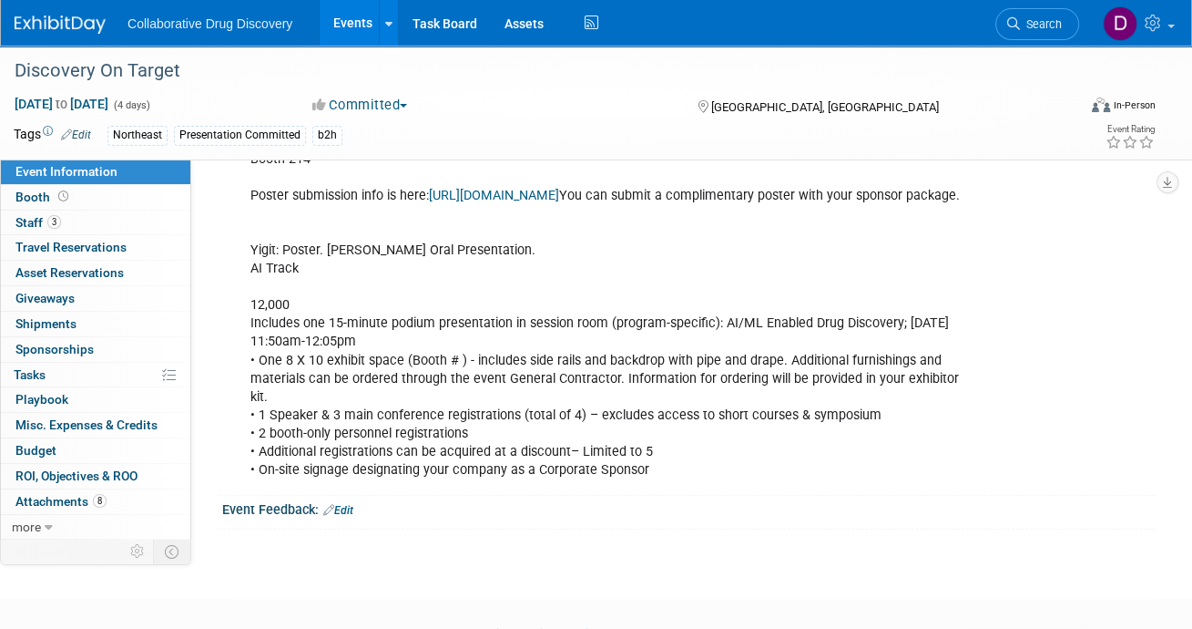
drag, startPoint x: 463, startPoint y: 416, endPoint x: 452, endPoint y: 420, distance: 11.5
click at [460, 418] on div "[DATE] Exhibit hall open from 3:35 – 7:05pm 8:00 - 1:30pm Exhibit Booth Set-up …" at bounding box center [605, 31] width 735 height 915
click at [348, 486] on div "[DATE] Exhibit hall open from 3:35 – 7:05pm 8:00 - 1:30pm Exhibit Booth Set-up …" at bounding box center [605, 31] width 735 height 915
click at [349, 486] on div "[DATE] Exhibit hall open from 3:35 – 7:05pm 8:00 - 1:30pm Exhibit Booth Set-up …" at bounding box center [605, 31] width 735 height 915
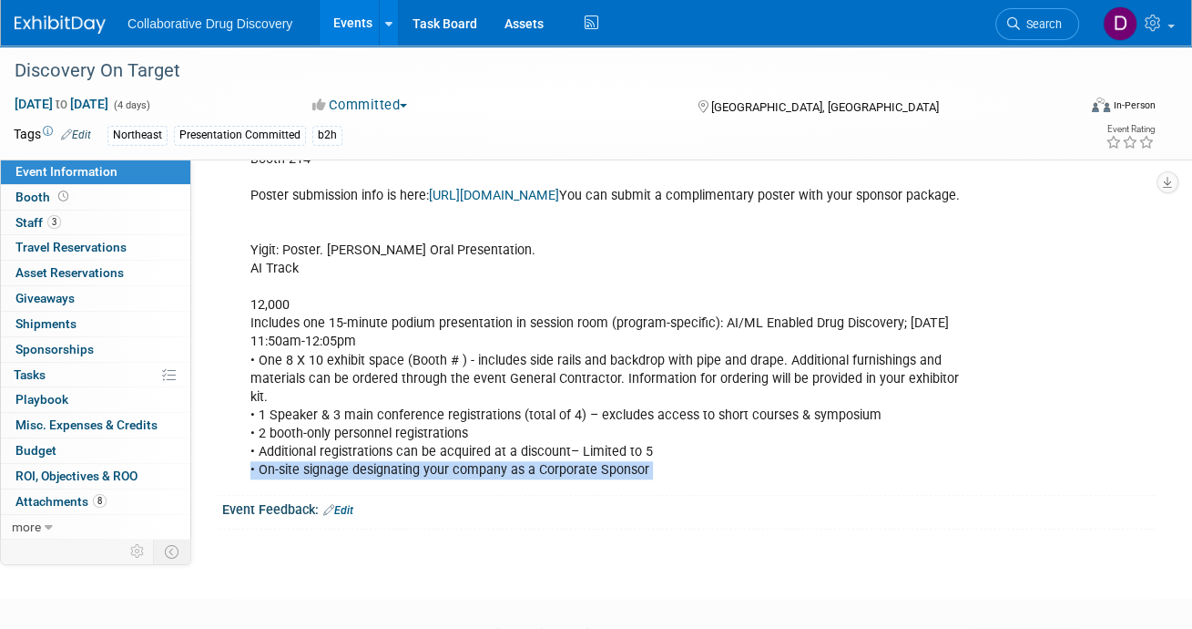
scroll to position [996, 0]
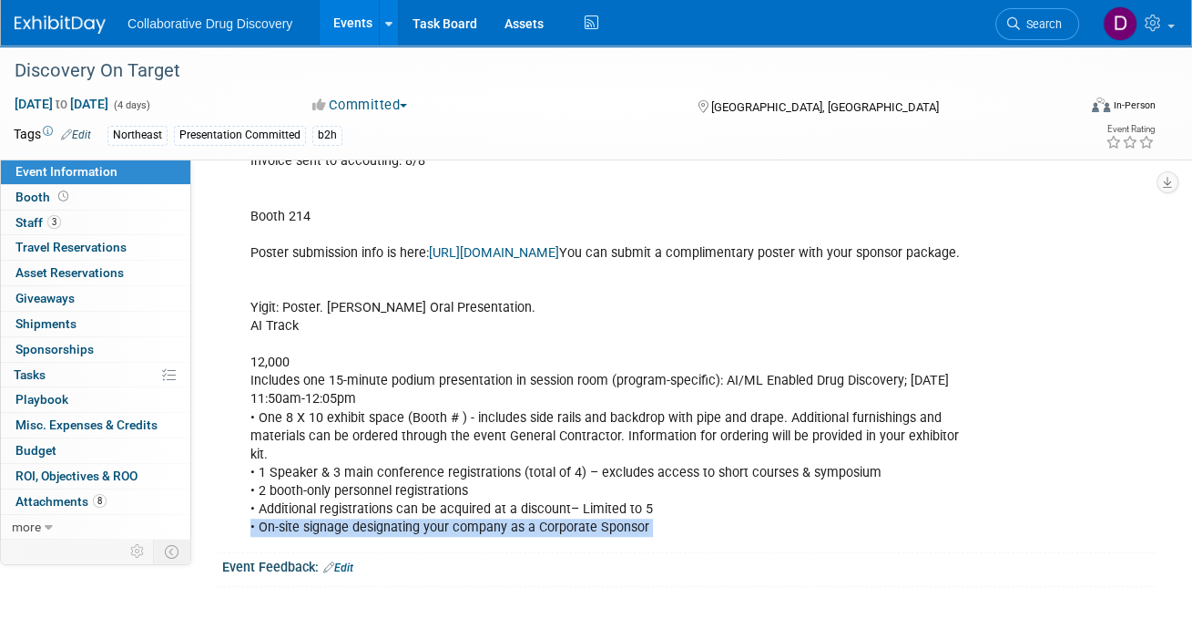
click at [492, 251] on link "[URL][DOMAIN_NAME]" at bounding box center [494, 252] width 130 height 15
